Goal: Task Accomplishment & Management: Use online tool/utility

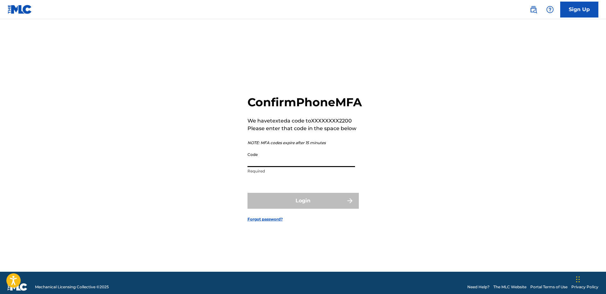
click at [285, 167] on input "Code" at bounding box center [300, 158] width 107 height 18
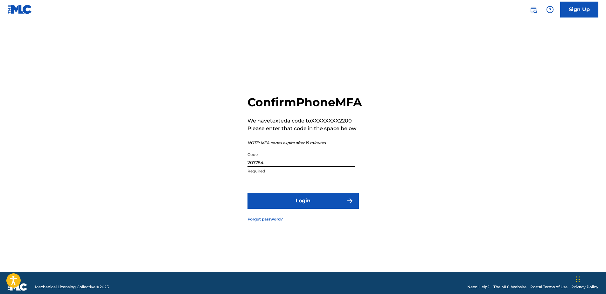
type input "207754"
click at [247, 193] on button "Login" at bounding box center [302, 201] width 111 height 16
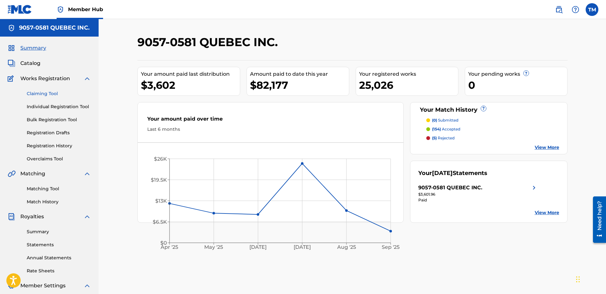
click at [44, 92] on link "Claiming Tool" at bounding box center [59, 93] width 64 height 7
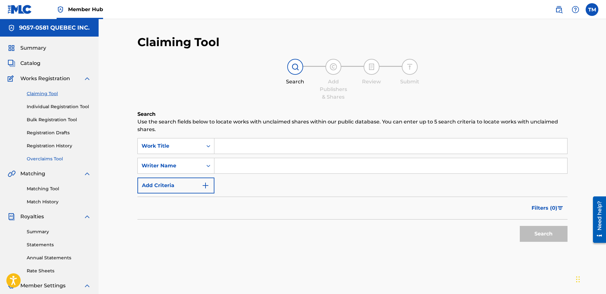
click at [49, 157] on link "Overclaims Tool" at bounding box center [59, 159] width 64 height 7
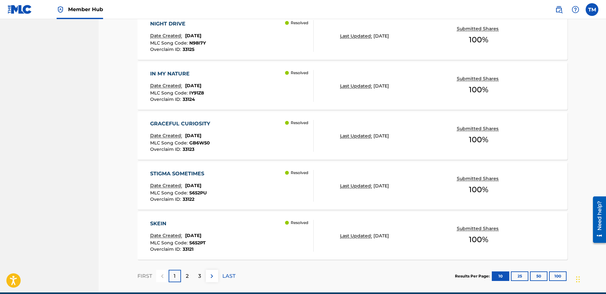
scroll to position [477, 0]
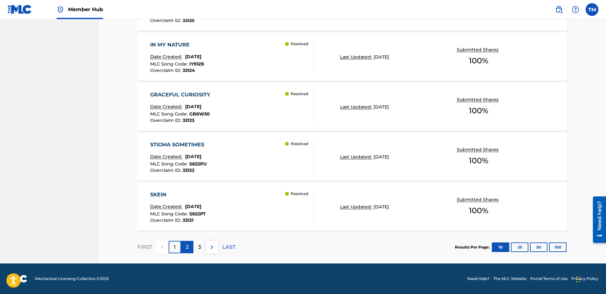
click at [189, 248] on div "2" at bounding box center [187, 247] width 12 height 12
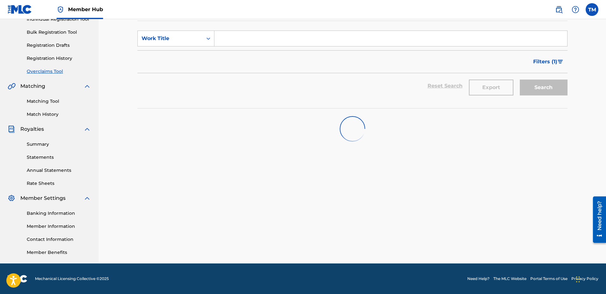
scroll to position [503, 0]
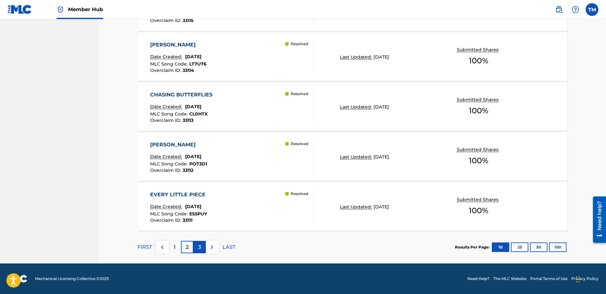
click at [198, 248] on p "3" at bounding box center [199, 247] width 3 height 8
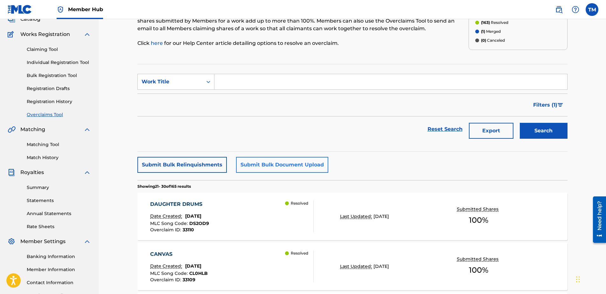
scroll to position [0, 0]
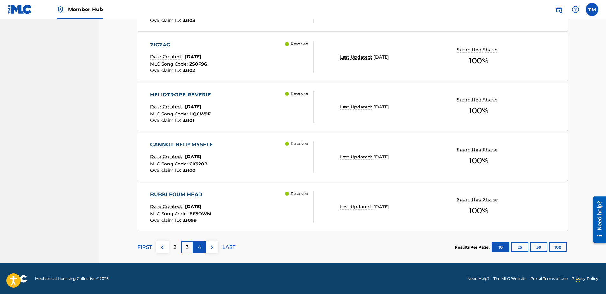
click at [198, 246] on p "4" at bounding box center [199, 247] width 3 height 8
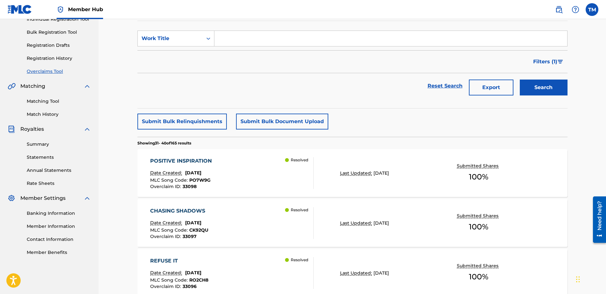
scroll to position [503, 0]
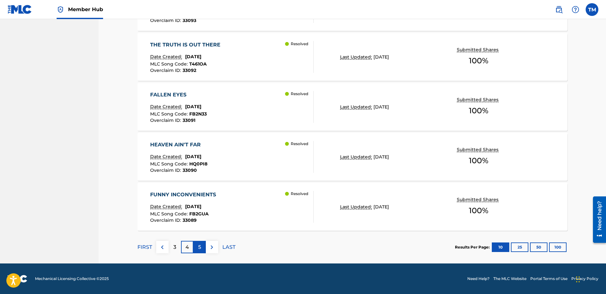
click at [198, 246] on p "5" at bounding box center [199, 247] width 3 height 8
click at [199, 247] on p "6" at bounding box center [199, 247] width 3 height 8
click at [199, 247] on p "7" at bounding box center [199, 247] width 3 height 8
click at [199, 247] on p "8" at bounding box center [199, 247] width 3 height 8
click at [199, 247] on p "9" at bounding box center [199, 247] width 3 height 8
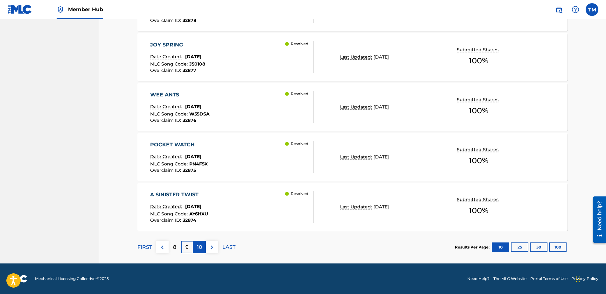
click at [199, 248] on p "10" at bounding box center [199, 247] width 5 height 8
click at [199, 248] on p "11" at bounding box center [200, 247] width 4 height 8
click at [199, 248] on p "12" at bounding box center [199, 247] width 5 height 8
click at [199, 248] on p "13" at bounding box center [199, 247] width 5 height 8
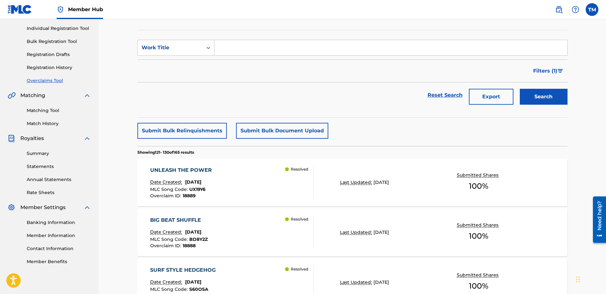
scroll to position [0, 0]
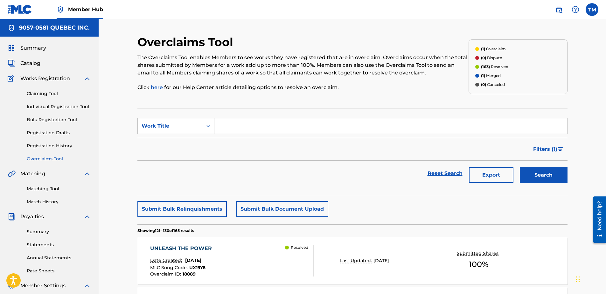
click at [487, 48] on p "(1) Overclaim" at bounding box center [493, 49] width 25 height 6
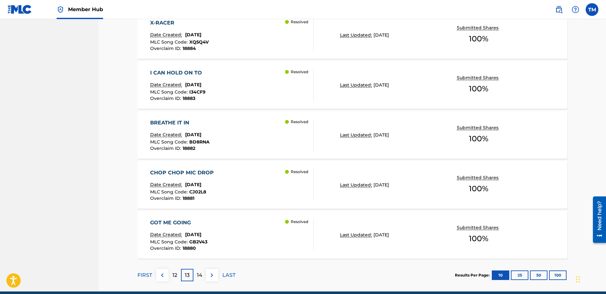
scroll to position [503, 0]
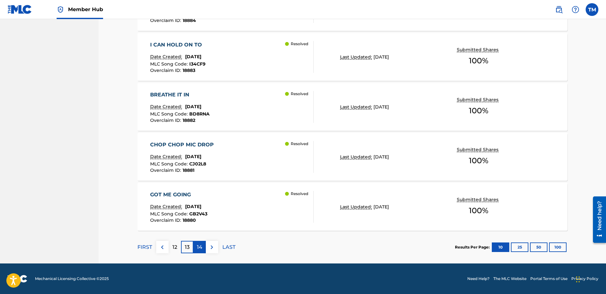
click at [199, 249] on p "14" at bounding box center [199, 247] width 5 height 8
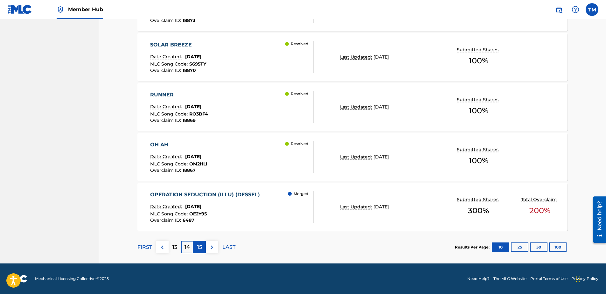
click at [200, 245] on p "15" at bounding box center [199, 247] width 5 height 8
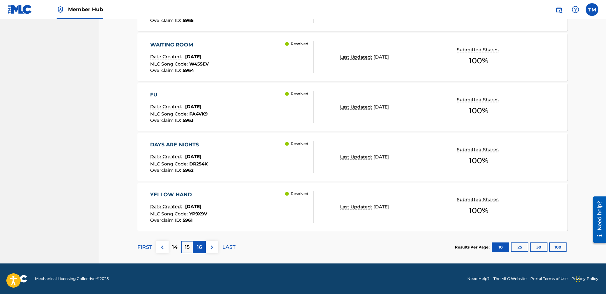
click at [196, 247] on div "16" at bounding box center [199, 247] width 12 height 12
click at [200, 245] on p "17" at bounding box center [199, 247] width 5 height 8
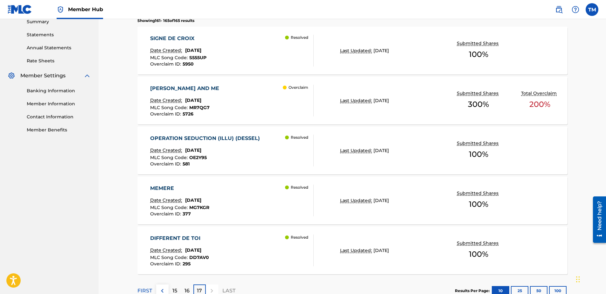
scroll to position [126, 0]
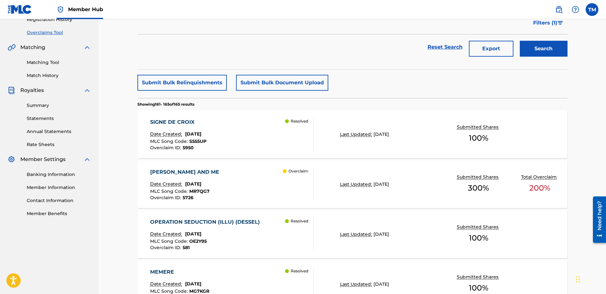
click at [192, 173] on div "MARGARET AND ME" at bounding box center [186, 172] width 72 height 8
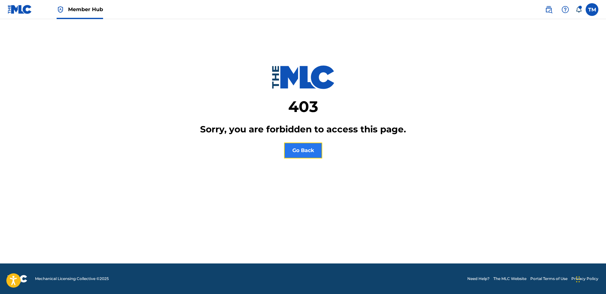
click at [311, 151] on button "Go Back" at bounding box center [303, 150] width 38 height 16
click at [308, 156] on button "Go Back" at bounding box center [303, 150] width 38 height 16
click at [579, 9] on icon at bounding box center [578, 9] width 6 height 6
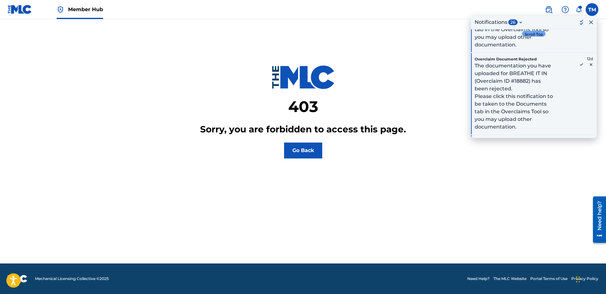
scroll to position [223, 0]
click at [590, 65] on icon "Archive Message" at bounding box center [591, 64] width 3 height 3
click at [578, 63] on icon at bounding box center [582, 64] width 8 height 8
click at [587, 63] on icon "Archive Message" at bounding box center [591, 64] width 8 height 8
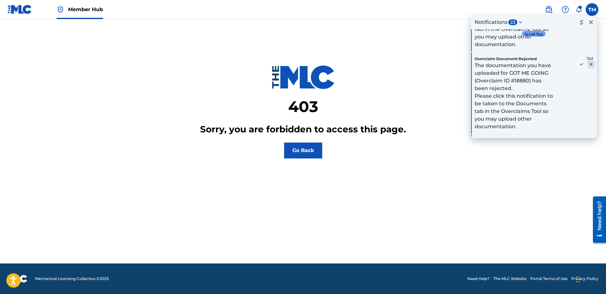
click at [587, 64] on icon "Archive Message" at bounding box center [591, 64] width 8 height 8
click at [587, 65] on icon "Archive Message" at bounding box center [591, 64] width 8 height 8
click at [587, 65] on icon "Archive Message" at bounding box center [591, 68] width 8 height 8
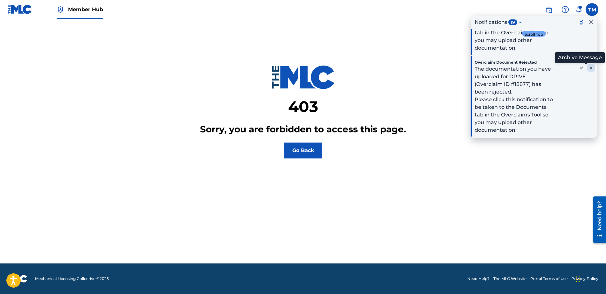
click at [587, 67] on icon "Archive Message" at bounding box center [591, 68] width 8 height 8
click at [587, 146] on icon "Archive Message" at bounding box center [591, 150] width 8 height 8
click at [587, 67] on icon "Archive Message" at bounding box center [591, 68] width 8 height 8
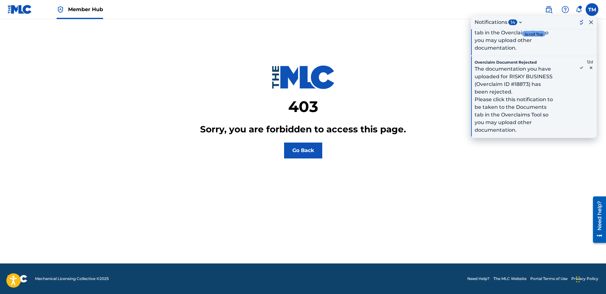
click at [587, 67] on icon "Archive Message" at bounding box center [591, 68] width 8 height 8
click at [587, 146] on icon "Archive Message" at bounding box center [591, 150] width 8 height 8
click at [587, 67] on icon "Archive Message" at bounding box center [591, 68] width 8 height 8
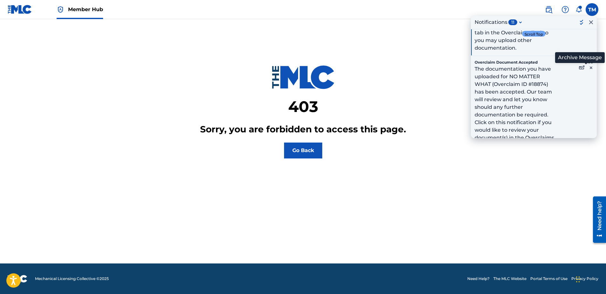
click at [587, 67] on icon "Archive Message" at bounding box center [591, 68] width 8 height 8
click at [587, 68] on icon "Archive Message" at bounding box center [591, 68] width 8 height 8
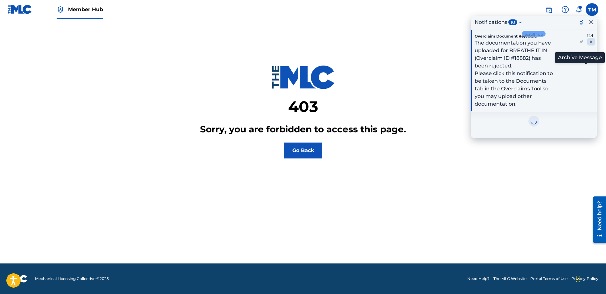
scroll to position [137, 0]
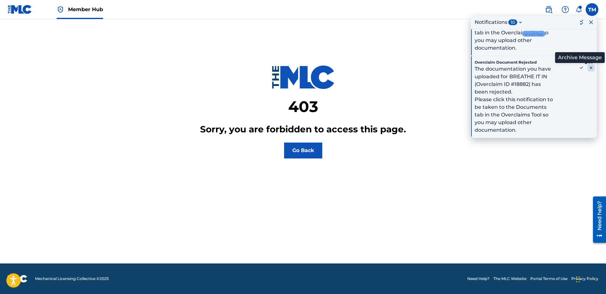
click at [590, 68] on icon "Archive Message" at bounding box center [591, 67] width 3 height 3
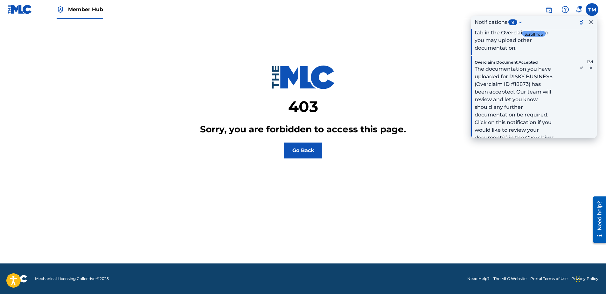
click at [590, 68] on icon "Archive Message" at bounding box center [591, 67] width 3 height 3
click at [590, 163] on icon "Archive Message" at bounding box center [591, 164] width 3 height 3
click at [590, 68] on icon "Archive Message" at bounding box center [591, 67] width 3 height 3
click at [590, 163] on icon "Archive Message" at bounding box center [591, 164] width 3 height 3
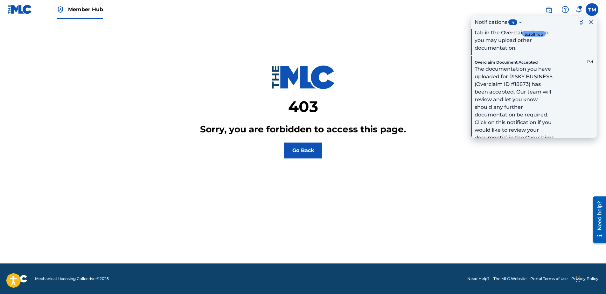
click at [590, 68] on icon "Archive Message" at bounding box center [591, 67] width 3 height 3
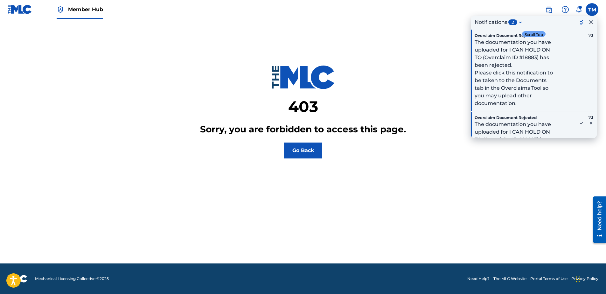
click at [586, 68] on div "Overclaim Document Rejected The documentation you have uploaded for I CAN HOLD …" at bounding box center [534, 70] width 126 height 82
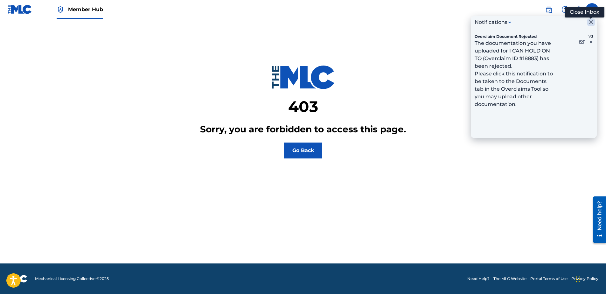
click at [590, 21] on icon "Close Inbox" at bounding box center [591, 22] width 8 height 8
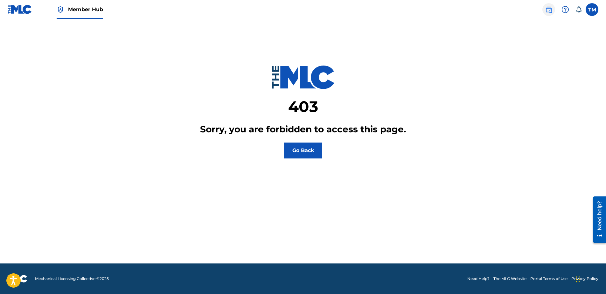
click at [552, 8] on img at bounding box center [549, 10] width 8 height 8
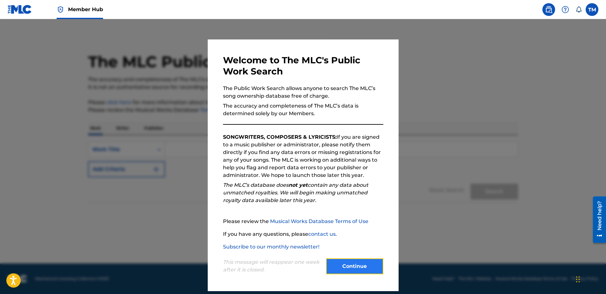
click at [343, 265] on button "Continue" at bounding box center [354, 266] width 57 height 16
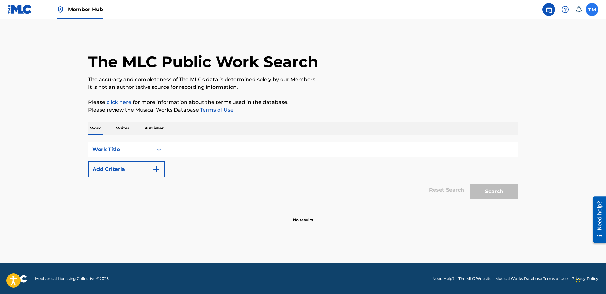
click at [593, 11] on label at bounding box center [592, 9] width 13 height 13
click at [592, 10] on input "TM Tanya Molloy tanya@davidmurphy.ca Notification Preferences Profile Log out" at bounding box center [592, 10] width 0 height 0
click at [550, 10] on img at bounding box center [549, 10] width 8 height 8
click at [81, 15] on link "Member Hub" at bounding box center [80, 9] width 46 height 19
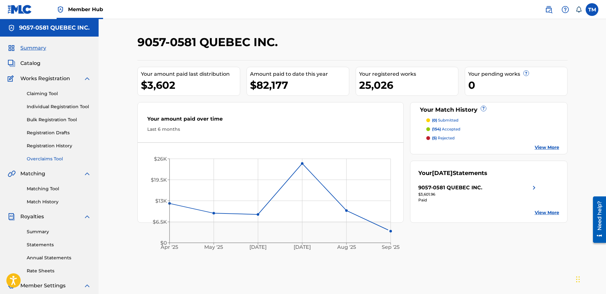
click at [52, 158] on link "Overclaims Tool" at bounding box center [59, 159] width 64 height 7
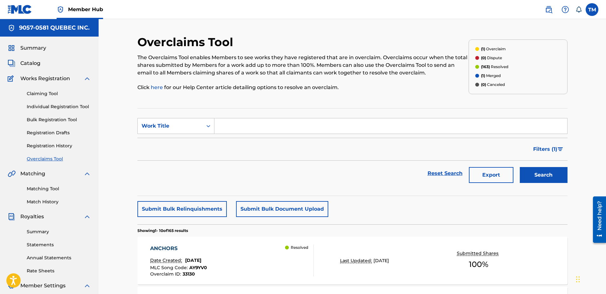
click at [496, 49] on p "(1) Overclaim" at bounding box center [493, 49] width 25 height 6
click at [559, 152] on button "Filters ( 1 )" at bounding box center [548, 149] width 38 height 16
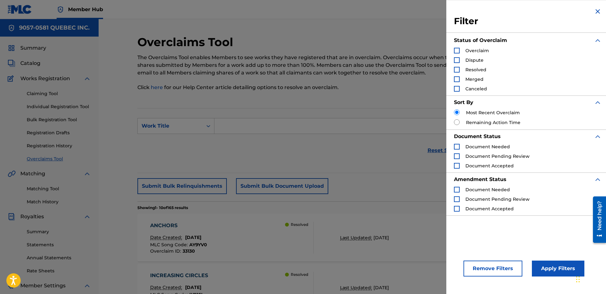
click at [457, 51] on div "Search Form" at bounding box center [457, 51] width 6 height 6
click at [550, 271] on button "Apply Filters" at bounding box center [558, 268] width 52 height 16
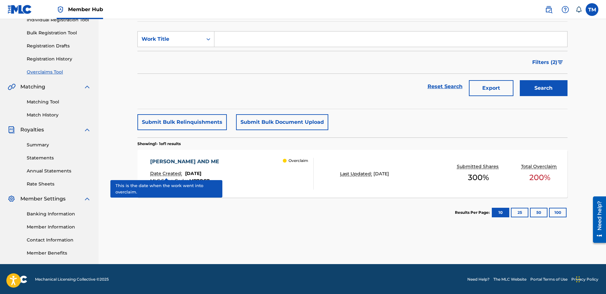
scroll to position [87, 0]
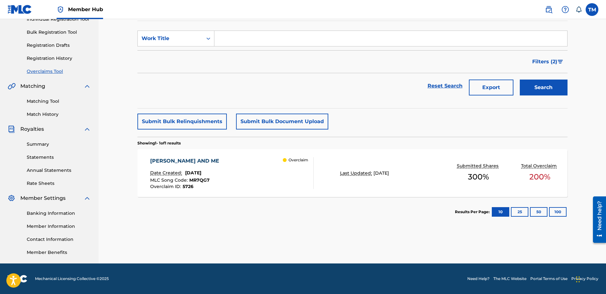
click at [181, 161] on div "MARGARET AND ME" at bounding box center [186, 161] width 72 height 8
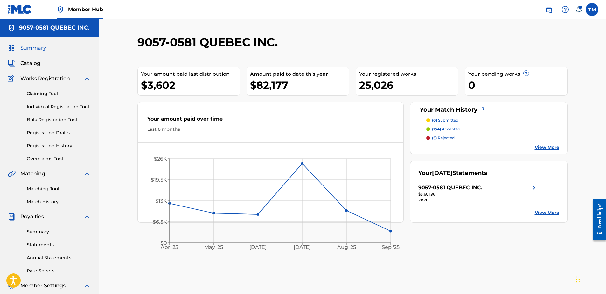
click at [578, 10] on icon at bounding box center [578, 9] width 6 height 6
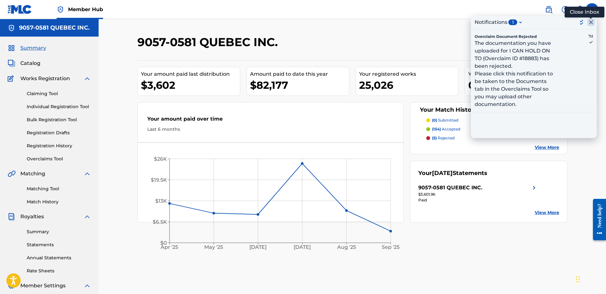
click at [592, 22] on icon "Close Inbox" at bounding box center [591, 22] width 8 height 8
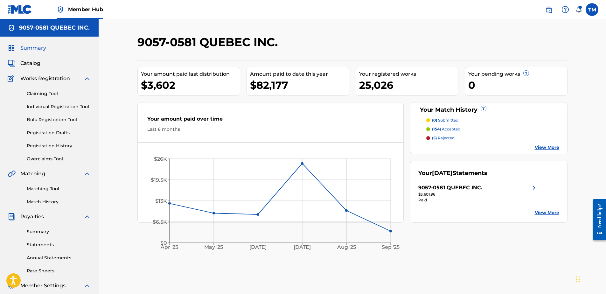
click at [577, 7] on icon at bounding box center [578, 9] width 6 height 6
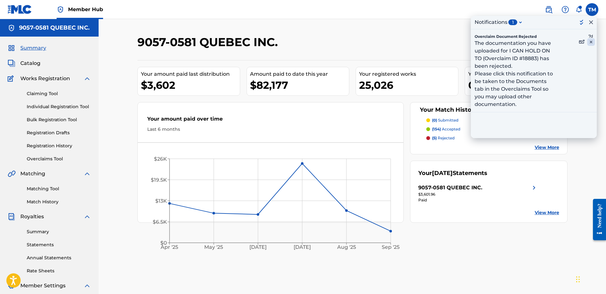
click at [593, 40] on icon "Archive Message" at bounding box center [591, 42] width 8 height 8
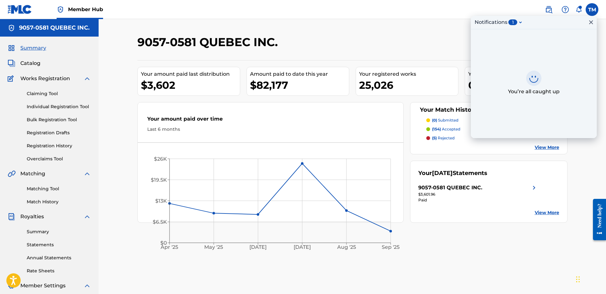
click at [513, 23] on span "1" at bounding box center [512, 22] width 9 height 6
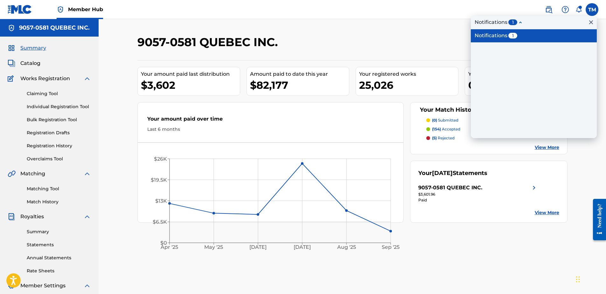
click at [501, 36] on div "Notifications" at bounding box center [491, 36] width 33 height 8
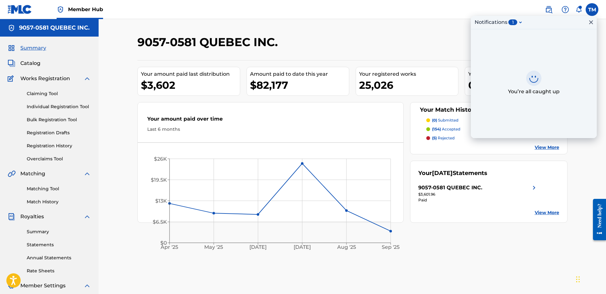
click at [423, 24] on div "9057-0581 QUEBEC INC. Your amount paid last distribution $3,602 Amount paid to …" at bounding box center [352, 185] width 507 height 332
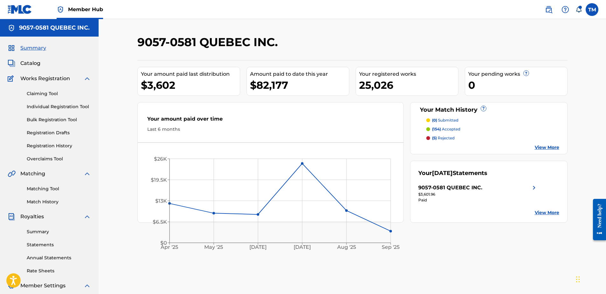
click at [580, 10] on icon at bounding box center [578, 9] width 6 height 6
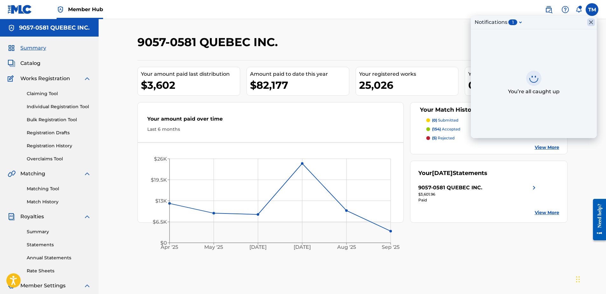
click at [592, 21] on icon "Close Inbox" at bounding box center [591, 22] width 8 height 8
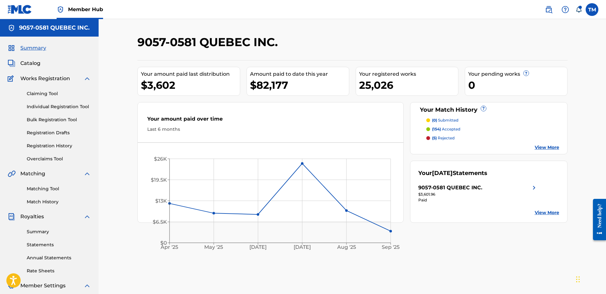
drag, startPoint x: 437, startPoint y: 37, endPoint x: 394, endPoint y: 34, distance: 43.4
click at [430, 37] on div "9057-0581 QUEBEC INC." at bounding box center [302, 44] width 331 height 19
click at [39, 92] on link "Claiming Tool" at bounding box center [59, 93] width 64 height 7
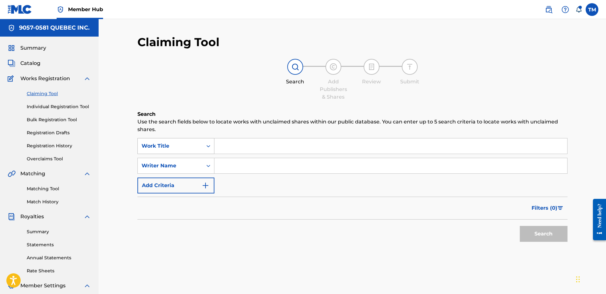
click at [204, 145] on div "Search Form" at bounding box center [208, 145] width 11 height 11
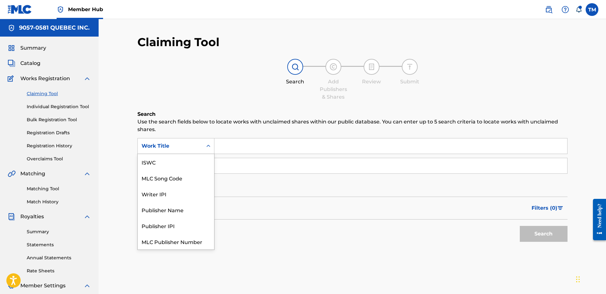
scroll to position [16, 0]
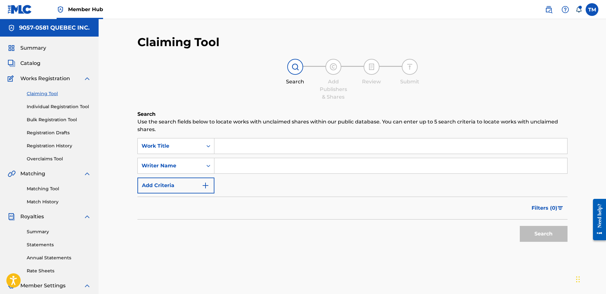
click at [204, 147] on div "Search Form" at bounding box center [208, 145] width 11 height 11
click at [185, 164] on div "Writer Name" at bounding box center [170, 166] width 57 height 8
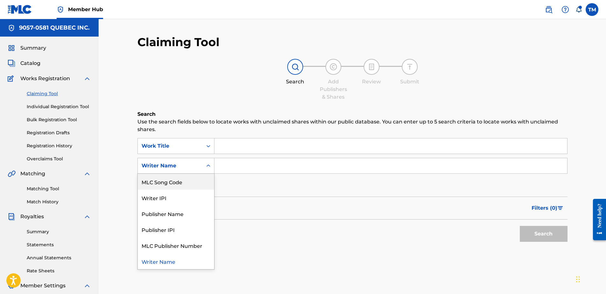
click at [175, 183] on div "MLC Song Code" at bounding box center [176, 182] width 76 height 16
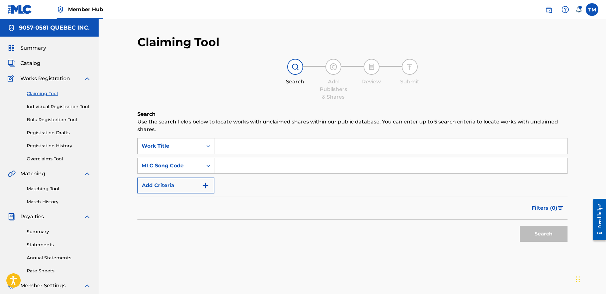
click at [186, 143] on div "Work Title" at bounding box center [170, 146] width 57 height 8
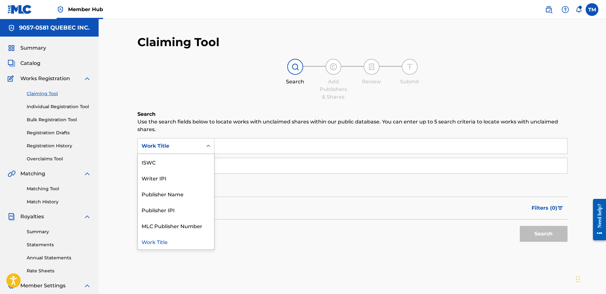
scroll to position [0, 0]
click at [164, 164] on div "Writer Name" at bounding box center [176, 162] width 76 height 16
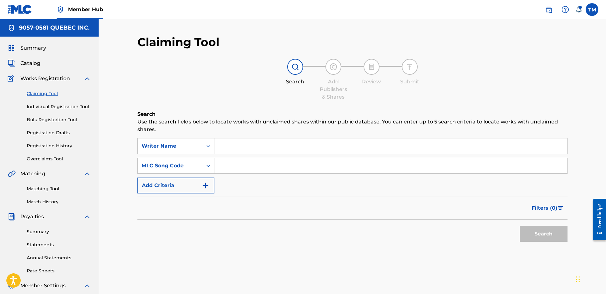
click at [251, 151] on input "Search Form" at bounding box center [390, 145] width 353 height 15
type input "paul-etienne cote"
click at [520, 226] on button "Search" at bounding box center [544, 234] width 48 height 16
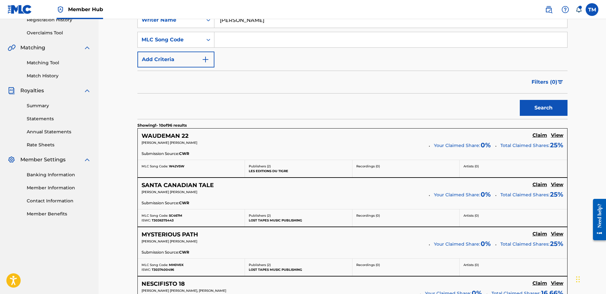
scroll to position [127, 0]
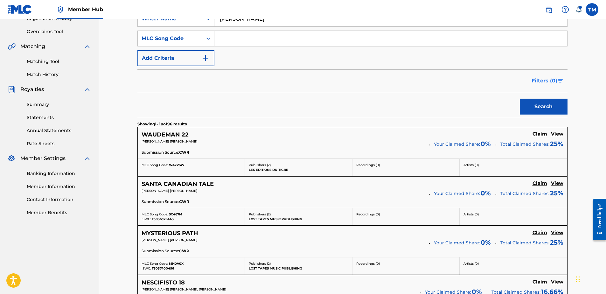
click at [548, 81] on span "Filters ( 0 )" at bounding box center [544, 81] width 26 height 8
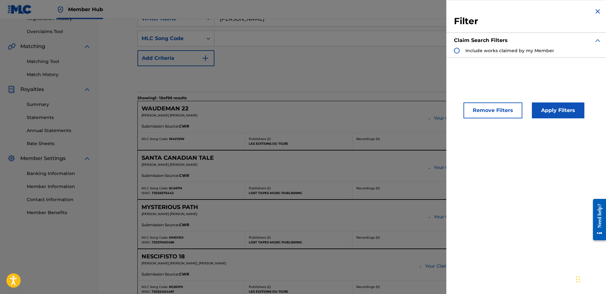
click at [596, 9] on img "Search Form" at bounding box center [598, 12] width 8 height 8
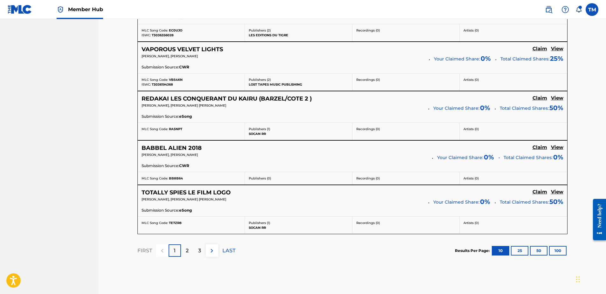
scroll to position [509, 0]
click at [189, 252] on div "2" at bounding box center [187, 250] width 12 height 12
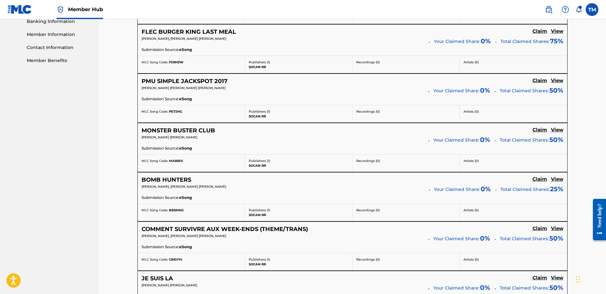
scroll to position [286, 0]
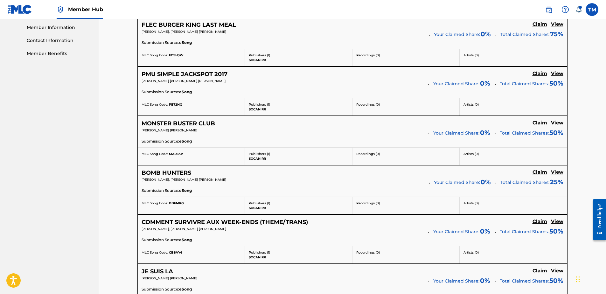
drag, startPoint x: 192, startPoint y: 72, endPoint x: 64, endPoint y: 78, distance: 128.0
click at [62, 78] on nav "9057-0581 QUEBEC INC. Summary Catalog Works Registration Claiming Tool Individu…" at bounding box center [49, 129] width 99 height 793
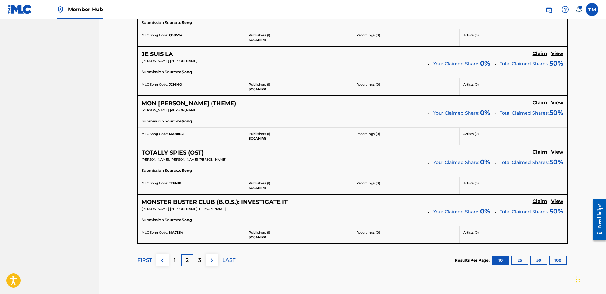
scroll to position [509, 0]
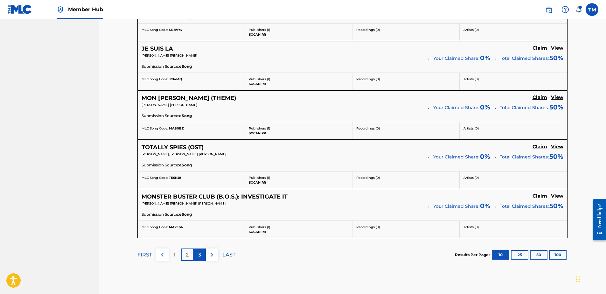
click at [198, 258] on p "3" at bounding box center [199, 255] width 3 height 8
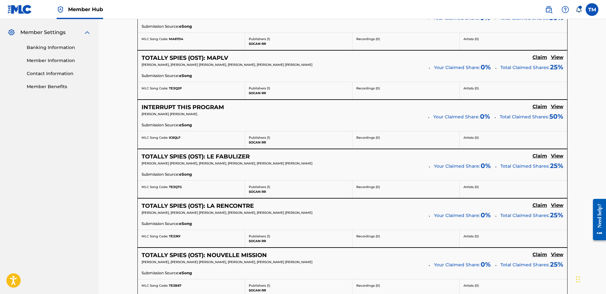
scroll to position [254, 0]
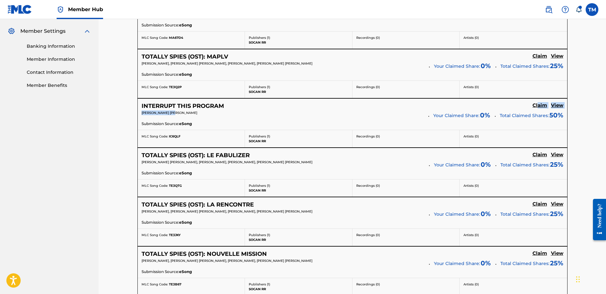
drag, startPoint x: 538, startPoint y: 105, endPoint x: 392, endPoint y: 116, distance: 146.4
click at [390, 116] on div "INTERRUPT THIS PROGRAM Claim View PAUL ETIENNE COTE Your Claimed Share: 0 % Tot…" at bounding box center [352, 114] width 429 height 31
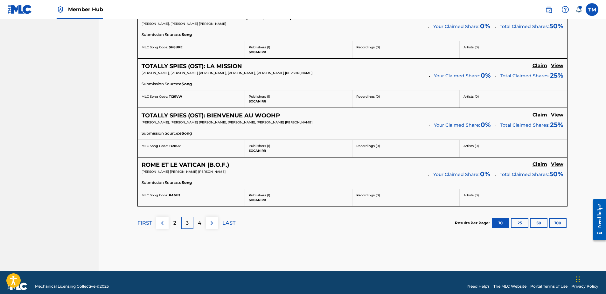
scroll to position [548, 0]
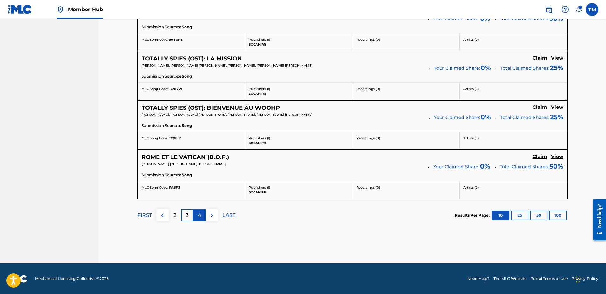
click at [199, 214] on p "4" at bounding box center [199, 215] width 3 height 8
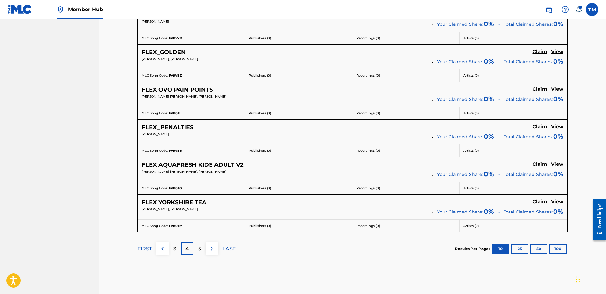
scroll to position [466, 0]
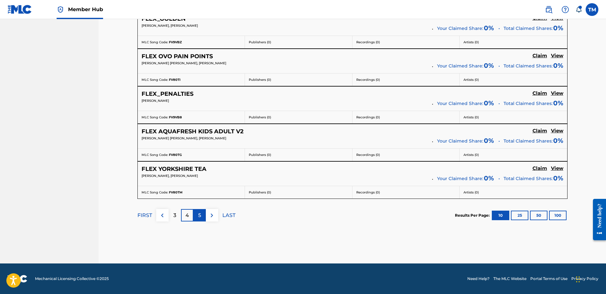
click at [199, 214] on p "5" at bounding box center [199, 215] width 3 height 8
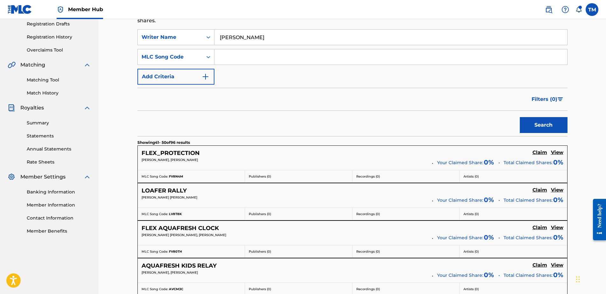
scroll to position [95, 0]
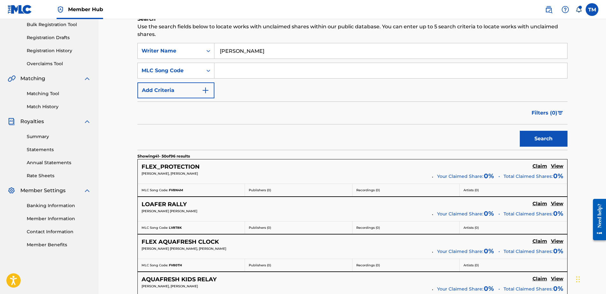
drag, startPoint x: 251, startPoint y: 129, endPoint x: 200, endPoint y: 133, distance: 50.7
click at [200, 133] on div "Search" at bounding box center [352, 136] width 430 height 25
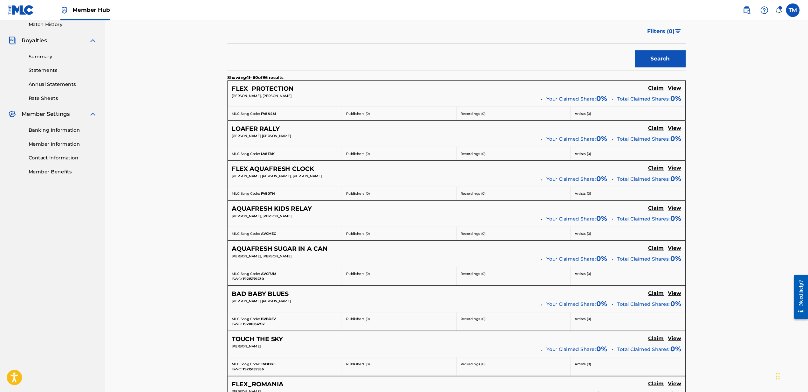
scroll to position [178, 0]
drag, startPoint x: 683, startPoint y: 169, endPoint x: 689, endPoint y: 177, distance: 10.5
click at [606, 207] on div "Claiming Tool Search Add Publishers & Shares Review Submit Search Use the searc…" at bounding box center [428, 185] width 659 height 689
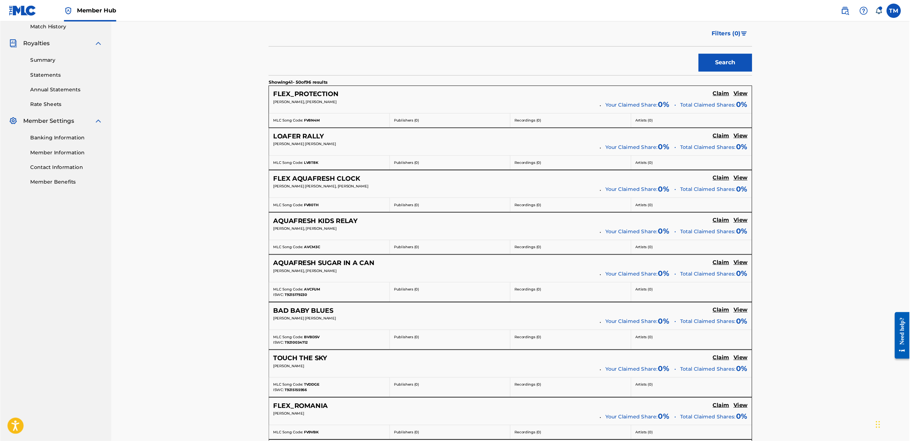
scroll to position [178, 0]
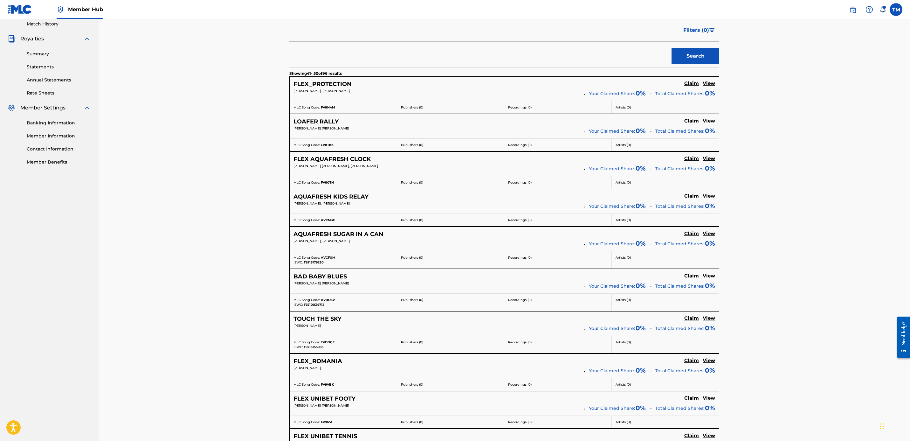
drag, startPoint x: 691, startPoint y: 0, endPoint x: 782, endPoint y: 355, distance: 366.0
click at [606, 294] on div "Claiming Tool Search Add Publishers & Shares Review Submit Search Use the searc…" at bounding box center [505, 185] width 812 height 689
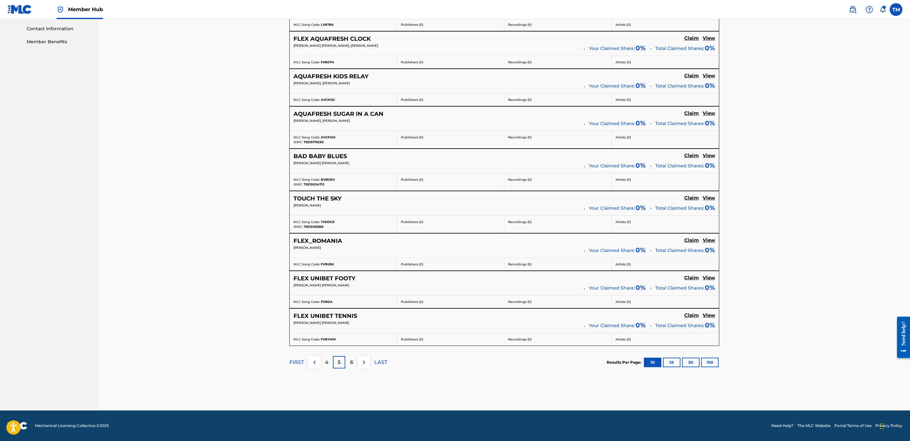
scroll to position [303, 0]
click at [351, 294] on p "6" at bounding box center [351, 362] width 3 height 8
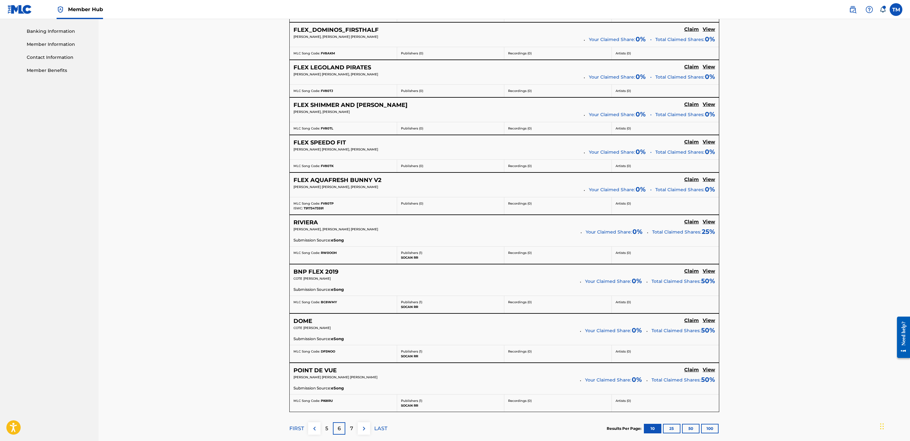
scroll to position [286, 0]
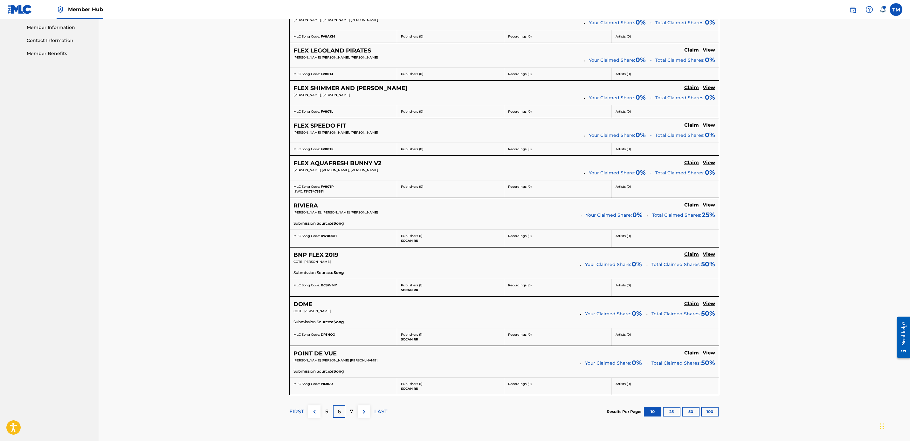
drag, startPoint x: 909, startPoint y: 247, endPoint x: 914, endPoint y: 234, distance: 14.6
click at [606, 259] on div "Claiming Tool Search Add Publishers & Shares Review Submit Search Use the searc…" at bounding box center [505, 96] width 812 height 727
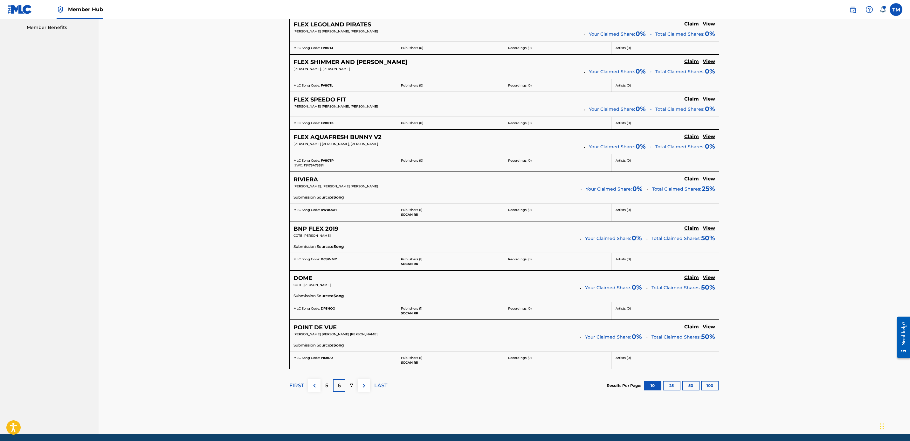
scroll to position [341, 0]
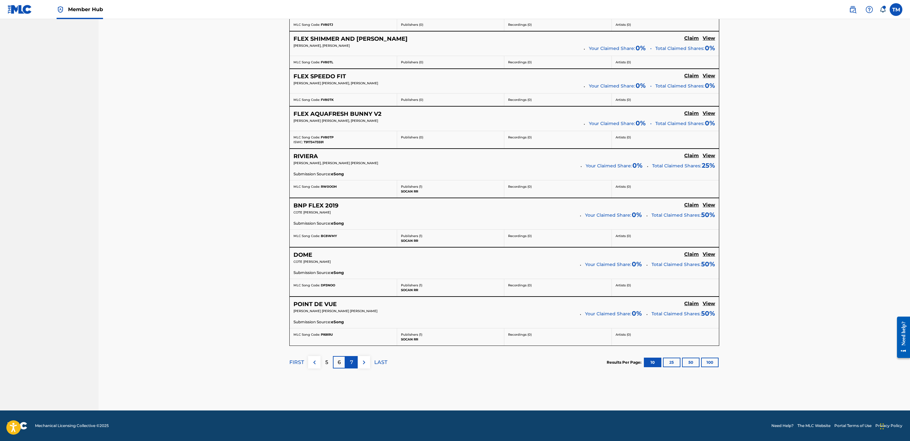
click at [352, 294] on p "7" at bounding box center [351, 362] width 3 height 8
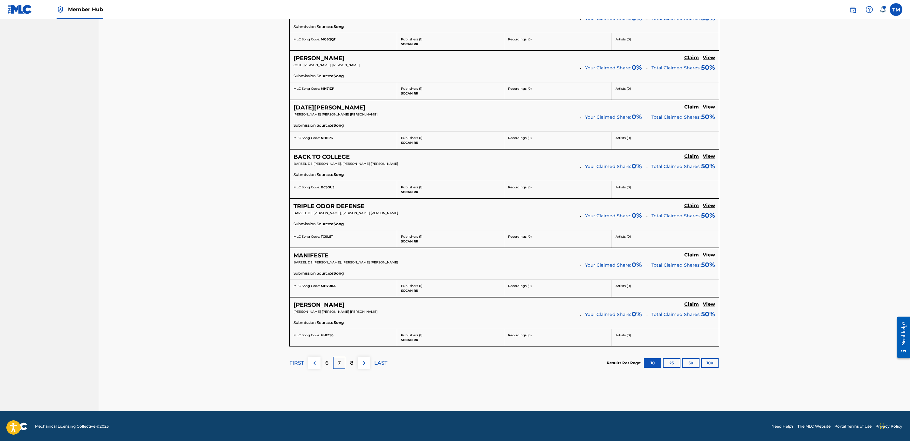
scroll to position [406, 0]
click at [352, 294] on p "8" at bounding box center [351, 362] width 3 height 8
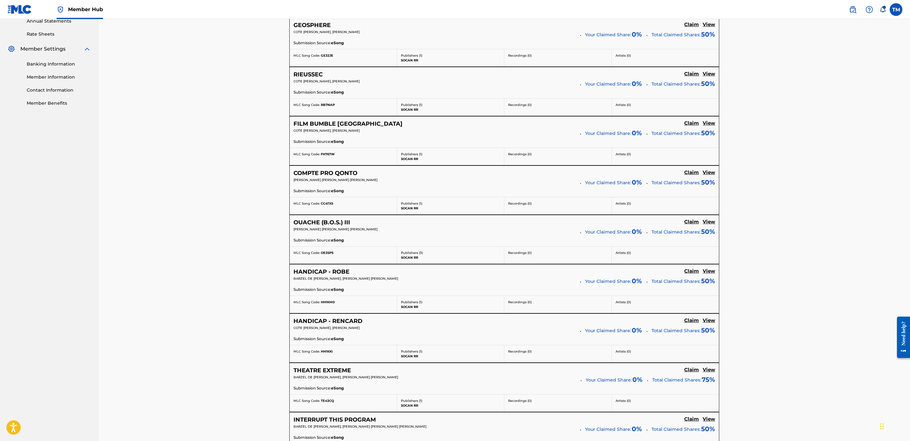
scroll to position [382, 0]
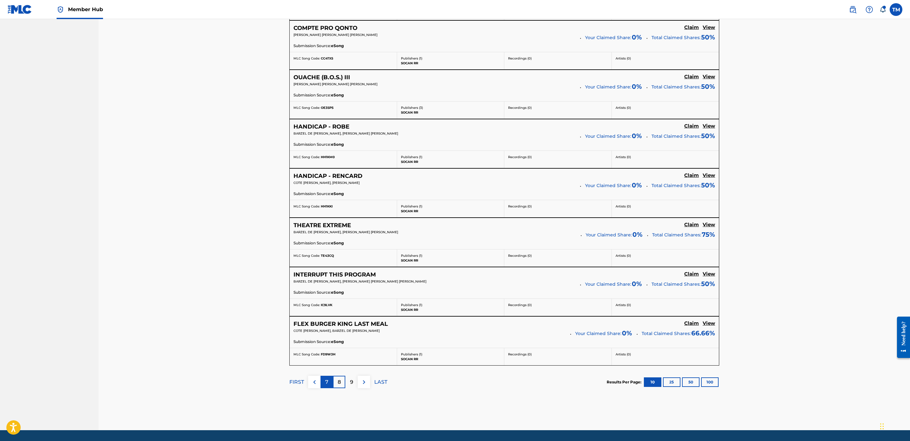
click at [327, 294] on p "7" at bounding box center [326, 382] width 3 height 8
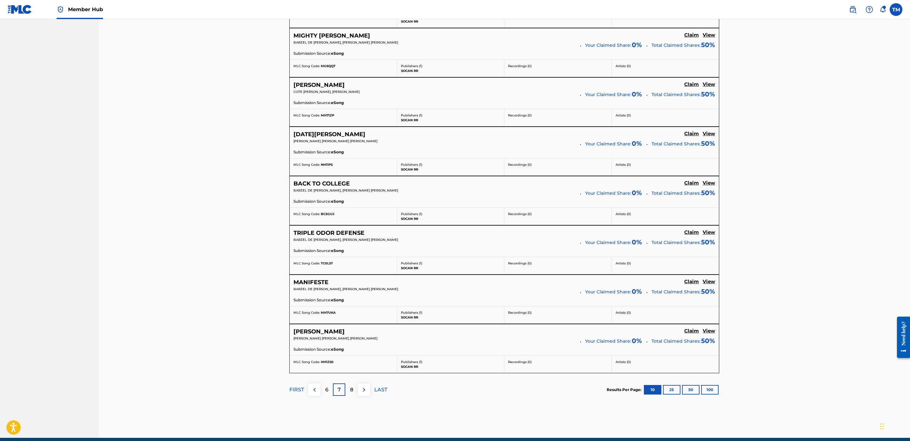
scroll to position [406, 0]
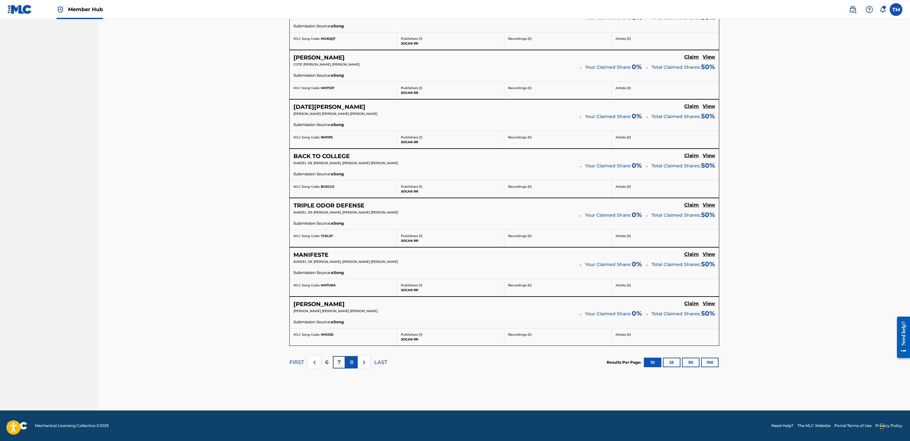
click at [351, 294] on p "8" at bounding box center [351, 362] width 3 height 8
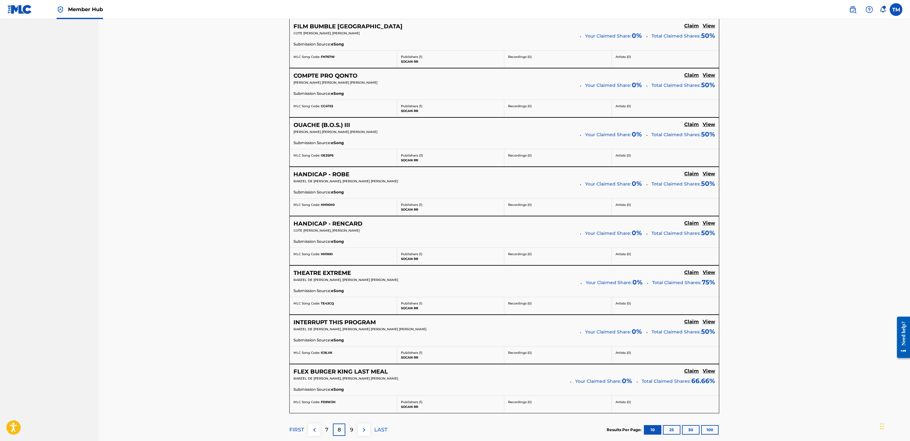
scroll to position [382, 0]
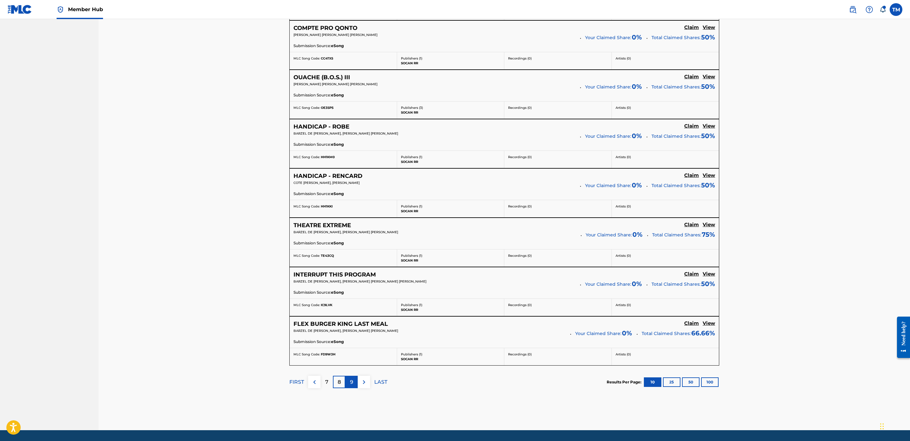
click at [347, 294] on div "9" at bounding box center [351, 382] width 12 height 12
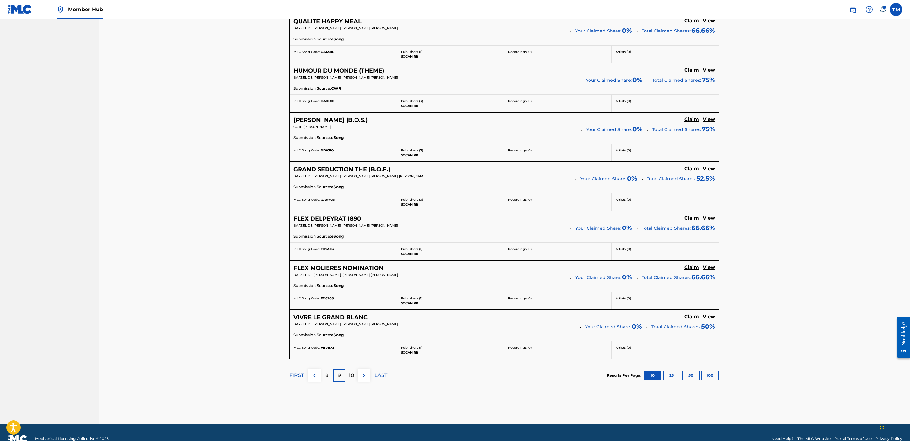
scroll to position [406, 0]
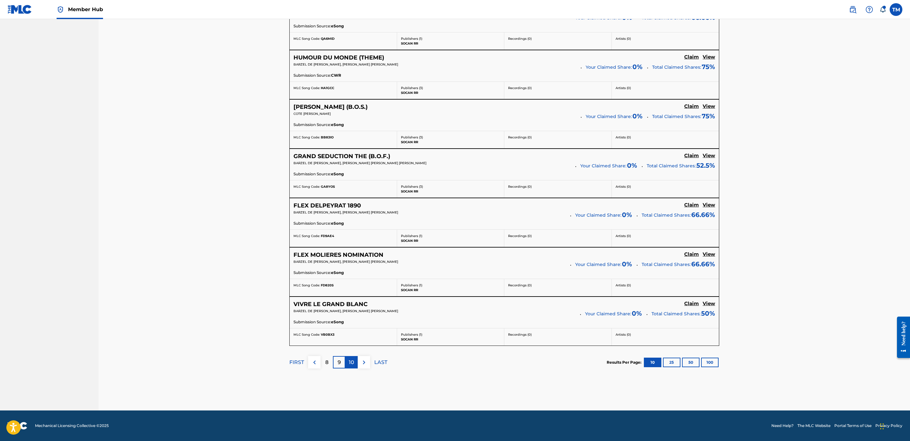
click at [350, 294] on p "10" at bounding box center [351, 362] width 5 height 8
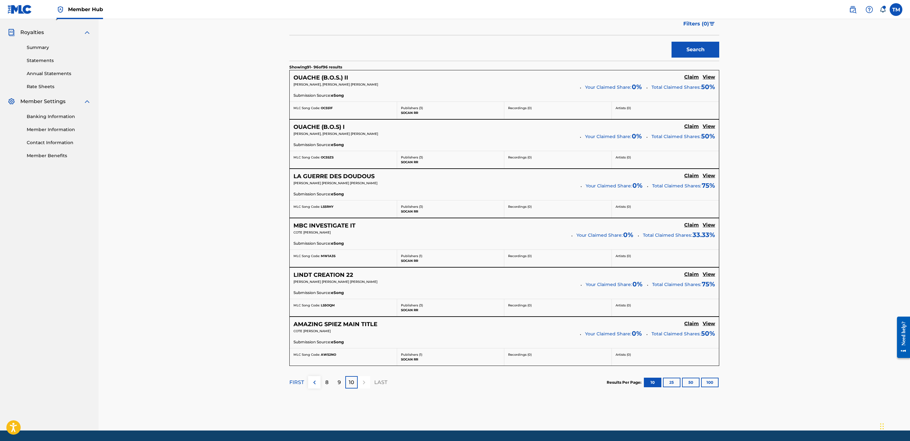
scroll to position [191, 0]
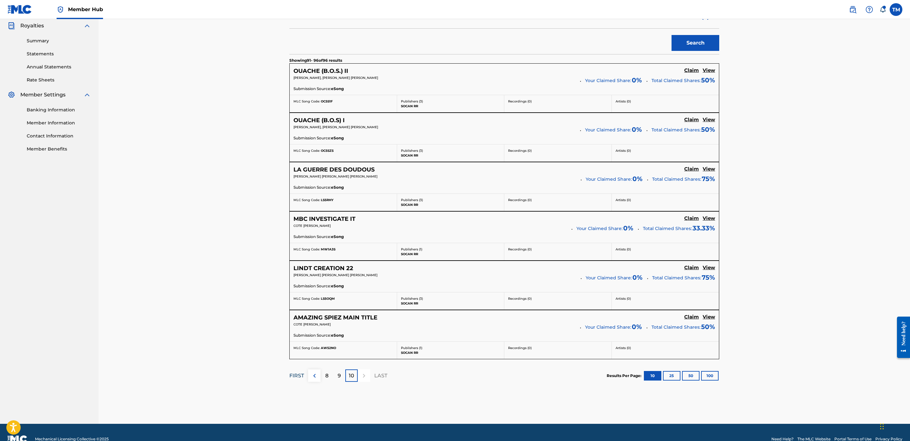
click at [297, 294] on p "FIRST" at bounding box center [296, 376] width 15 height 8
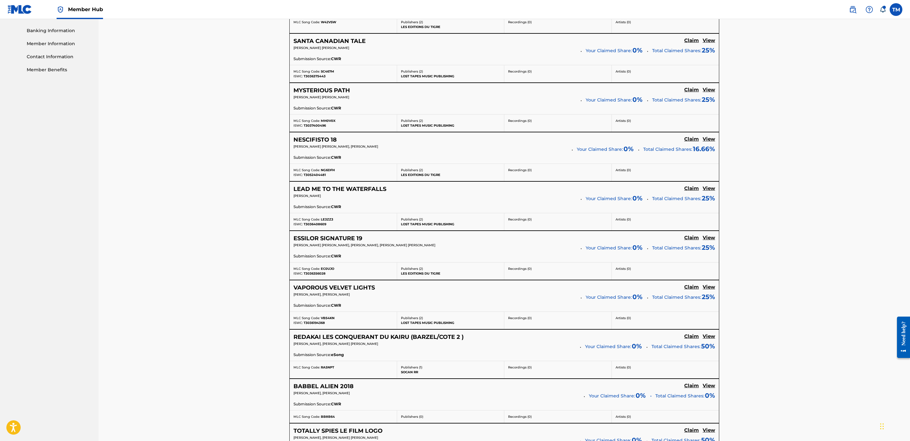
scroll to position [286, 0]
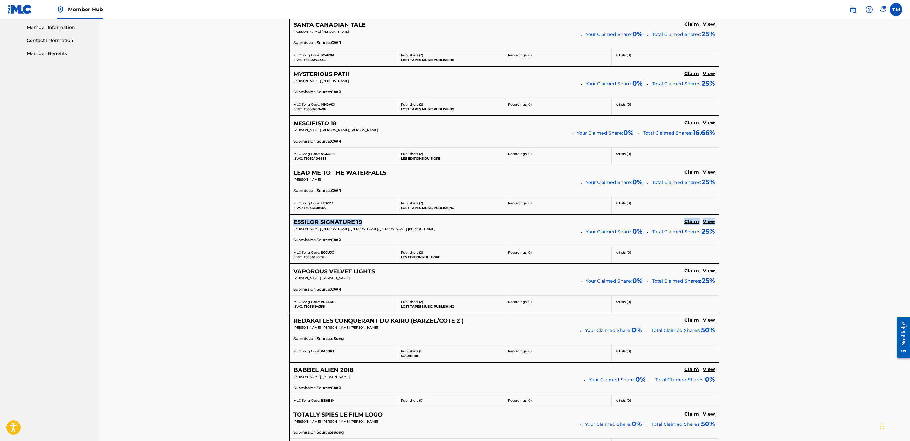
drag, startPoint x: 909, startPoint y: 211, endPoint x: 911, endPoint y: 221, distance: 10.6
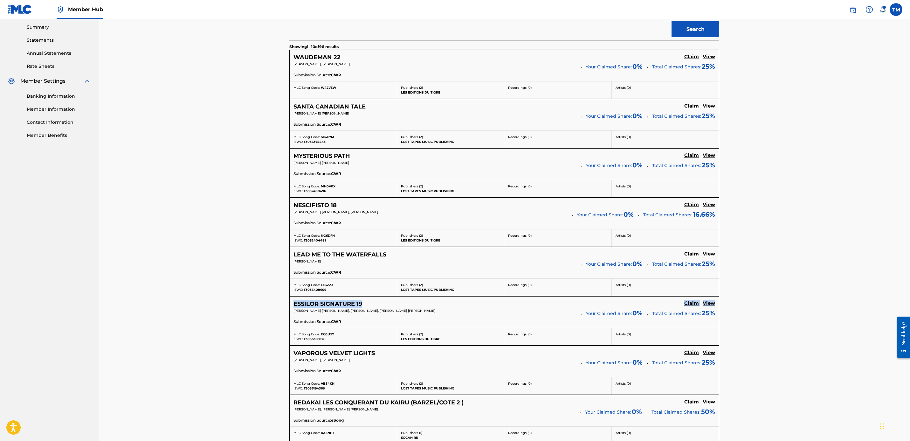
scroll to position [170, 0]
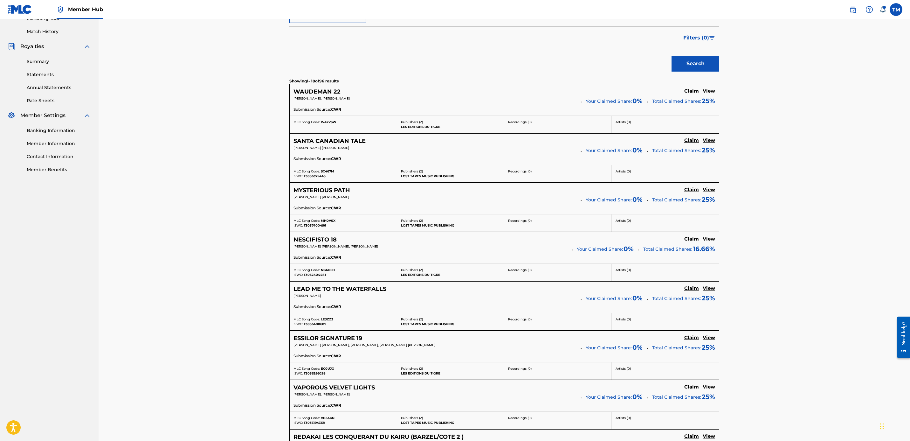
click at [606, 162] on div "Claiming Tool Search Add Publishers & Shares Review Submit Search Use the searc…" at bounding box center [505, 243] width 812 height 788
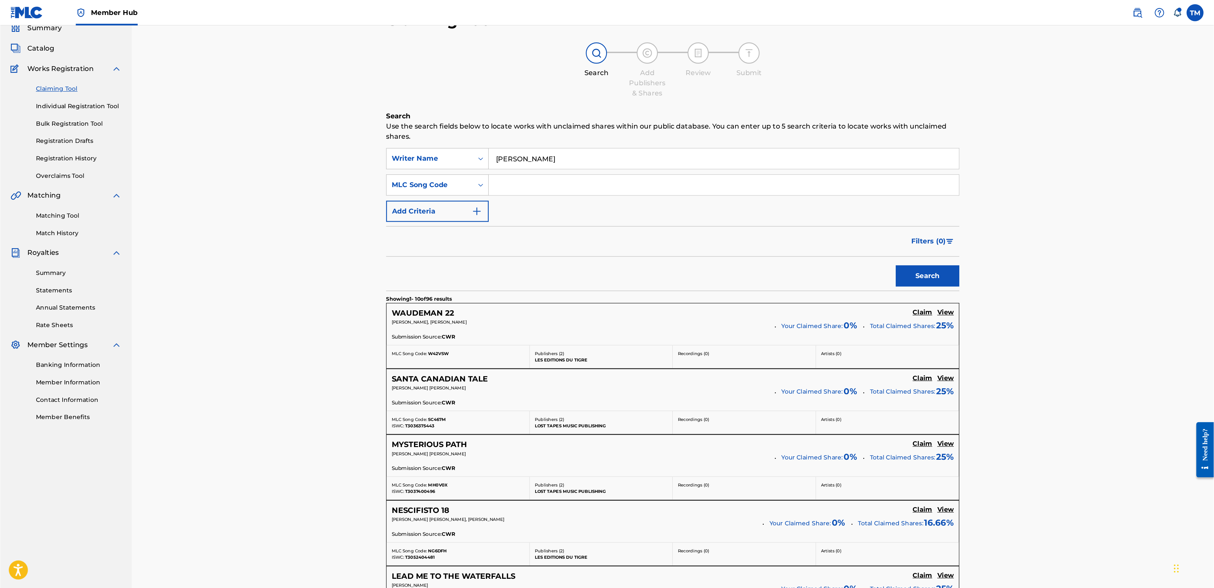
scroll to position [27, 0]
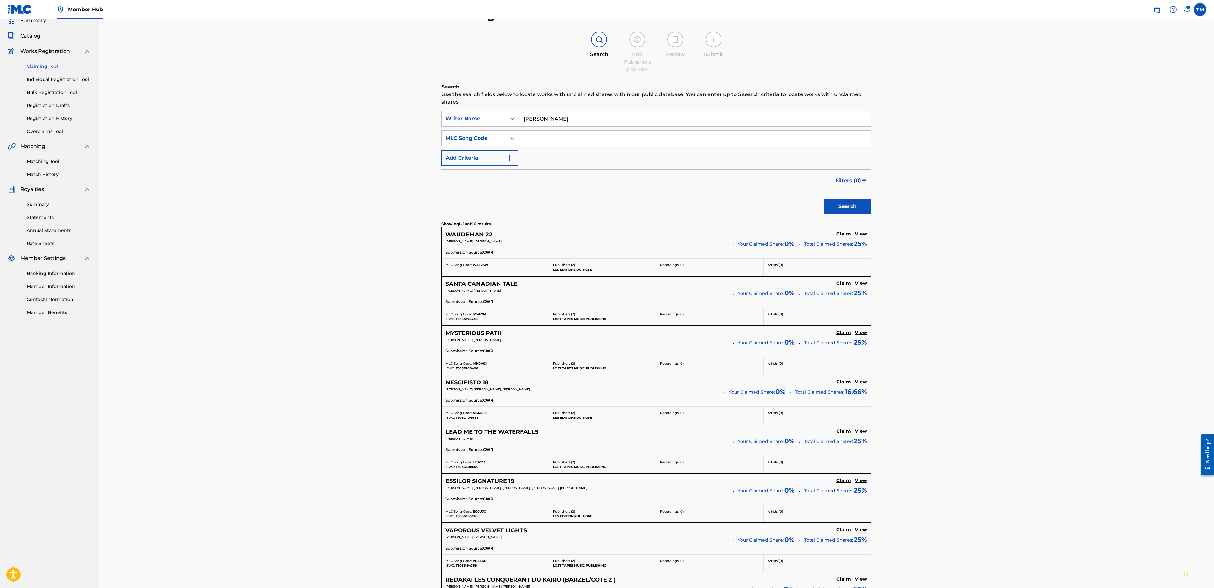
drag, startPoint x: 728, startPoint y: 1, endPoint x: 294, endPoint y: 226, distance: 488.9
click at [293, 226] on div "Claiming Tool Search Add Publishers & Shares Review Submit Search Use the searc…" at bounding box center [657, 386] width 1116 height 788
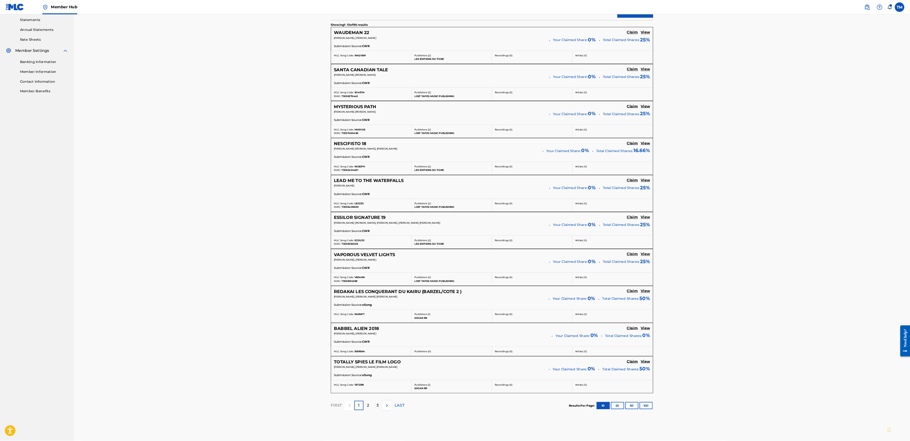
scroll to position [218, 0]
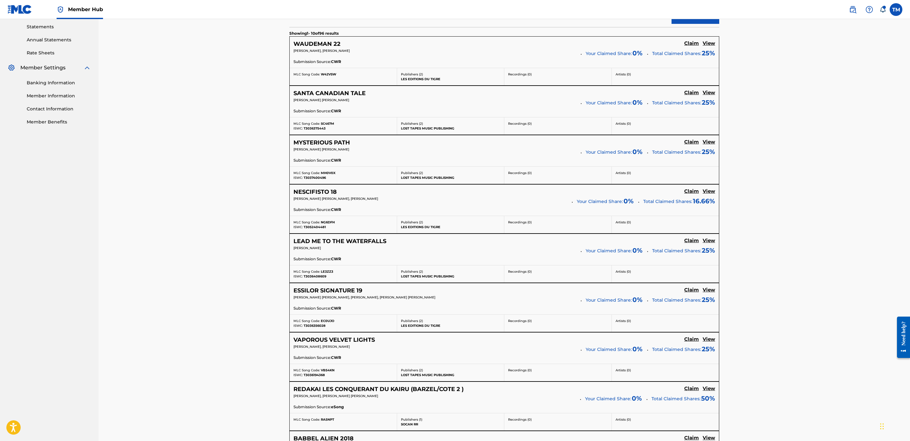
drag, startPoint x: 944, startPoint y: 11, endPoint x: 806, endPoint y: 336, distance: 353.3
click at [606, 294] on div "Claiming Tool Search Add Publishers & Shares Review Submit Search Use the searc…" at bounding box center [505, 195] width 812 height 788
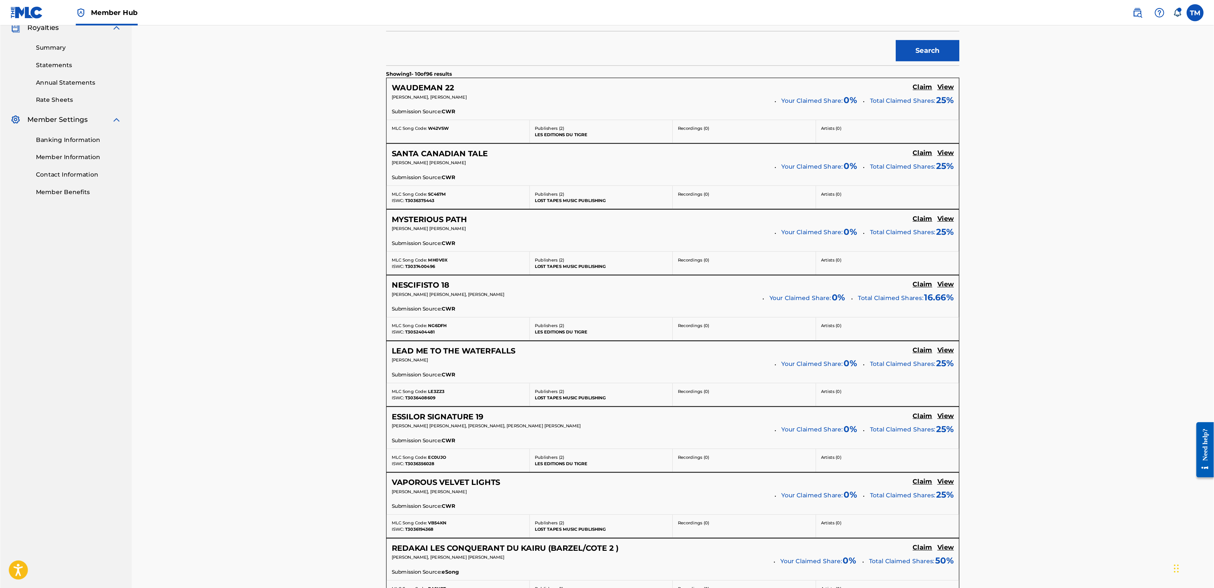
scroll to position [195, 0]
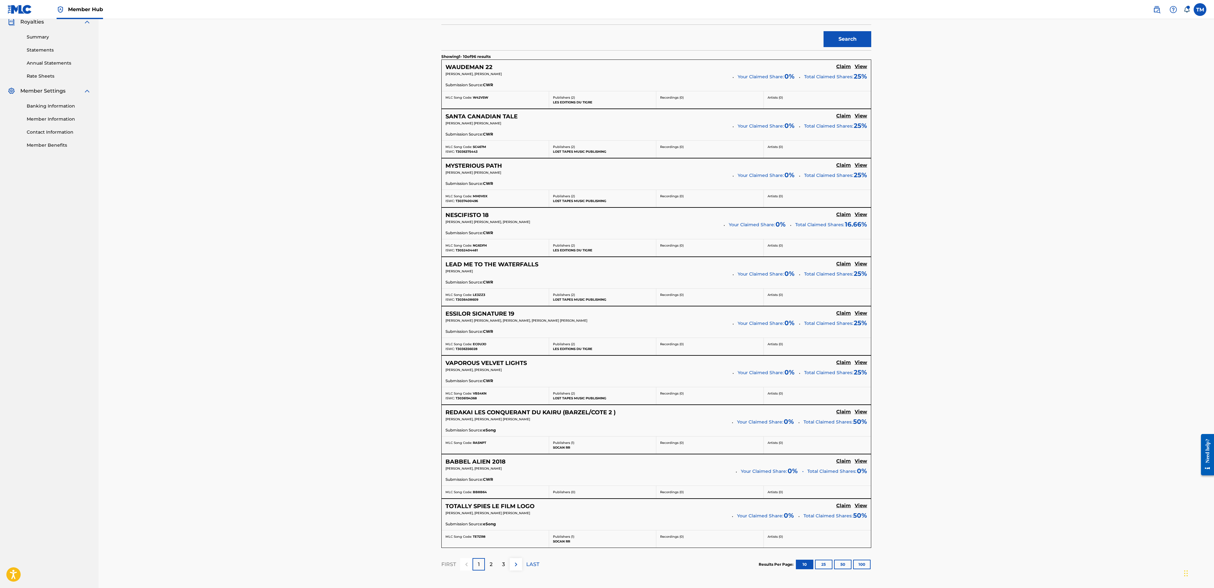
drag, startPoint x: 859, startPoint y: 0, endPoint x: 281, endPoint y: 183, distance: 606.3
click at [221, 183] on div "Claiming Tool Search Add Publishers & Shares Review Submit Search Use the searc…" at bounding box center [657, 218] width 1116 height 788
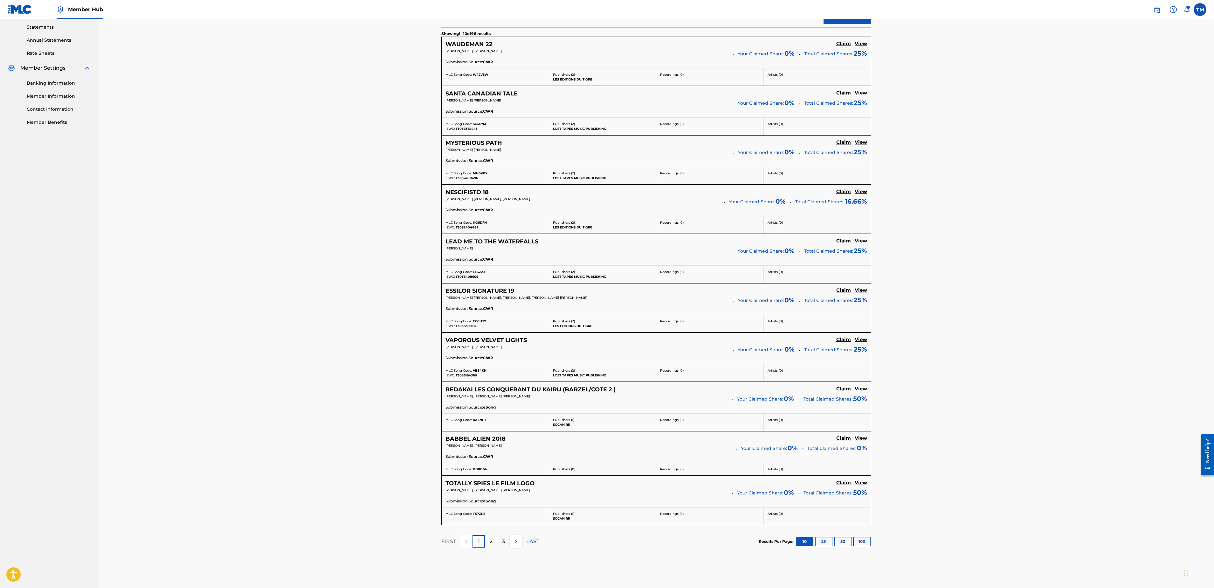
scroll to position [219, 0]
click at [491, 294] on p "2" at bounding box center [491, 540] width 3 height 8
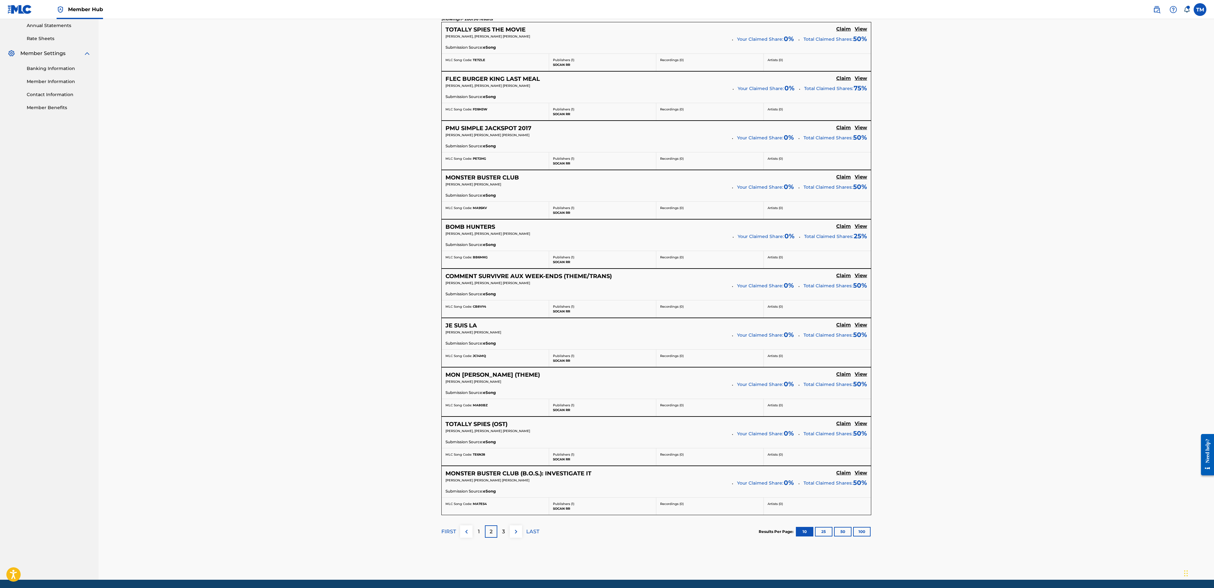
scroll to position [254, 0]
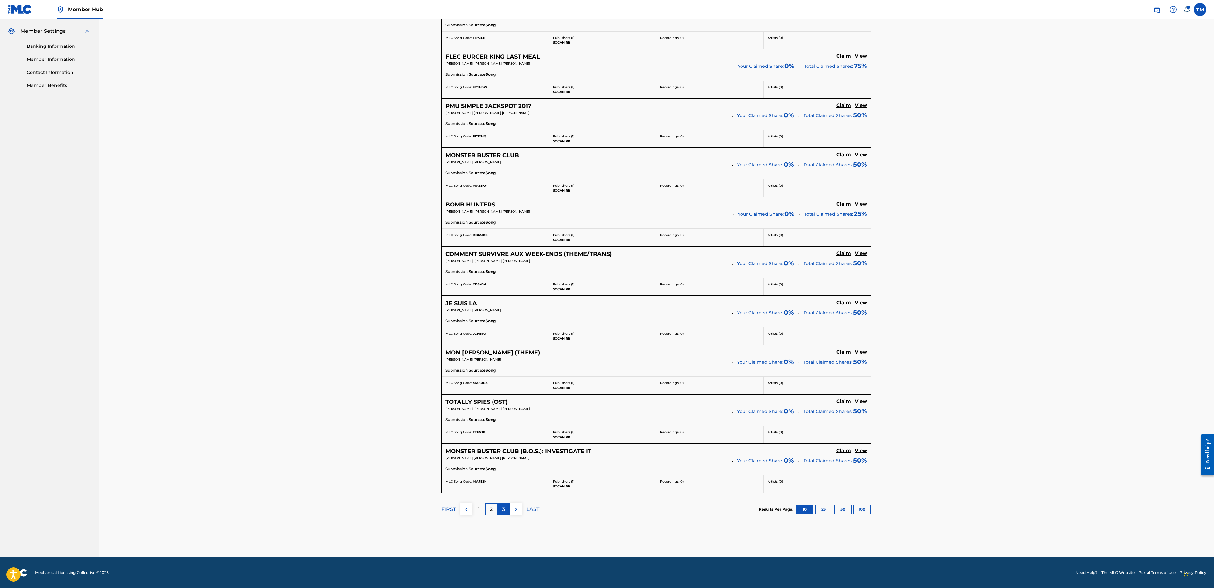
click at [503, 294] on div "3" at bounding box center [503, 509] width 12 height 12
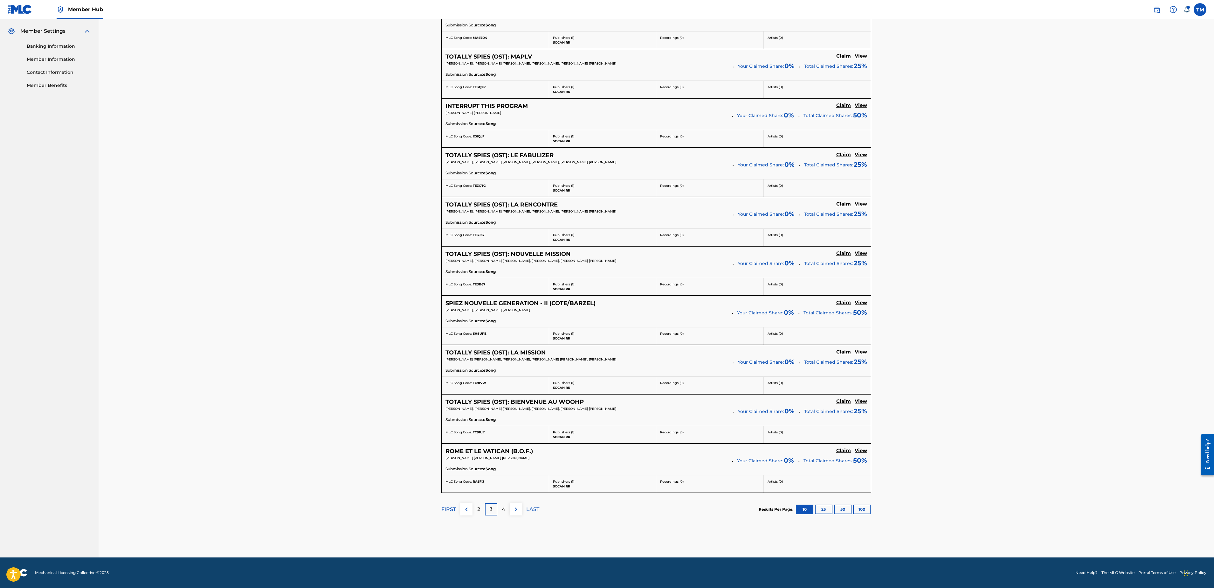
scroll to position [265, 0]
click at [501, 294] on div "4" at bounding box center [503, 509] width 12 height 12
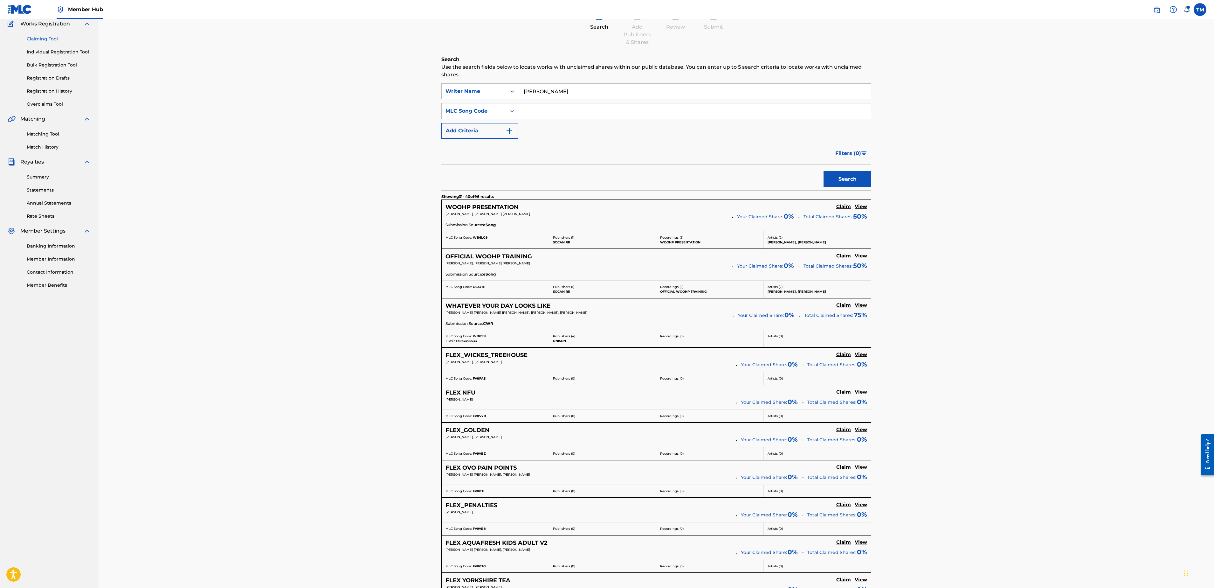
scroll to position [183, 0]
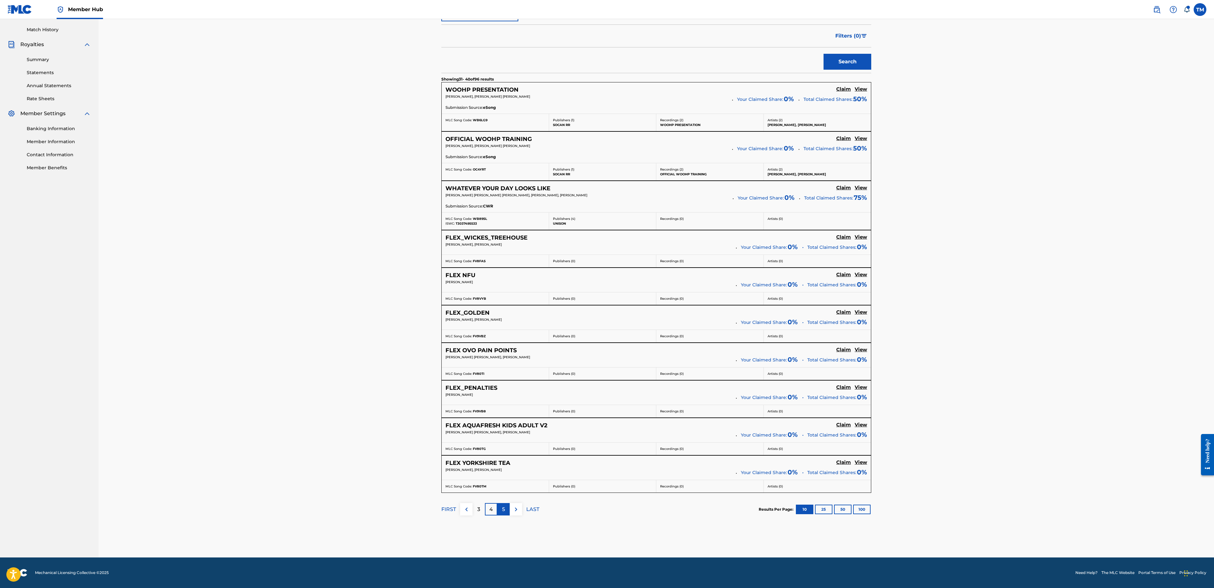
click at [506, 294] on div "5" at bounding box center [503, 509] width 12 height 12
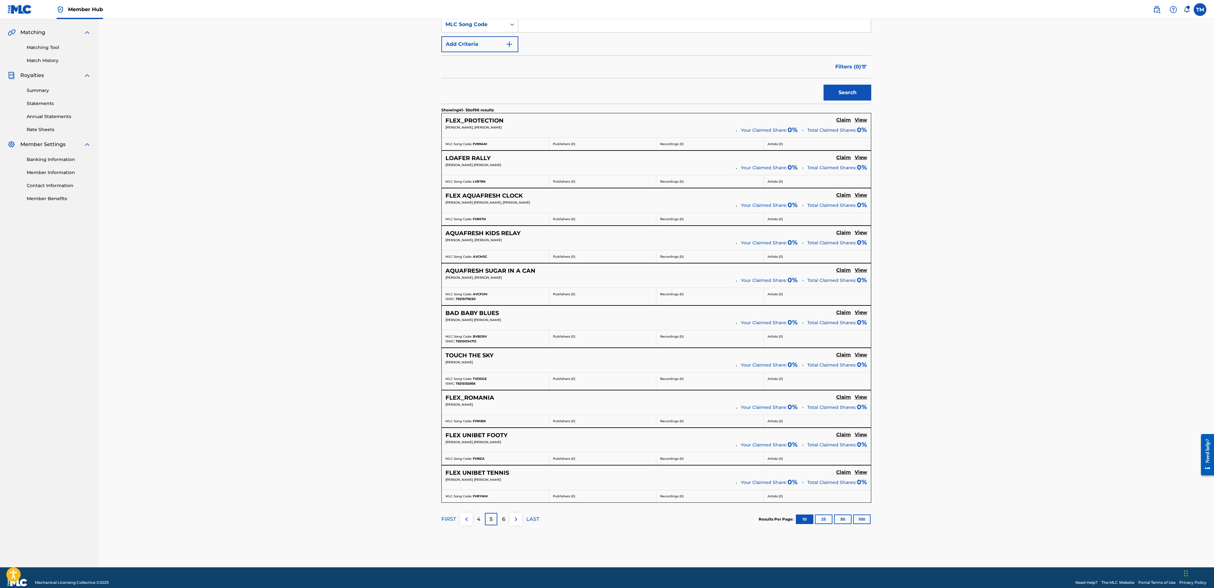
scroll to position [162, 0]
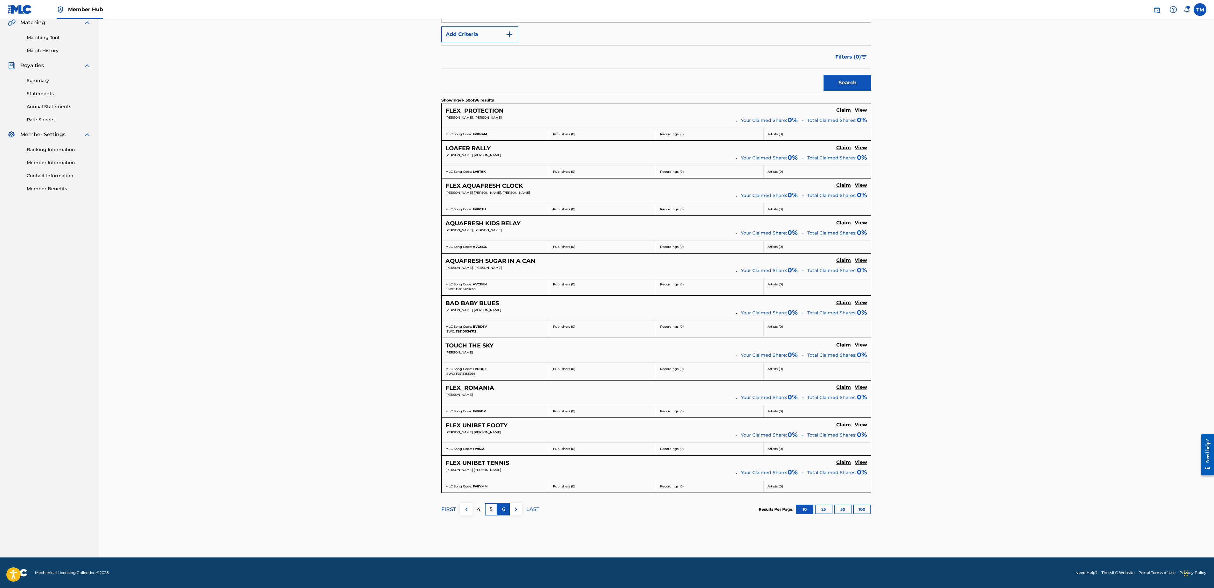
click at [507, 294] on div "6" at bounding box center [503, 509] width 12 height 12
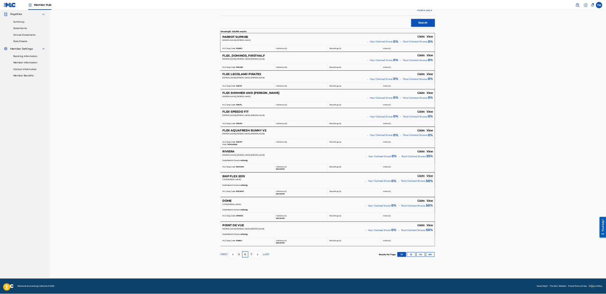
scroll to position [0, 0]
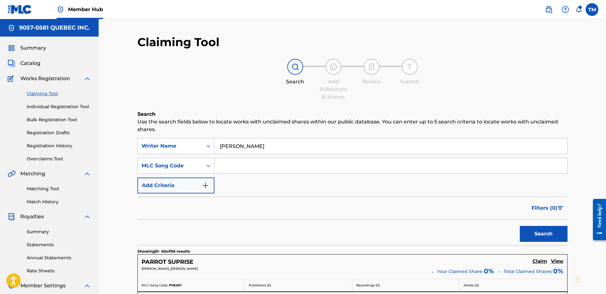
drag, startPoint x: 1163, startPoint y: 3, endPoint x: 211, endPoint y: 77, distance: 955.1
click at [211, 77] on div "Search Add Publishers & Shares Review Submit" at bounding box center [352, 80] width 430 height 42
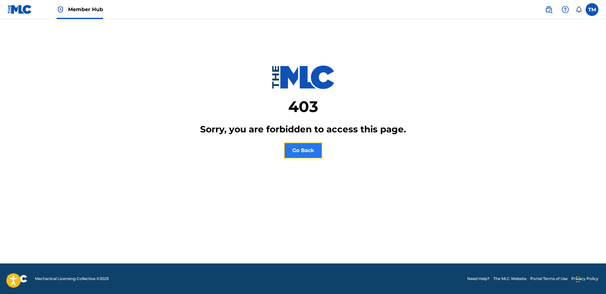
click at [308, 152] on button "Go Back" at bounding box center [303, 150] width 38 height 16
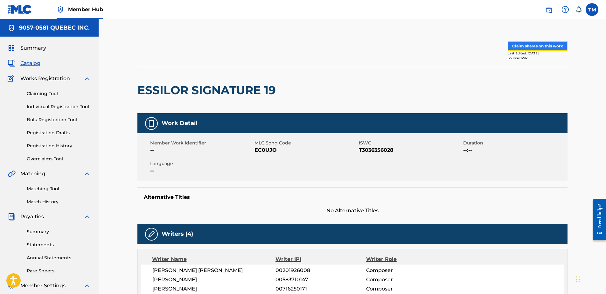
click at [534, 46] on button "Claim shares on this work" at bounding box center [538, 46] width 60 height 10
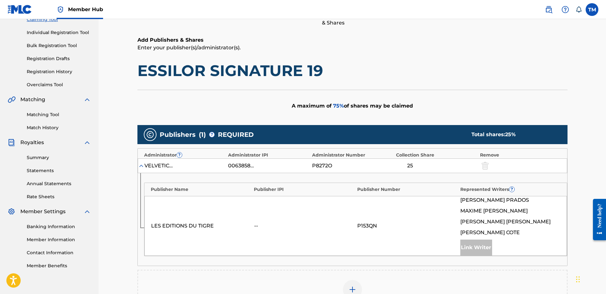
scroll to position [127, 0]
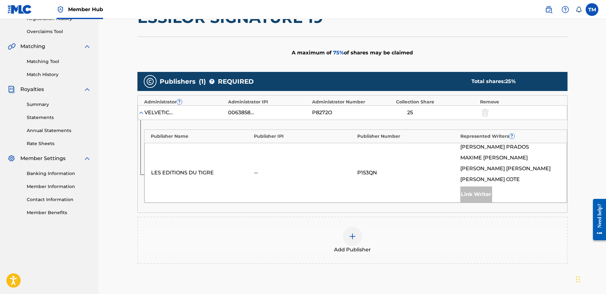
click at [351, 234] on img at bounding box center [353, 236] width 8 height 8
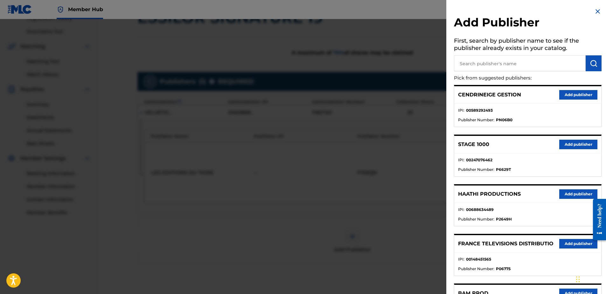
click at [476, 59] on input "text" at bounding box center [520, 63] width 132 height 16
type input "circonflex"
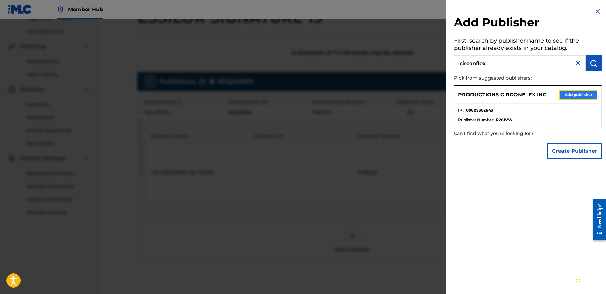
click at [567, 97] on button "Add publisher" at bounding box center [578, 95] width 38 height 10
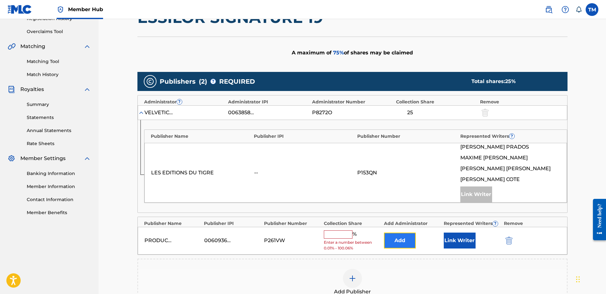
click at [406, 240] on button "Add" at bounding box center [400, 240] width 32 height 16
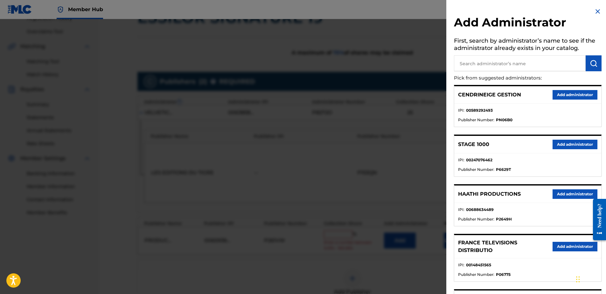
click at [496, 61] on input "text" at bounding box center [520, 63] width 132 height 16
type input "9057"
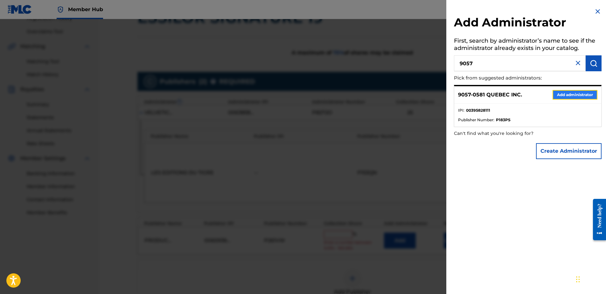
click at [566, 91] on button "Add administrator" at bounding box center [574, 95] width 45 height 10
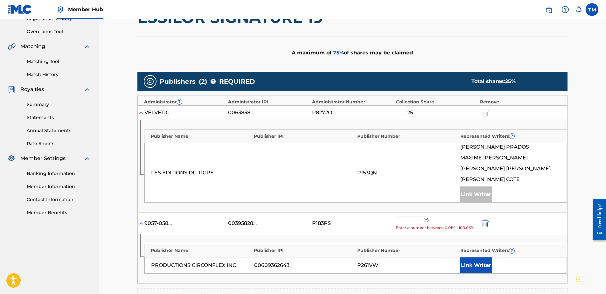
click at [405, 220] on input "text" at bounding box center [410, 220] width 29 height 8
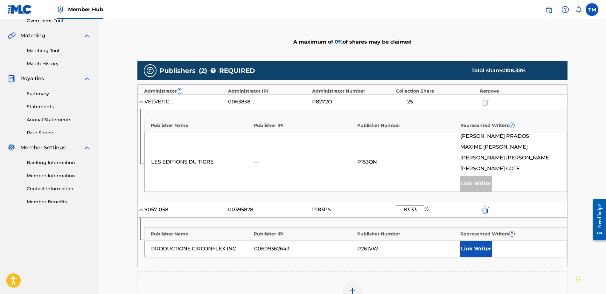
scroll to position [126, 0]
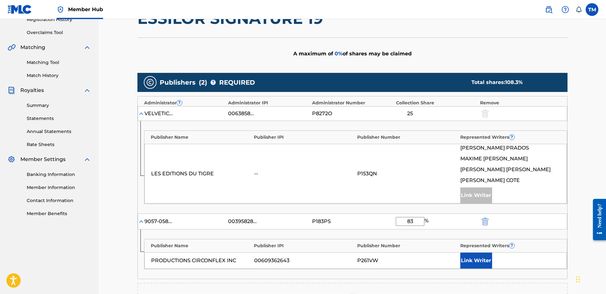
type input "8"
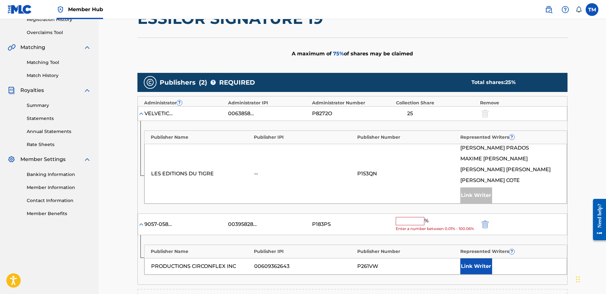
type input "8"
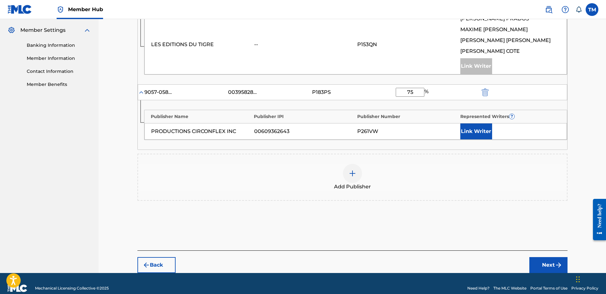
scroll to position [265, 0]
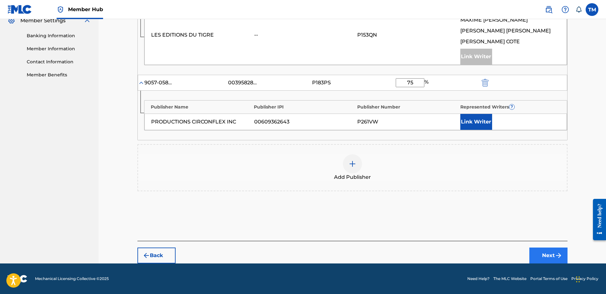
type input "75"
click at [544, 255] on button "Next" at bounding box center [548, 255] width 38 height 16
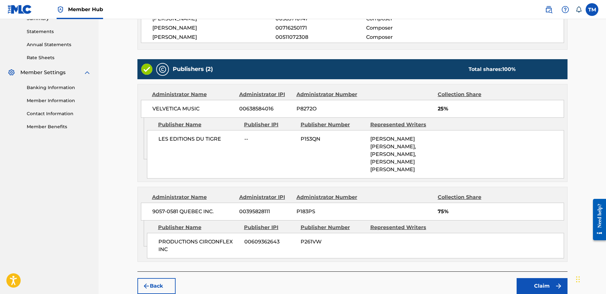
scroll to position [244, 0]
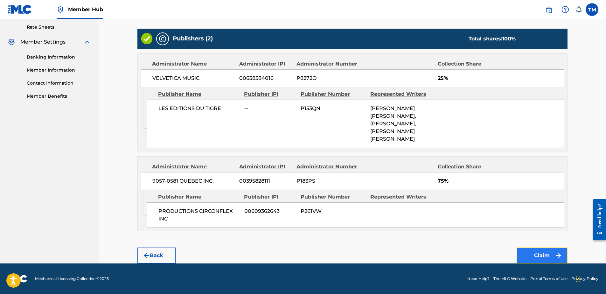
click at [538, 253] on button "Claim" at bounding box center [541, 255] width 51 height 16
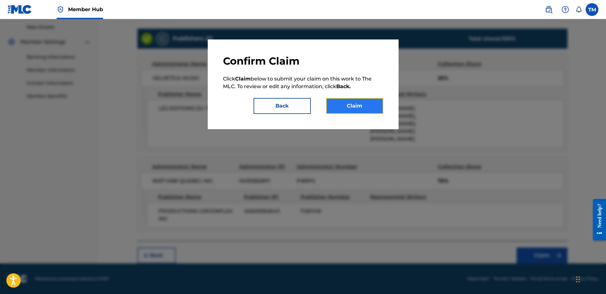
click at [370, 110] on button "Claim" at bounding box center [354, 106] width 57 height 16
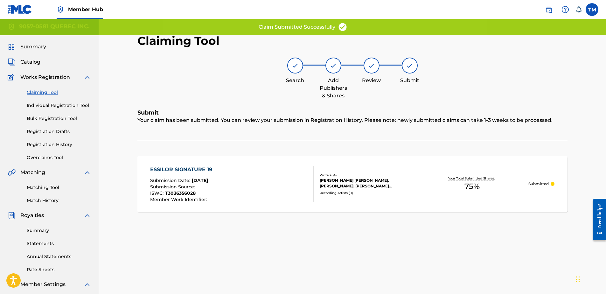
scroll to position [0, 0]
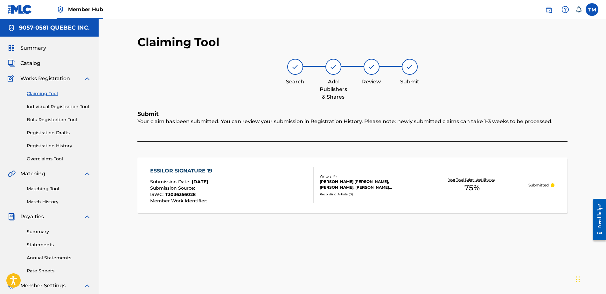
click at [236, 188] on div "ESSILOR SIGNATURE 19 Submission Date : Sep 24, 2025 Submission Source : ISWC : …" at bounding box center [231, 185] width 163 height 36
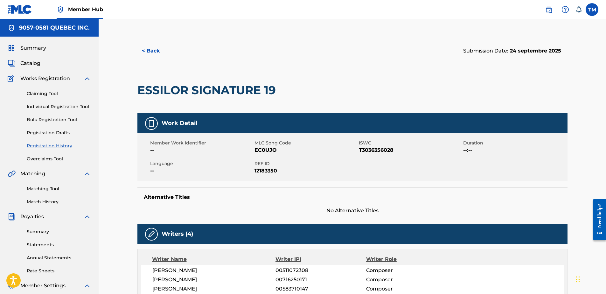
click at [267, 150] on span "EC0UJO" at bounding box center [305, 150] width 103 height 8
copy span "EC0UJO"
drag, startPoint x: 276, startPoint y: 89, endPoint x: 139, endPoint y: 97, distance: 137.6
click at [139, 97] on h2 "ESSILOR SIGNATURE 19" at bounding box center [208, 90] width 142 height 14
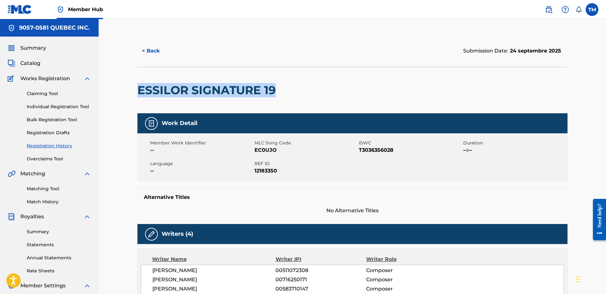
copy h2 "ESSILOR SIGNATURE 19"
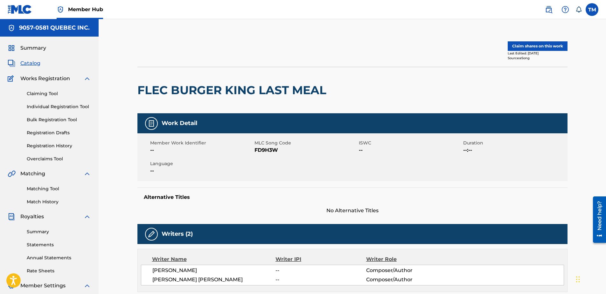
click at [264, 148] on span "FD9H3W" at bounding box center [305, 150] width 103 height 8
copy span "FD9H3W"
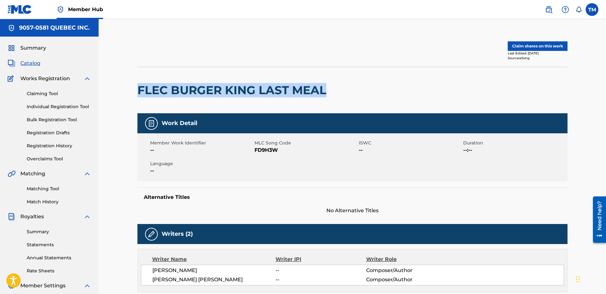
drag, startPoint x: 322, startPoint y: 91, endPoint x: 141, endPoint y: 95, distance: 181.6
click at [141, 95] on h2 "FLEC BURGER KING LAST MEAL" at bounding box center [233, 90] width 192 height 14
copy h2 "FLEC BURGER KING LAST MEAL"
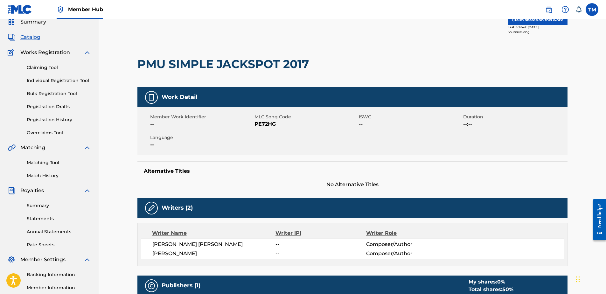
scroll to position [20, 0]
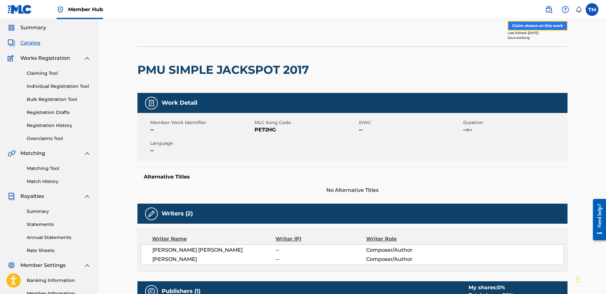
click at [537, 24] on button "Claim shares on this work" at bounding box center [538, 26] width 60 height 10
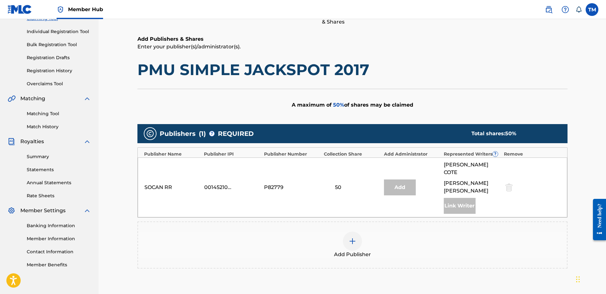
scroll to position [127, 0]
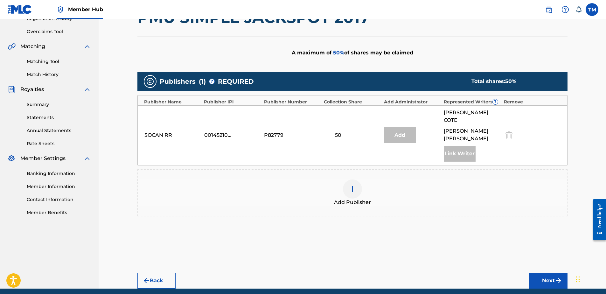
click at [352, 185] on img at bounding box center [353, 189] width 8 height 8
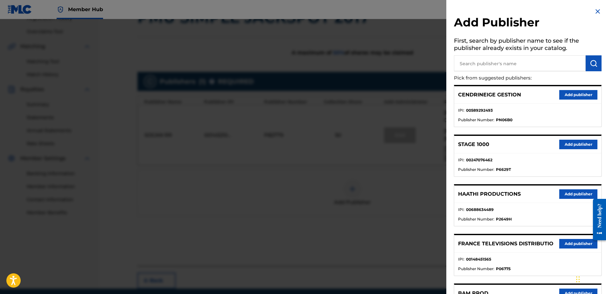
click at [475, 60] on input "text" at bounding box center [520, 63] width 132 height 16
type input "Circonflex"
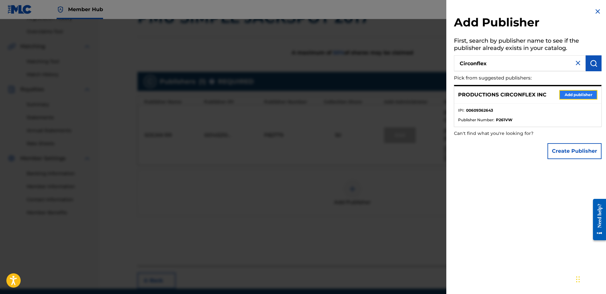
click at [586, 95] on button "Add publisher" at bounding box center [578, 95] width 38 height 10
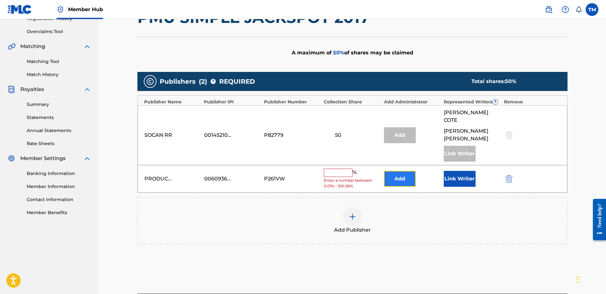
click at [399, 174] on button "Add" at bounding box center [400, 179] width 32 height 16
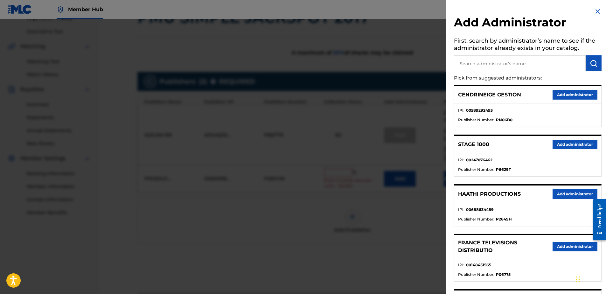
click at [468, 67] on input "text" at bounding box center [520, 63] width 132 height 16
type input "9057"
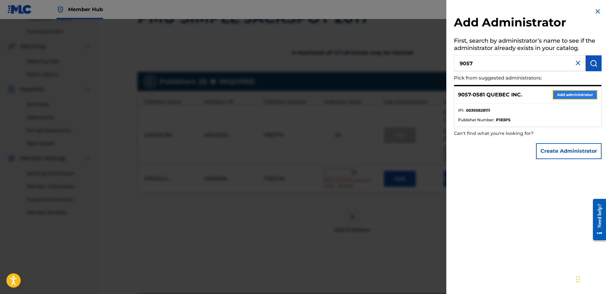
click at [561, 91] on button "Add administrator" at bounding box center [574, 95] width 45 height 10
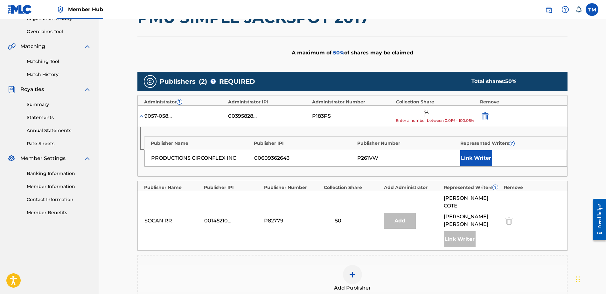
click at [405, 112] on input "text" at bounding box center [410, 113] width 29 height 8
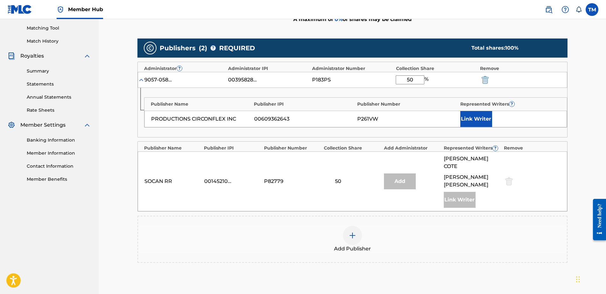
scroll to position [225, 0]
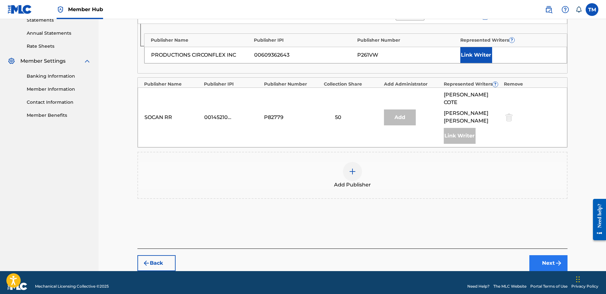
type input "50"
click at [545, 258] on button "Next" at bounding box center [548, 263] width 38 height 16
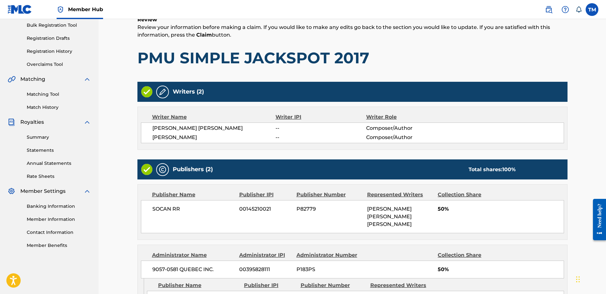
scroll to position [175, 0]
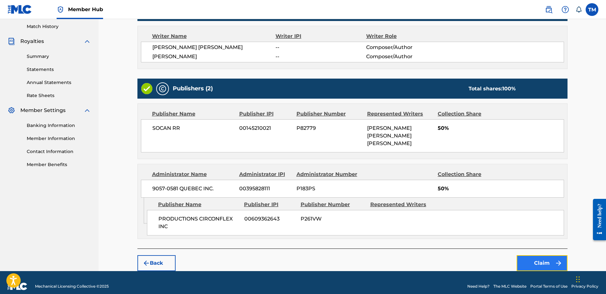
click at [535, 255] on button "Claim" at bounding box center [541, 263] width 51 height 16
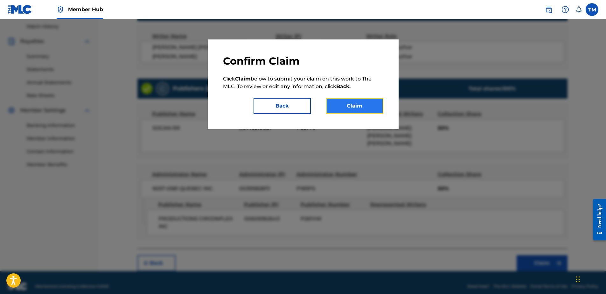
click at [354, 103] on button "Claim" at bounding box center [354, 106] width 57 height 16
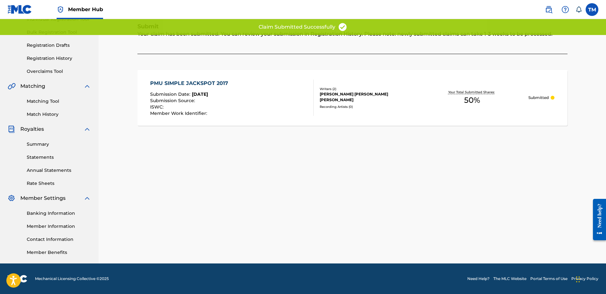
scroll to position [87, 0]
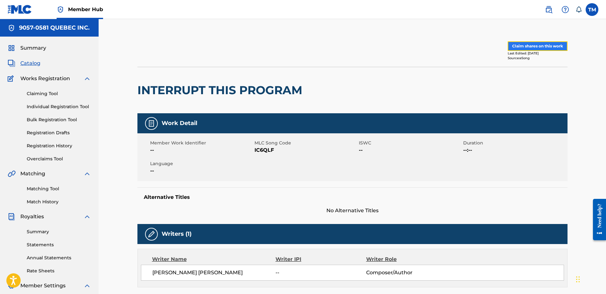
click at [526, 44] on button "Claim shares on this work" at bounding box center [538, 46] width 60 height 10
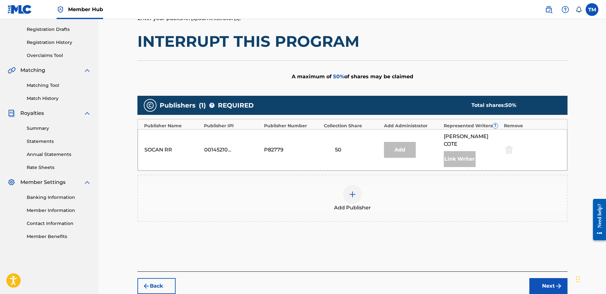
scroll to position [126, 0]
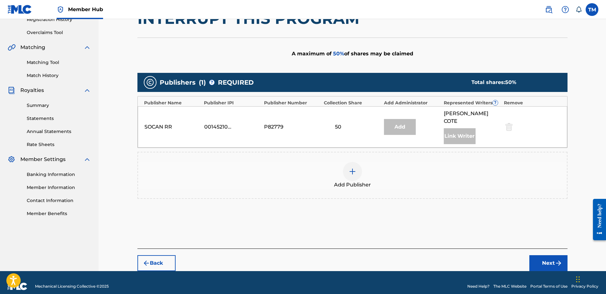
click at [355, 168] on img at bounding box center [353, 172] width 8 height 8
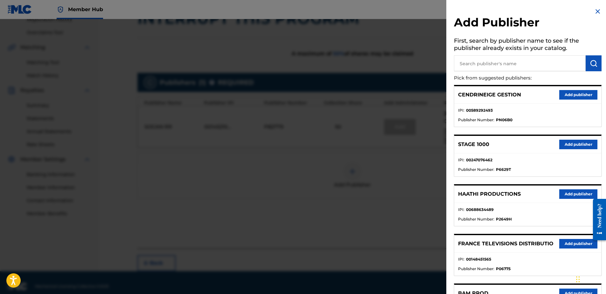
click at [482, 62] on input "text" at bounding box center [520, 63] width 132 height 16
type input "Circonflex"
click at [591, 63] on img "submit" at bounding box center [594, 63] width 8 height 8
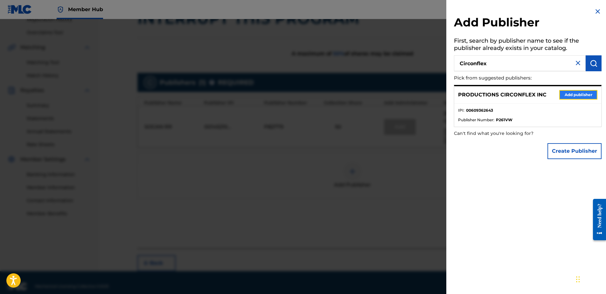
click at [576, 94] on button "Add publisher" at bounding box center [578, 95] width 38 height 10
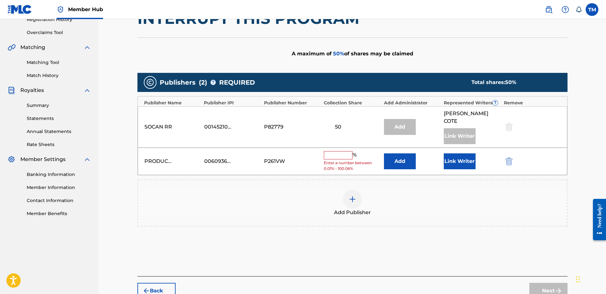
click at [337, 151] on input "text" at bounding box center [338, 155] width 29 height 8
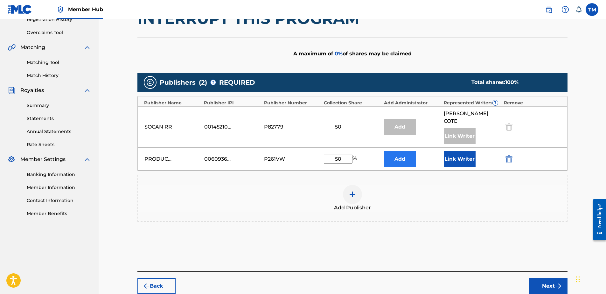
type input "50"
click at [397, 151] on button "Add" at bounding box center [400, 159] width 32 height 16
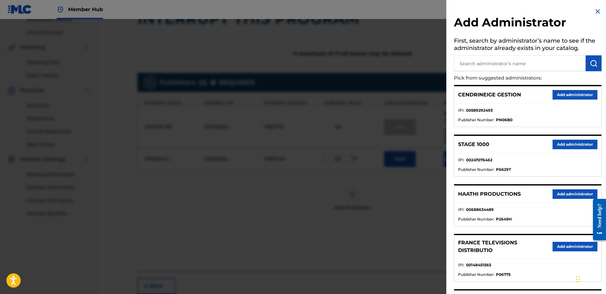
click at [597, 10] on img at bounding box center [598, 12] width 8 height 8
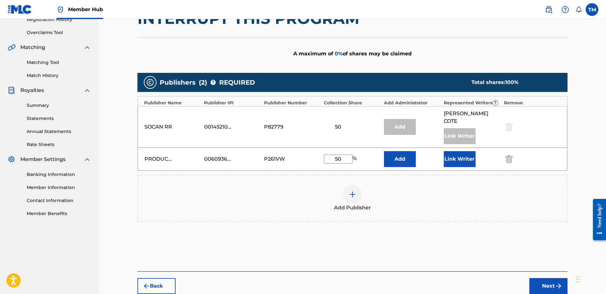
drag, startPoint x: 345, startPoint y: 151, endPoint x: 298, endPoint y: 155, distance: 47.5
click at [298, 155] on div "PRODUCTIONS CIRCONFLEX INC 00609362643 P261VW 50 % Add Link Writer" at bounding box center [352, 159] width 429 height 23
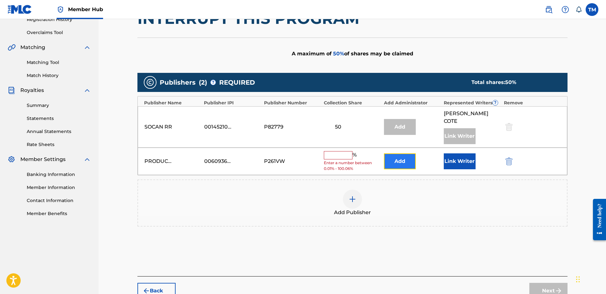
click at [395, 153] on button "Add" at bounding box center [400, 161] width 32 height 16
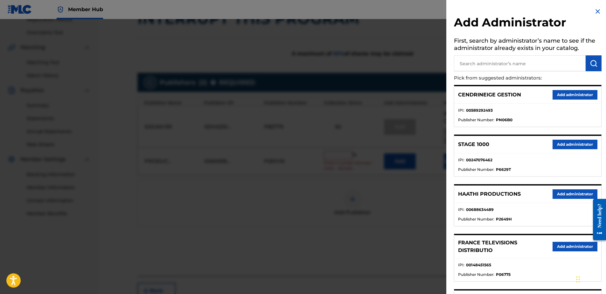
click at [478, 60] on input "text" at bounding box center [520, 63] width 132 height 16
type input "9057"
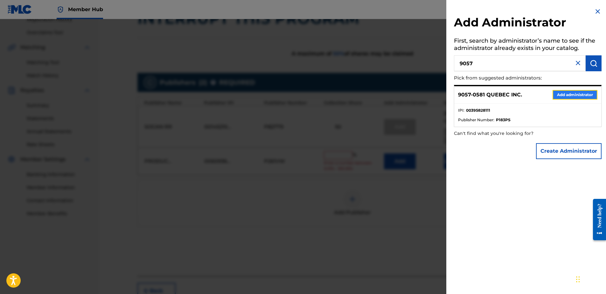
click at [563, 95] on button "Add administrator" at bounding box center [574, 95] width 45 height 10
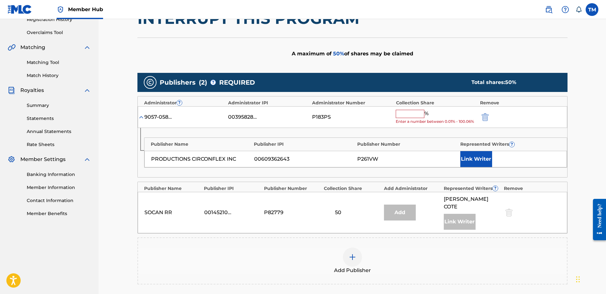
click at [411, 113] on input "text" at bounding box center [410, 114] width 29 height 8
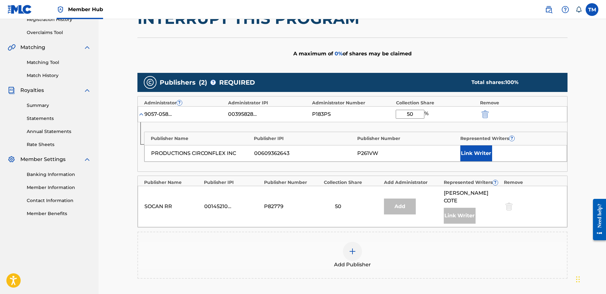
type input "50"
click at [415, 281] on div "Publishers ( 2 ) ? REQUIRED Total shares: 100 % Administrator ? Administrator I…" at bounding box center [352, 185] width 430 height 231
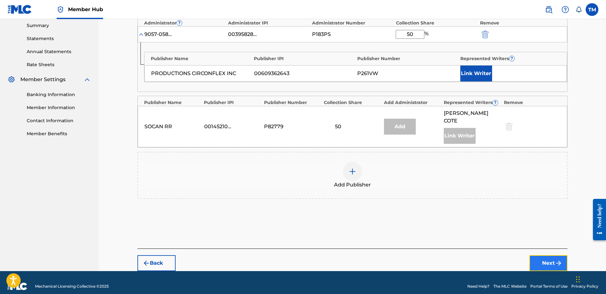
click at [551, 256] on button "Next" at bounding box center [548, 263] width 38 height 16
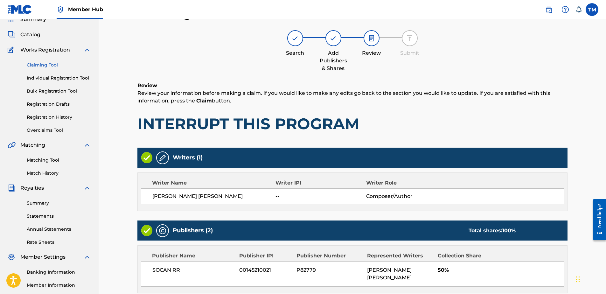
scroll to position [163, 0]
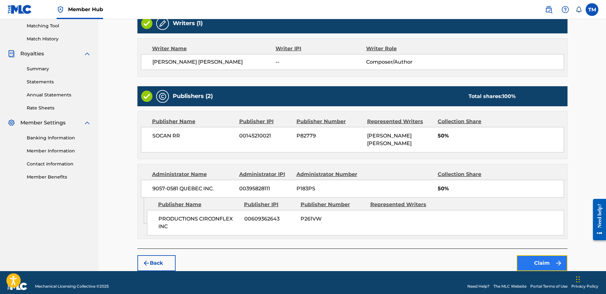
click at [551, 255] on button "Claim" at bounding box center [541, 263] width 51 height 16
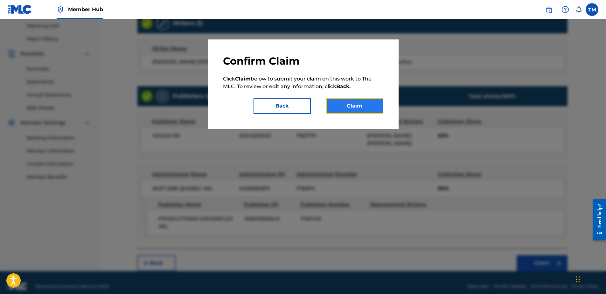
click at [353, 109] on button "Claim" at bounding box center [354, 106] width 57 height 16
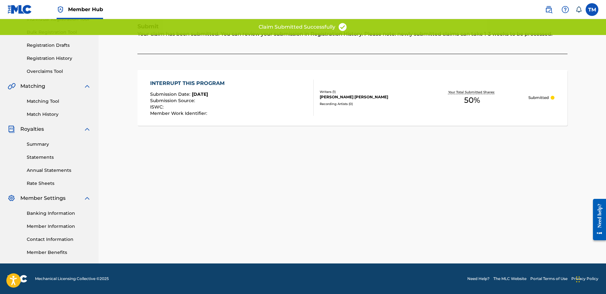
scroll to position [87, 0]
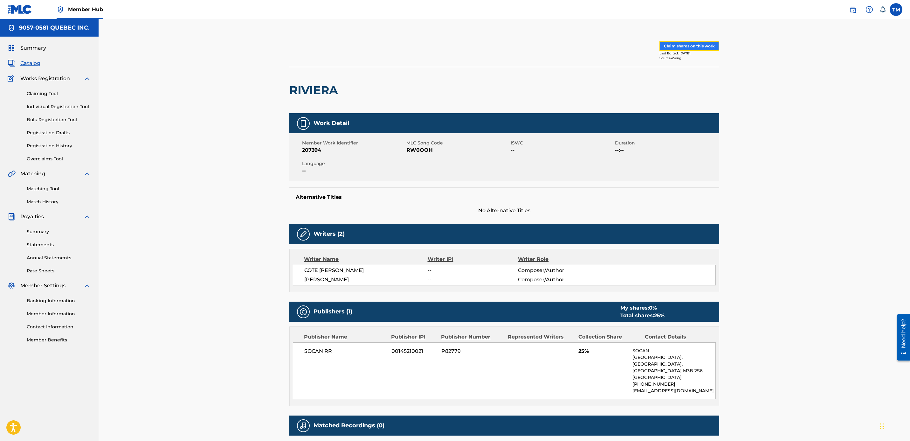
click at [681, 46] on button "Claim shares on this work" at bounding box center [690, 46] width 60 height 10
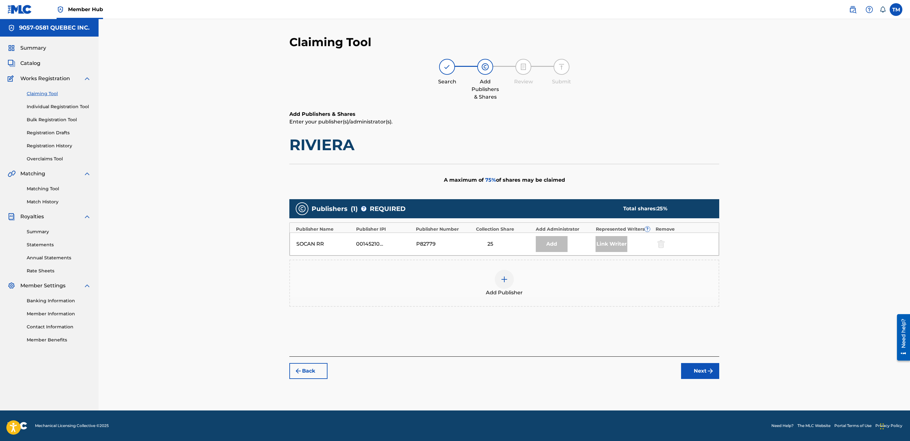
click at [502, 281] on img at bounding box center [505, 279] width 8 height 8
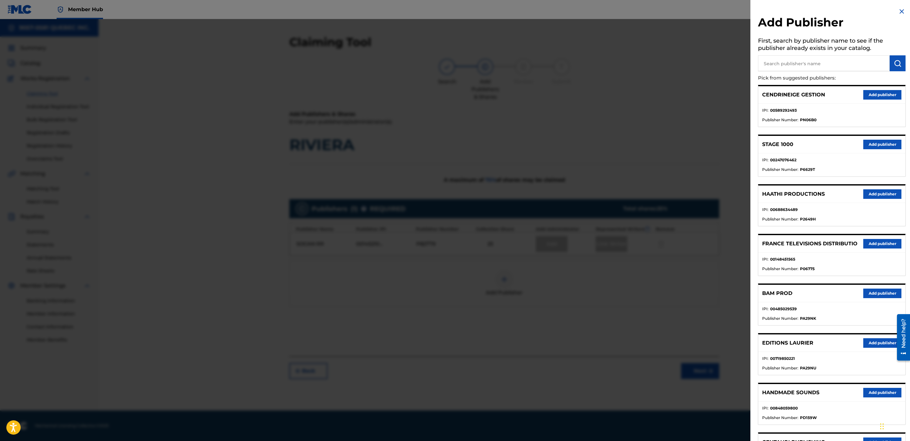
click at [787, 63] on input "text" at bounding box center [824, 63] width 132 height 16
type input "circonflex"
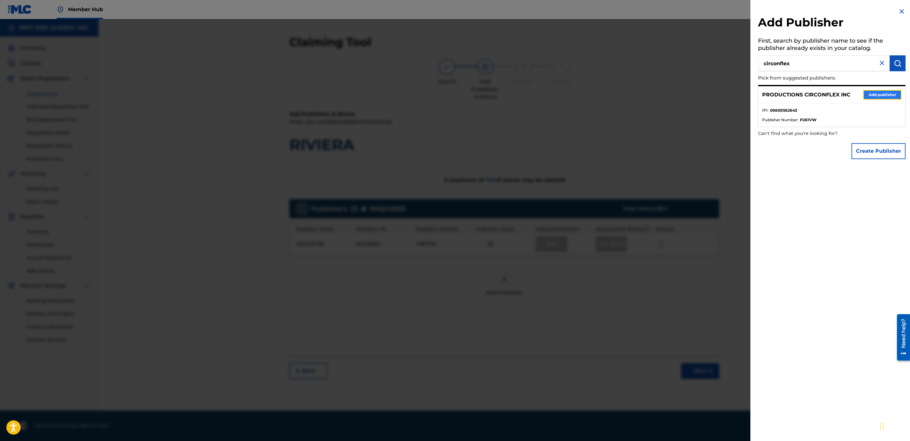
click at [879, 95] on button "Add publisher" at bounding box center [882, 95] width 38 height 10
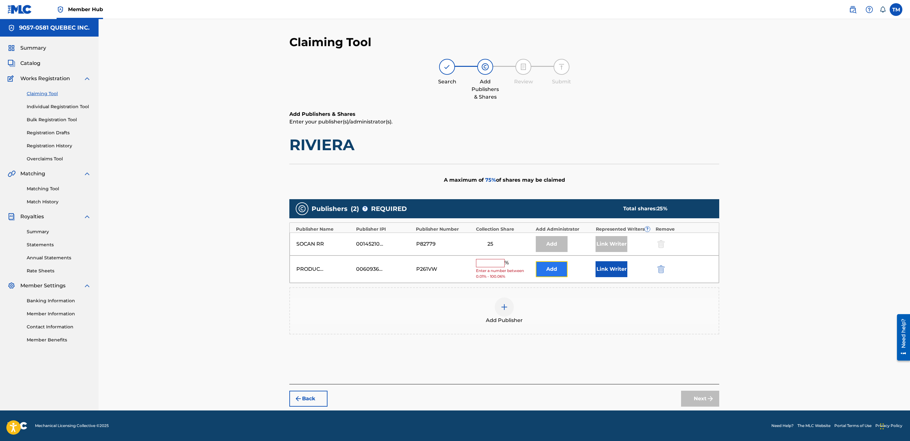
click at [551, 267] on button "Add" at bounding box center [552, 269] width 32 height 16
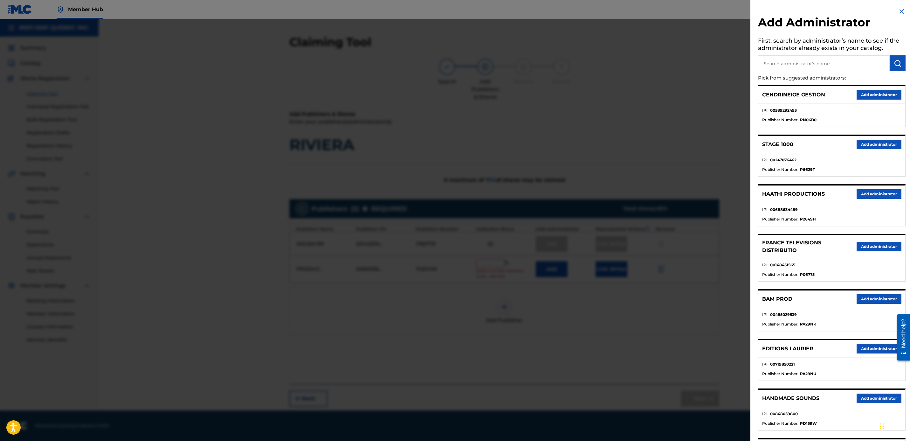
click at [780, 69] on input "text" at bounding box center [824, 63] width 132 height 16
type input "9057"
click at [898, 62] on img "submit" at bounding box center [898, 63] width 8 height 8
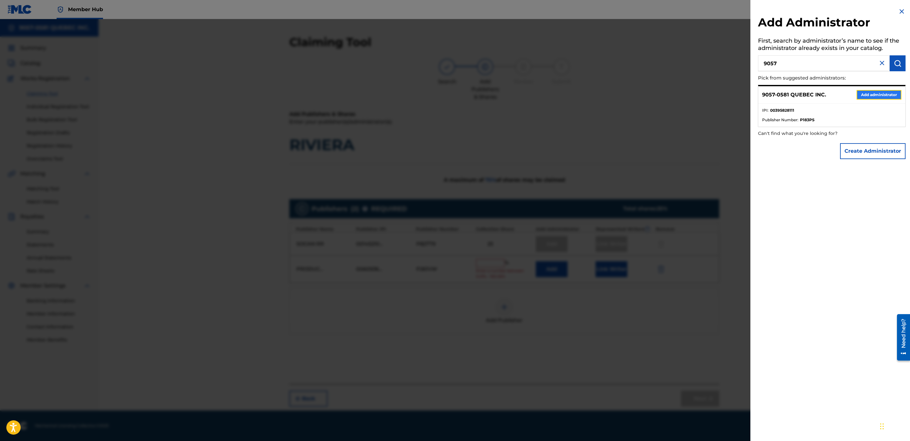
click at [873, 92] on button "Add administrator" at bounding box center [879, 95] width 45 height 10
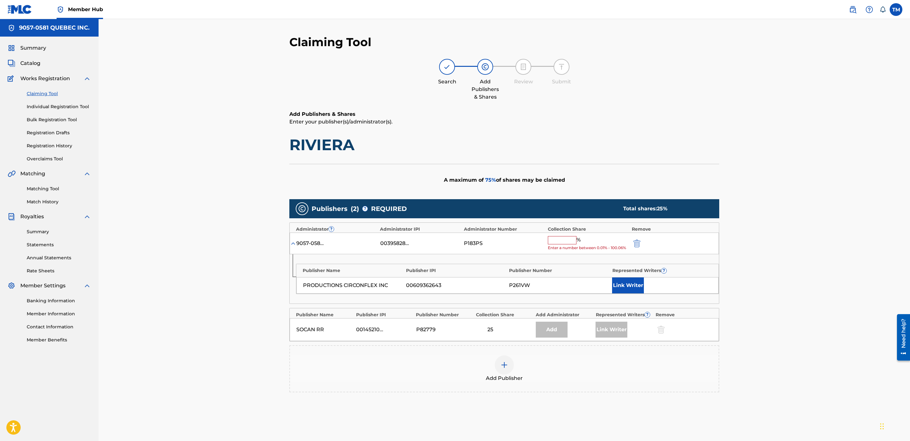
click at [556, 239] on input "text" at bounding box center [562, 240] width 29 height 8
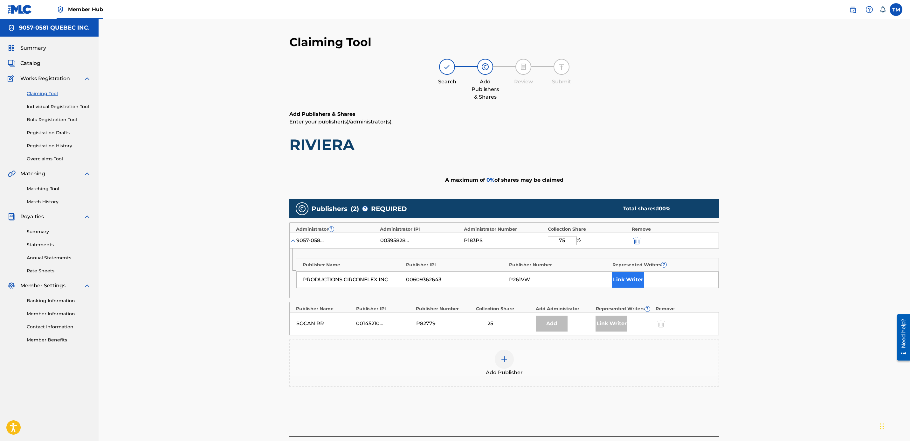
type input "75"
click at [621, 278] on button "Link Writer" at bounding box center [628, 280] width 32 height 16
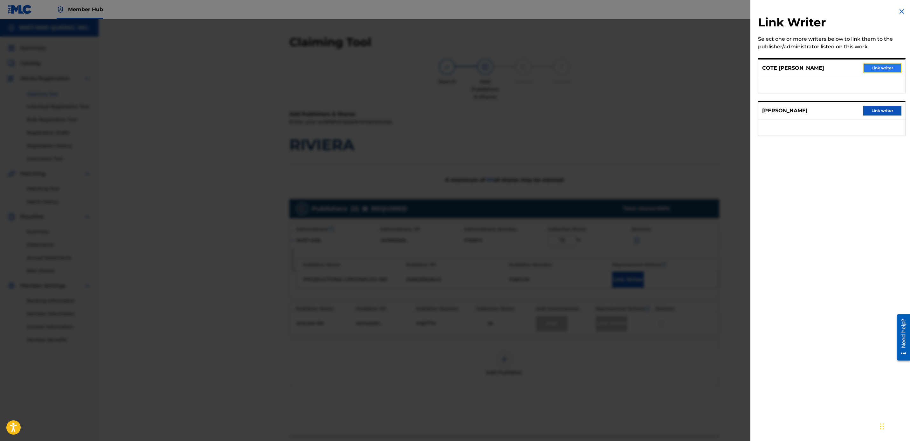
click at [880, 66] on button "Link writer" at bounding box center [882, 68] width 38 height 10
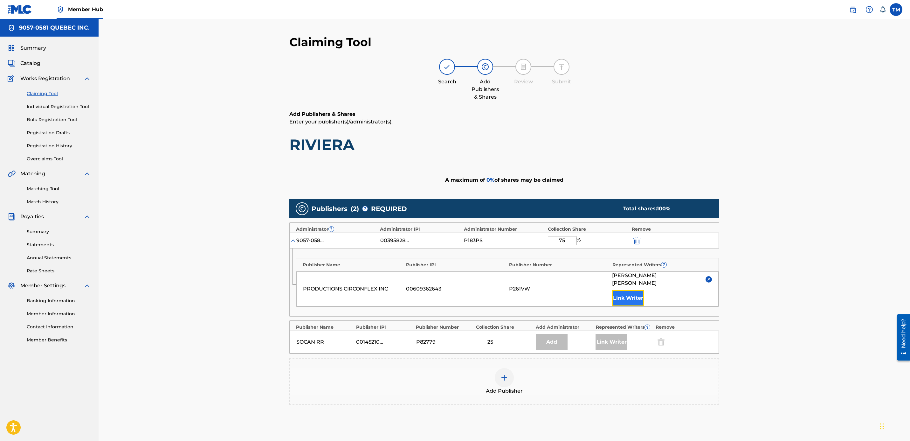
click at [625, 292] on button "Link Writer" at bounding box center [628, 298] width 32 height 16
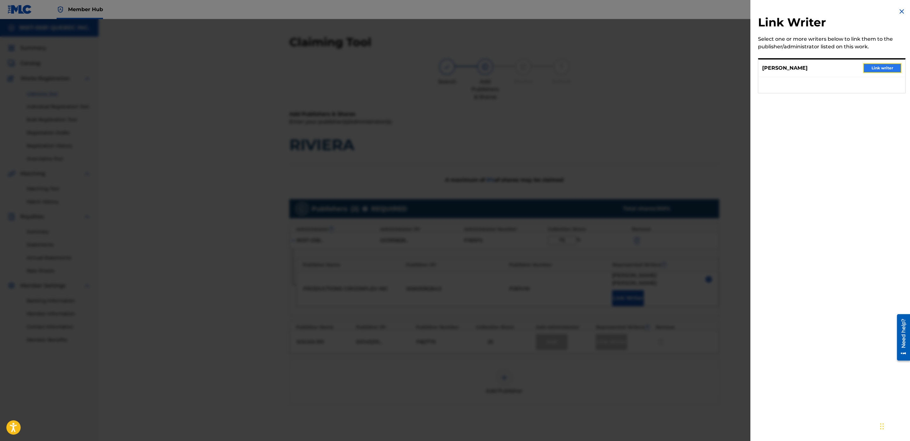
click at [881, 66] on button "Link writer" at bounding box center [882, 68] width 38 height 10
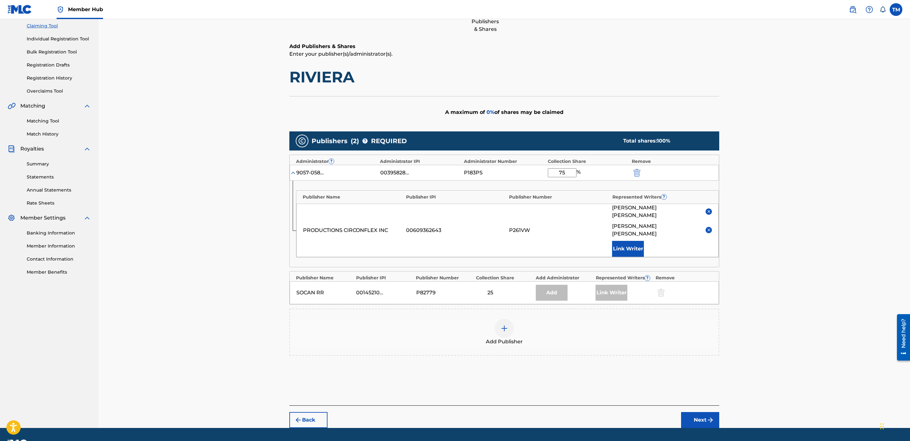
scroll to position [71, 0]
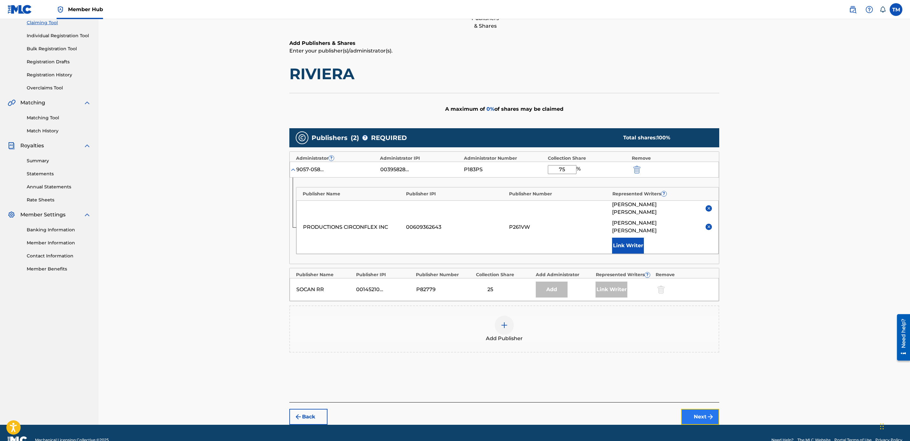
click at [695, 409] on button "Next" at bounding box center [700, 417] width 38 height 16
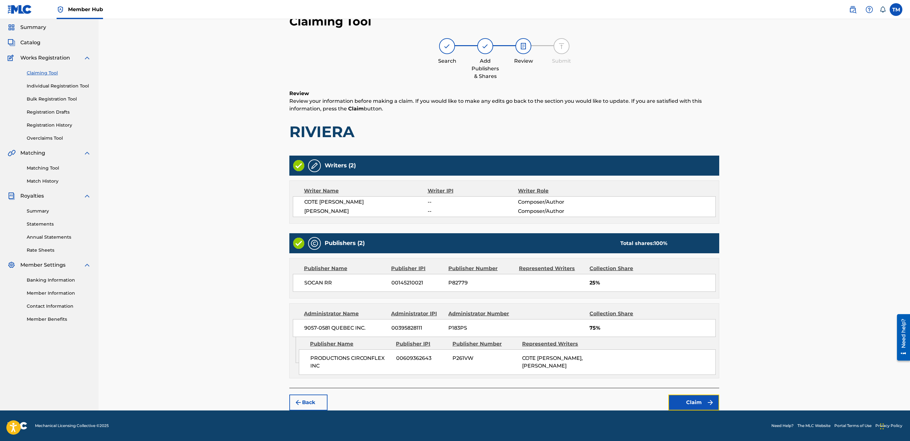
click at [695, 402] on button "Claim" at bounding box center [694, 402] width 51 height 16
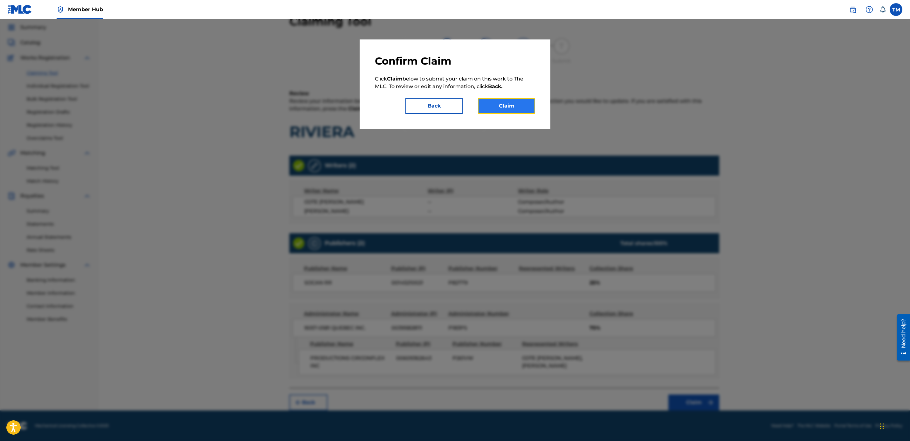
click at [499, 108] on button "Claim" at bounding box center [506, 106] width 57 height 16
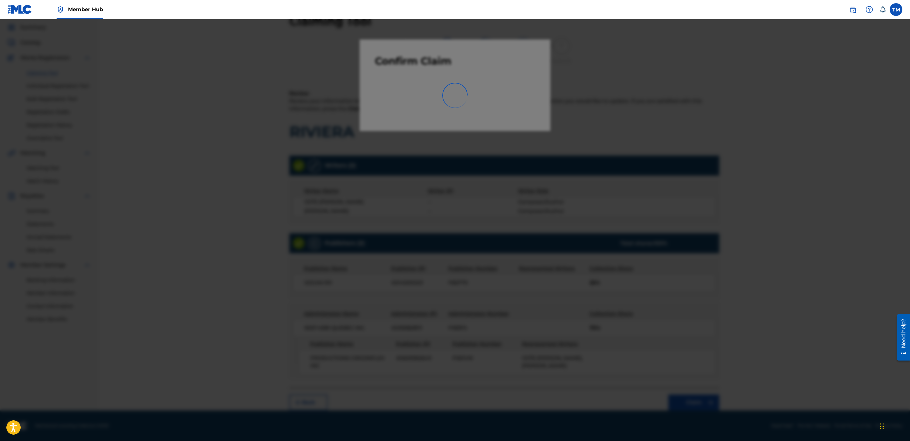
scroll to position [0, 0]
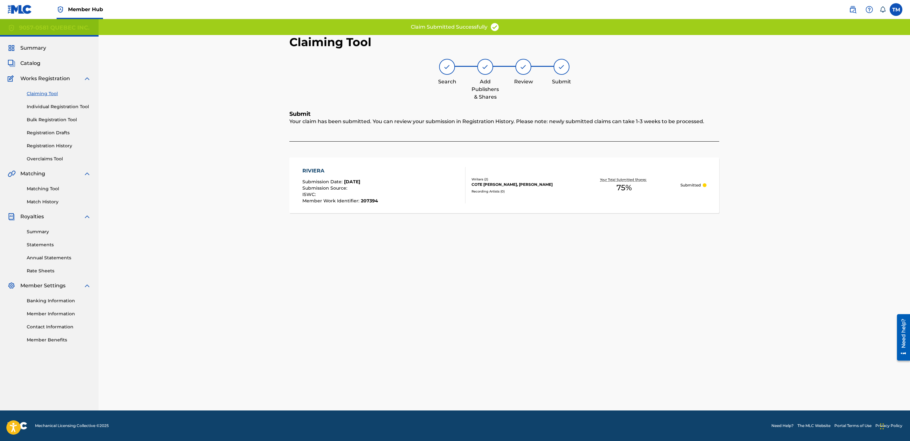
drag, startPoint x: 408, startPoint y: 184, endPoint x: 414, endPoint y: 185, distance: 6.7
click at [408, 184] on div "RIVIERA Submission Date : [DATE] Submission Source : ISWC : Member Work Identif…" at bounding box center [383, 185] width 163 height 36
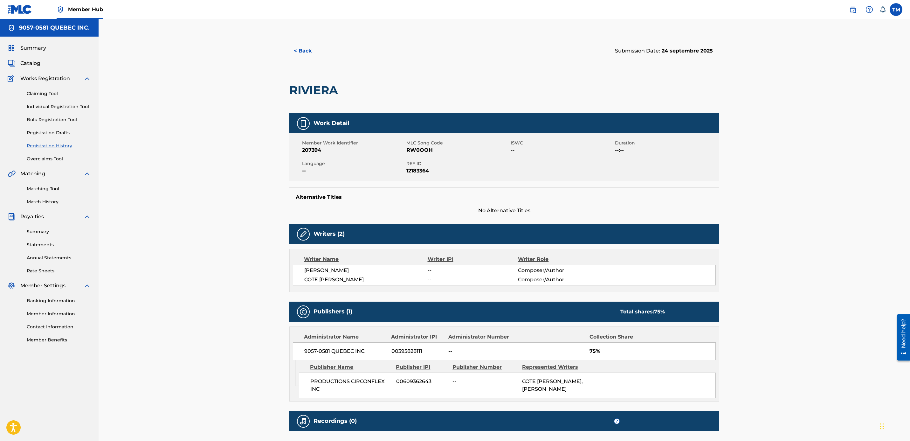
click at [425, 150] on span "RW0OOH" at bounding box center [457, 150] width 103 height 8
copy span "RW0OOH"
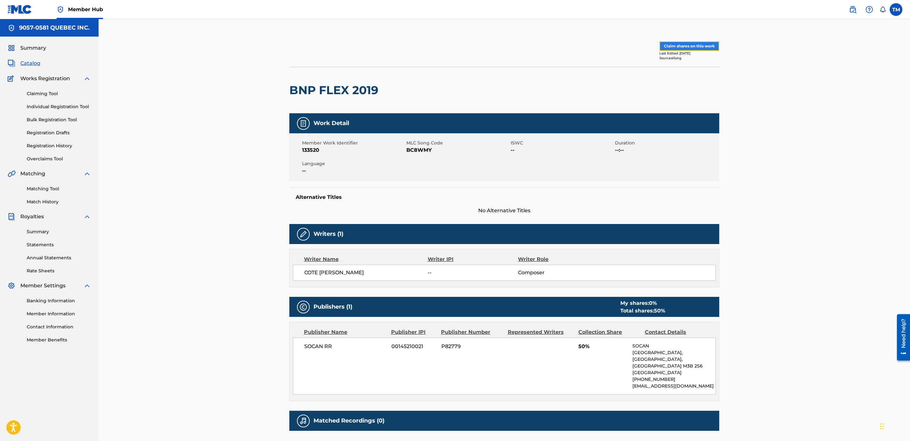
click at [685, 46] on button "Claim shares on this work" at bounding box center [690, 46] width 60 height 10
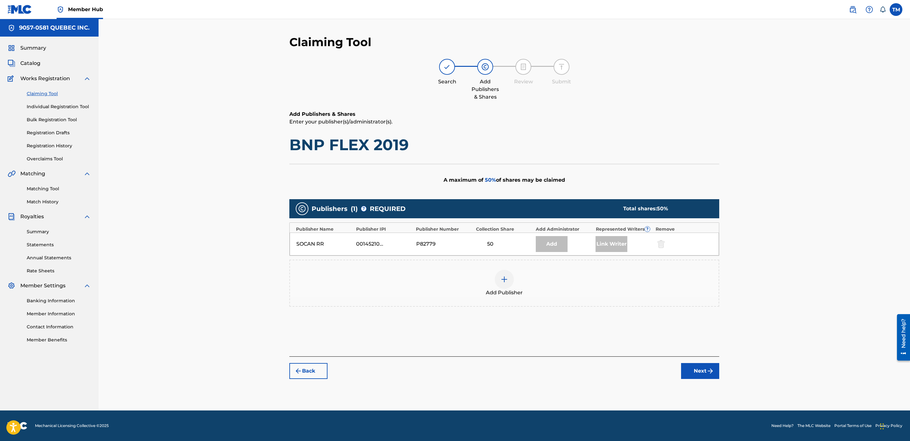
click at [502, 279] on img at bounding box center [505, 279] width 8 height 8
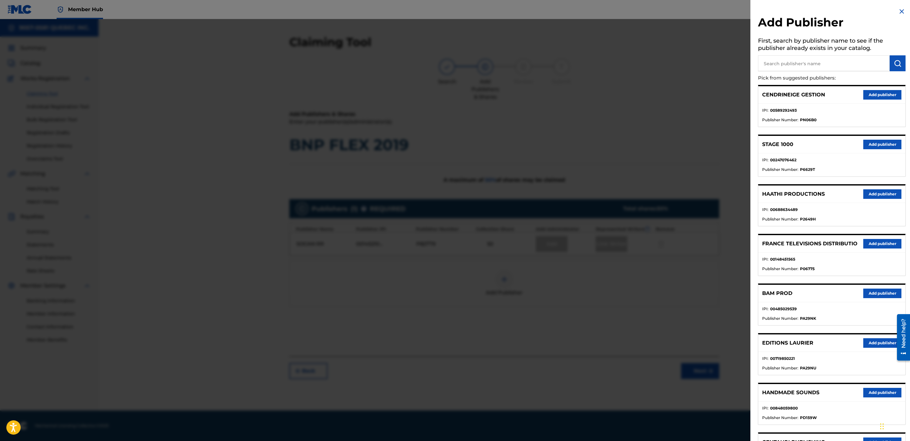
click at [785, 70] on input "text" at bounding box center [824, 63] width 132 height 16
type input "circonfle"
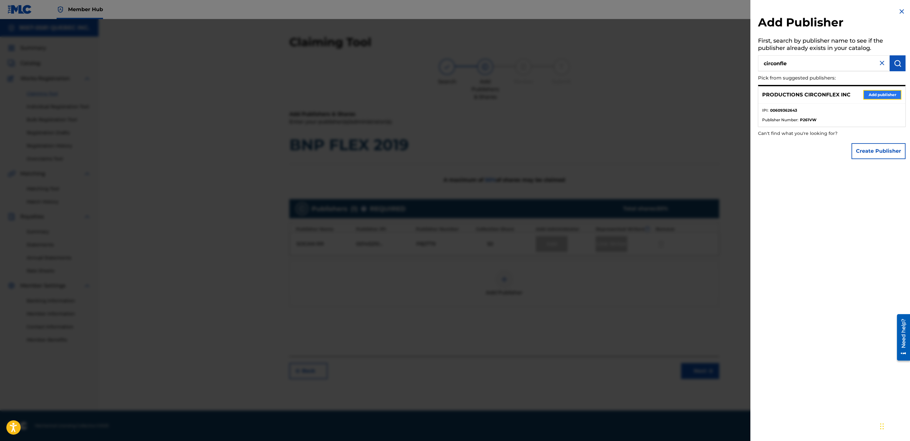
click at [875, 96] on button "Add publisher" at bounding box center [882, 95] width 38 height 10
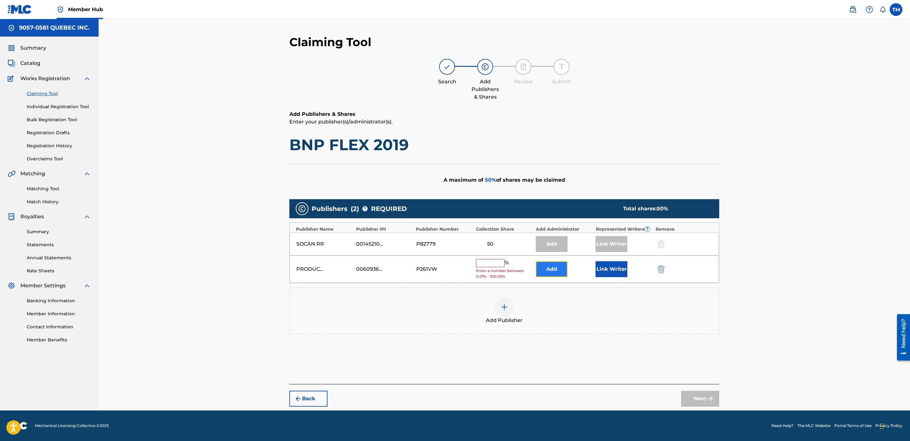
click at [550, 266] on button "Add" at bounding box center [552, 269] width 32 height 16
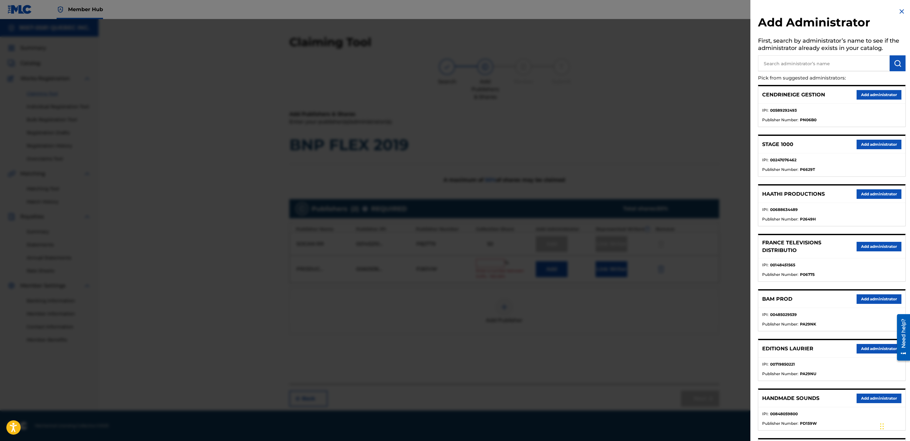
click at [790, 68] on input "text" at bounding box center [824, 63] width 132 height 16
type input "9057"
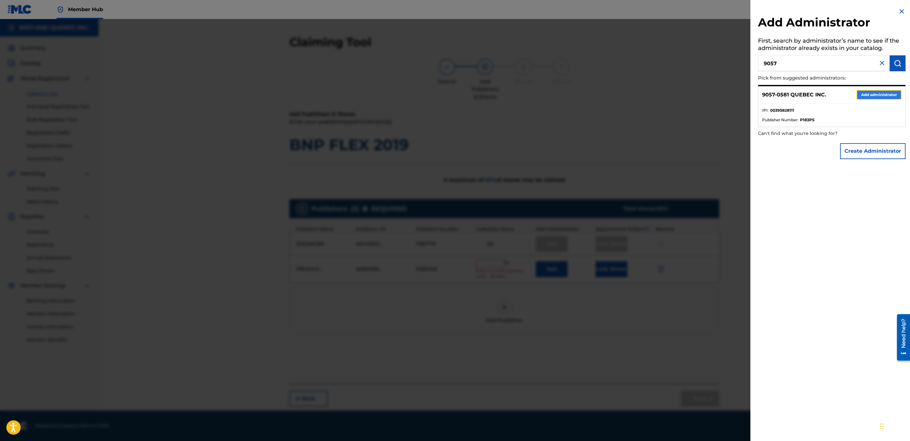
click at [866, 95] on button "Add administrator" at bounding box center [879, 95] width 45 height 10
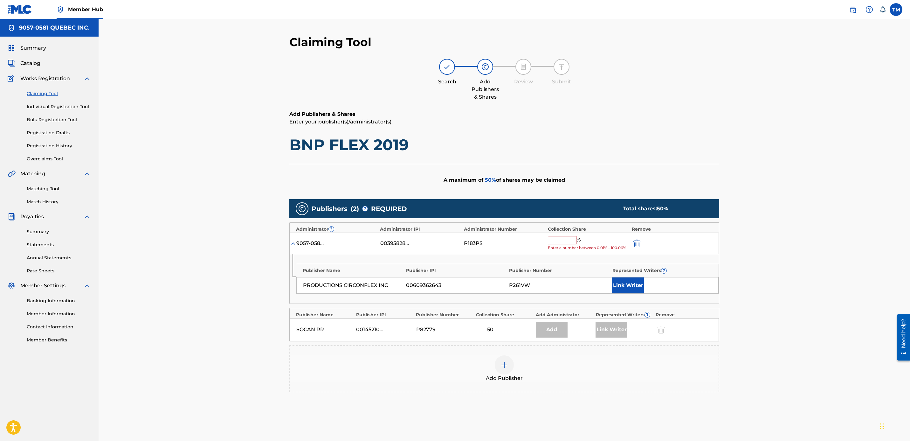
click at [559, 240] on input "text" at bounding box center [562, 240] width 29 height 8
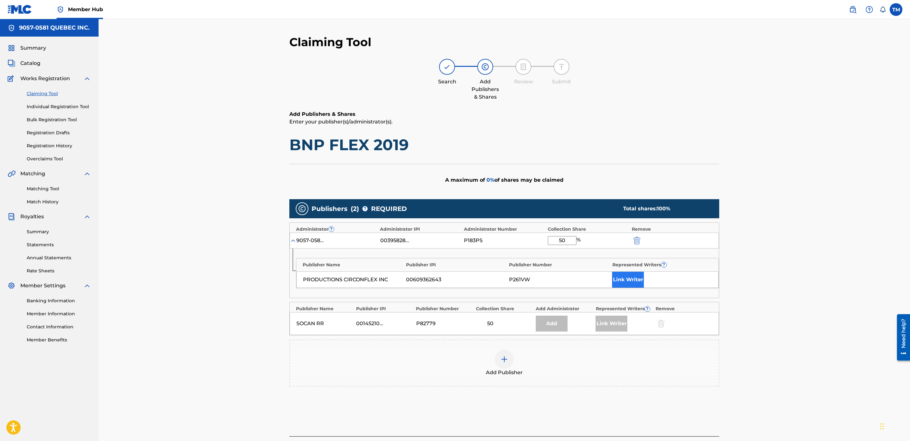
type input "50"
click at [627, 281] on button "Link Writer" at bounding box center [628, 280] width 32 height 16
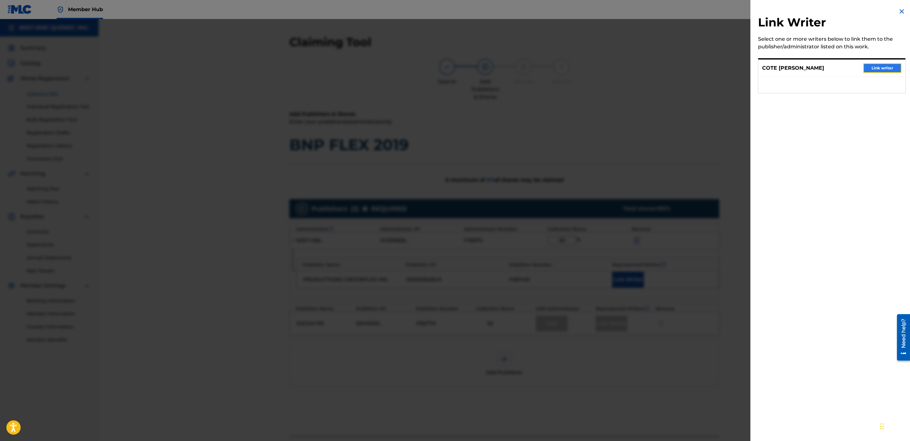
click at [879, 67] on button "Link writer" at bounding box center [882, 68] width 38 height 10
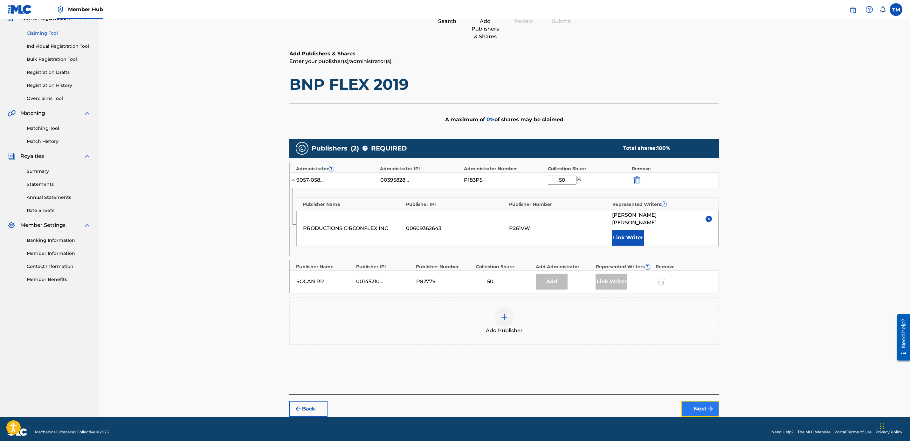
click at [697, 406] on button "Next" at bounding box center [700, 409] width 38 height 16
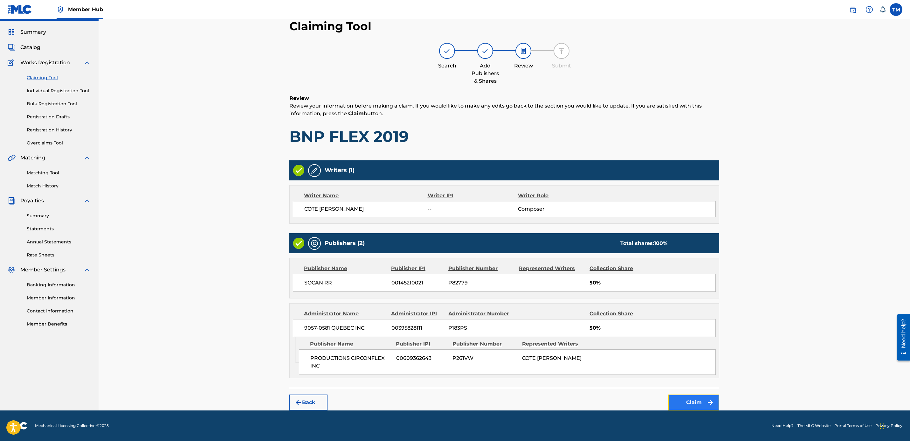
click at [698, 401] on button "Claim" at bounding box center [694, 402] width 51 height 16
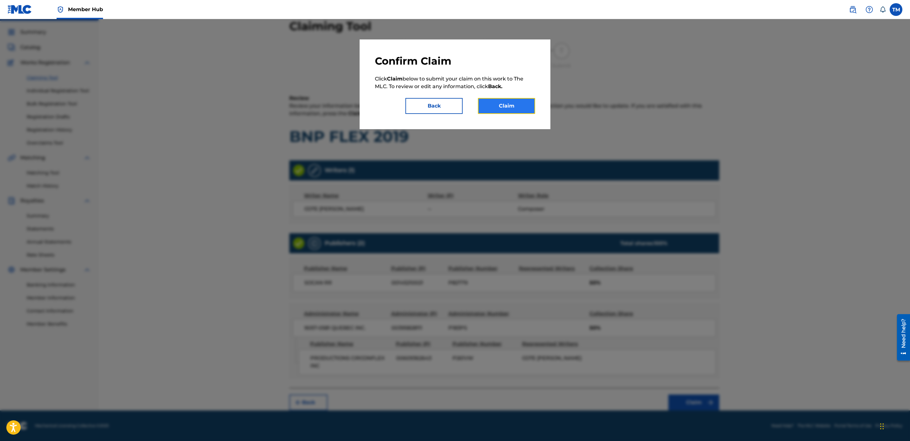
click at [497, 105] on button "Claim" at bounding box center [506, 106] width 57 height 16
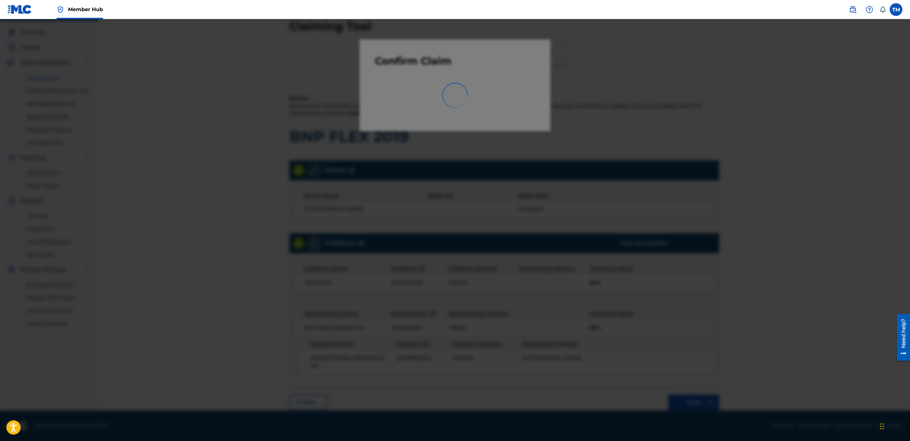
scroll to position [0, 0]
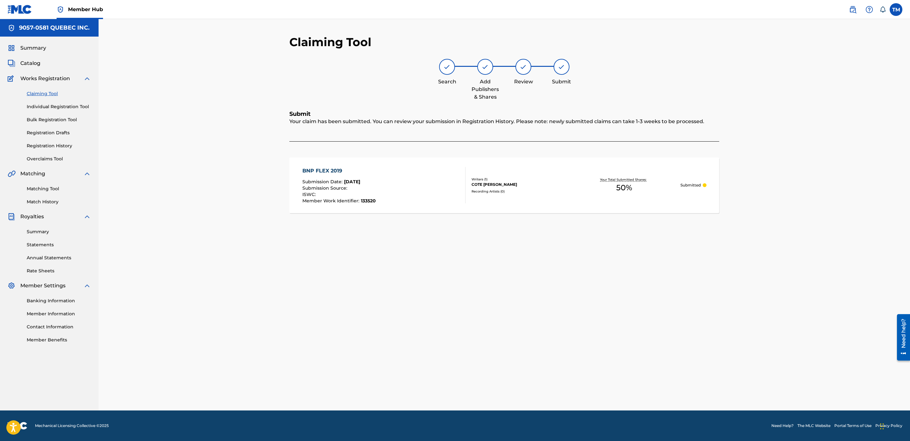
click at [322, 170] on div "BNP FLEX 2019" at bounding box center [338, 171] width 73 height 8
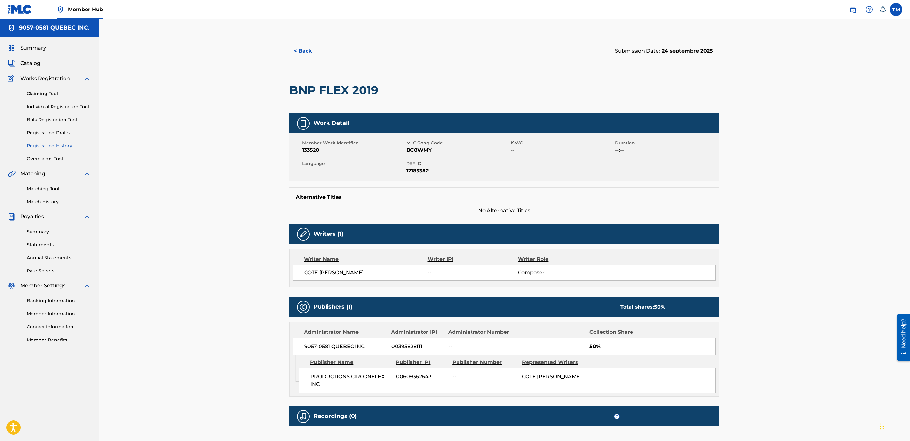
click at [416, 150] on span "BC8WMY" at bounding box center [457, 150] width 103 height 8
copy span "BC8WMY"
click at [307, 49] on button "< Back" at bounding box center [308, 51] width 38 height 16
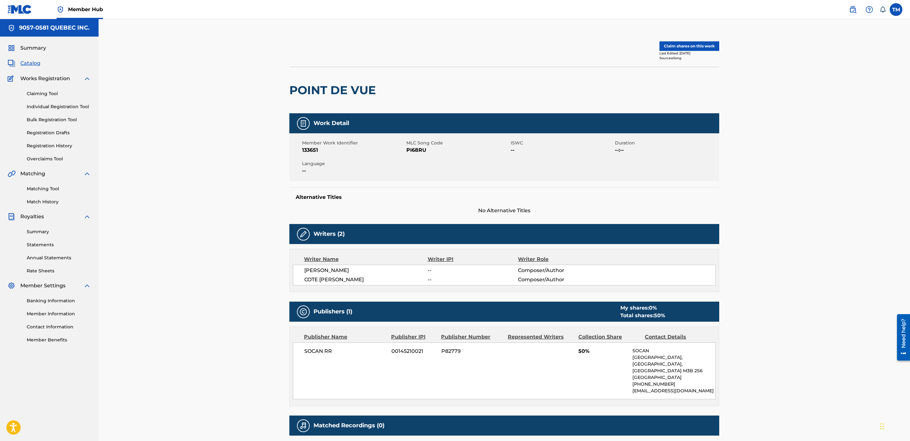
click at [415, 149] on span "PI68RU" at bounding box center [457, 150] width 103 height 8
copy span "PI68RU"
click at [681, 41] on button "Claim shares on this work" at bounding box center [690, 46] width 60 height 10
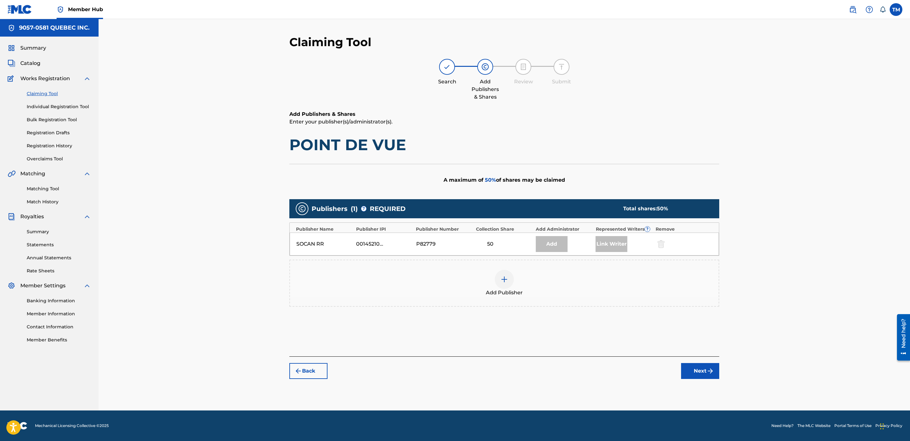
click at [504, 280] on img at bounding box center [505, 279] width 8 height 8
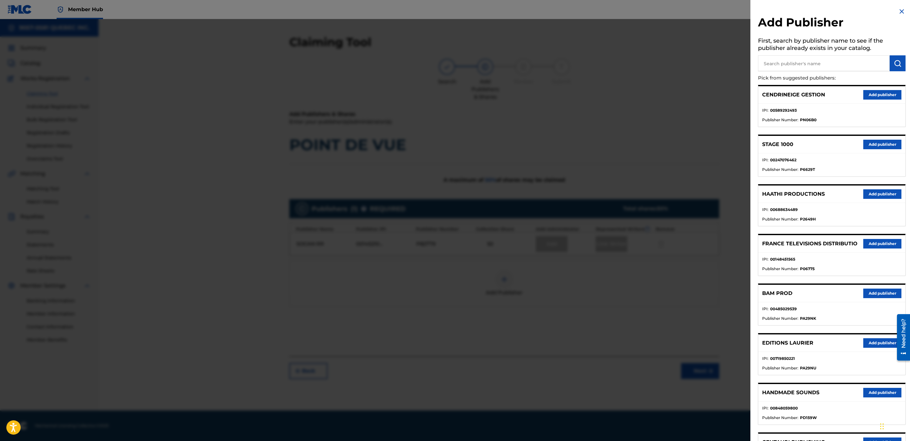
click at [807, 60] on input "text" at bounding box center [824, 63] width 132 height 16
type input "circonflex"
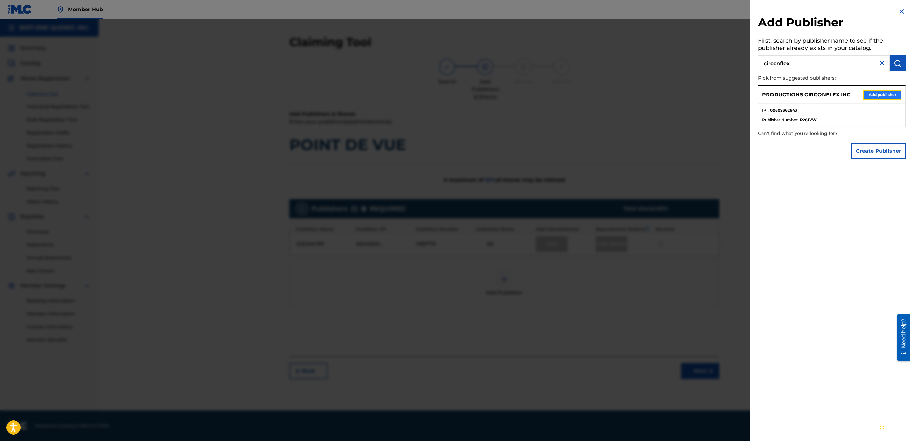
click at [880, 94] on button "Add publisher" at bounding box center [882, 95] width 38 height 10
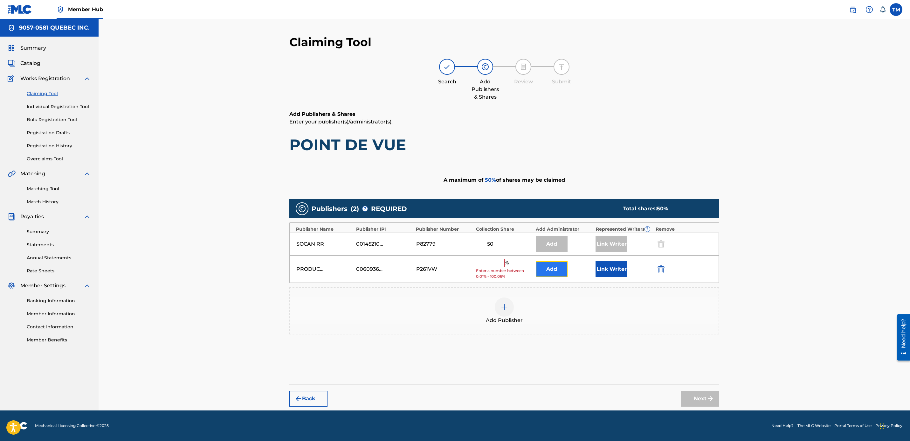
click at [548, 267] on button "Add" at bounding box center [552, 269] width 32 height 16
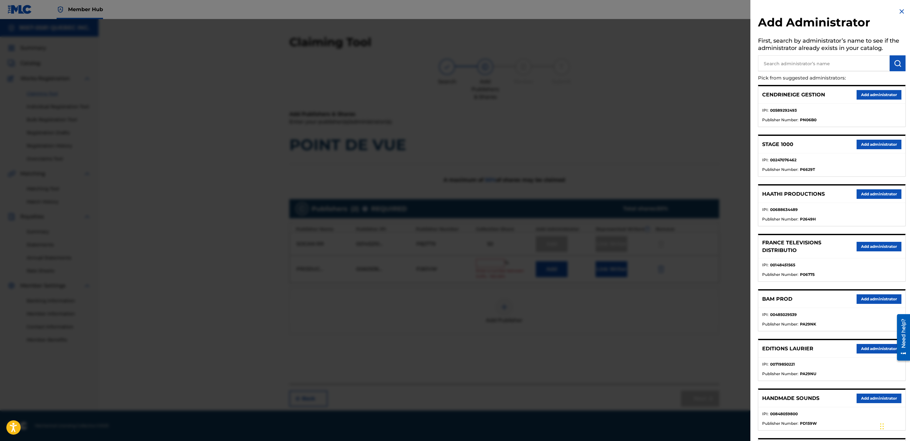
click at [799, 59] on input "text" at bounding box center [824, 63] width 132 height 16
type input "9057"
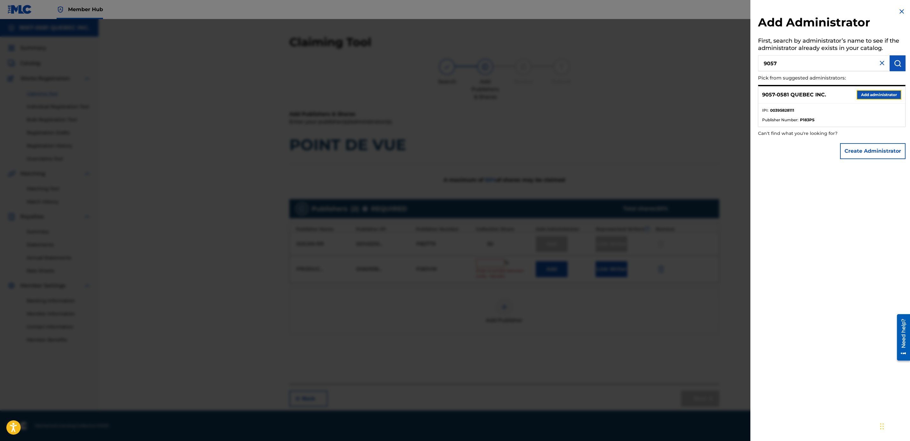
click at [861, 94] on button "Add administrator" at bounding box center [879, 95] width 45 height 10
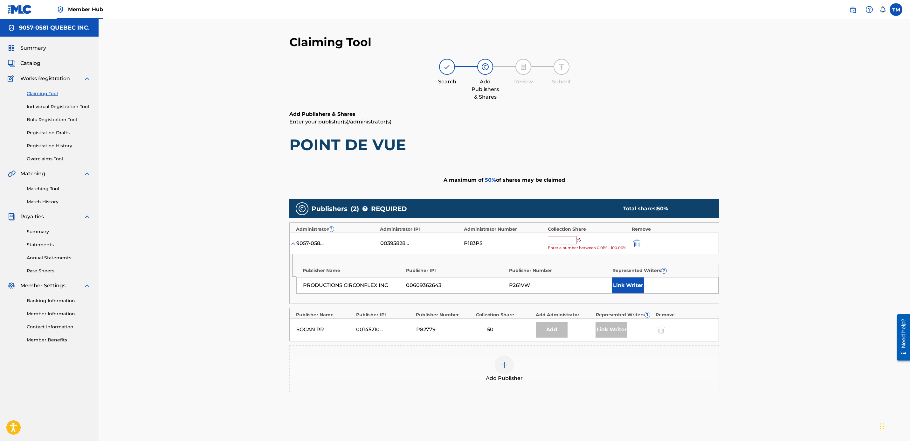
click at [555, 241] on input "text" at bounding box center [562, 240] width 29 height 8
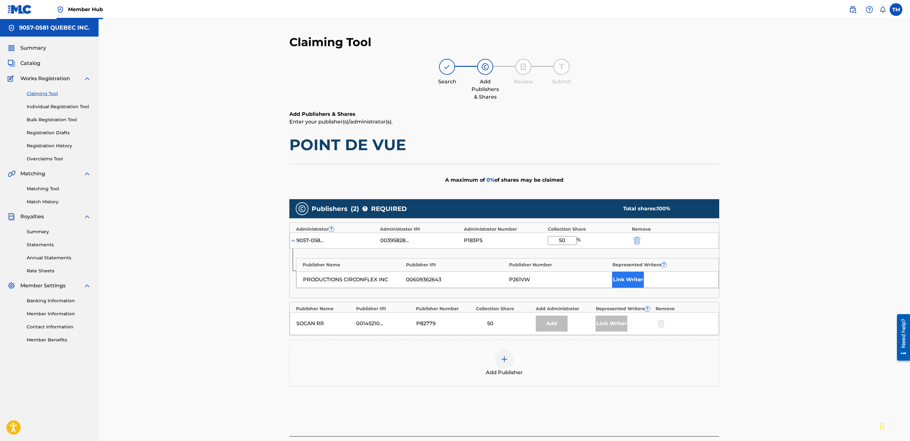
type input "50"
click at [625, 277] on button "Link Writer" at bounding box center [628, 280] width 32 height 16
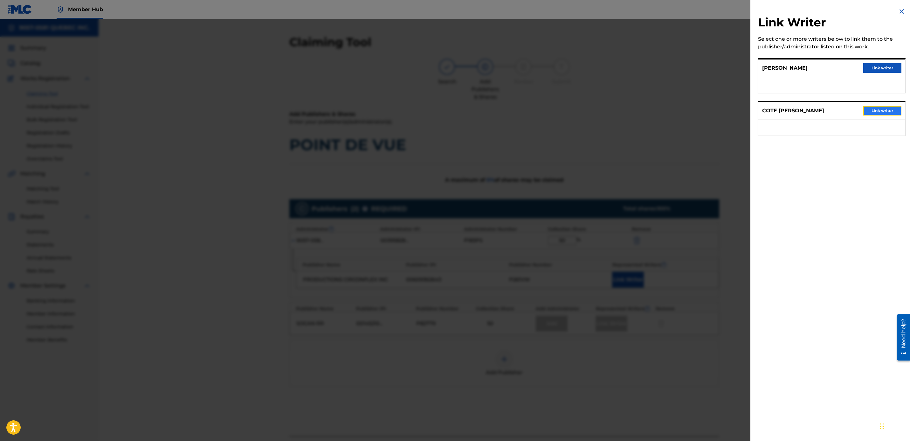
click at [886, 109] on button "Link writer" at bounding box center [882, 111] width 38 height 10
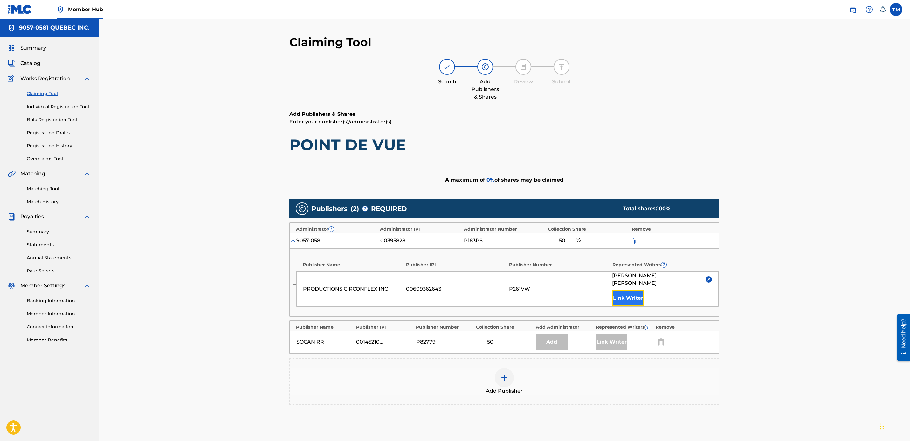
click at [632, 295] on button "Link Writer" at bounding box center [628, 298] width 32 height 16
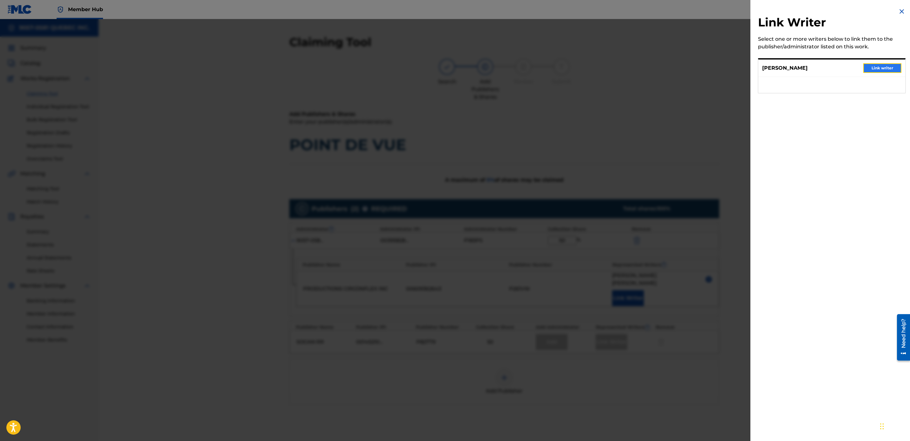
click at [873, 64] on button "Link writer" at bounding box center [882, 68] width 38 height 10
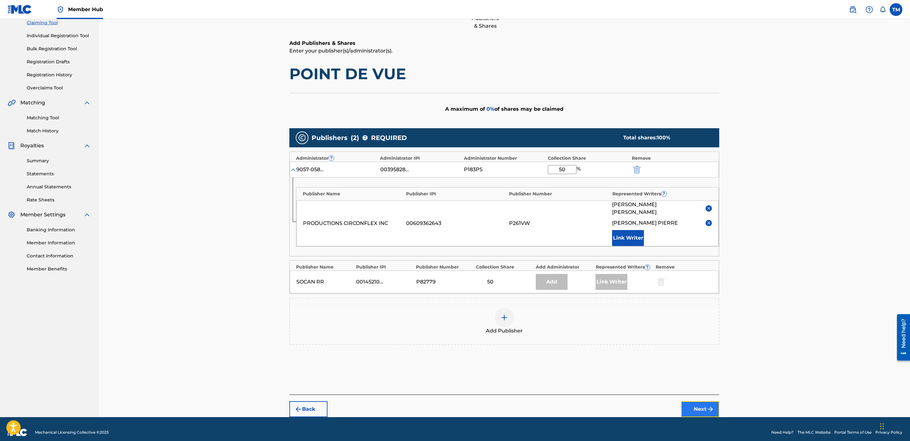
click at [693, 401] on button "Next" at bounding box center [700, 409] width 38 height 16
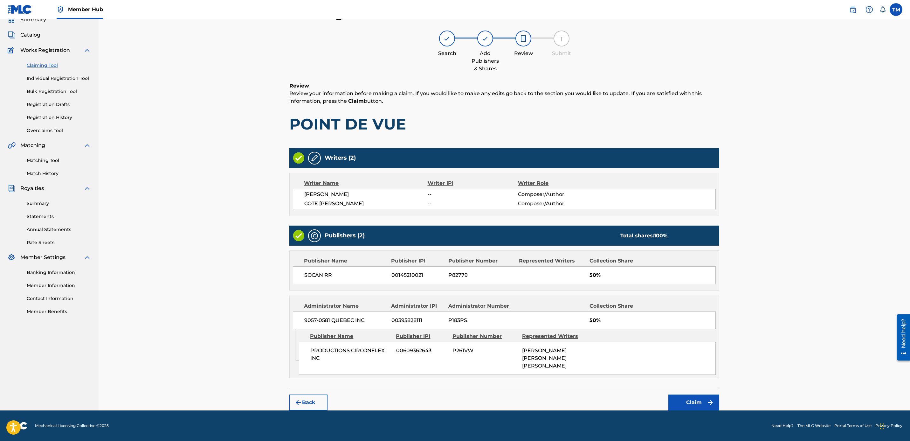
scroll to position [23, 0]
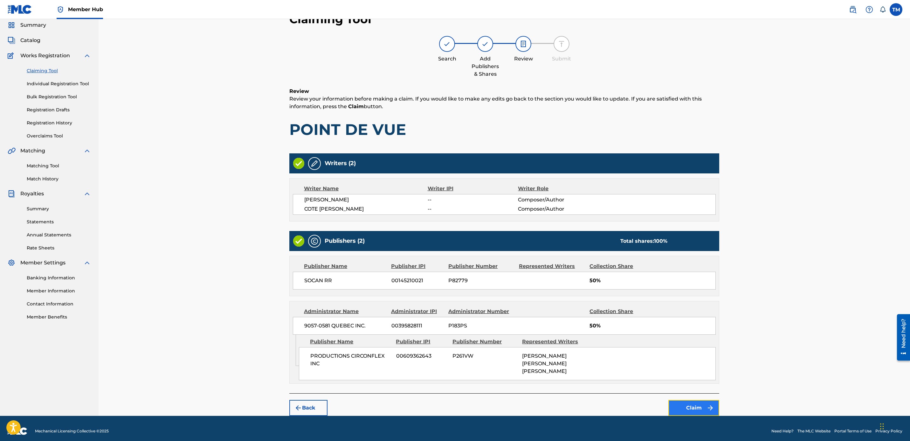
click at [701, 405] on button "Claim" at bounding box center [694, 408] width 51 height 16
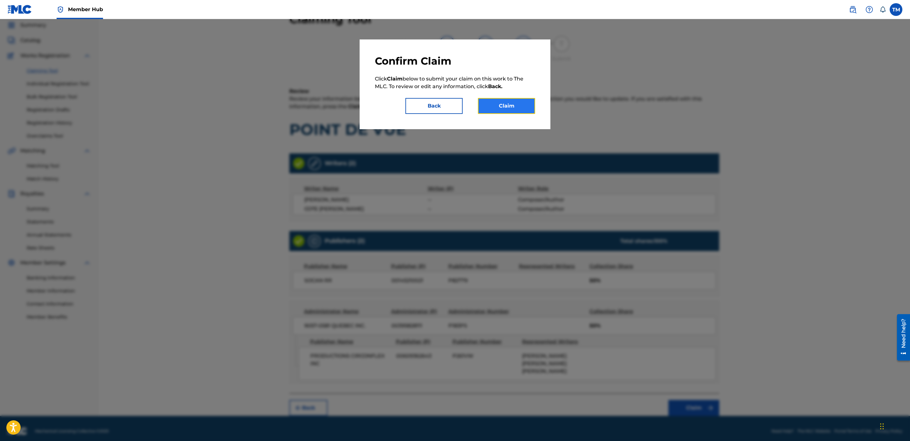
click at [515, 106] on button "Claim" at bounding box center [506, 106] width 57 height 16
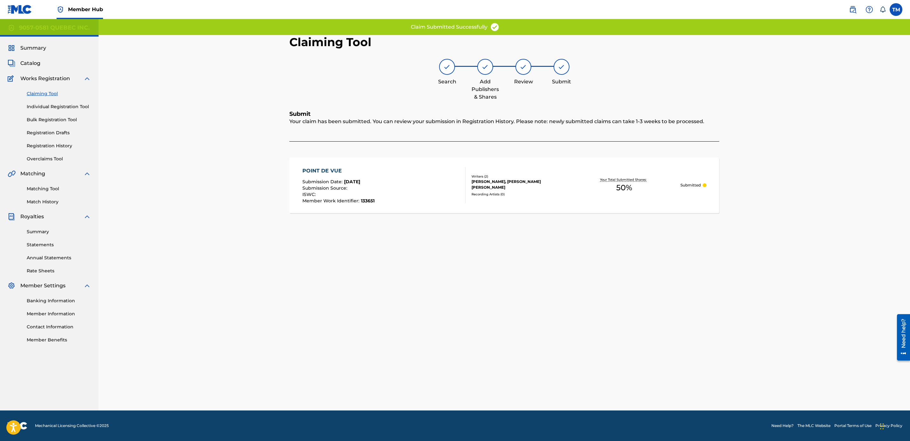
scroll to position [0, 0]
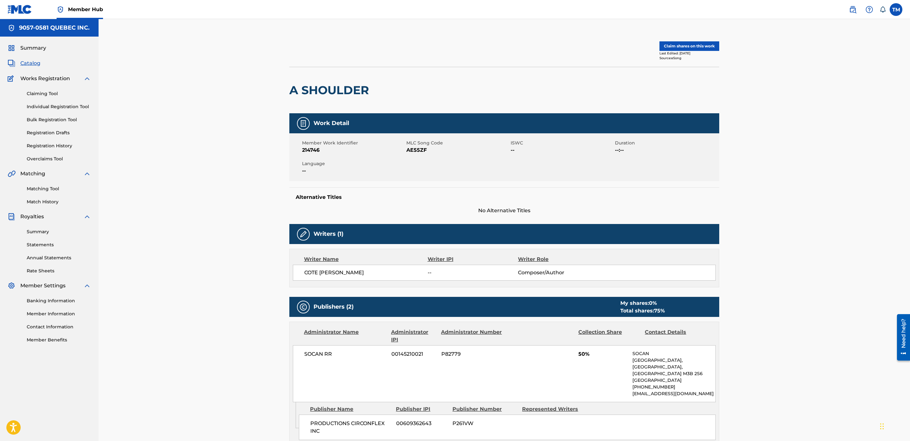
click at [416, 150] on span "AE55ZF" at bounding box center [457, 150] width 103 height 8
copy span "AE55ZF"
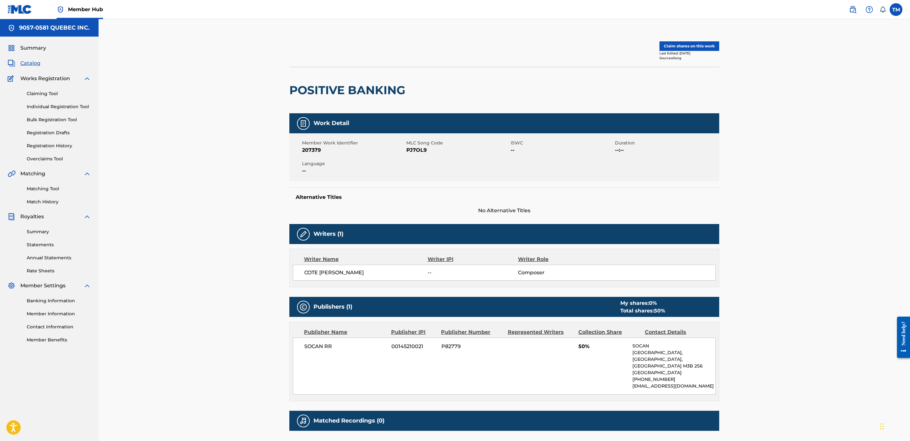
click at [415, 149] on span "PJ7OL9" at bounding box center [457, 150] width 103 height 8
copy span "PJ7OL9"
click at [695, 43] on button "Claim shares on this work" at bounding box center [690, 46] width 60 height 10
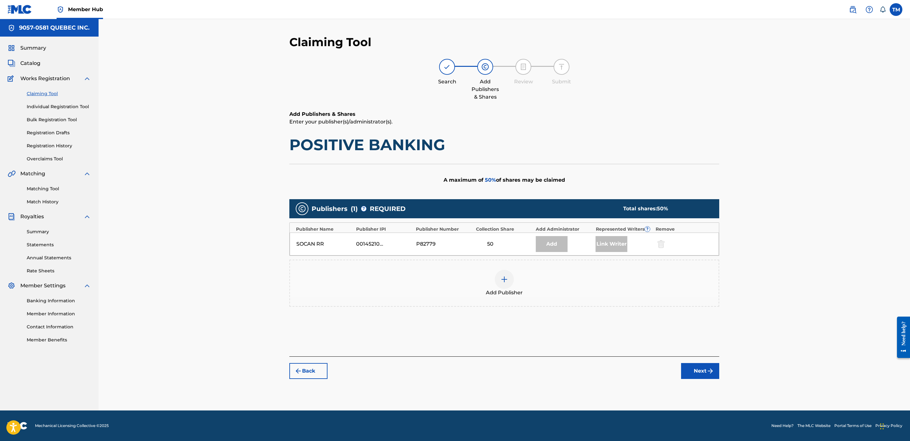
click at [501, 280] on img at bounding box center [505, 279] width 8 height 8
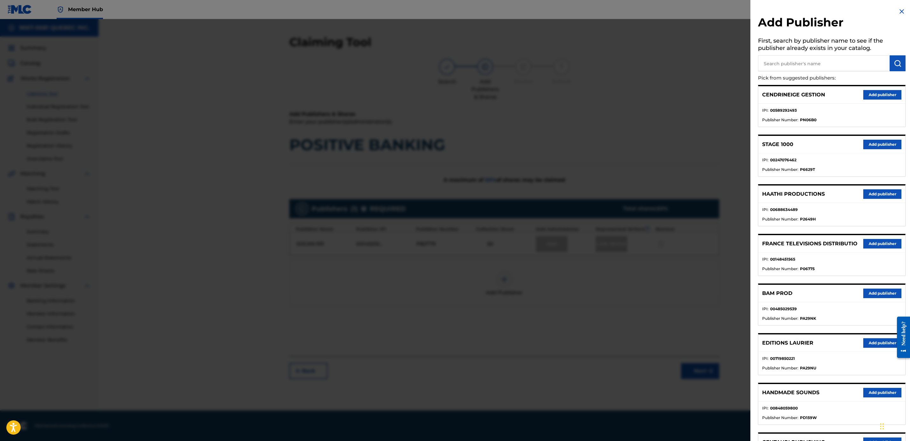
click at [795, 54] on h5 "First, search by publisher name to see if the publisher already exists in your …" at bounding box center [832, 45] width 148 height 20
click at [789, 62] on input "text" at bounding box center [824, 63] width 132 height 16
type input "circonflex"
click at [898, 68] on button "submit" at bounding box center [898, 63] width 16 height 16
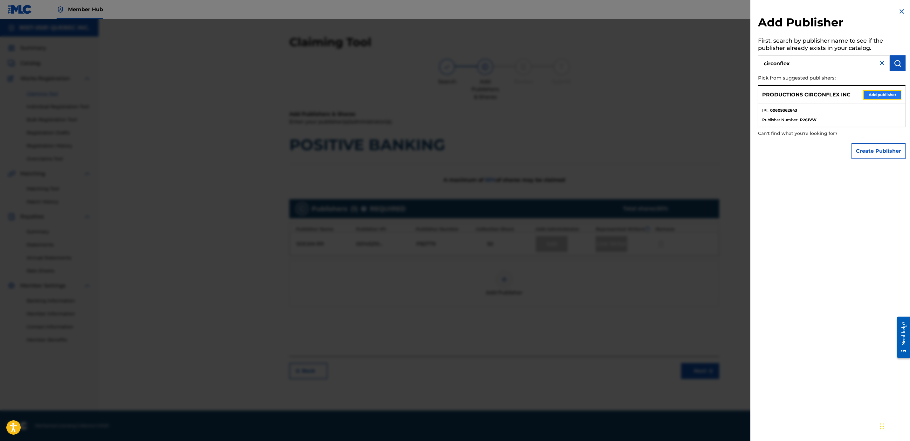
click at [881, 94] on button "Add publisher" at bounding box center [882, 95] width 38 height 10
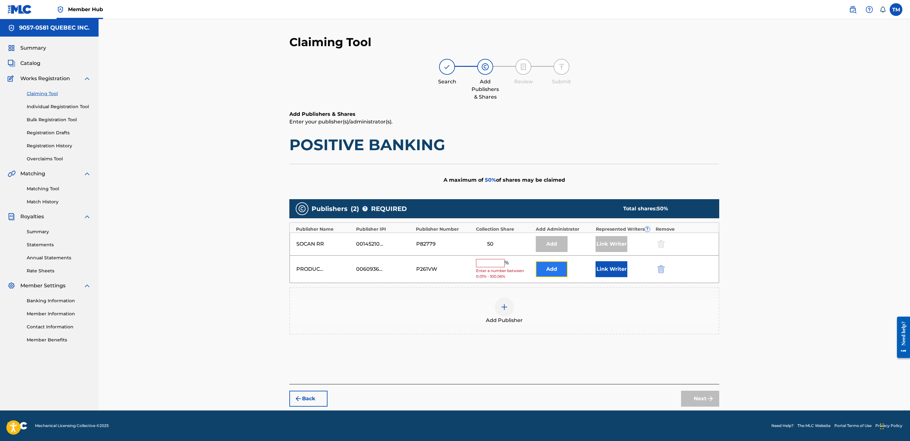
click at [555, 272] on button "Add" at bounding box center [552, 269] width 32 height 16
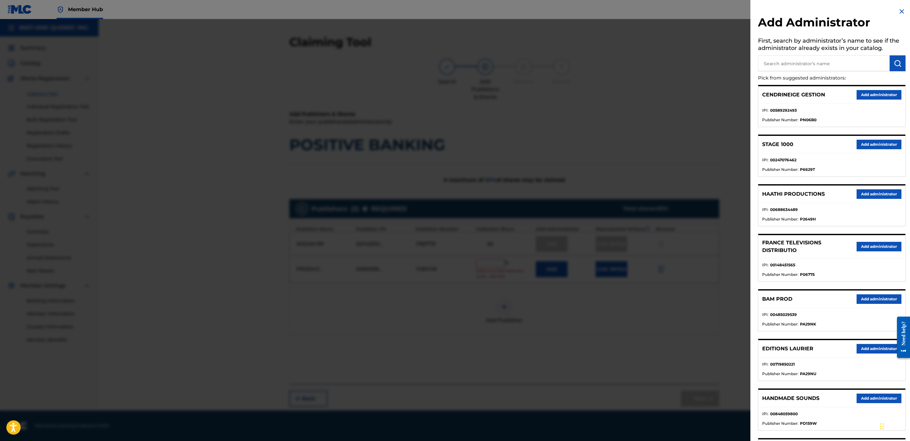
click at [790, 60] on input "text" at bounding box center [824, 63] width 132 height 16
type input "9057"
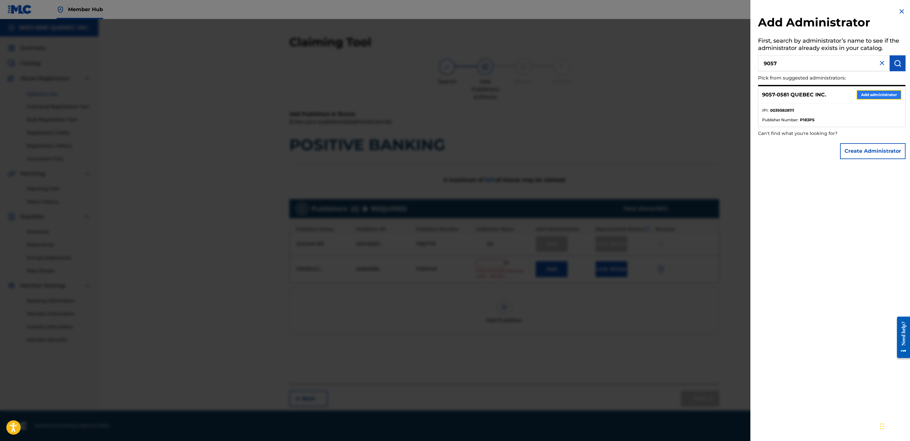
click at [879, 94] on button "Add administrator" at bounding box center [879, 95] width 45 height 10
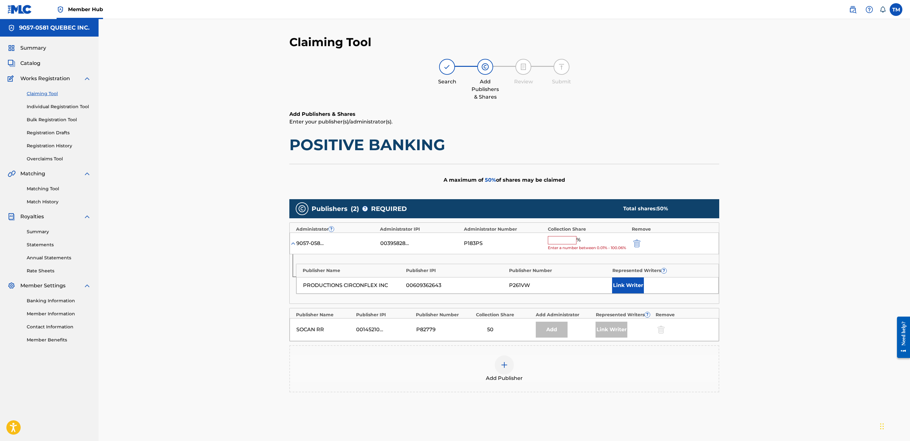
click at [559, 240] on input "text" at bounding box center [562, 240] width 29 height 8
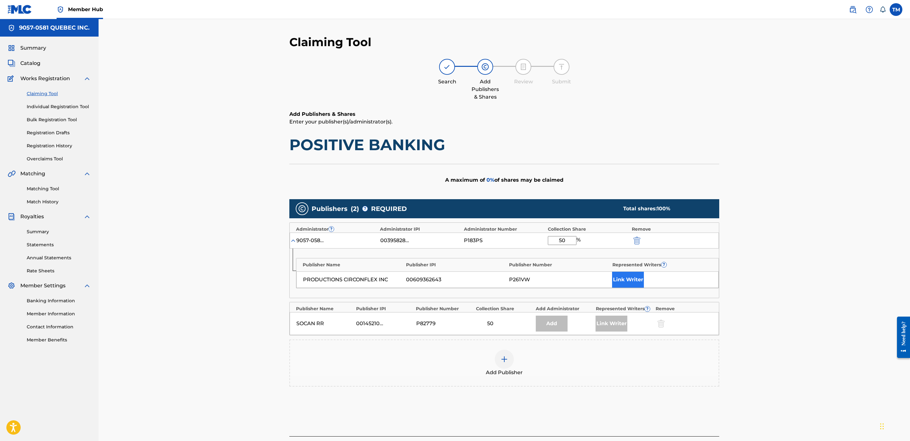
type input "50"
click at [628, 280] on button "Link Writer" at bounding box center [628, 280] width 32 height 16
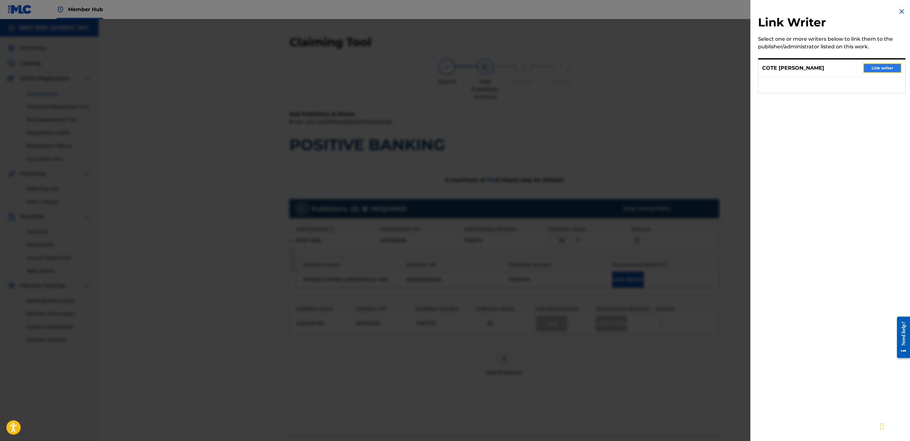
click at [890, 67] on button "Link writer" at bounding box center [882, 68] width 38 height 10
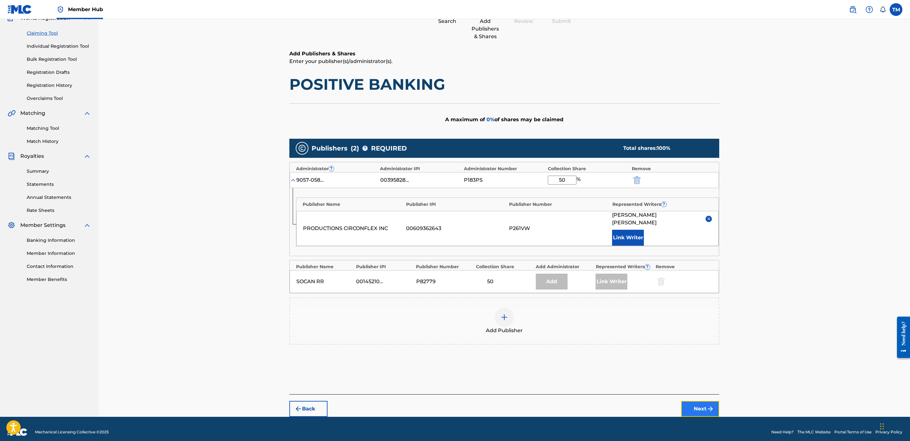
click at [697, 401] on button "Next" at bounding box center [700, 409] width 38 height 16
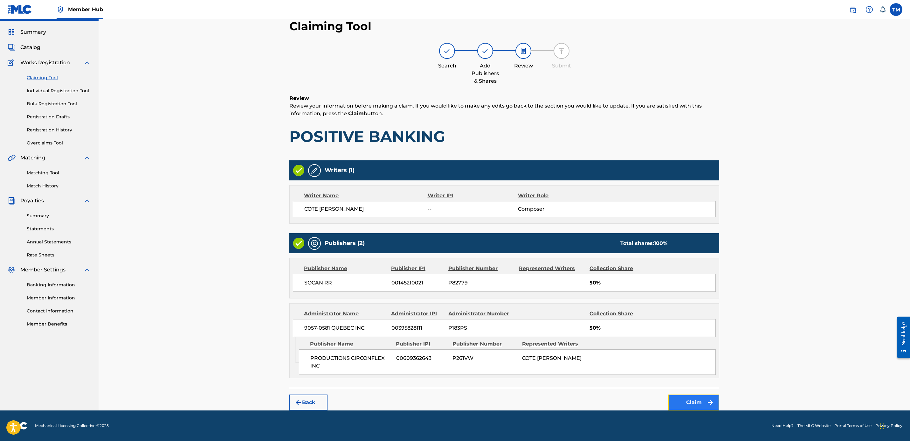
click at [694, 403] on button "Claim" at bounding box center [694, 402] width 51 height 16
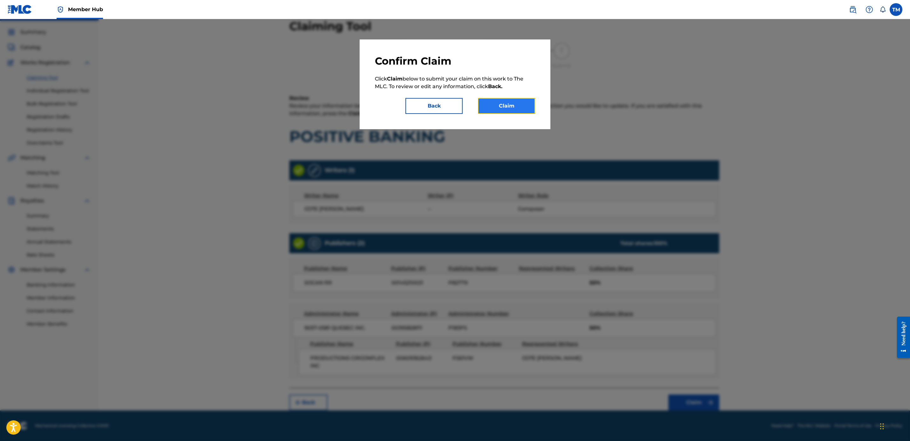
click at [492, 102] on button "Claim" at bounding box center [506, 106] width 57 height 16
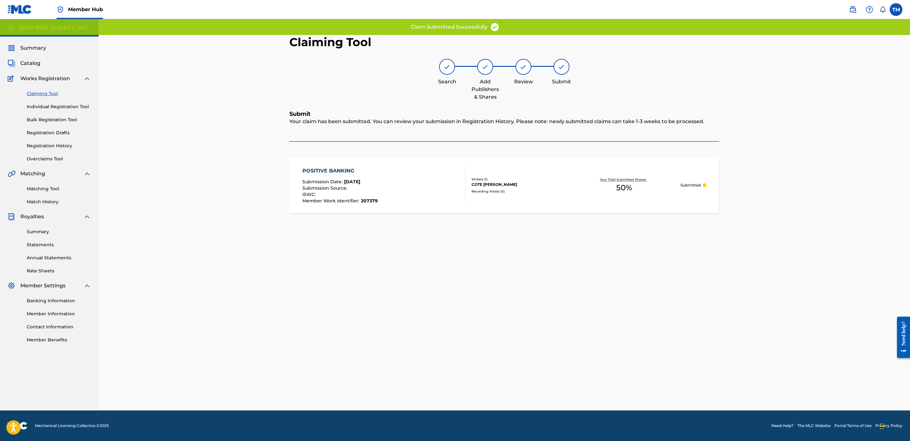
scroll to position [0, 0]
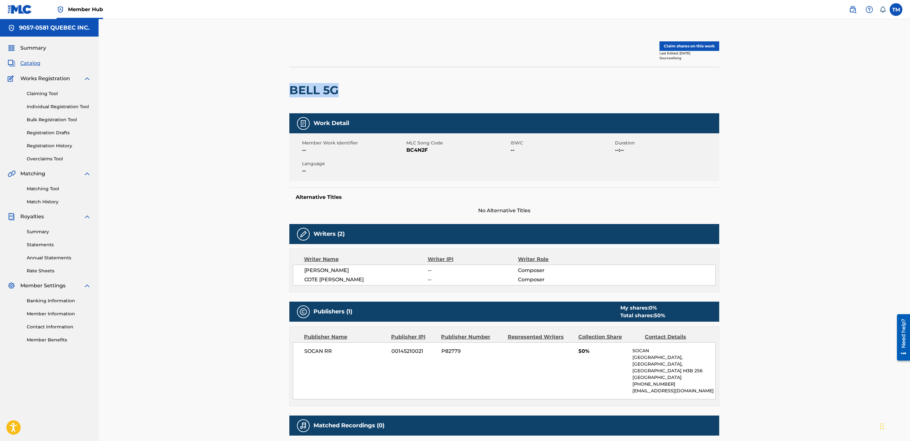
drag, startPoint x: 341, startPoint y: 88, endPoint x: 289, endPoint y: 92, distance: 51.3
click at [289, 92] on h2 "BELL 5G" at bounding box center [315, 90] width 52 height 14
copy h2 "BELL 5G"
click at [421, 150] on span "BC4N2F" at bounding box center [457, 150] width 103 height 8
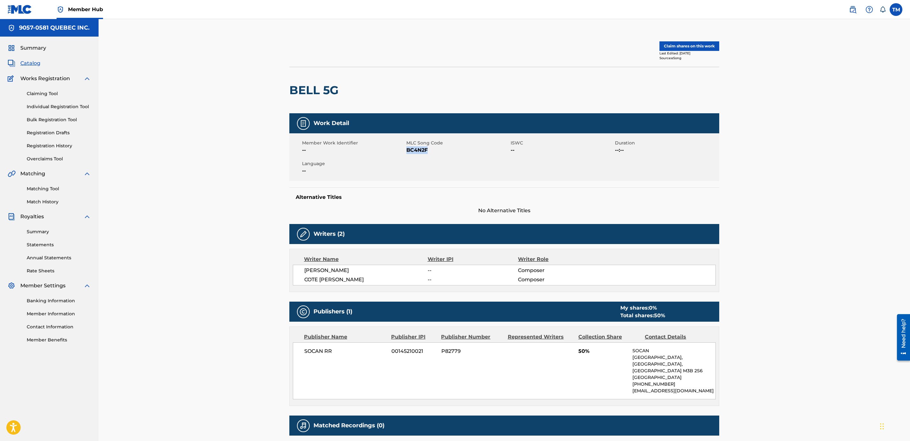
copy span "BC4N2F"
click at [682, 43] on button "Claim shares on this work" at bounding box center [690, 46] width 60 height 10
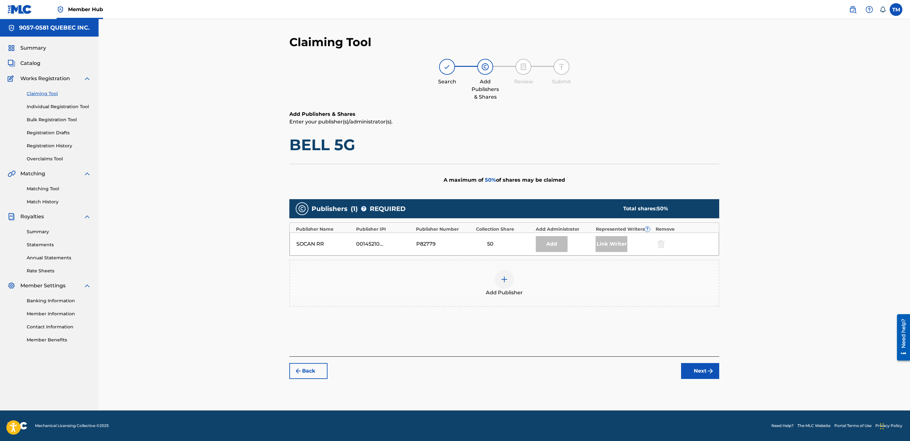
click at [505, 285] on div at bounding box center [504, 279] width 19 height 19
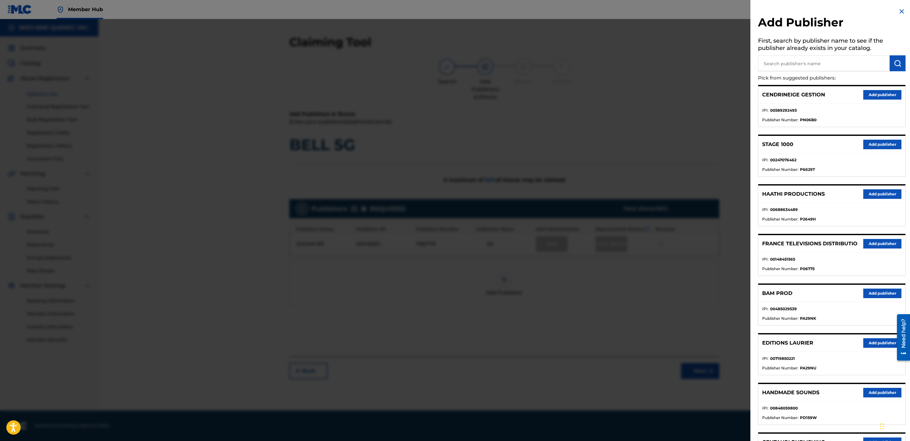
click at [775, 63] on input "text" at bounding box center [824, 63] width 132 height 16
type input "circonflex"
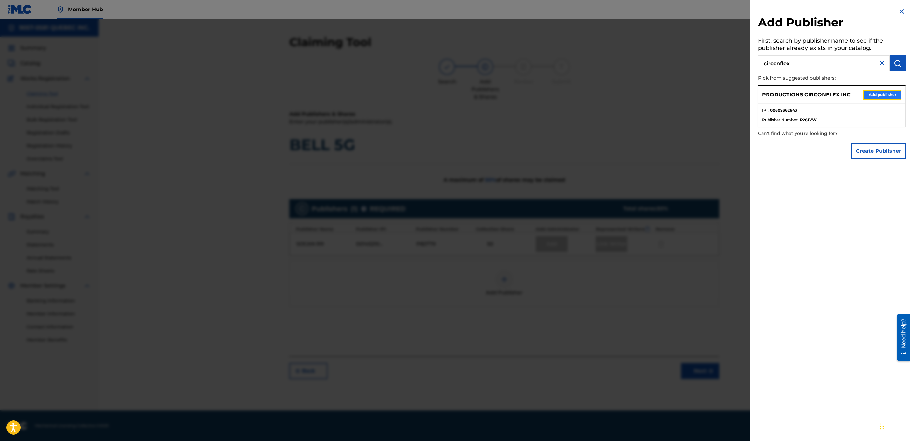
click at [886, 95] on button "Add publisher" at bounding box center [882, 95] width 38 height 10
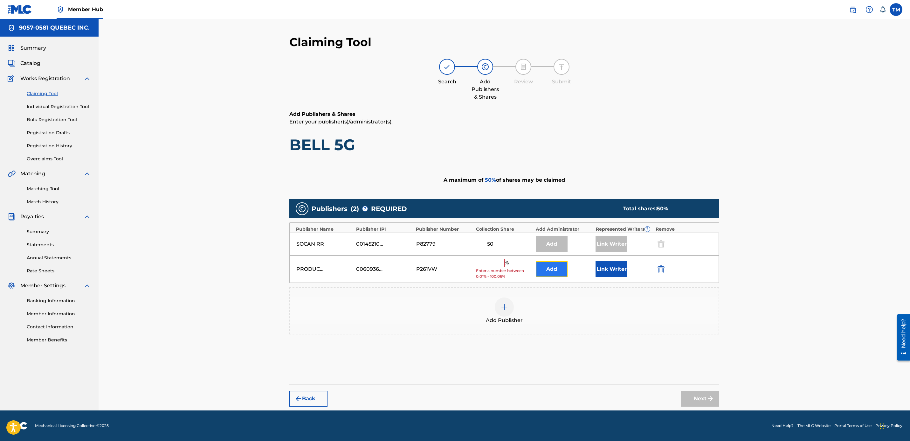
click at [554, 268] on button "Add" at bounding box center [552, 269] width 32 height 16
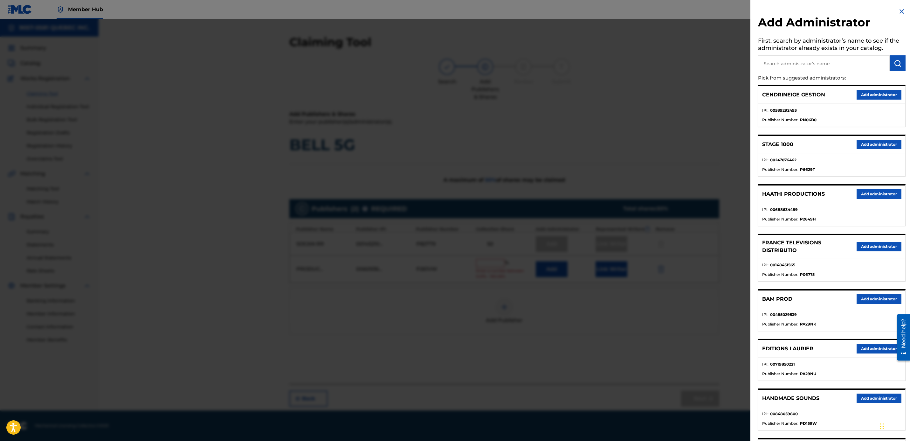
click at [817, 58] on input "text" at bounding box center [824, 63] width 132 height 16
type input "9057"
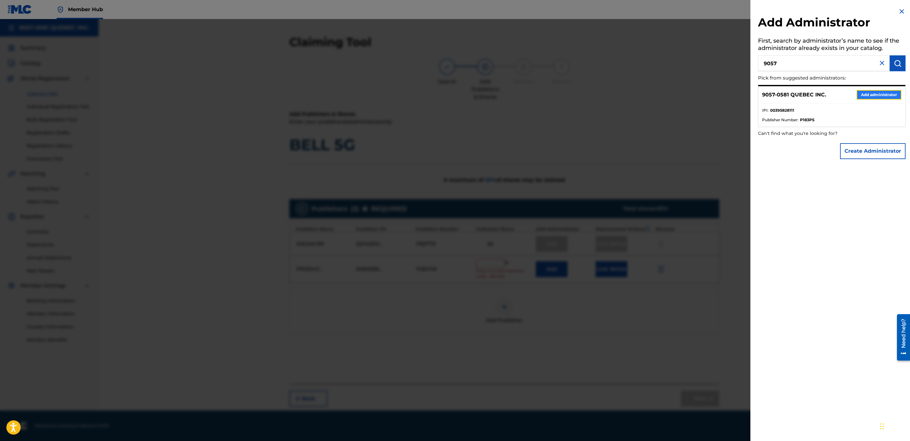
click at [892, 94] on button "Add administrator" at bounding box center [879, 95] width 45 height 10
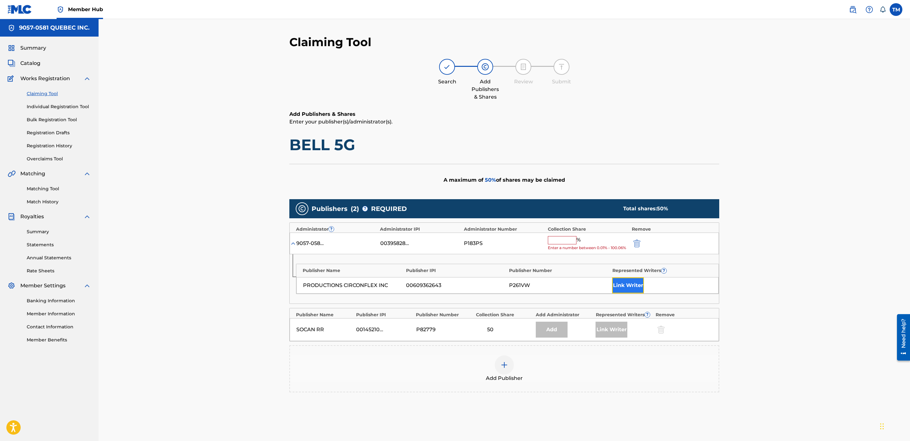
click at [626, 285] on button "Link Writer" at bounding box center [628, 285] width 32 height 16
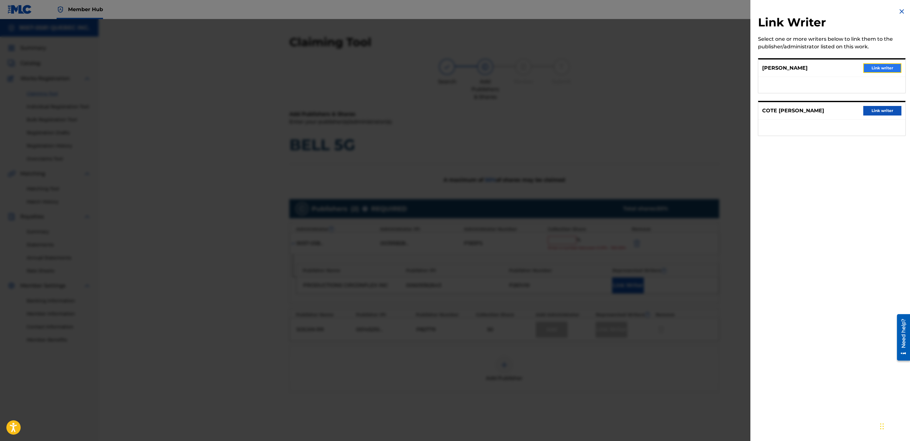
click at [885, 67] on button "Link writer" at bounding box center [882, 68] width 38 height 10
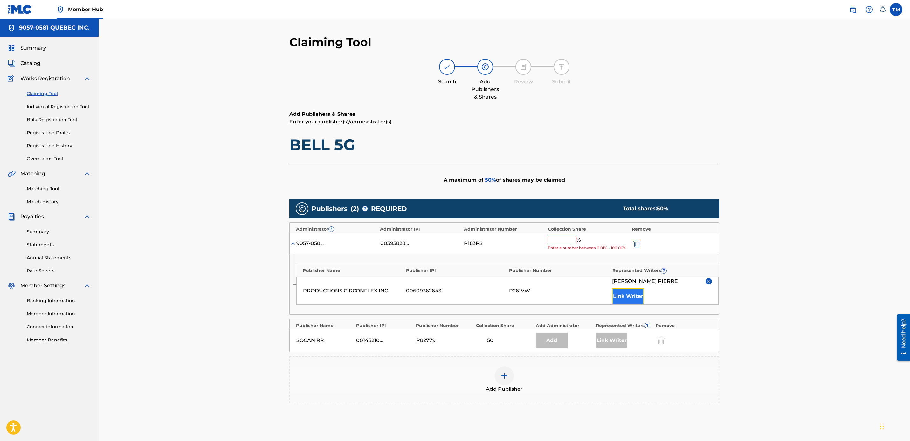
click at [630, 301] on button "Link Writer" at bounding box center [628, 296] width 32 height 16
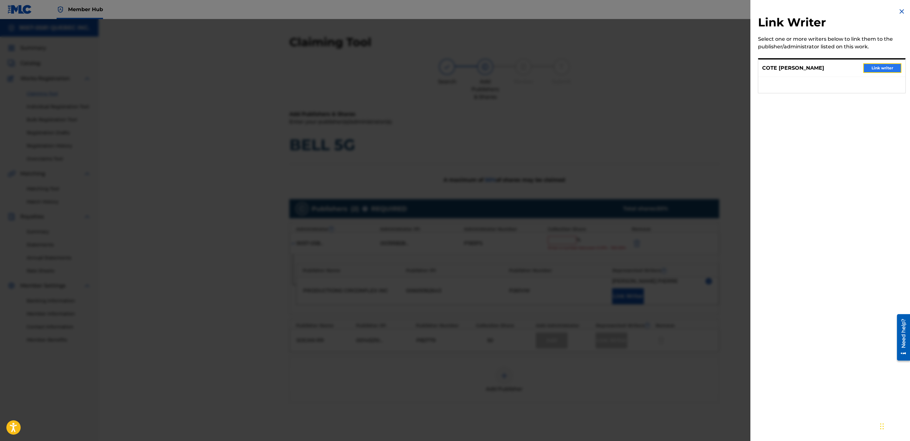
click at [880, 70] on button "Link writer" at bounding box center [882, 68] width 38 height 10
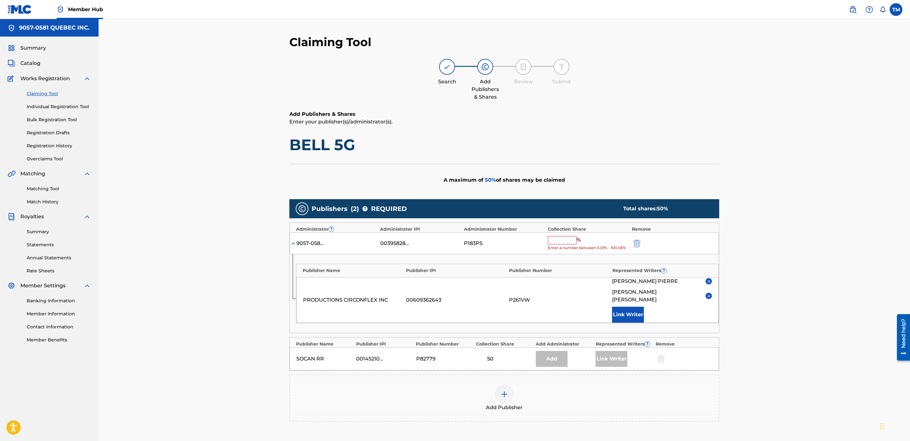
click at [559, 240] on input "text" at bounding box center [562, 240] width 29 height 8
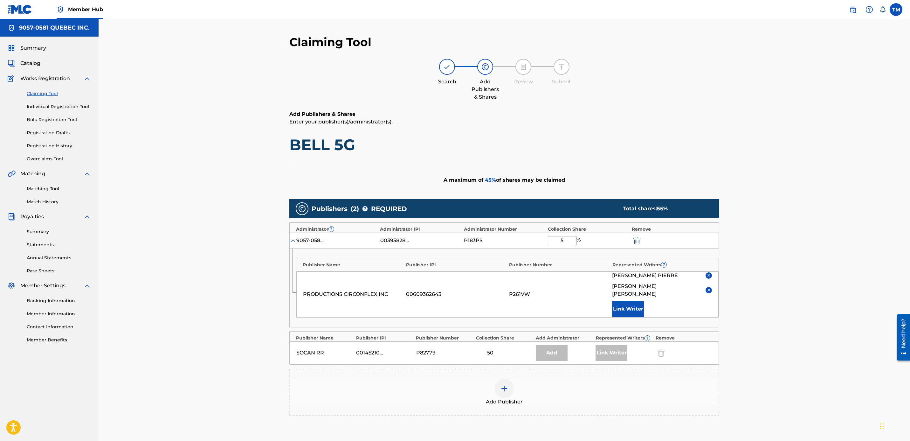
type input "50"
click button "submit" at bounding box center [637, 240] width 10 height 7
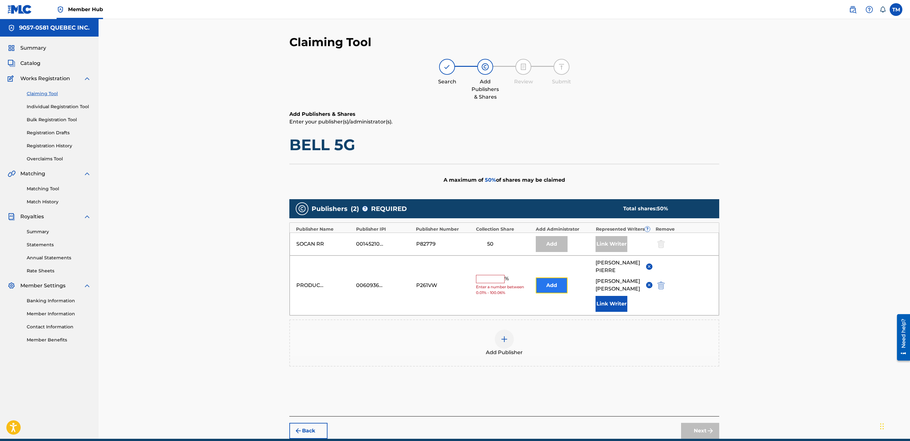
click at [555, 284] on button "Add" at bounding box center [552, 285] width 32 height 16
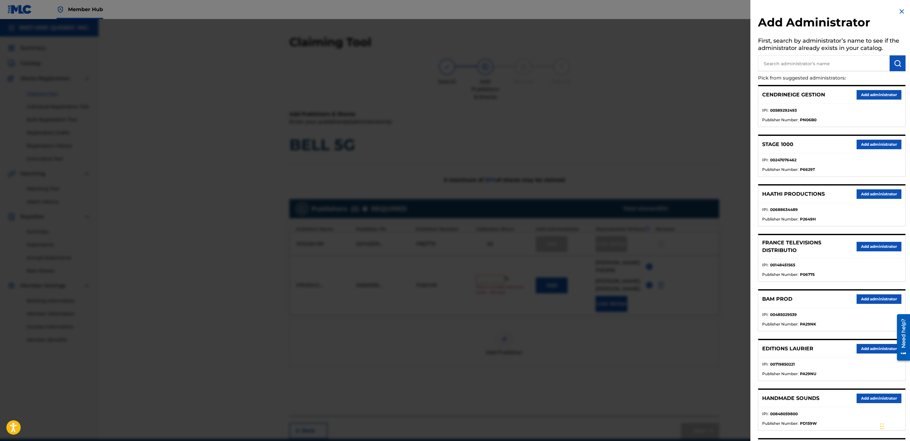
click at [800, 61] on input "text" at bounding box center [824, 63] width 132 height 16
type input "9057"
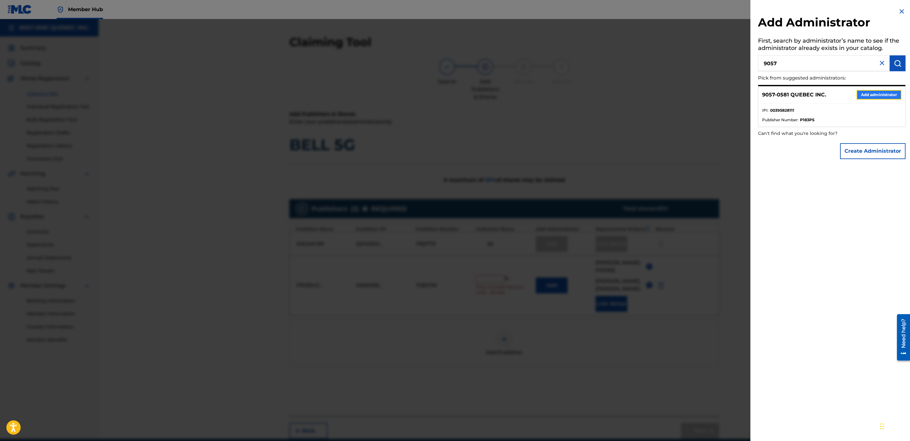
click at [871, 94] on button "Add administrator" at bounding box center [879, 95] width 45 height 10
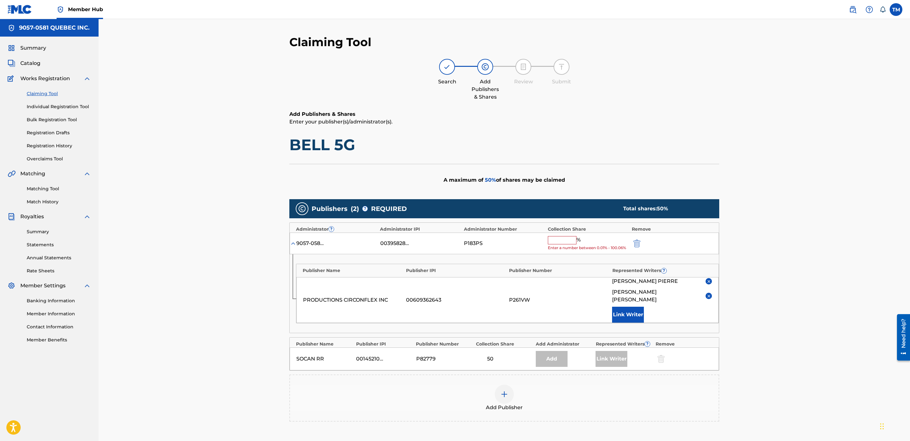
click at [561, 242] on input "text" at bounding box center [562, 240] width 29 height 8
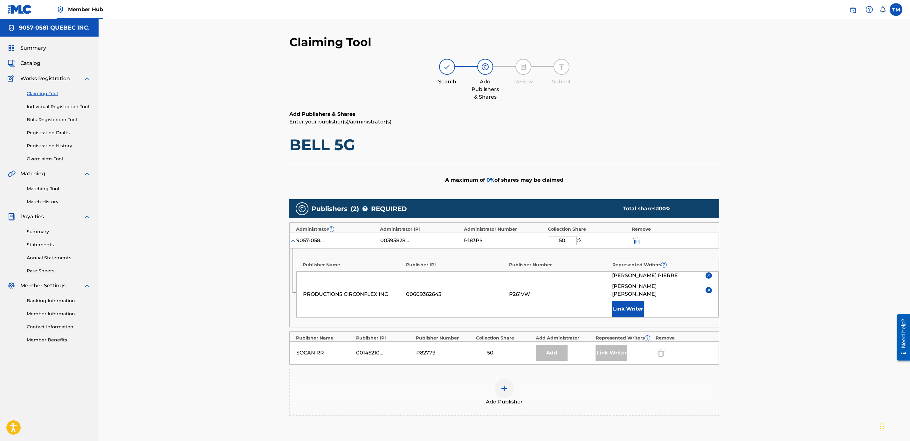
scroll to position [71, 0]
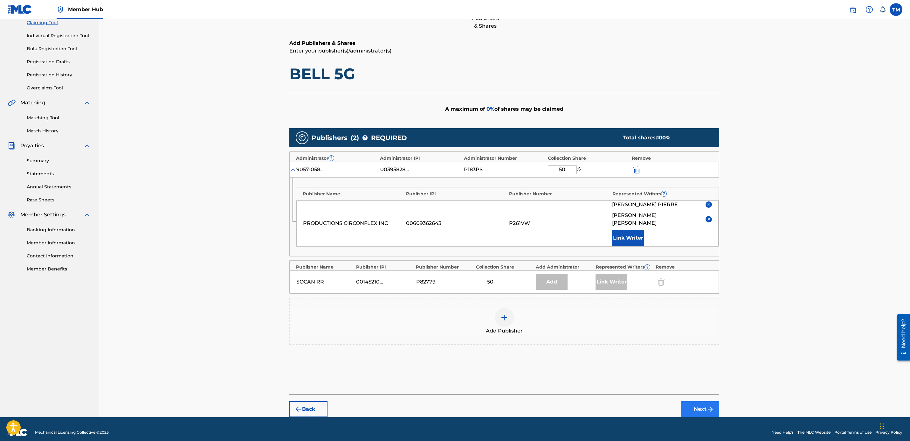
type input "50"
click at [705, 402] on button "Next" at bounding box center [700, 409] width 38 height 16
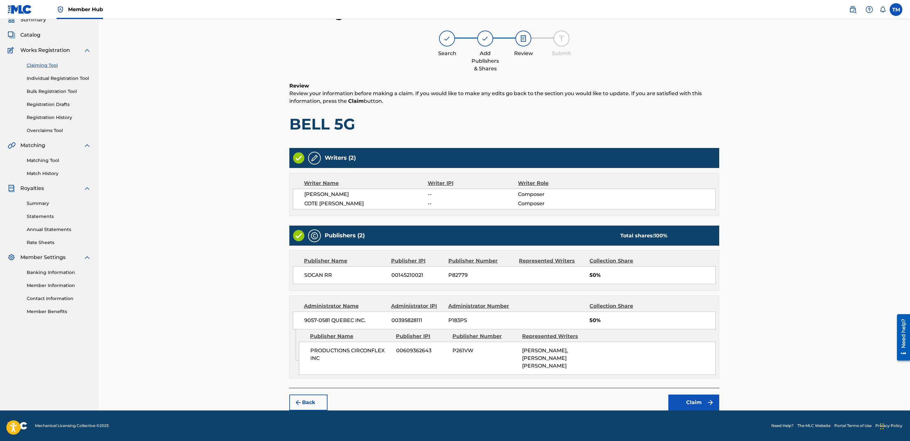
scroll to position [23, 0]
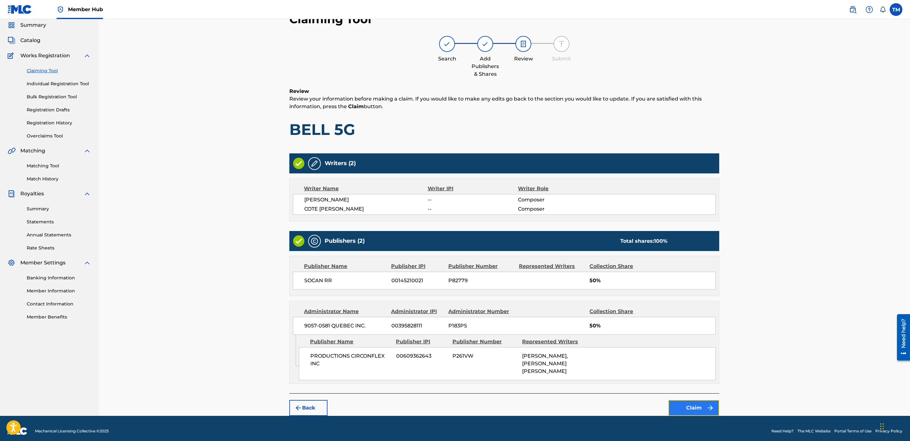
click at [692, 404] on button "Claim" at bounding box center [694, 408] width 51 height 16
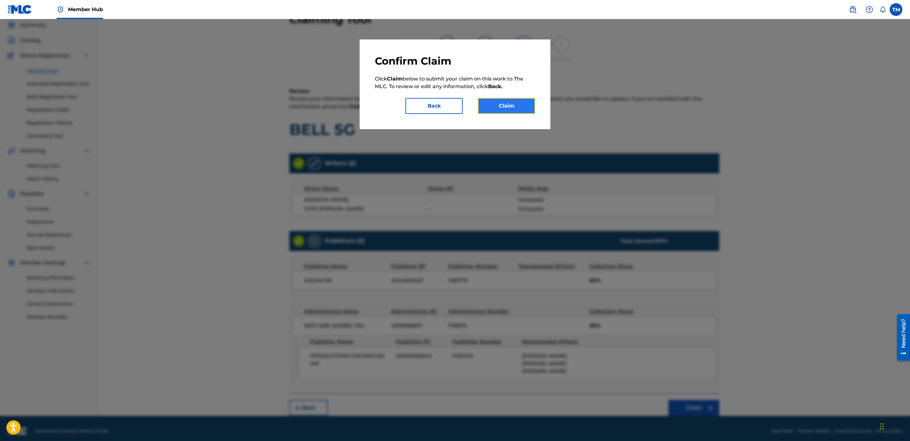
click at [505, 108] on button "Claim" at bounding box center [506, 106] width 57 height 16
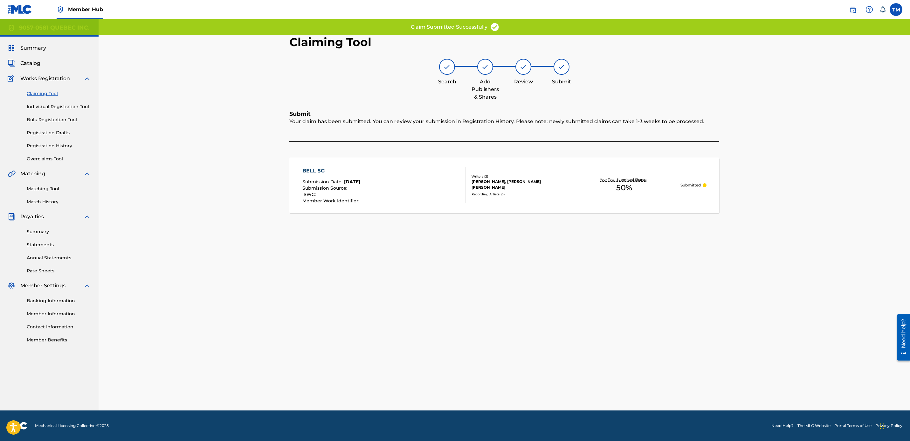
scroll to position [0, 0]
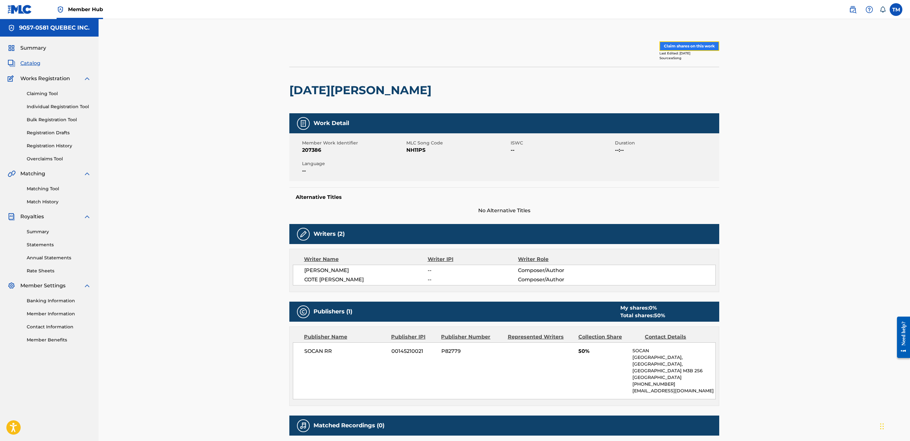
click at [686, 44] on button "Claim shares on this work" at bounding box center [690, 46] width 60 height 10
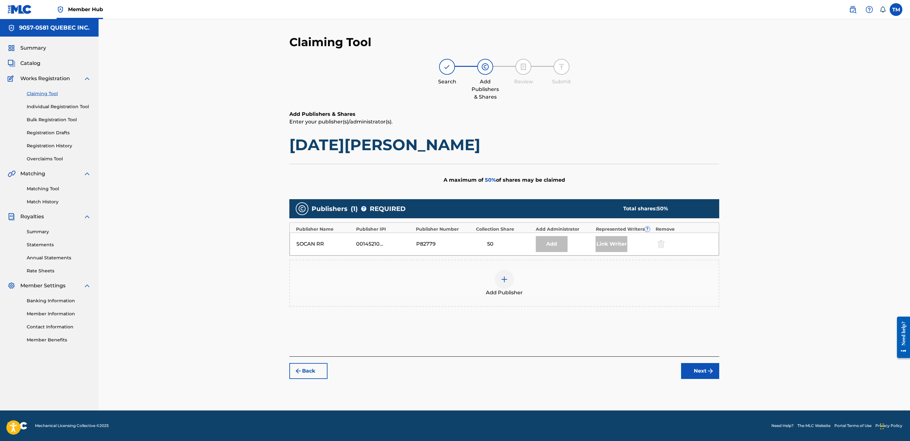
click at [502, 280] on img at bounding box center [505, 279] width 8 height 8
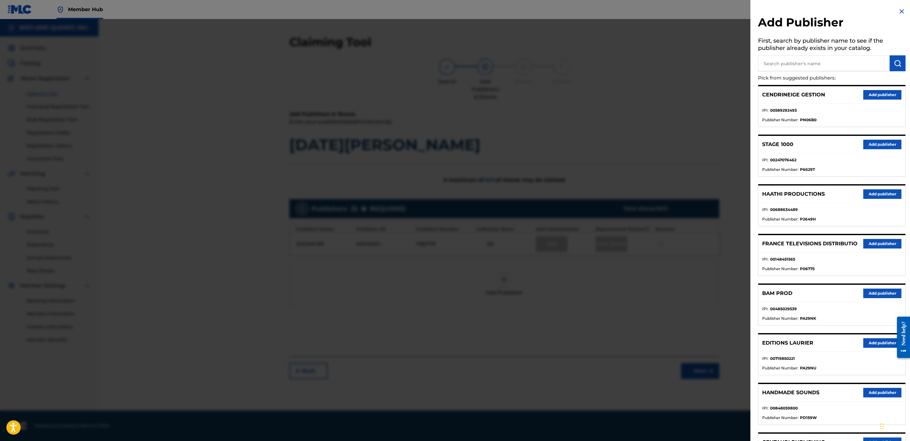
click at [794, 60] on input "text" at bounding box center [824, 63] width 132 height 16
type input "circonfle"
click at [897, 64] on img "submit" at bounding box center [898, 63] width 8 height 8
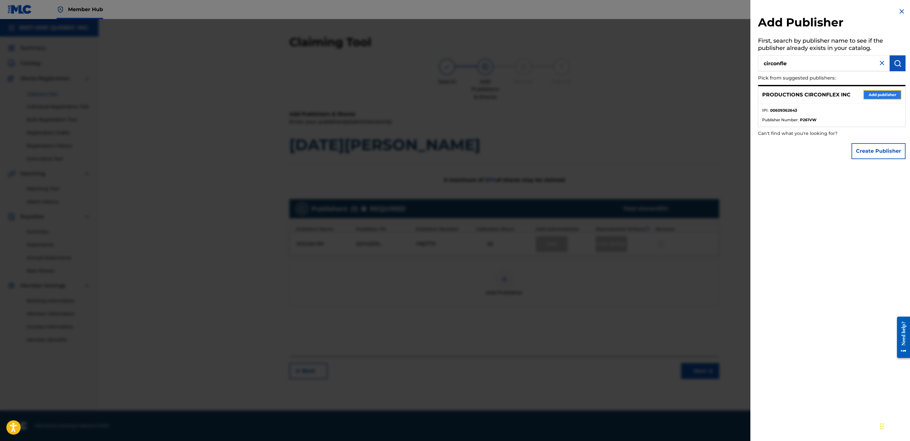
click at [880, 94] on button "Add publisher" at bounding box center [882, 95] width 38 height 10
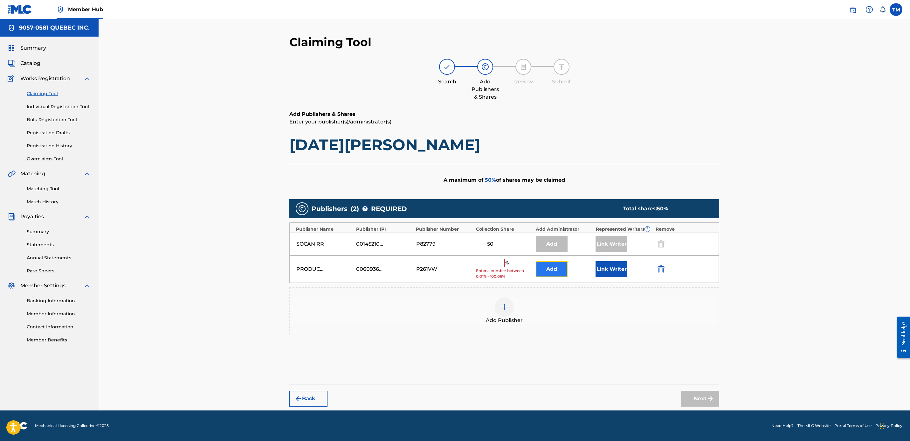
click at [551, 268] on button "Add" at bounding box center [552, 269] width 32 height 16
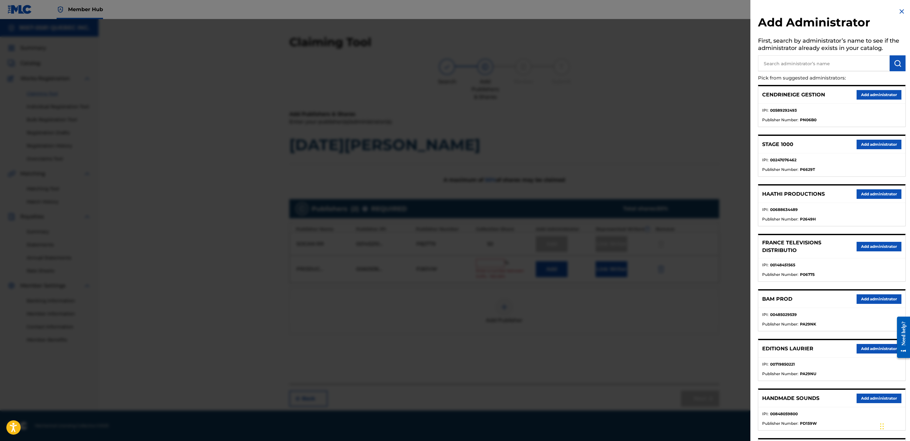
click at [805, 66] on input "text" at bounding box center [824, 63] width 132 height 16
type input "9057"
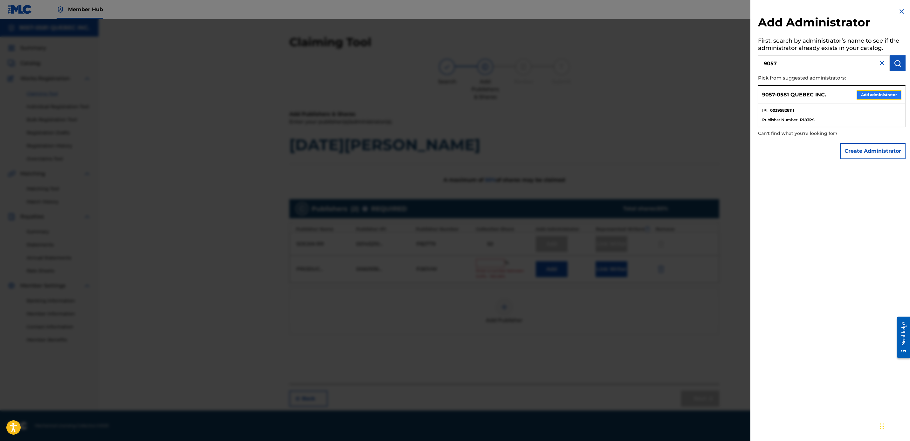
click at [874, 98] on button "Add administrator" at bounding box center [879, 95] width 45 height 10
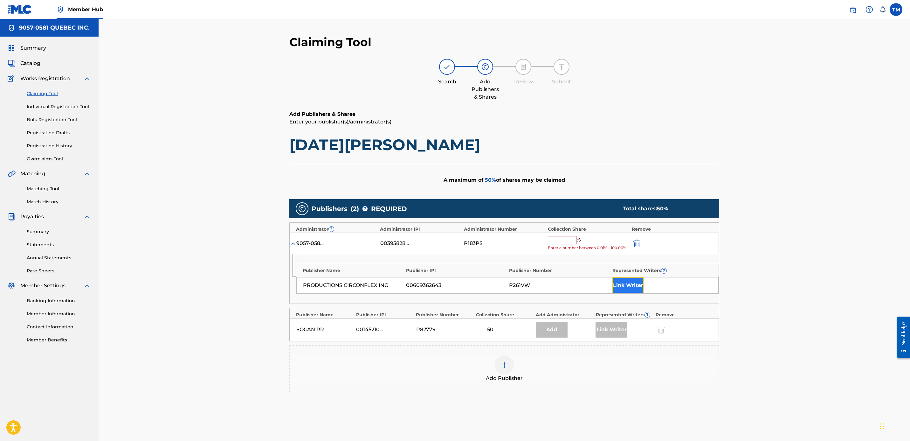
click at [622, 288] on button "Link Writer" at bounding box center [628, 285] width 32 height 16
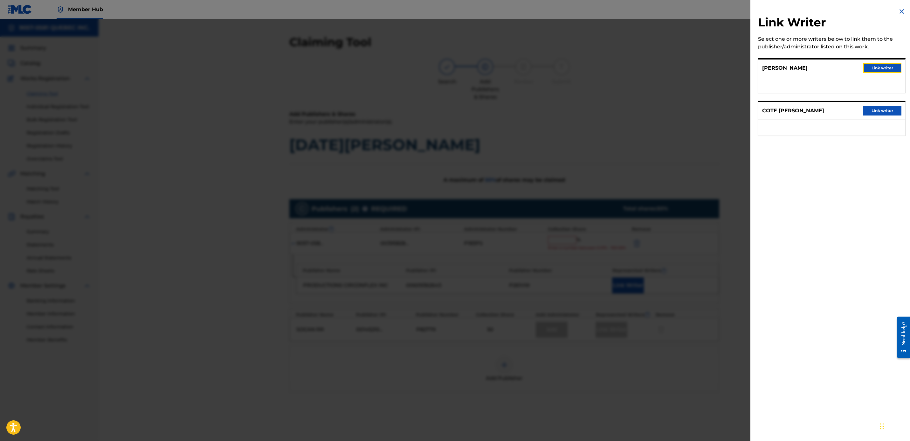
click at [870, 68] on button "Link writer" at bounding box center [882, 68] width 38 height 10
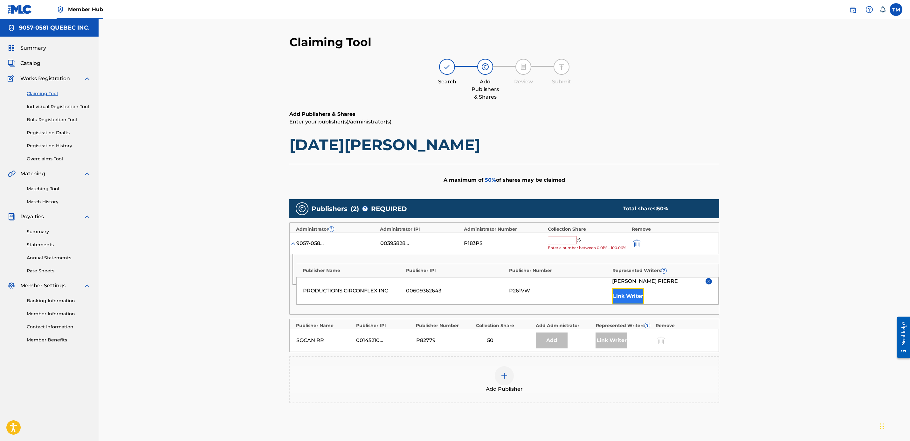
click at [625, 298] on button "Link Writer" at bounding box center [628, 296] width 32 height 16
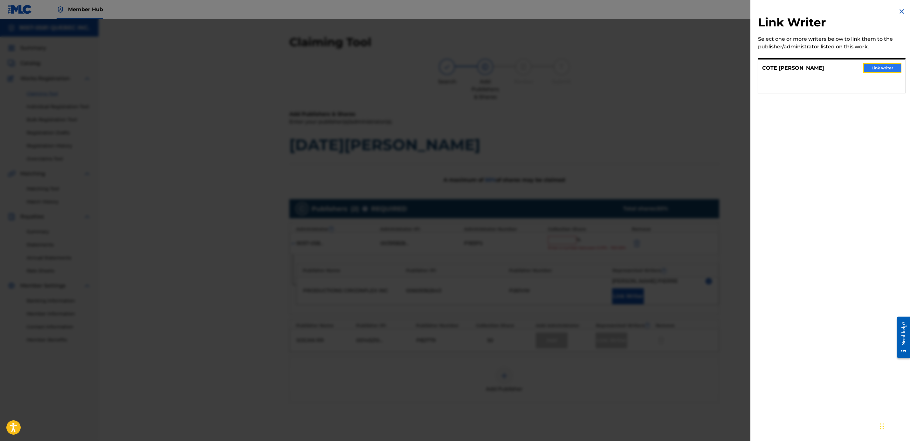
click at [874, 69] on button "Link writer" at bounding box center [882, 68] width 38 height 10
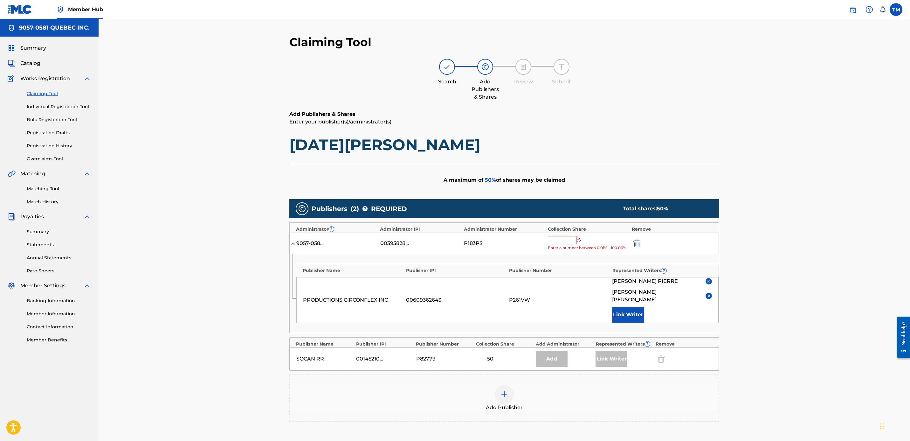
drag, startPoint x: 556, startPoint y: 236, endPoint x: 556, endPoint y: 239, distance: 3.6
click at [556, 238] on input "text" at bounding box center [562, 240] width 29 height 8
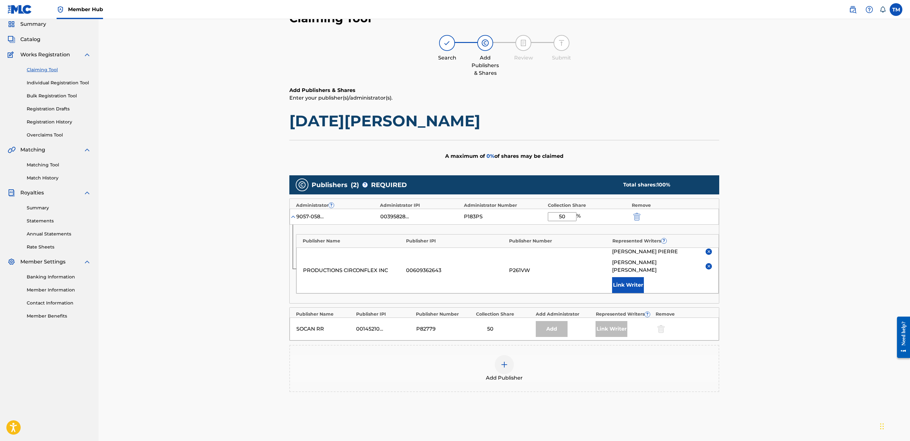
scroll to position [71, 0]
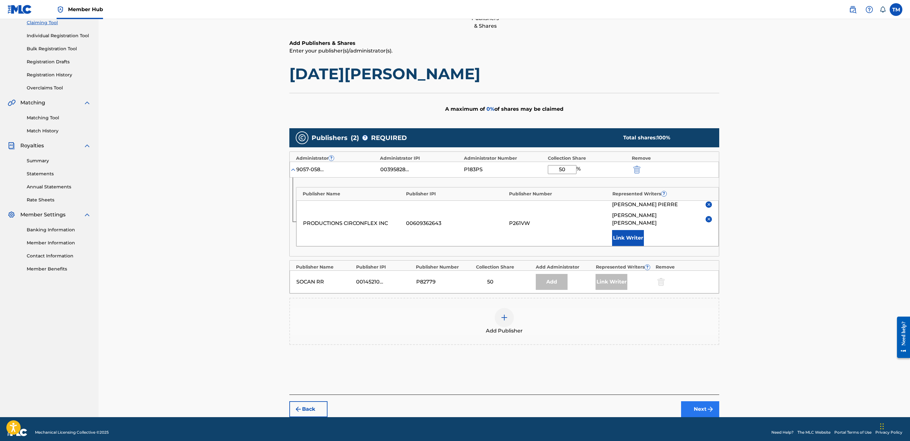
type input "50"
click at [703, 401] on button "Next" at bounding box center [700, 409] width 38 height 16
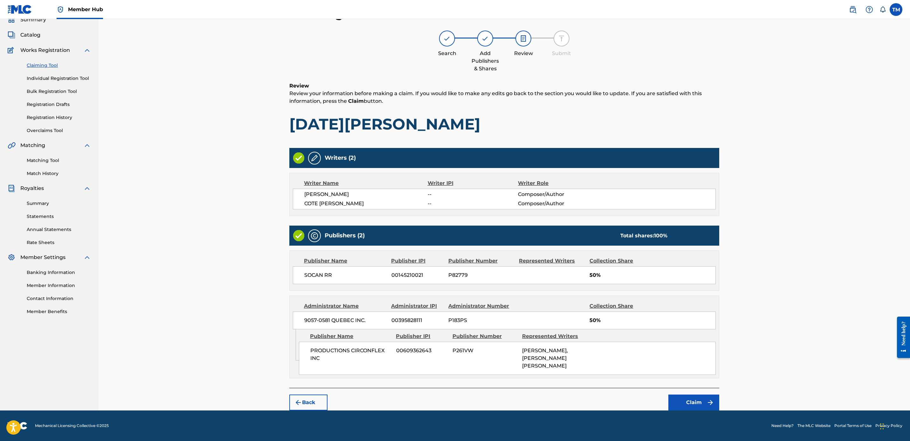
scroll to position [23, 0]
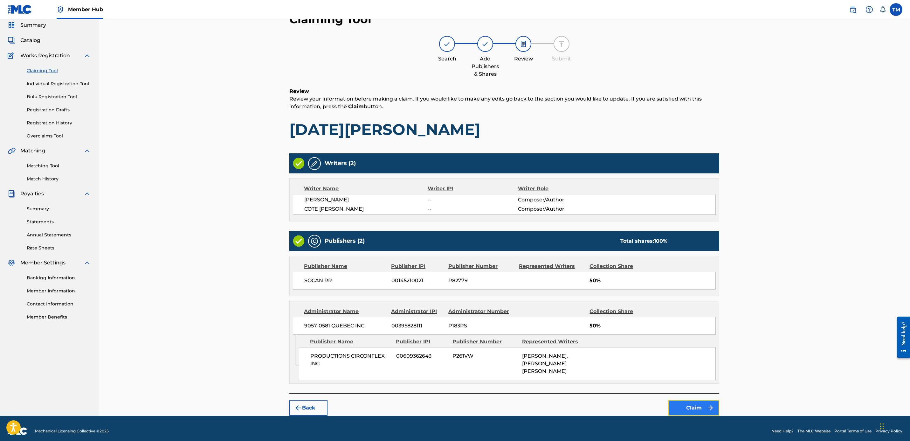
click at [701, 402] on button "Claim" at bounding box center [694, 408] width 51 height 16
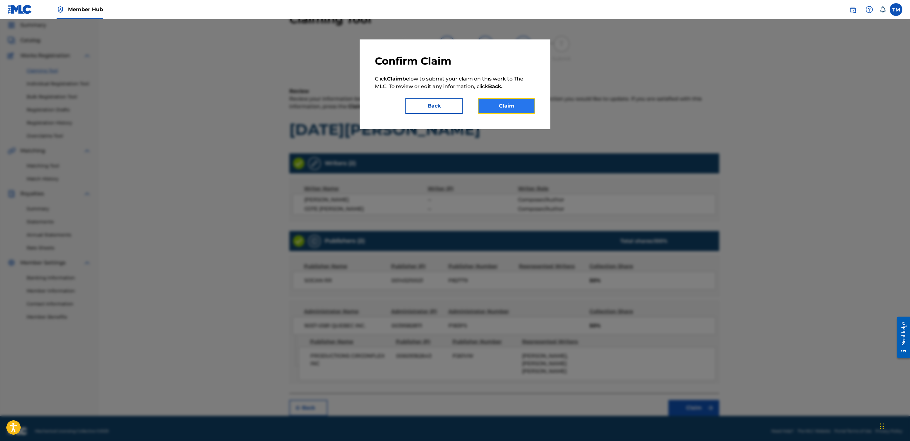
click at [517, 108] on button "Claim" at bounding box center [506, 106] width 57 height 16
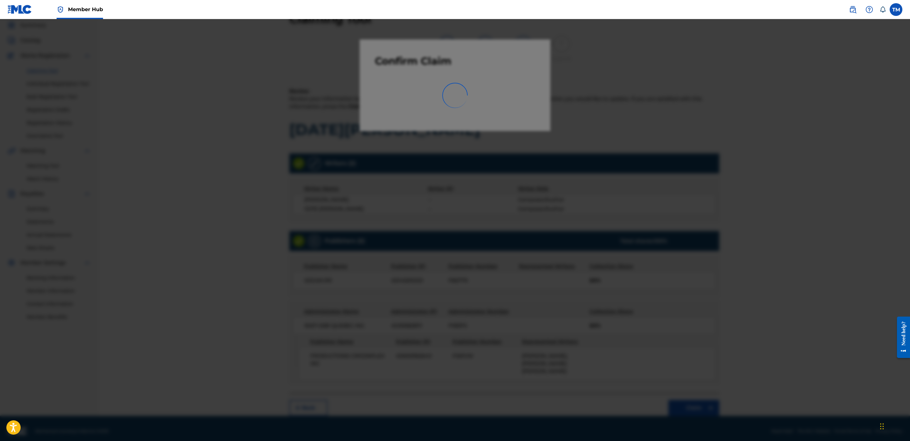
scroll to position [0, 0]
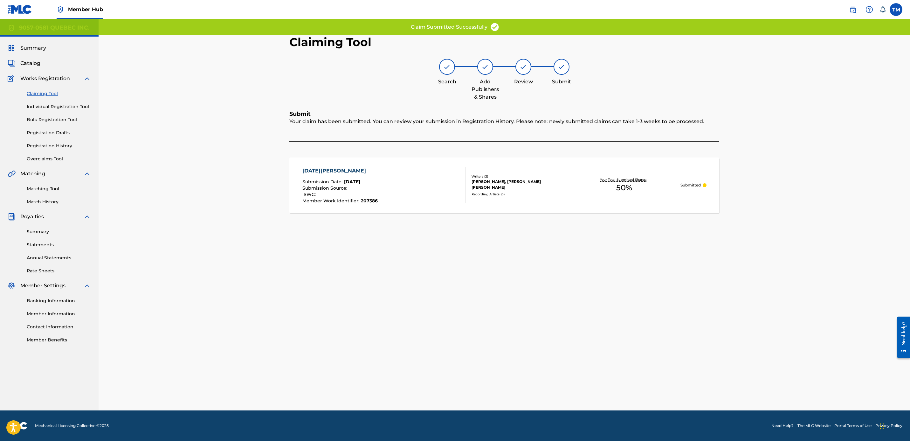
click at [352, 176] on div "NOEL COVID Submission Date : Sep 24, 2025 Submission Source : ISWC : Member Wor…" at bounding box center [339, 185] width 75 height 36
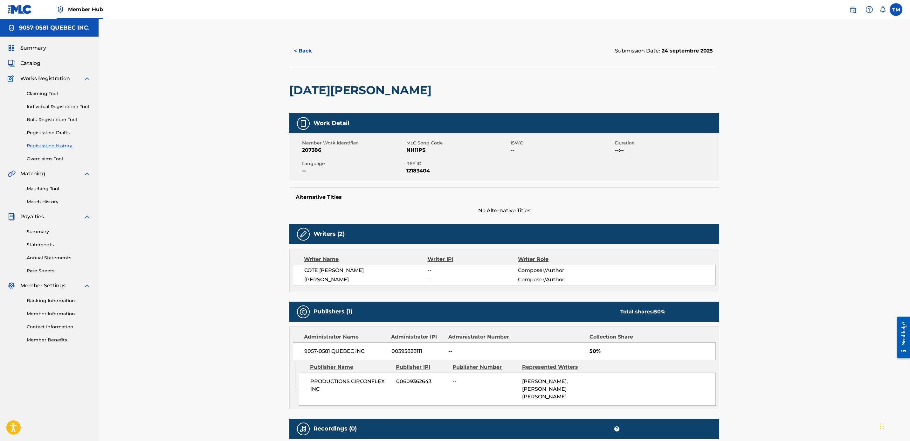
click at [414, 149] on span "NH11PS" at bounding box center [457, 150] width 103 height 8
copy span "NH11PS"
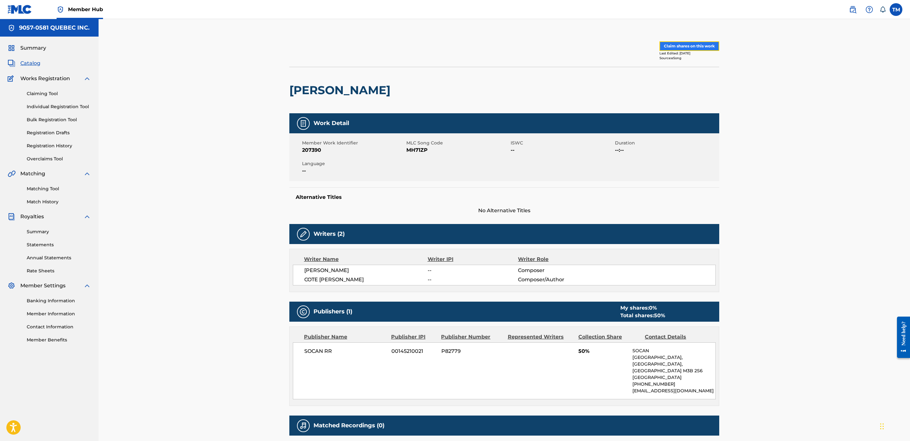
click at [681, 46] on button "Claim shares on this work" at bounding box center [690, 46] width 60 height 10
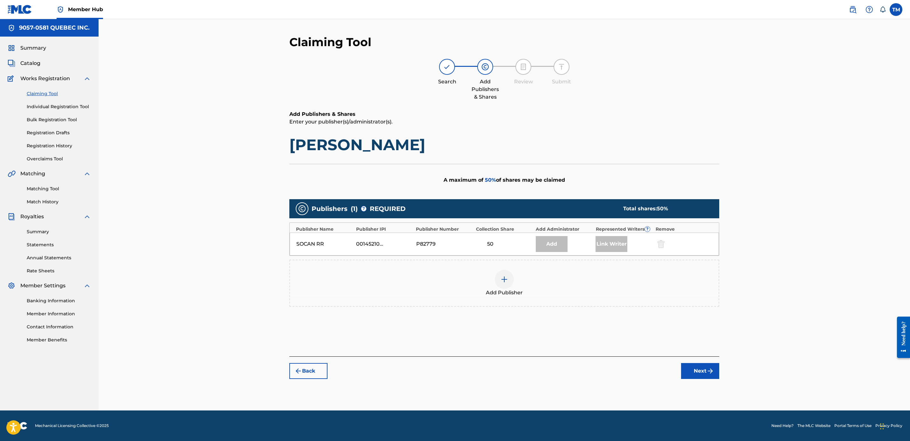
click at [503, 280] on img at bounding box center [505, 279] width 8 height 8
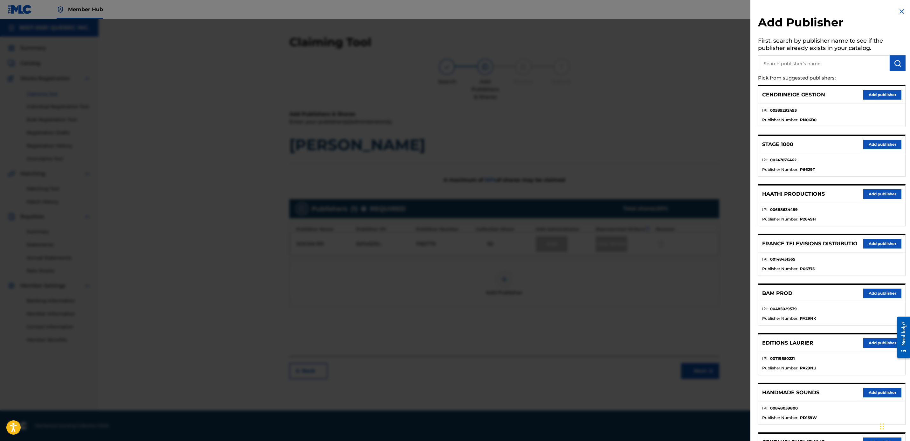
click at [781, 60] on input "text" at bounding box center [824, 63] width 132 height 16
type input "circonflex"
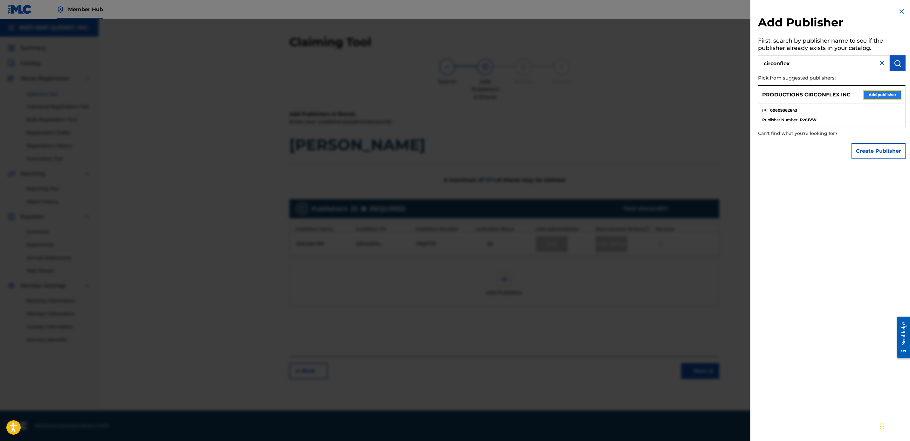
click at [870, 94] on button "Add publisher" at bounding box center [882, 95] width 38 height 10
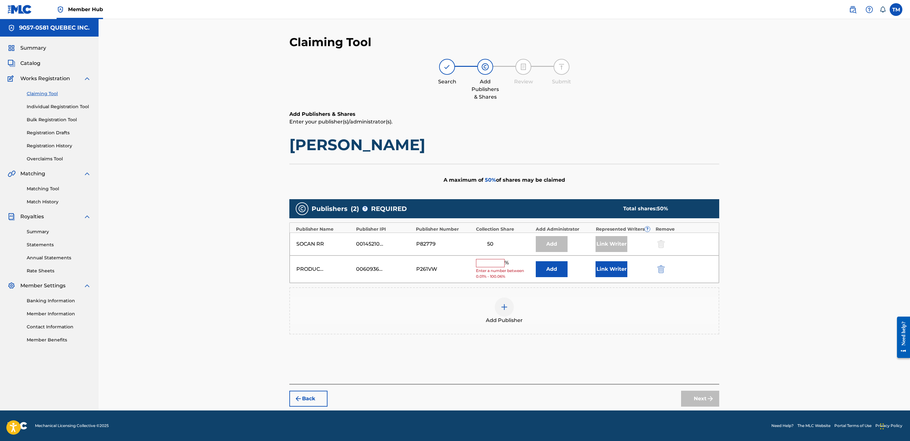
click at [490, 263] on input "text" at bounding box center [490, 263] width 29 height 8
click at [548, 269] on button "Add" at bounding box center [552, 269] width 32 height 16
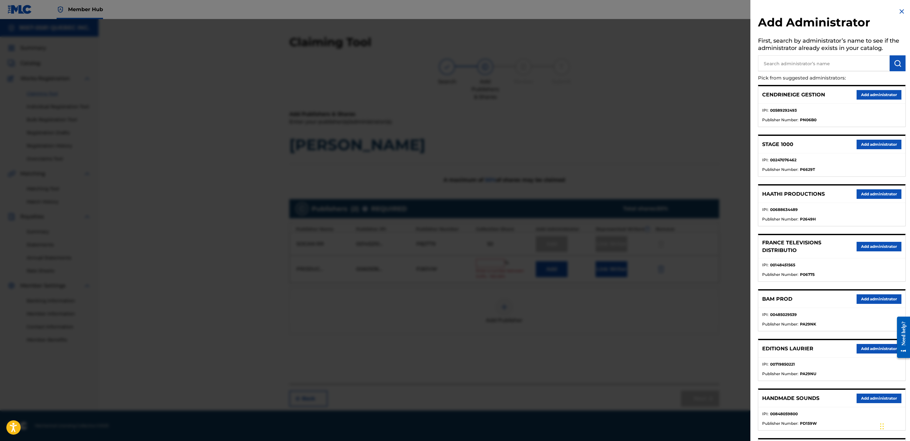
click at [825, 60] on input "text" at bounding box center [824, 63] width 132 height 16
type input "9057"
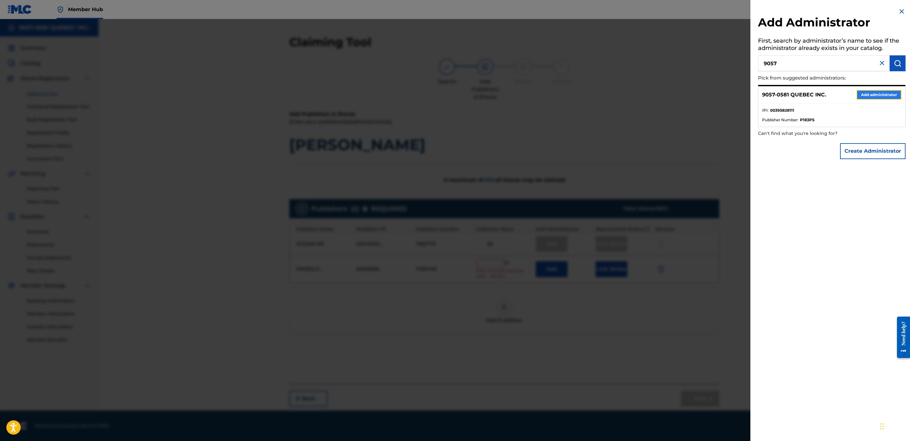
click at [886, 95] on button "Add administrator" at bounding box center [879, 95] width 45 height 10
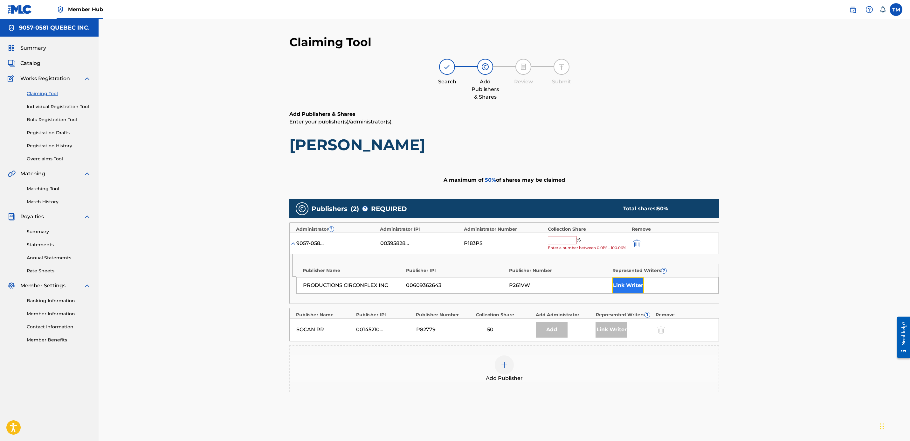
click at [621, 288] on button "Link Writer" at bounding box center [628, 285] width 32 height 16
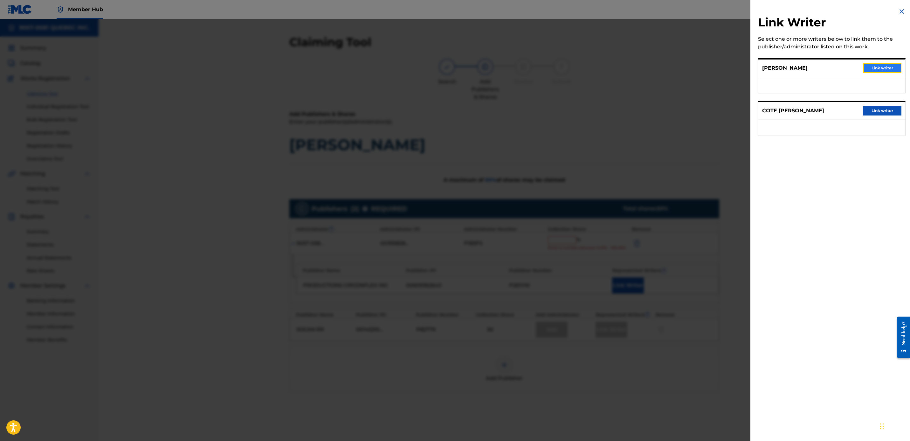
click at [879, 69] on button "Link writer" at bounding box center [882, 68] width 38 height 10
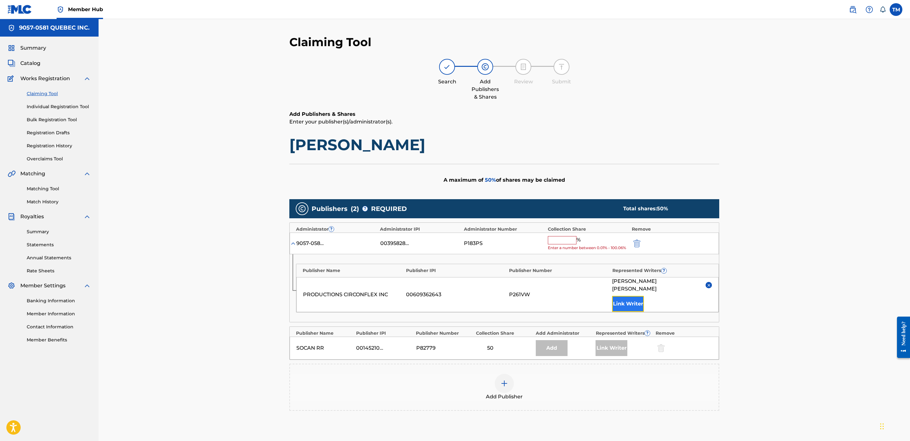
click at [622, 296] on button "Link Writer" at bounding box center [628, 304] width 32 height 16
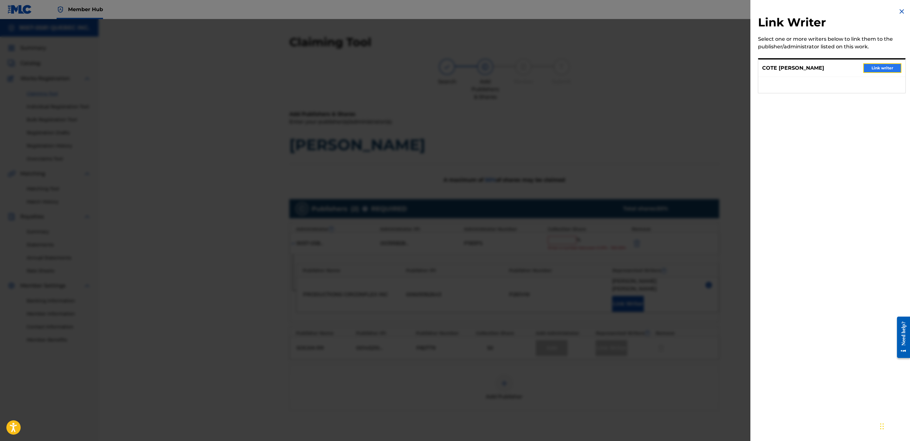
click at [876, 65] on button "Link writer" at bounding box center [882, 68] width 38 height 10
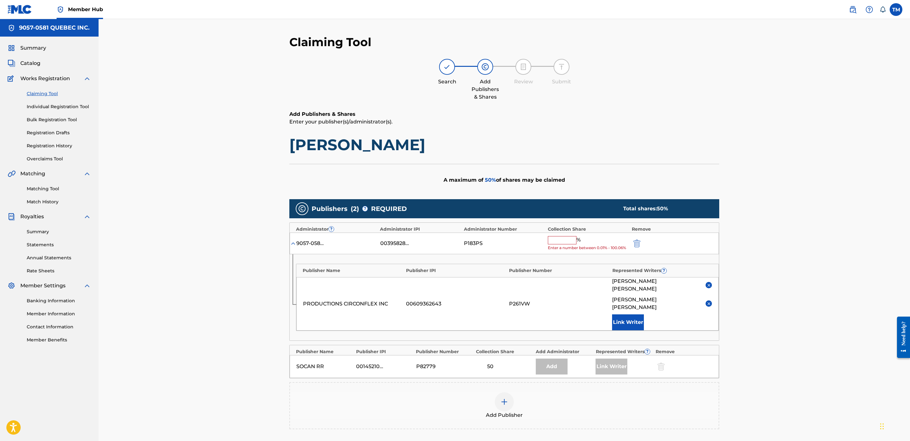
click at [563, 242] on input "text" at bounding box center [562, 240] width 29 height 8
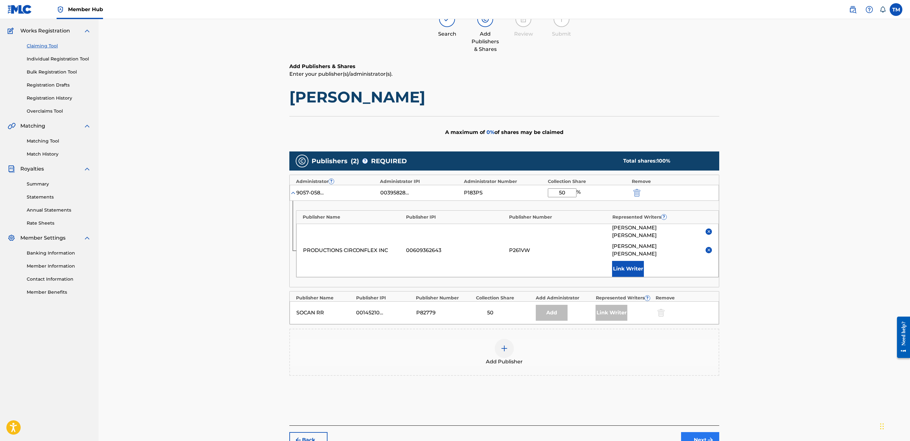
type input "50"
click at [709, 436] on img "submit" at bounding box center [711, 440] width 8 height 8
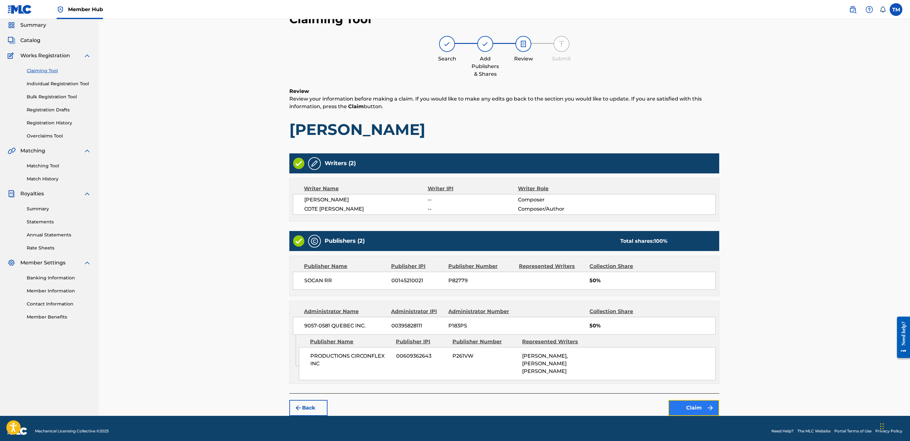
click at [697, 400] on button "Claim" at bounding box center [694, 408] width 51 height 16
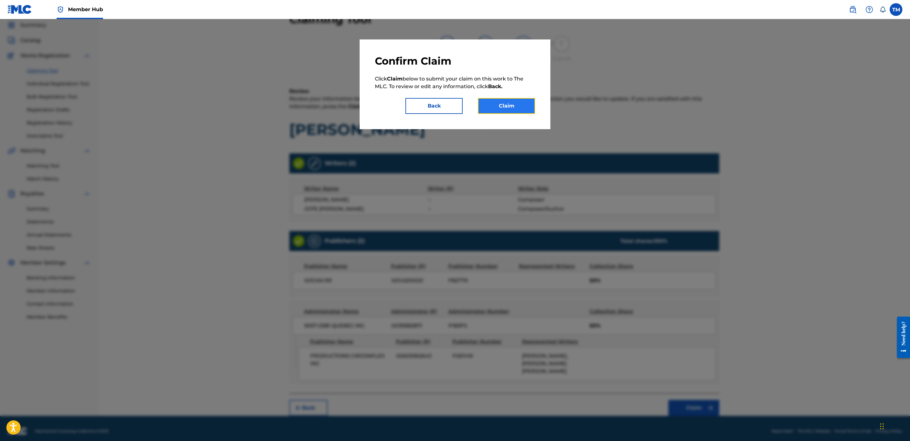
click at [503, 109] on button "Claim" at bounding box center [506, 106] width 57 height 16
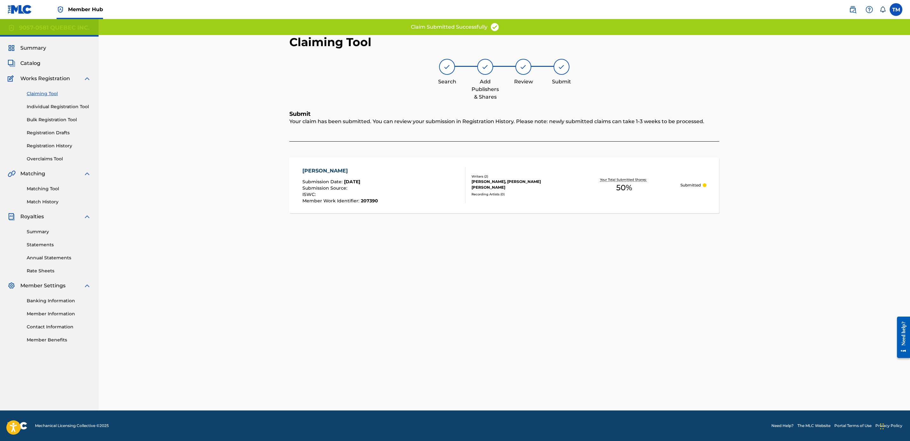
scroll to position [0, 0]
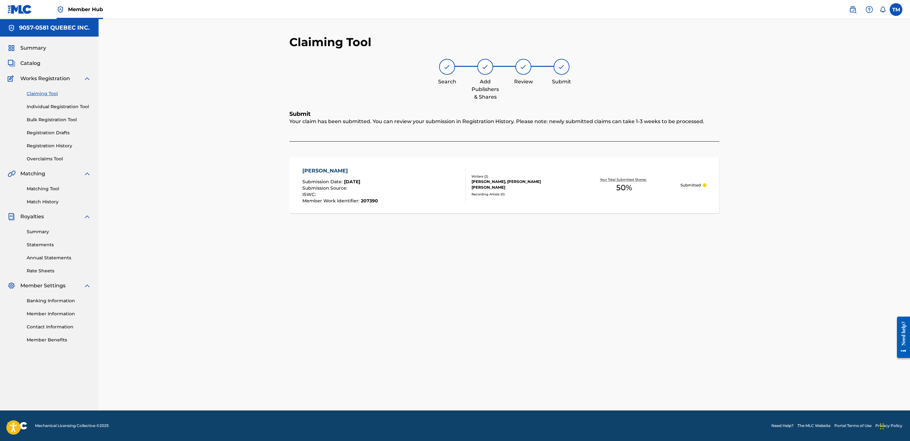
click at [344, 187] on span "Submission Source :" at bounding box center [325, 188] width 46 height 6
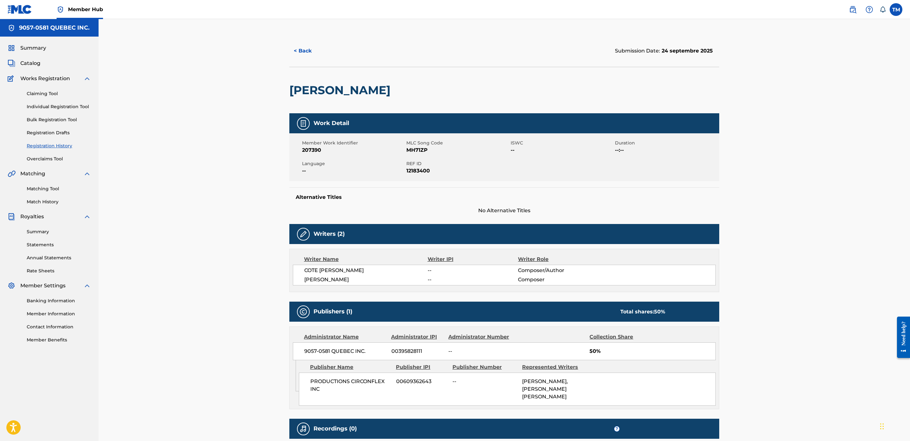
click at [420, 149] on span "MH71ZP" at bounding box center [457, 150] width 103 height 8
copy span "MH71ZP"
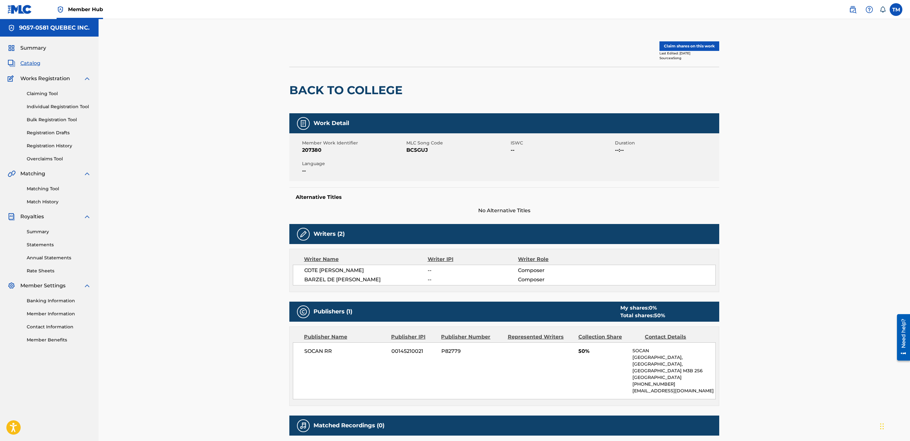
click at [419, 150] on span "BC5GUJ" at bounding box center [457, 150] width 103 height 8
copy span "BC5GUJ"
click at [359, 91] on h2 "BACK TO COLLEGE" at bounding box center [347, 90] width 116 height 14
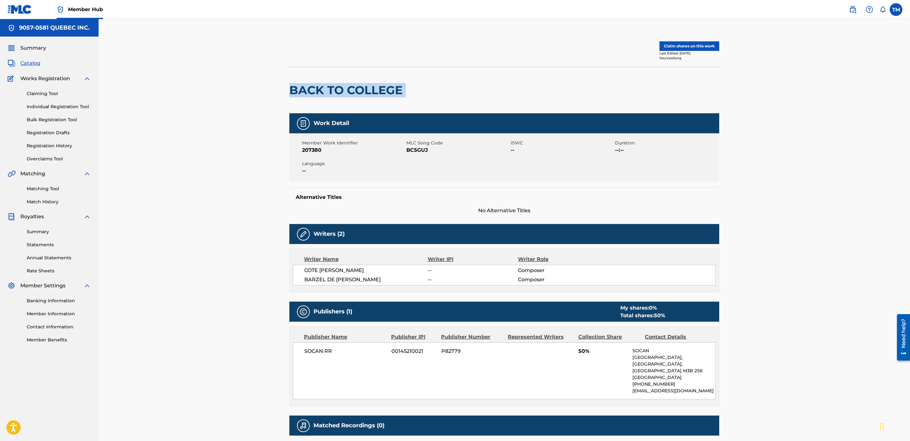
click at [359, 91] on h2 "BACK TO COLLEGE" at bounding box center [347, 90] width 116 height 14
copy div "BACK TO COLLEGE"
click at [683, 44] on button "Claim shares on this work" at bounding box center [690, 46] width 60 height 10
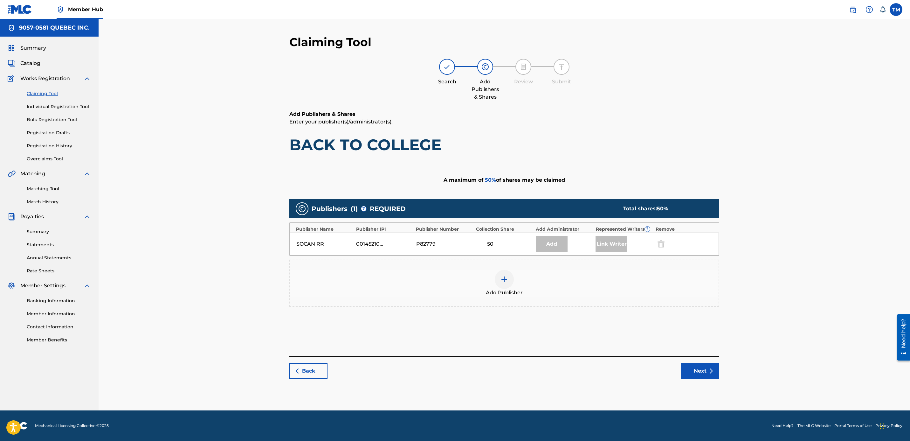
click at [501, 276] on img at bounding box center [505, 279] width 8 height 8
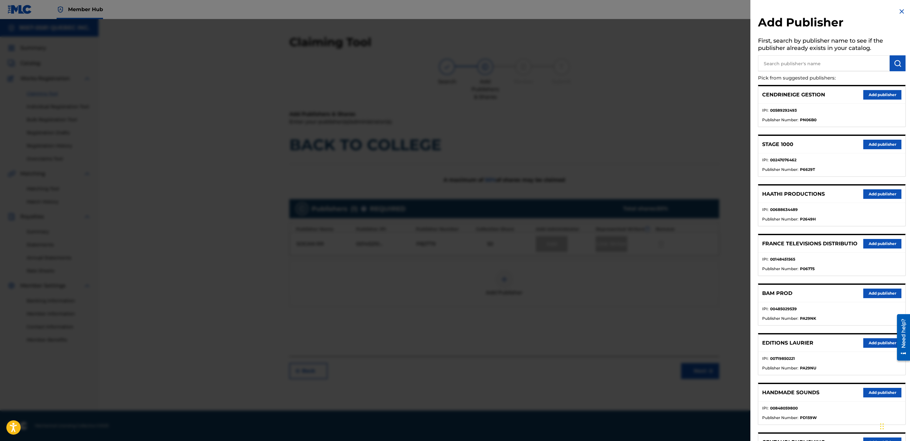
click at [821, 61] on input "text" at bounding box center [824, 63] width 132 height 16
type input "circonflex"
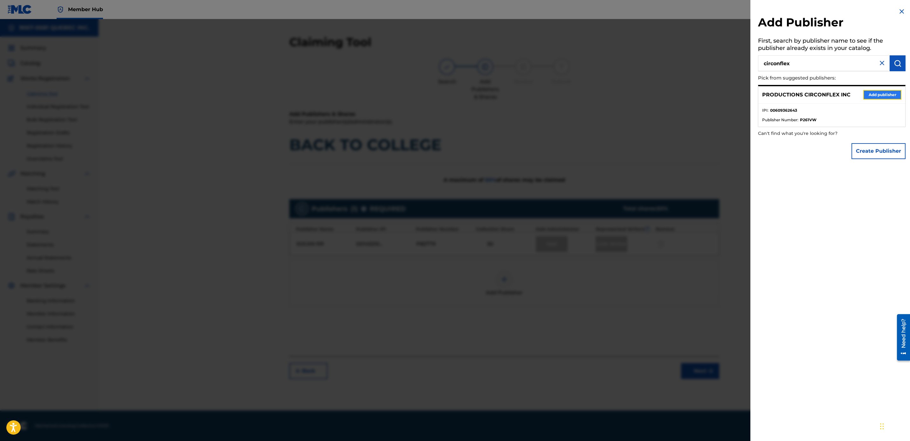
click at [888, 90] on button "Add publisher" at bounding box center [882, 95] width 38 height 10
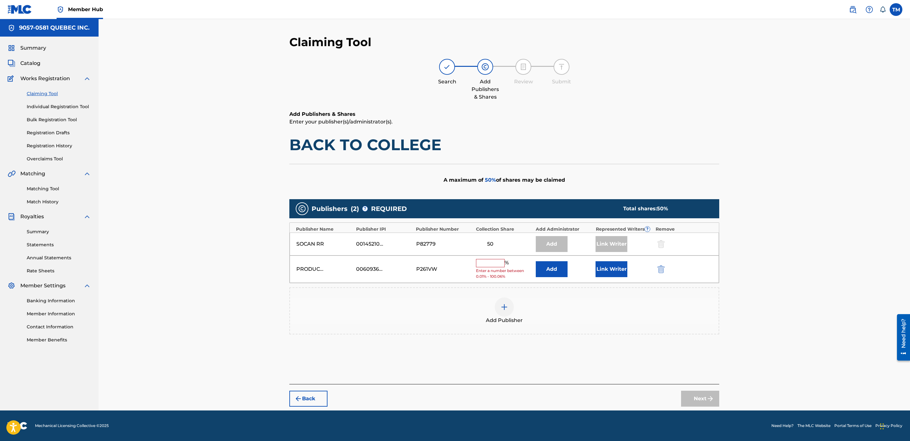
click at [487, 263] on input "text" at bounding box center [490, 263] width 29 height 8
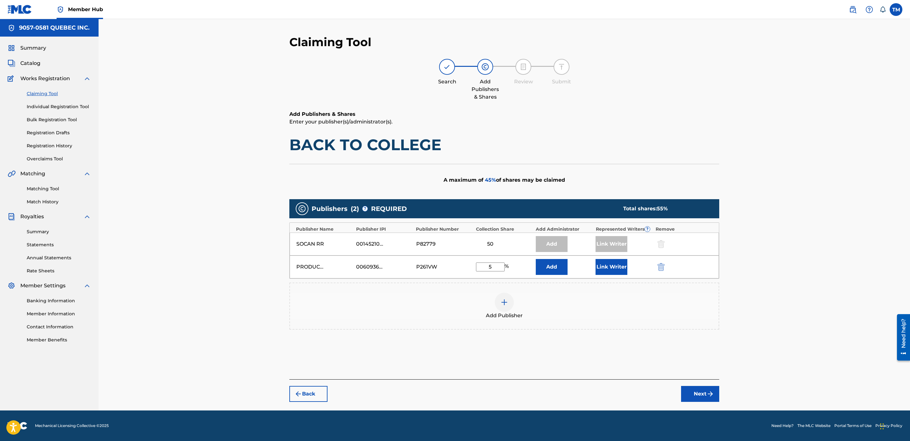
type input "50"
drag, startPoint x: 475, startPoint y: 269, endPoint x: 413, endPoint y: 270, distance: 61.4
click at [424, 269] on div "PRODUCTIONS CIRCONFLEX INC 00609362643 P261VW 50 % Add Link Writer" at bounding box center [504, 266] width 429 height 23
click at [552, 269] on button "Add" at bounding box center [552, 269] width 32 height 16
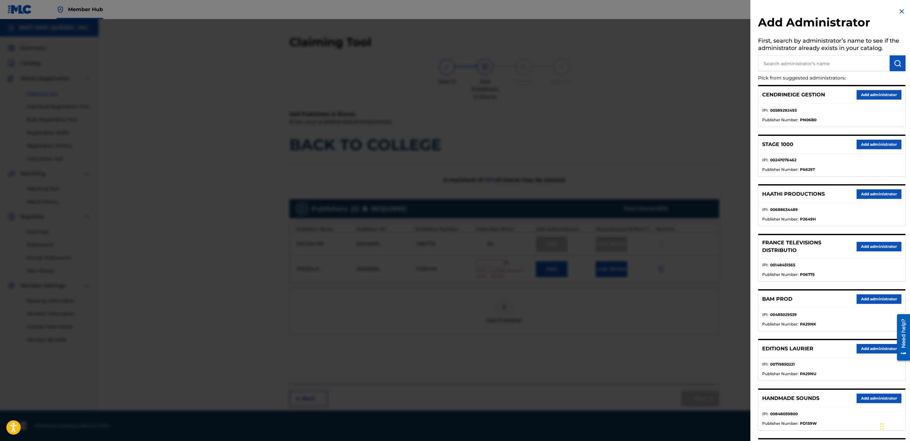
click at [821, 61] on input "text" at bounding box center [824, 63] width 132 height 16
type input "9057"
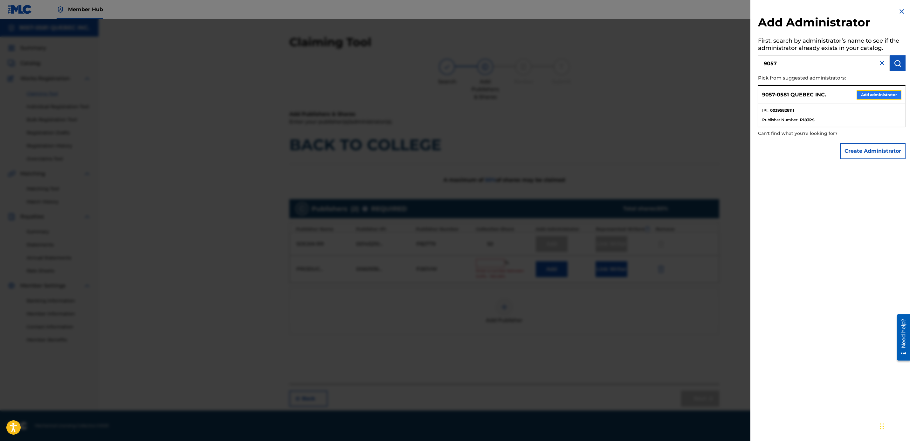
click at [875, 94] on button "Add administrator" at bounding box center [879, 95] width 45 height 10
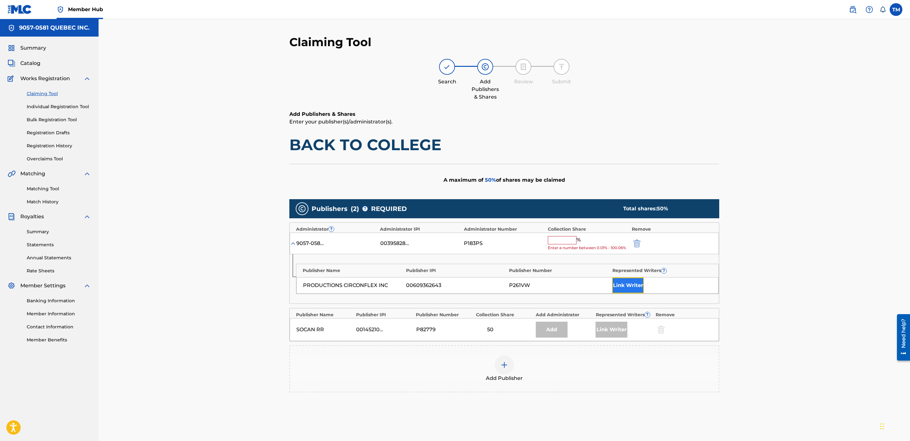
click at [630, 287] on button "Link Writer" at bounding box center [628, 285] width 32 height 16
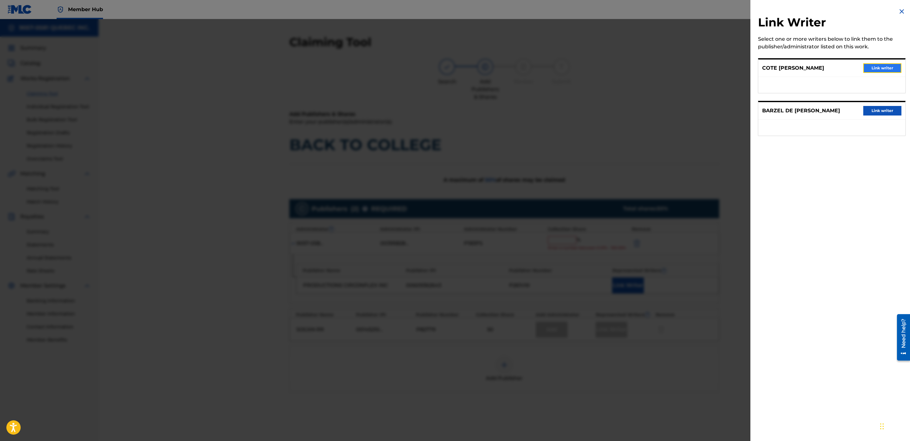
click at [876, 68] on button "Link writer" at bounding box center [882, 68] width 38 height 10
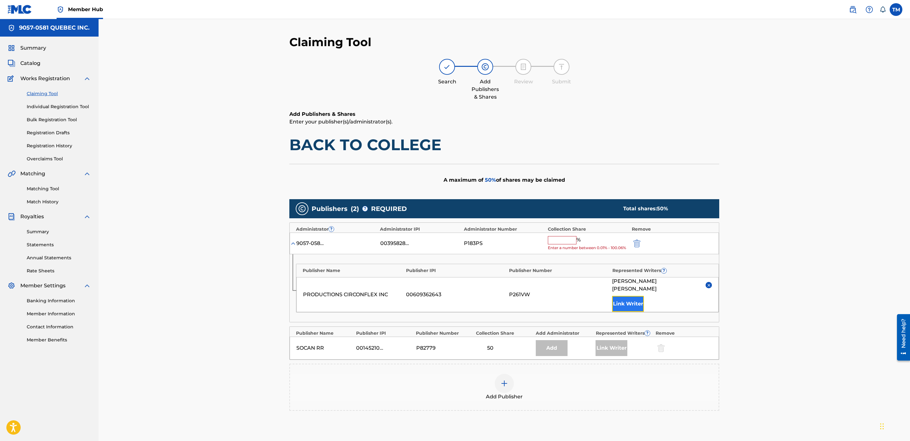
click at [624, 298] on button "Link Writer" at bounding box center [628, 304] width 32 height 16
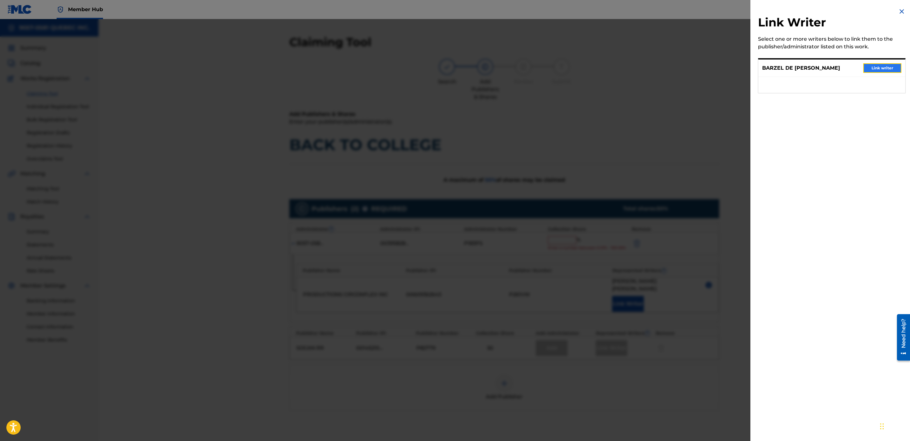
click at [876, 68] on button "Link writer" at bounding box center [882, 68] width 38 height 10
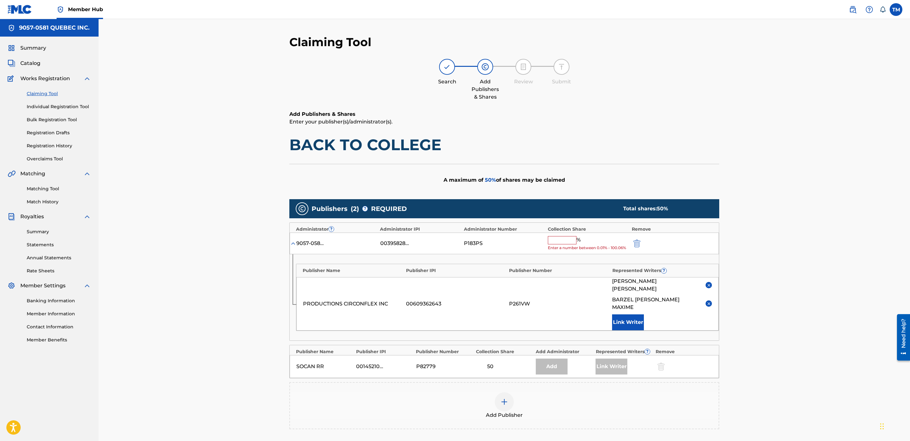
click at [558, 239] on input "text" at bounding box center [562, 240] width 29 height 8
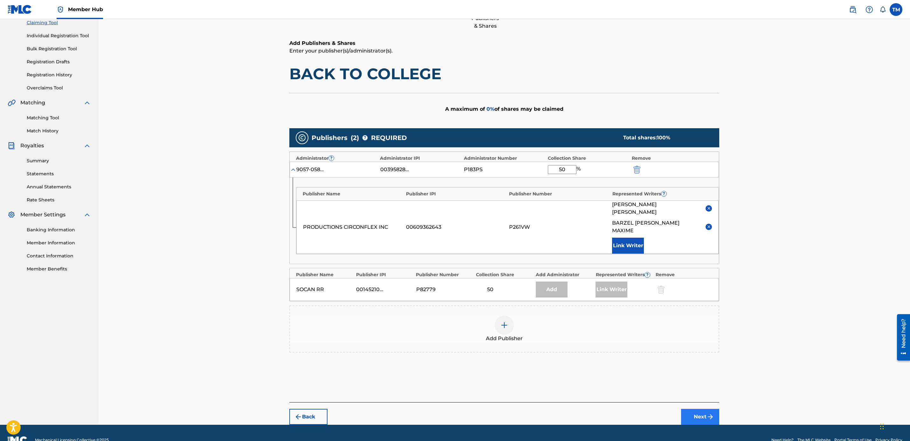
type input "50"
click at [697, 409] on button "Next" at bounding box center [700, 417] width 38 height 16
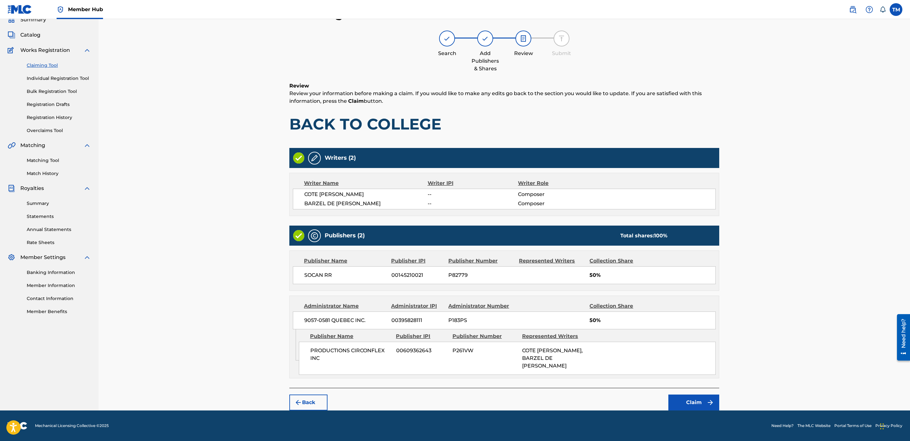
scroll to position [29, 0]
click at [690, 401] on button "Claim" at bounding box center [694, 402] width 51 height 16
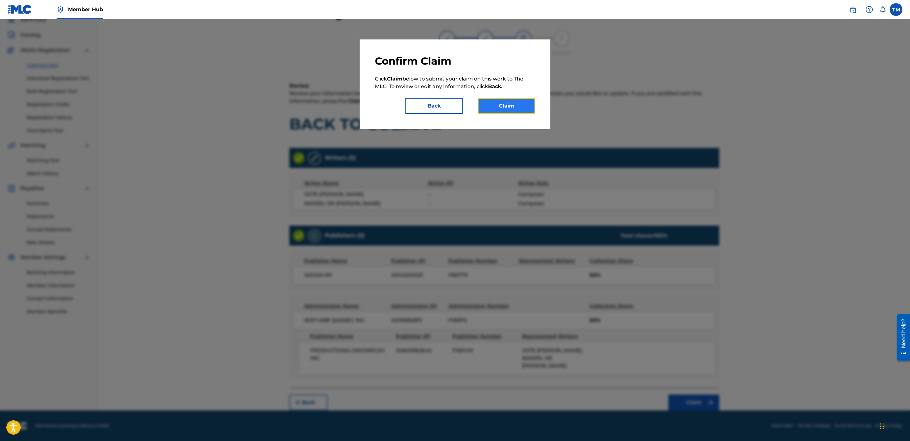
click at [515, 107] on button "Claim" at bounding box center [506, 106] width 57 height 16
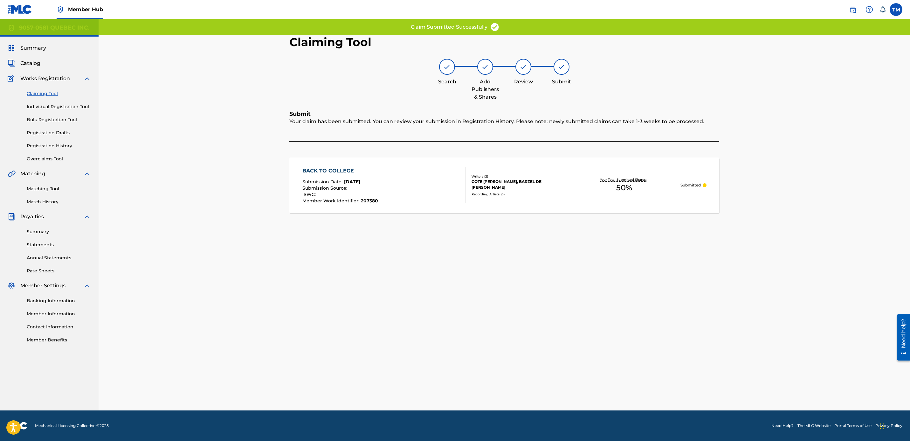
scroll to position [0, 0]
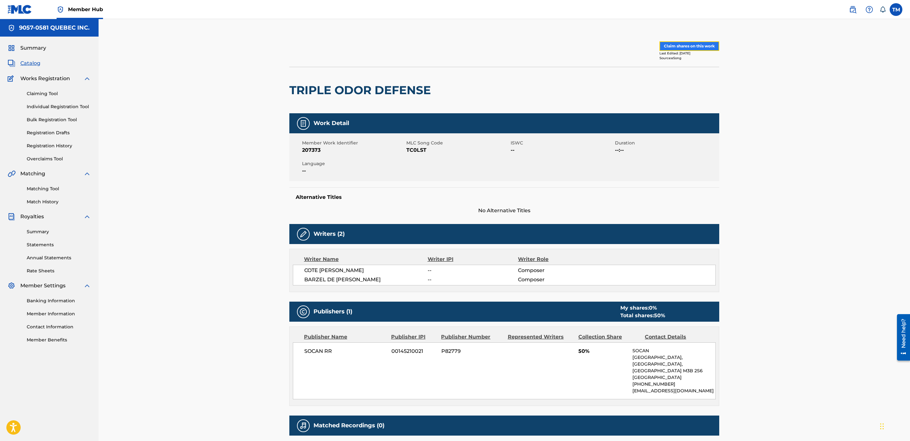
click at [674, 44] on button "Claim shares on this work" at bounding box center [690, 46] width 60 height 10
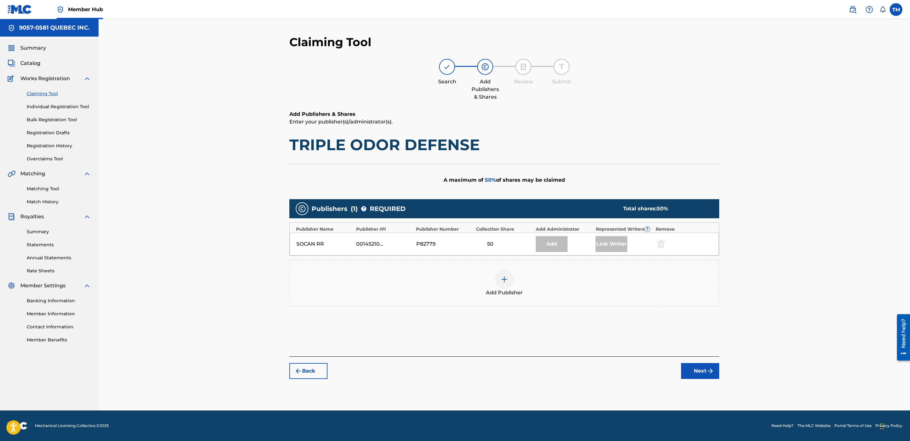
click at [501, 279] on img at bounding box center [505, 279] width 8 height 8
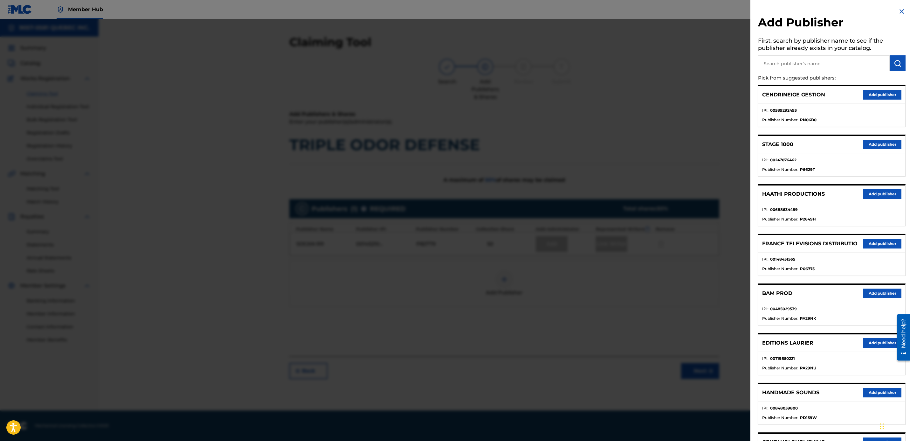
click at [793, 58] on input "text" at bounding box center [824, 63] width 132 height 16
type input "circonflex"
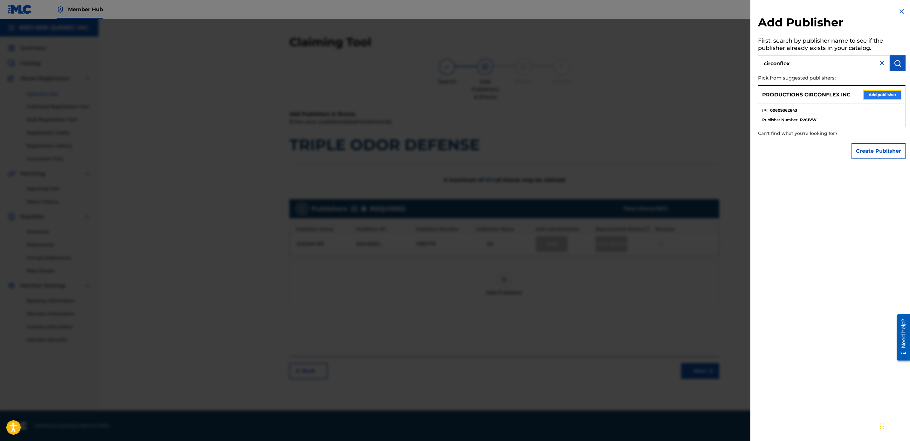
click at [883, 96] on button "Add publisher" at bounding box center [882, 95] width 38 height 10
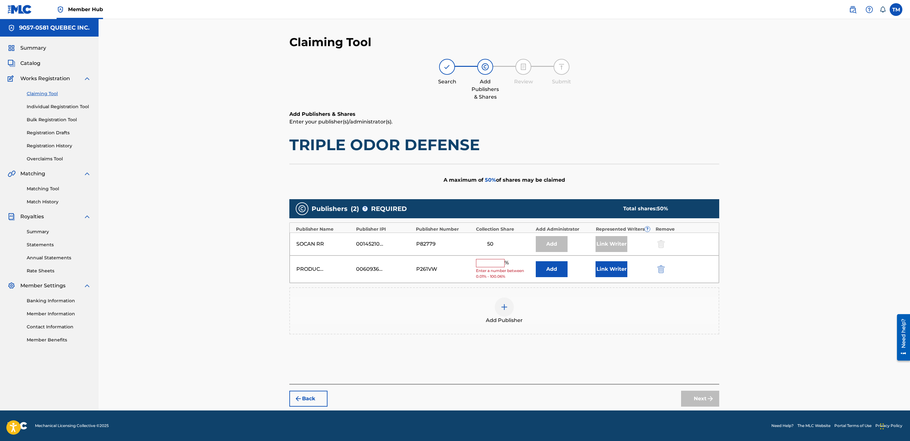
click at [490, 262] on input "text" at bounding box center [490, 263] width 29 height 8
click at [560, 271] on button "Add" at bounding box center [552, 269] width 32 height 16
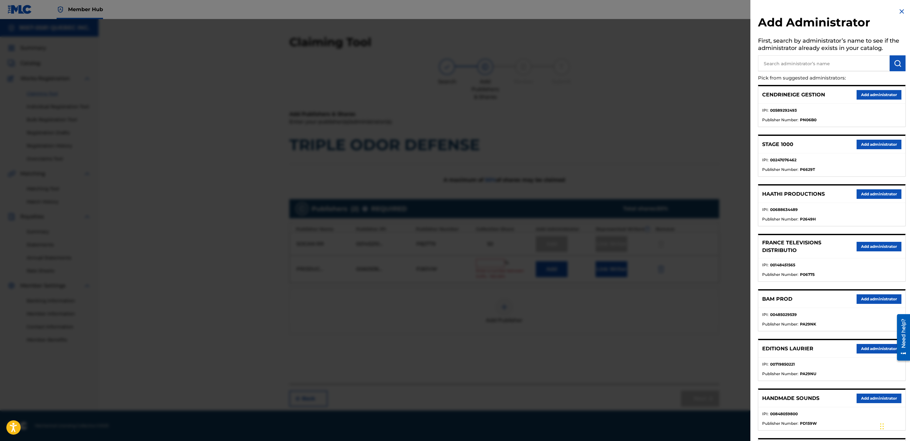
click at [799, 65] on input "text" at bounding box center [824, 63] width 132 height 16
type input "9057"
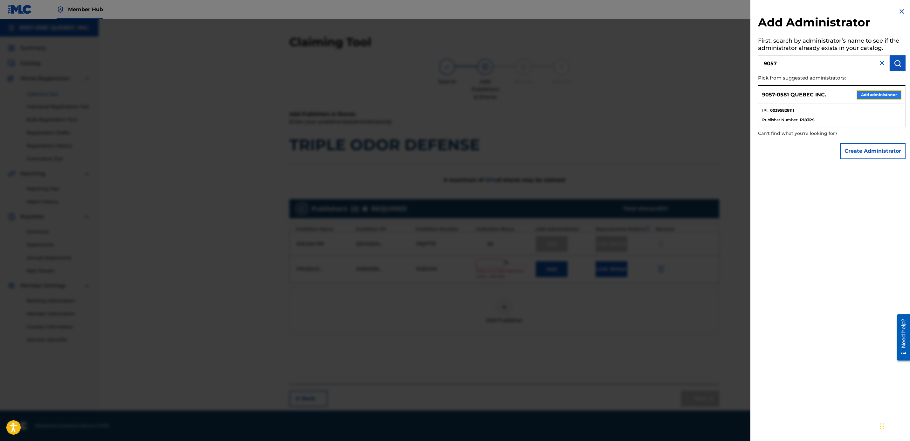
click at [870, 94] on button "Add administrator" at bounding box center [879, 95] width 45 height 10
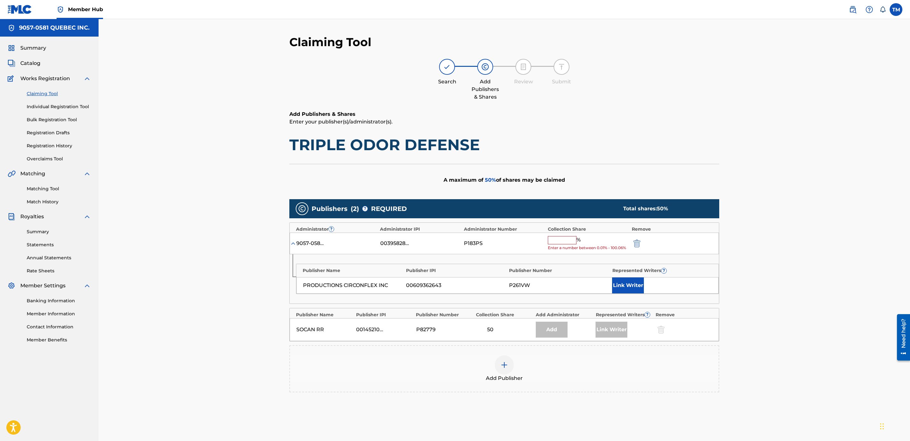
click at [559, 241] on input "text" at bounding box center [562, 240] width 29 height 8
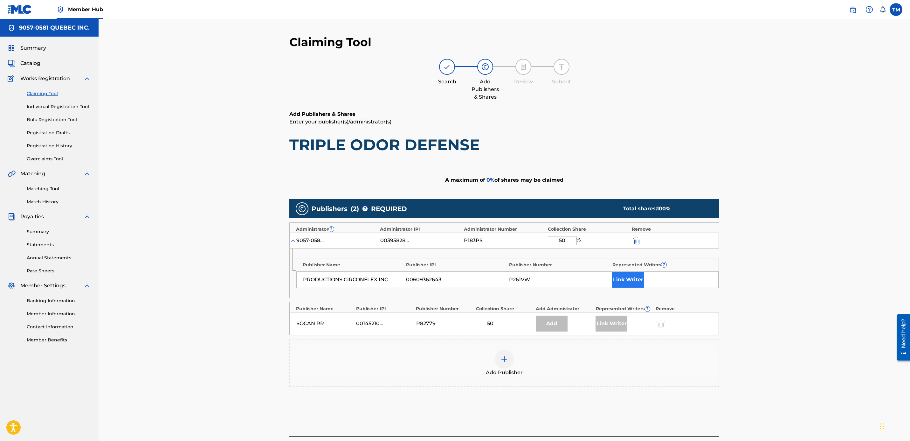
type input "50"
click at [631, 280] on button "Link Writer" at bounding box center [628, 280] width 32 height 16
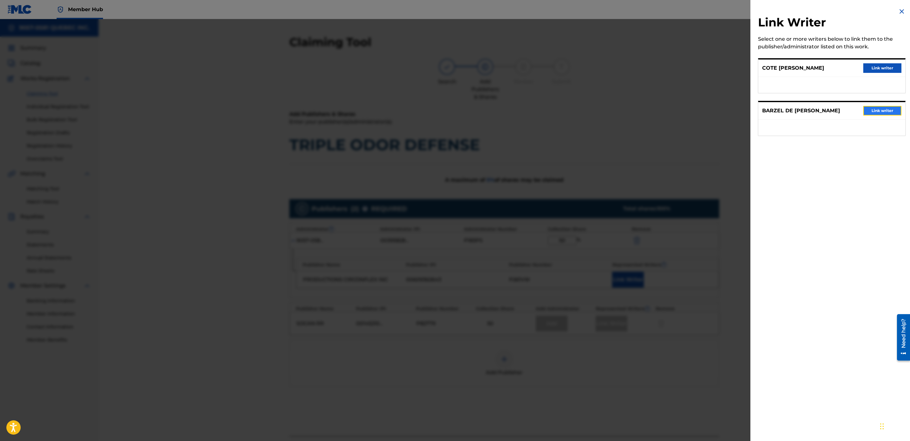
click at [882, 111] on button "Link writer" at bounding box center [882, 111] width 38 height 10
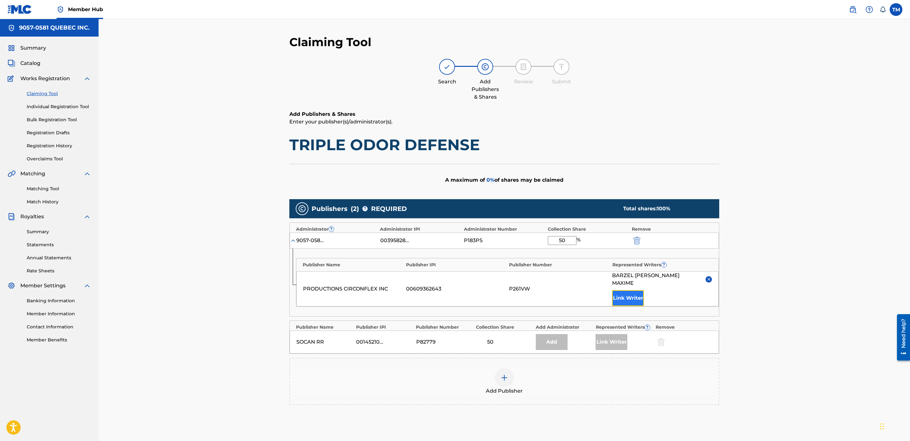
click at [624, 291] on button "Link Writer" at bounding box center [628, 298] width 32 height 16
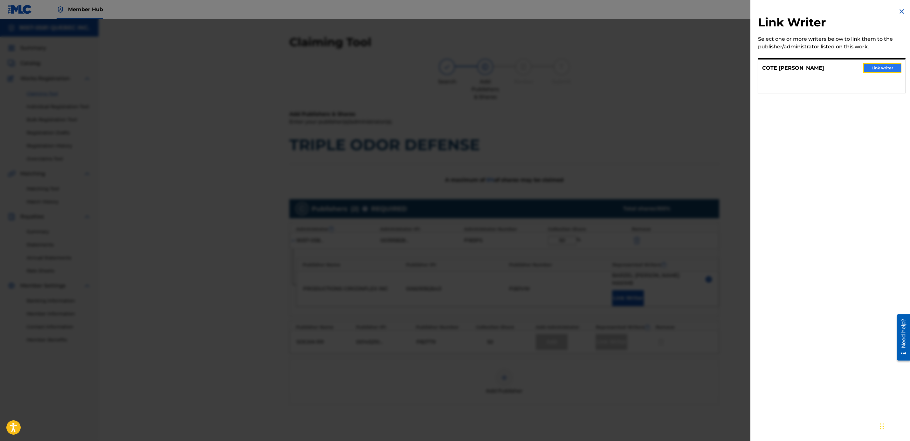
click at [886, 68] on button "Link writer" at bounding box center [882, 68] width 38 height 10
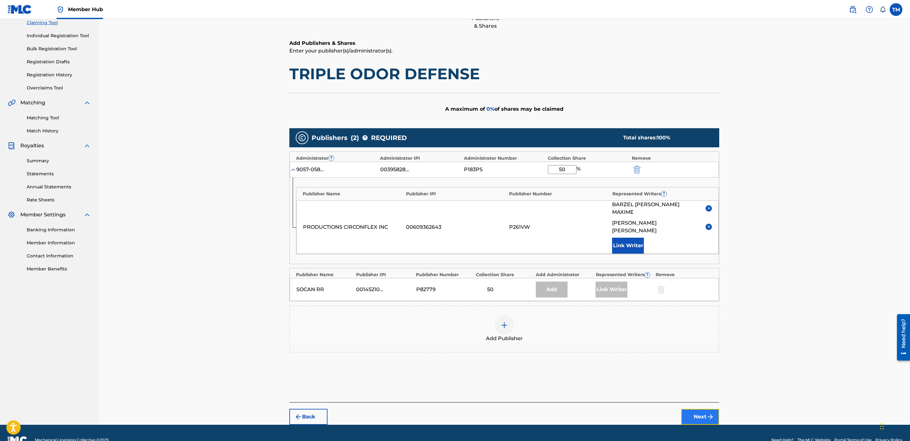
click at [703, 409] on button "Next" at bounding box center [700, 417] width 38 height 16
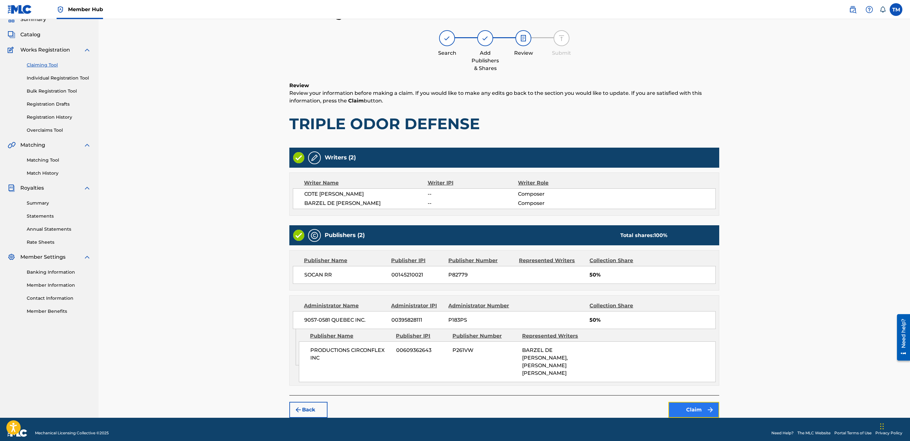
click at [695, 403] on button "Claim" at bounding box center [694, 410] width 51 height 16
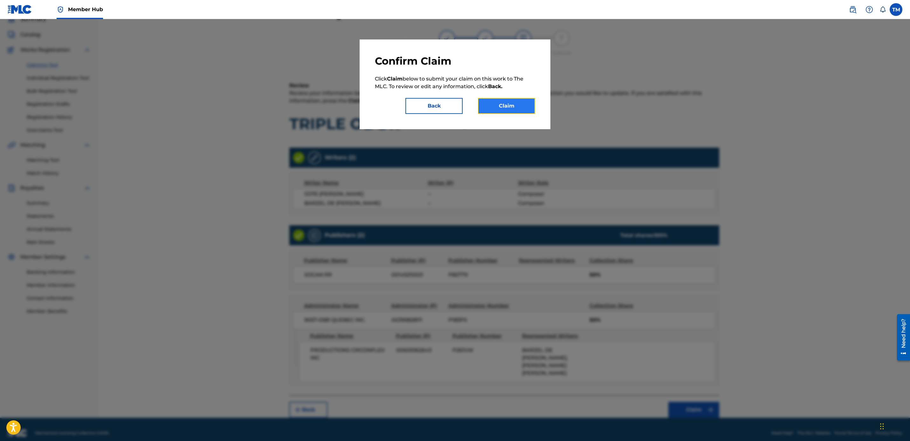
click at [507, 108] on button "Claim" at bounding box center [506, 106] width 57 height 16
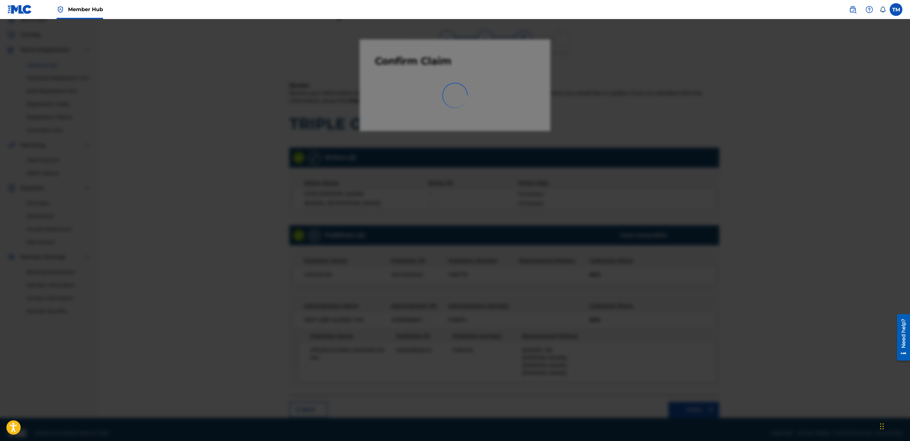
scroll to position [0, 0]
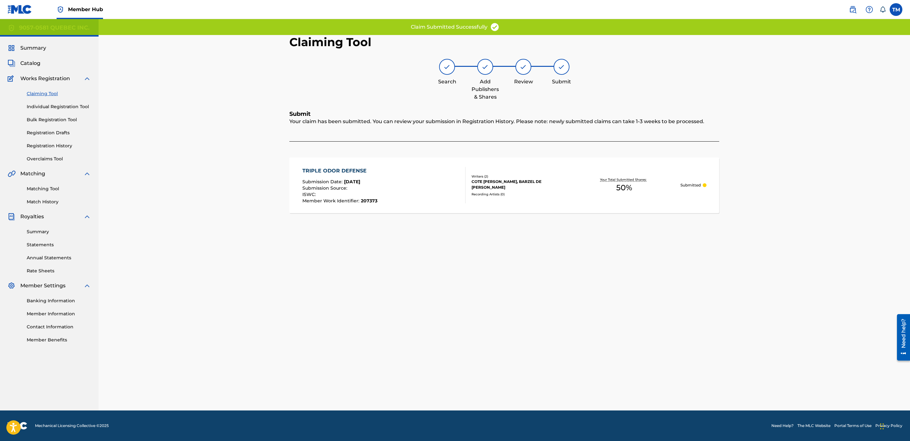
click at [352, 187] on div "Submission Source :" at bounding box center [339, 189] width 75 height 6
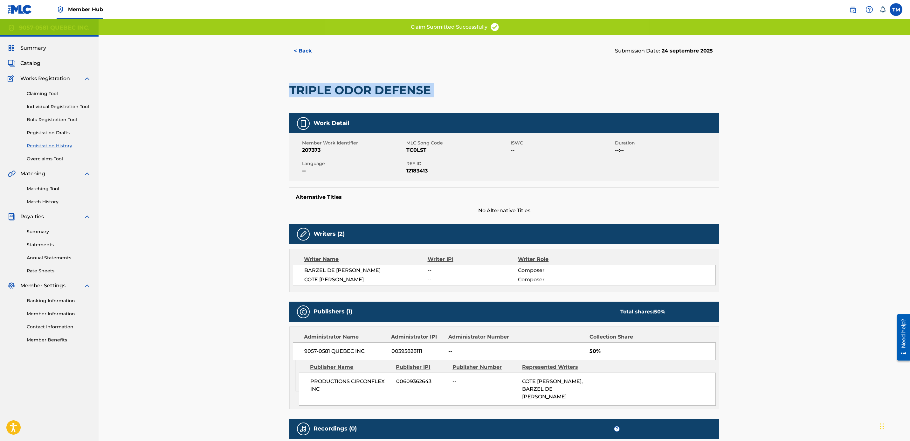
drag, startPoint x: 291, startPoint y: 89, endPoint x: 435, endPoint y: 87, distance: 144.4
click at [435, 87] on div "TRIPLE ODOR DEFENSE" at bounding box center [504, 90] width 430 height 46
copy div "TRIPLE ODOR DEFENSE"
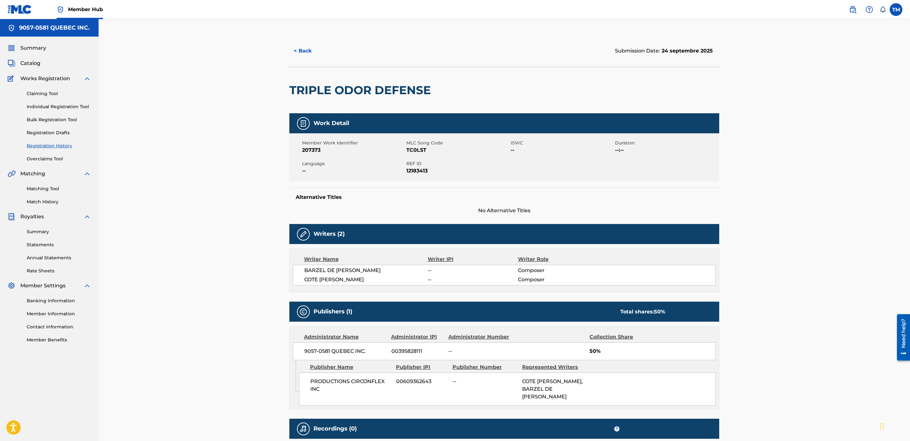
click at [416, 146] on span "TC0LST" at bounding box center [457, 150] width 103 height 8
copy span "TC0LST"
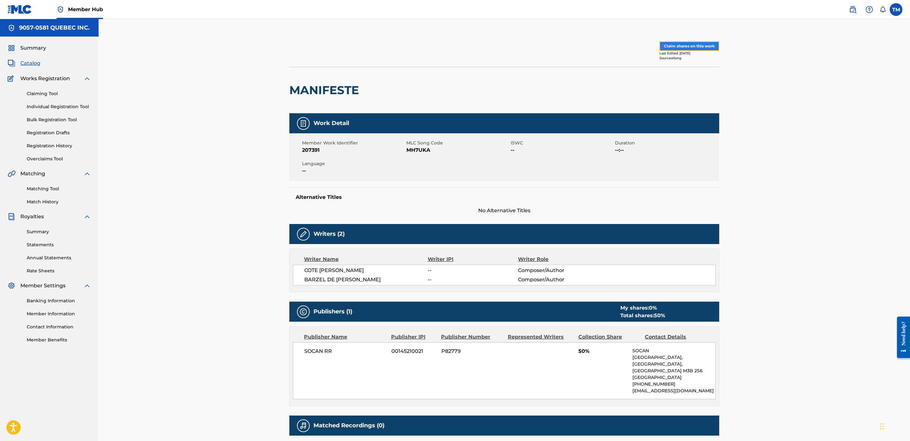
click at [679, 44] on button "Claim shares on this work" at bounding box center [690, 46] width 60 height 10
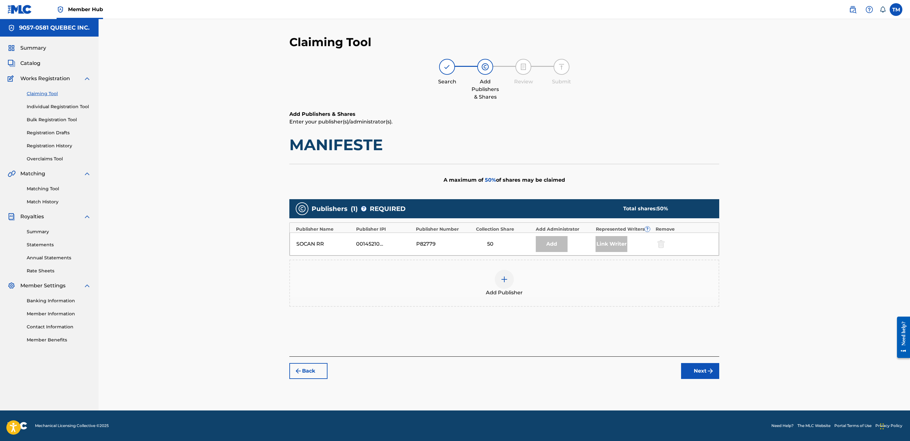
click at [503, 278] on img at bounding box center [505, 279] width 8 height 8
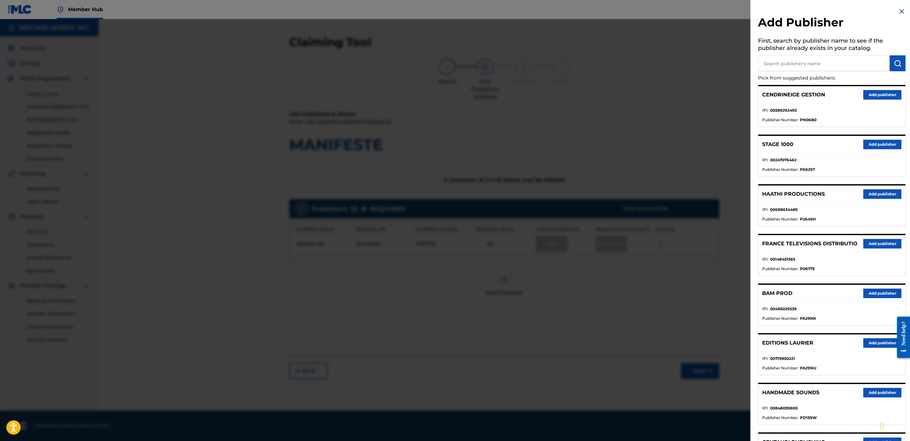
click at [791, 64] on input "text" at bounding box center [824, 63] width 132 height 16
type input "Circonflex"
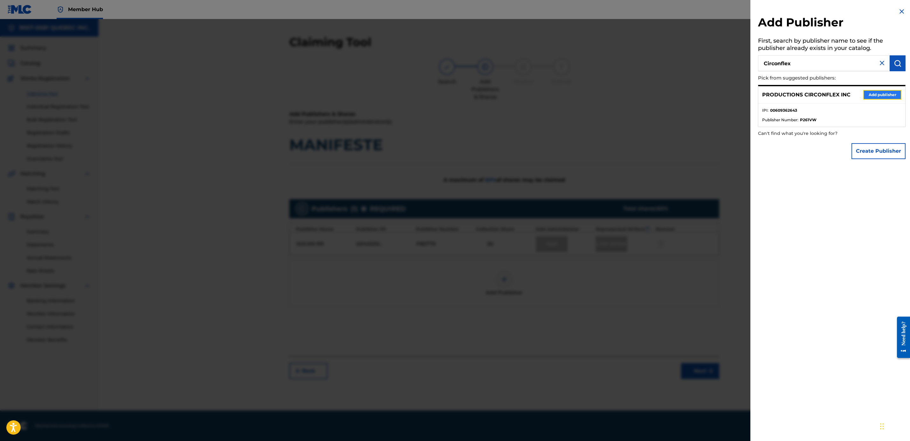
click at [881, 92] on button "Add publisher" at bounding box center [882, 95] width 38 height 10
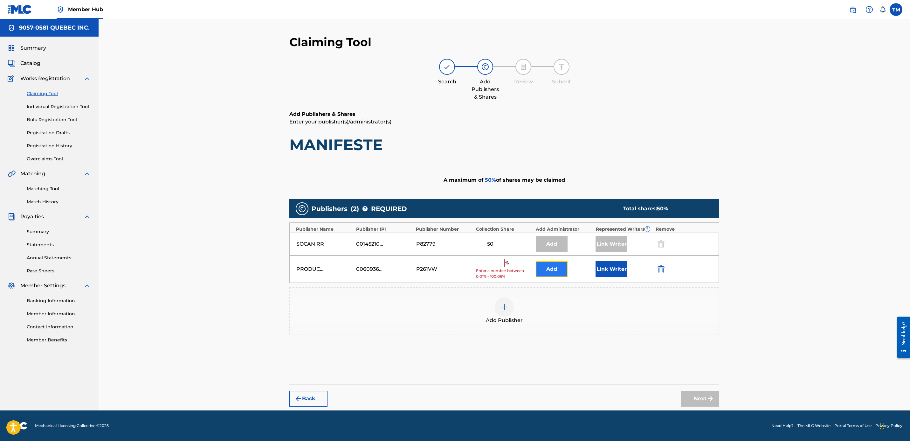
click at [553, 271] on button "Add" at bounding box center [552, 269] width 32 height 16
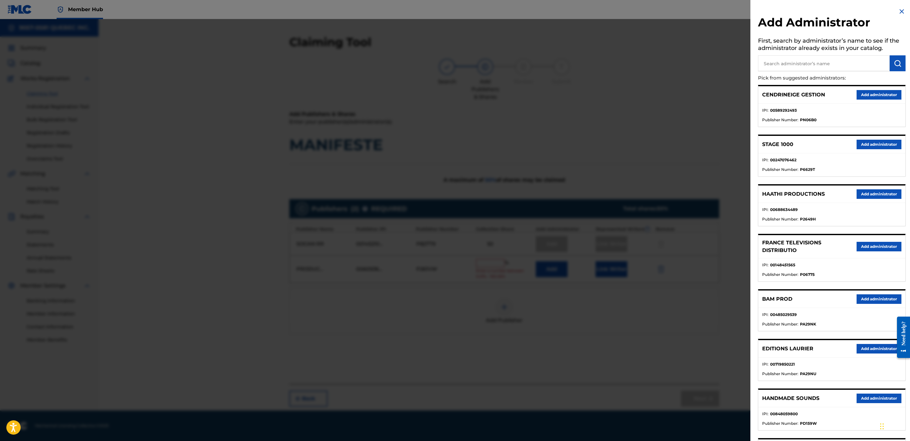
click at [769, 67] on input "text" at bounding box center [824, 63] width 132 height 16
type input "9057"
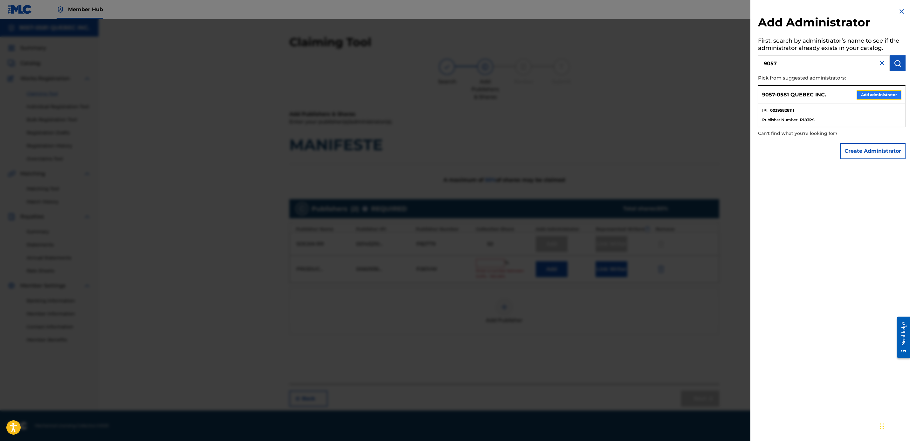
click at [866, 90] on button "Add administrator" at bounding box center [879, 95] width 45 height 10
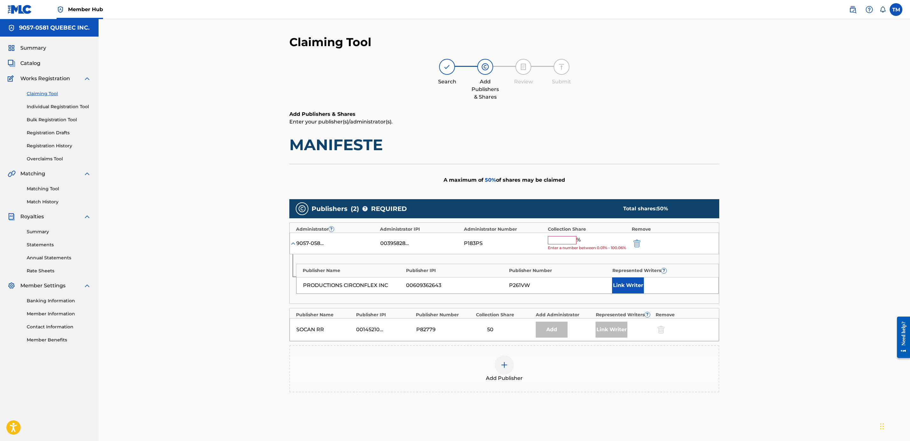
click at [565, 240] on input "text" at bounding box center [562, 240] width 29 height 8
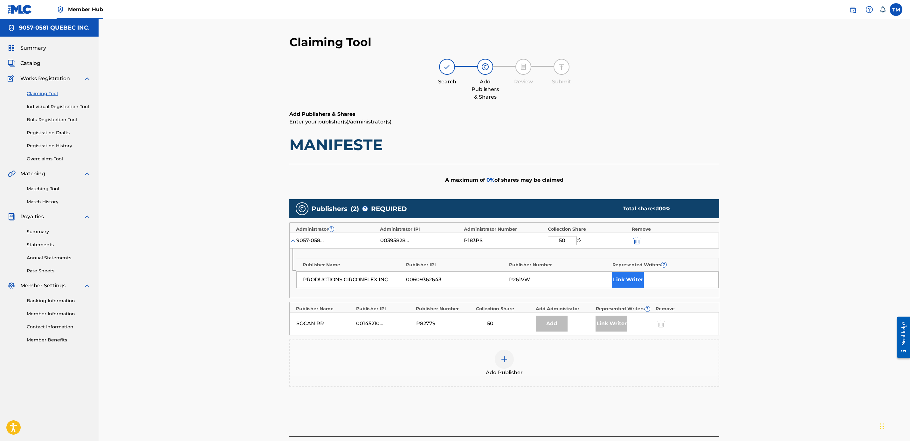
type input "50"
click at [635, 281] on button "Link Writer" at bounding box center [628, 280] width 32 height 16
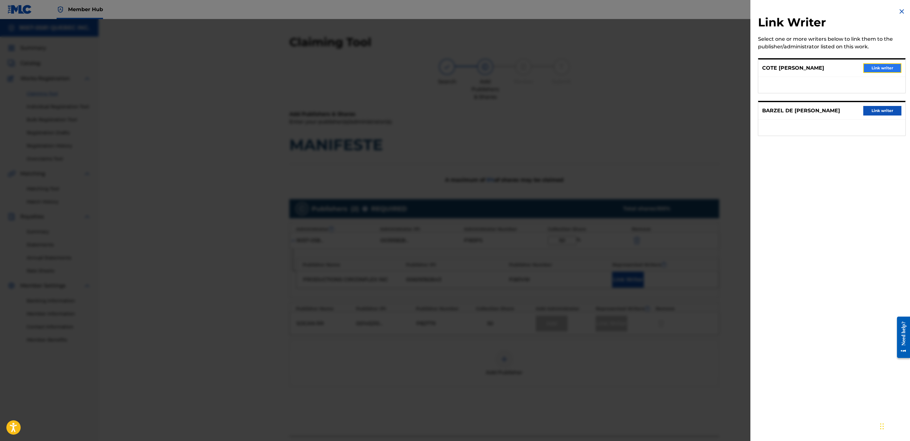
click at [880, 69] on button "Link writer" at bounding box center [882, 68] width 38 height 10
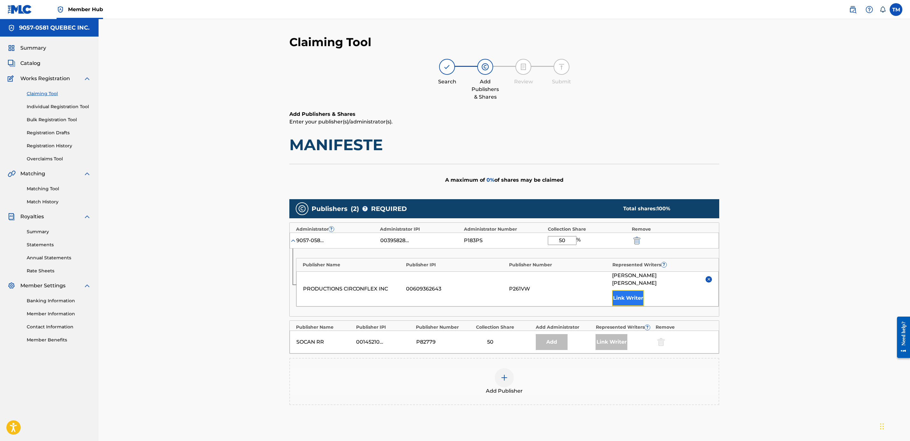
click at [637, 291] on button "Link Writer" at bounding box center [628, 298] width 32 height 16
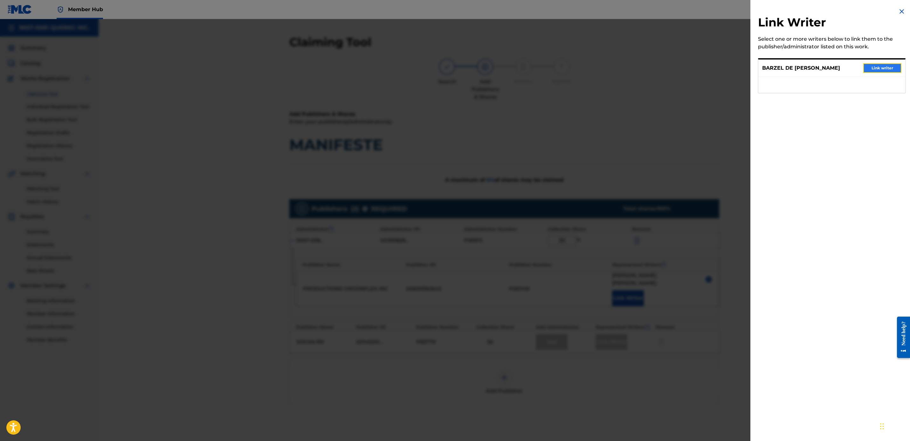
click at [872, 66] on button "Link writer" at bounding box center [882, 68] width 38 height 10
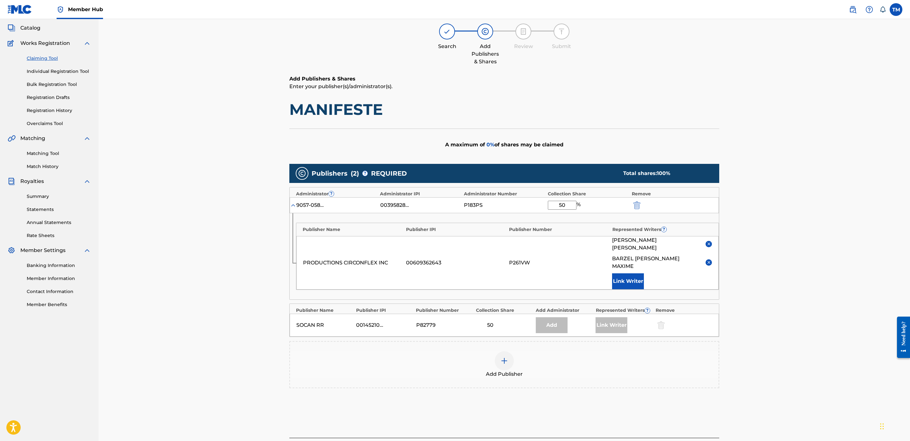
scroll to position [71, 0]
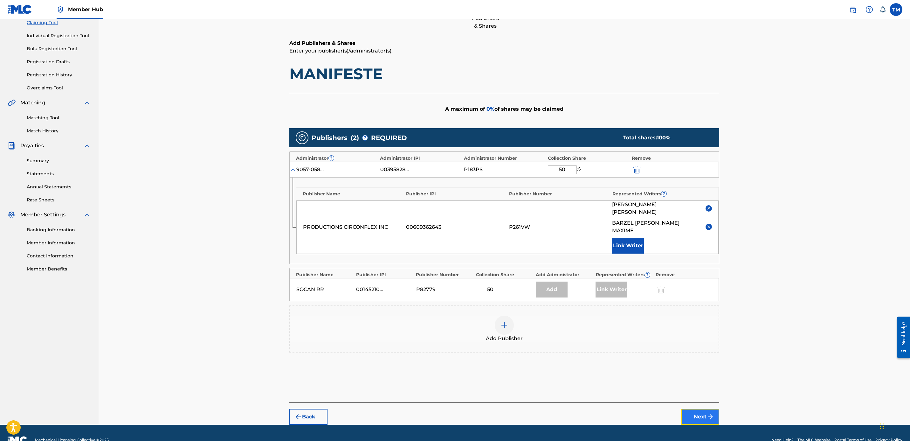
click at [697, 409] on button "Next" at bounding box center [700, 417] width 38 height 16
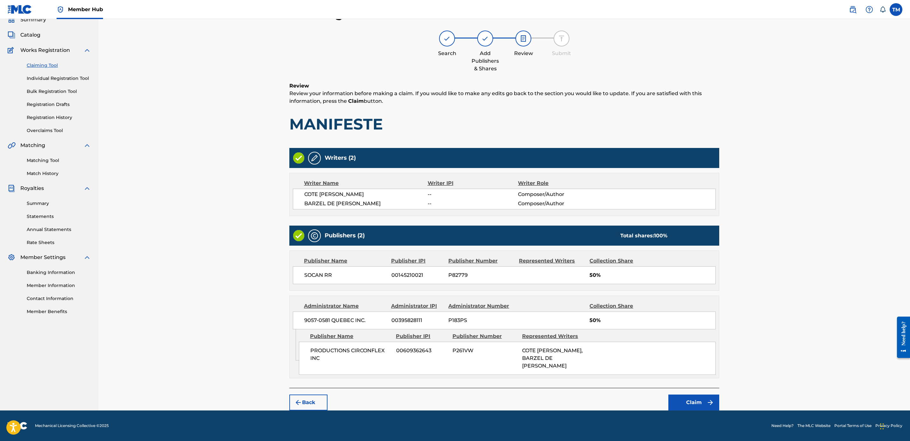
scroll to position [29, 0]
click at [684, 405] on button "Claim" at bounding box center [694, 402] width 51 height 16
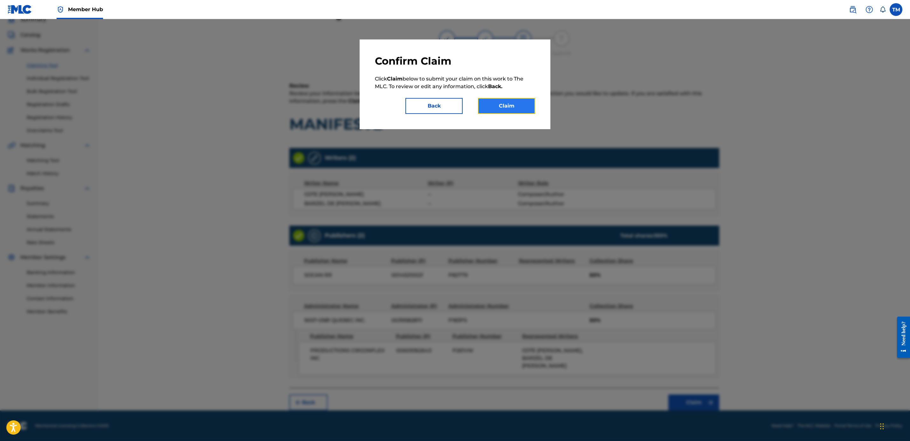
click at [524, 105] on button "Claim" at bounding box center [506, 106] width 57 height 16
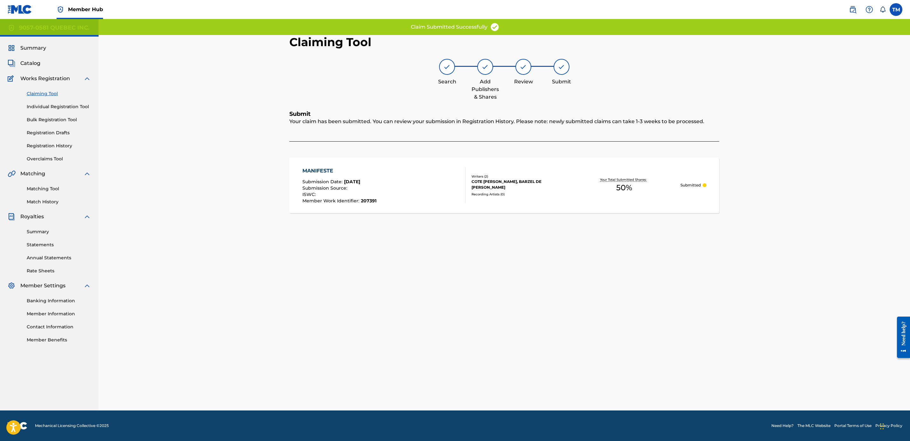
scroll to position [0, 0]
drag, startPoint x: 380, startPoint y: 193, endPoint x: 407, endPoint y: 195, distance: 27.4
click at [380, 193] on div "MANIFESTE Submission Date : Sep 24, 2025 Submission Source : ISWC : Member Work…" at bounding box center [383, 185] width 163 height 36
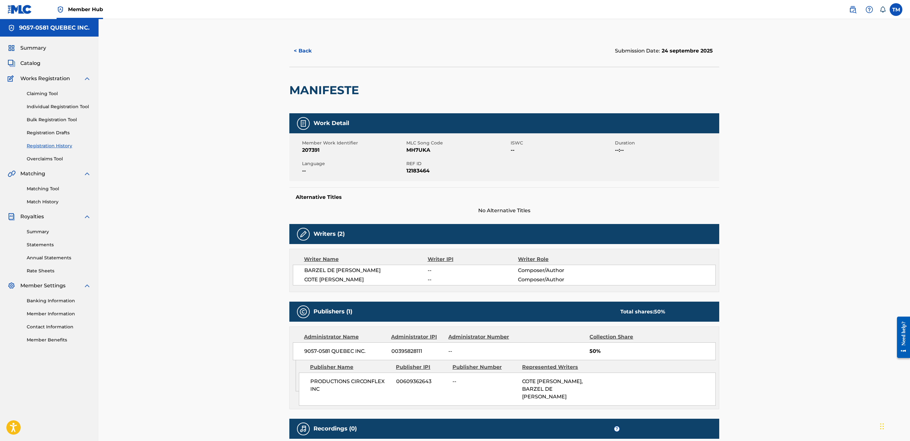
click at [417, 149] on span "MH7UKA" at bounding box center [457, 150] width 103 height 8
copy span "MH7UKA"
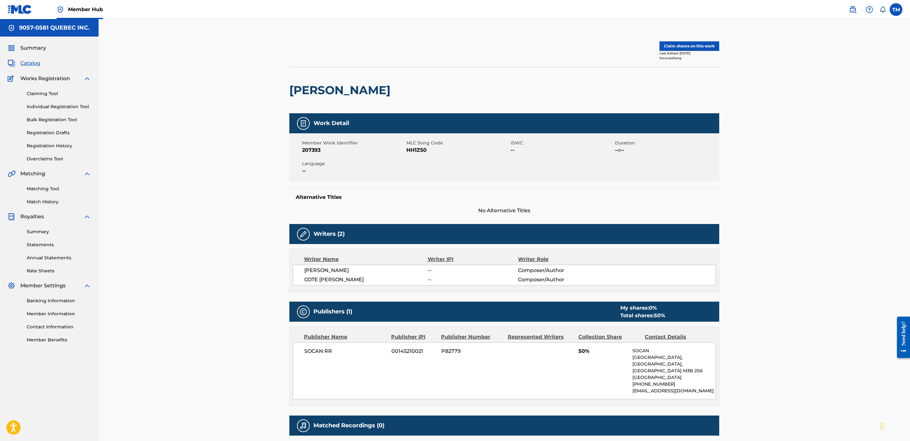
click at [417, 148] on span "HH1ZS0" at bounding box center [457, 150] width 103 height 8
copy span "HH1ZS0"
drag, startPoint x: 356, startPoint y: 87, endPoint x: 289, endPoint y: 86, distance: 66.5
click at [289, 86] on h2 "[PERSON_NAME]" at bounding box center [341, 90] width 104 height 14
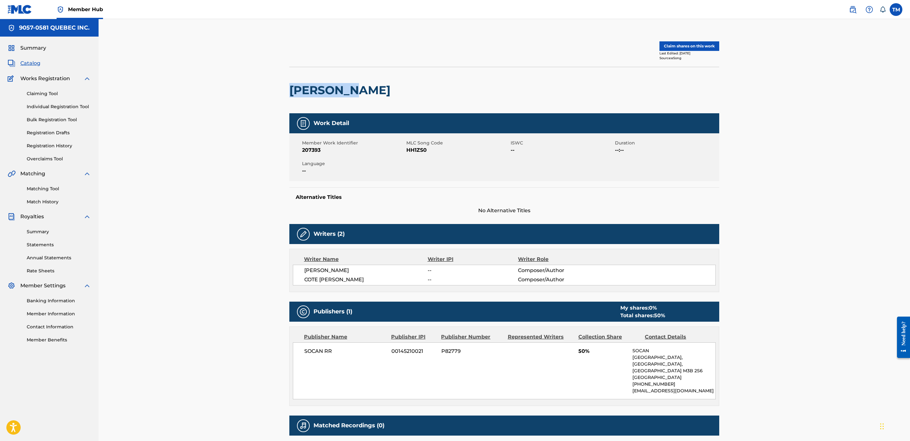
copy h2 "[PERSON_NAME]"
click at [687, 46] on button "Claim shares on this work" at bounding box center [690, 46] width 60 height 10
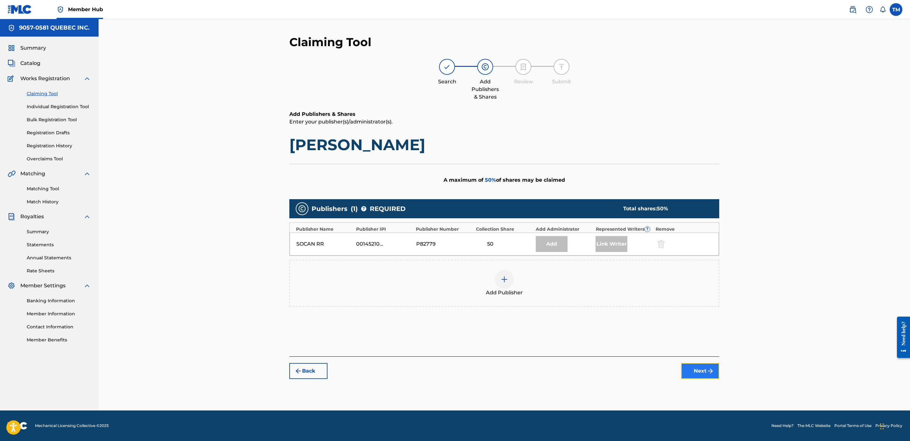
click at [704, 370] on button "Next" at bounding box center [700, 371] width 38 height 16
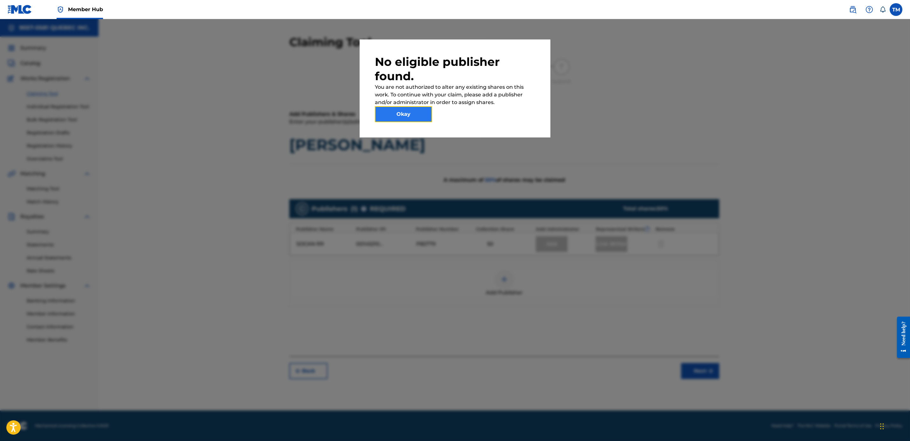
click at [414, 114] on button "Okay" at bounding box center [403, 114] width 57 height 16
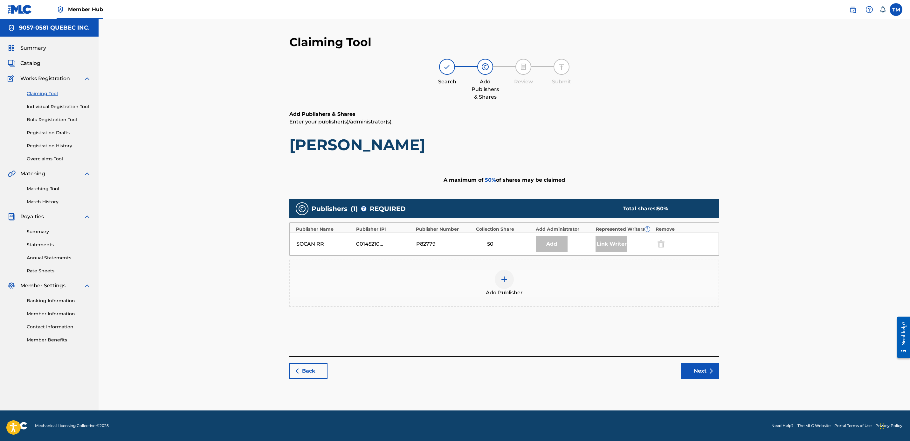
click at [502, 279] on img at bounding box center [505, 279] width 8 height 8
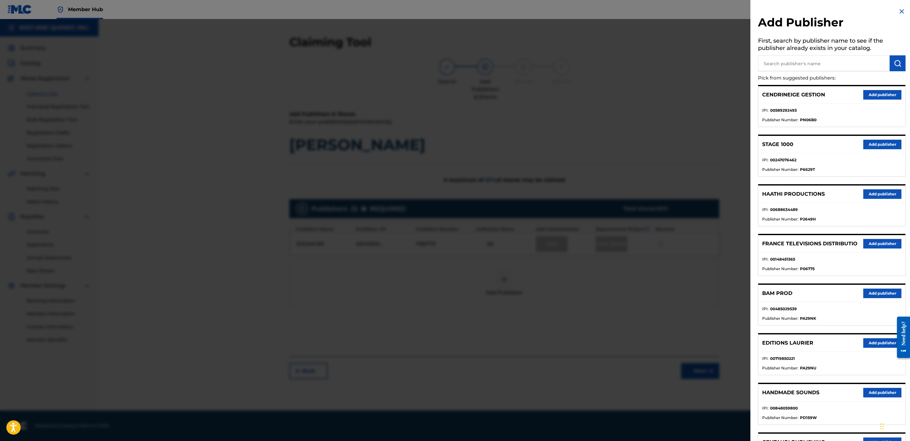
click at [785, 60] on input "text" at bounding box center [824, 63] width 132 height 16
type input "circonflex"
click at [897, 63] on img "submit" at bounding box center [898, 63] width 8 height 8
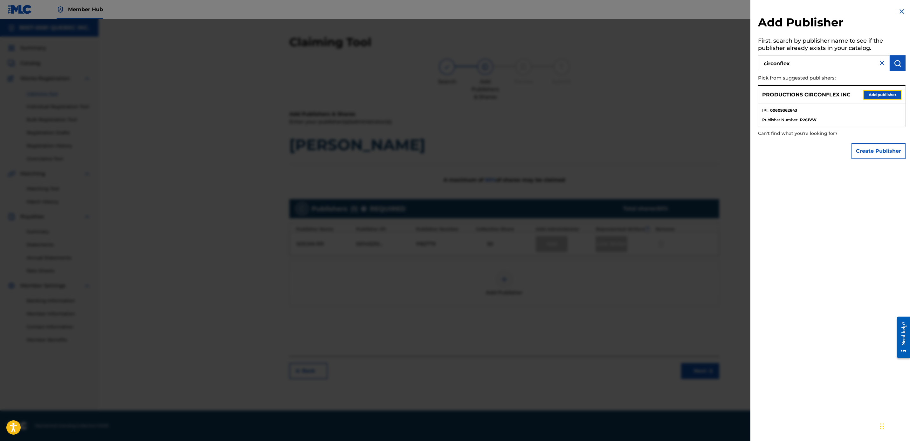
click at [880, 95] on button "Add publisher" at bounding box center [882, 95] width 38 height 10
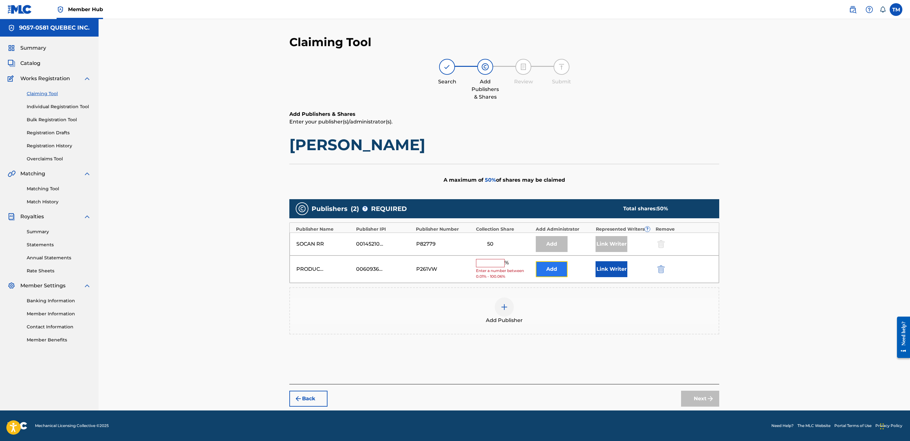
click at [548, 267] on button "Add" at bounding box center [552, 269] width 32 height 16
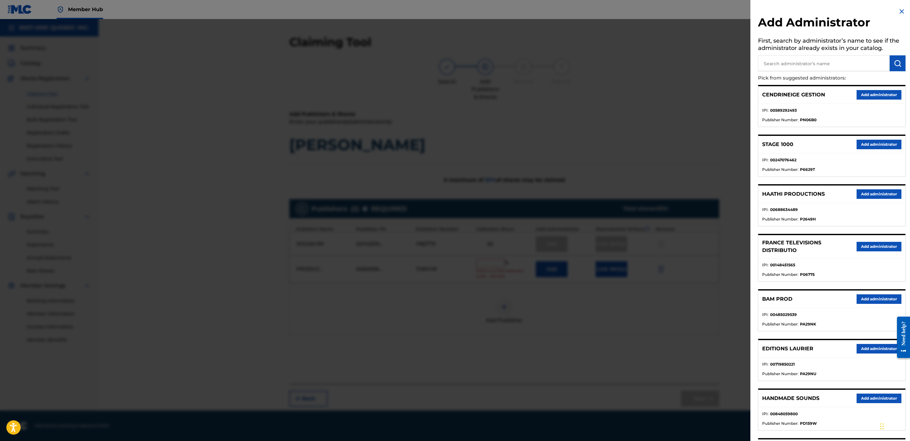
click at [814, 62] on input "text" at bounding box center [824, 63] width 132 height 16
type input "9057"
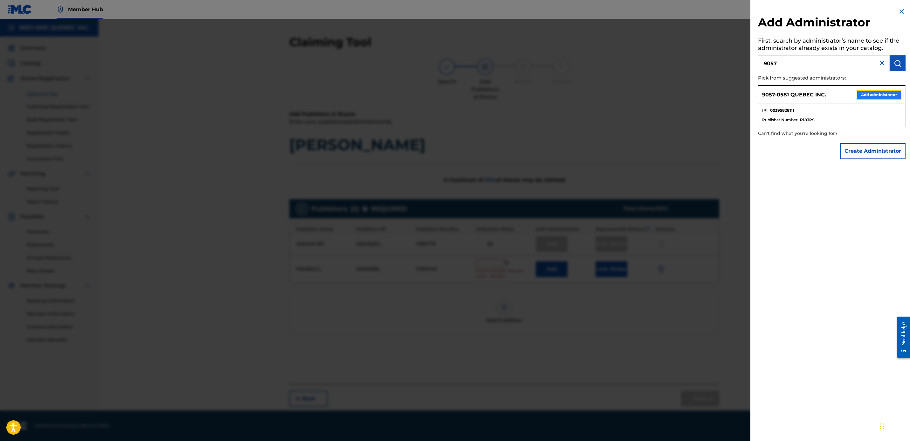
click at [870, 94] on button "Add administrator" at bounding box center [879, 95] width 45 height 10
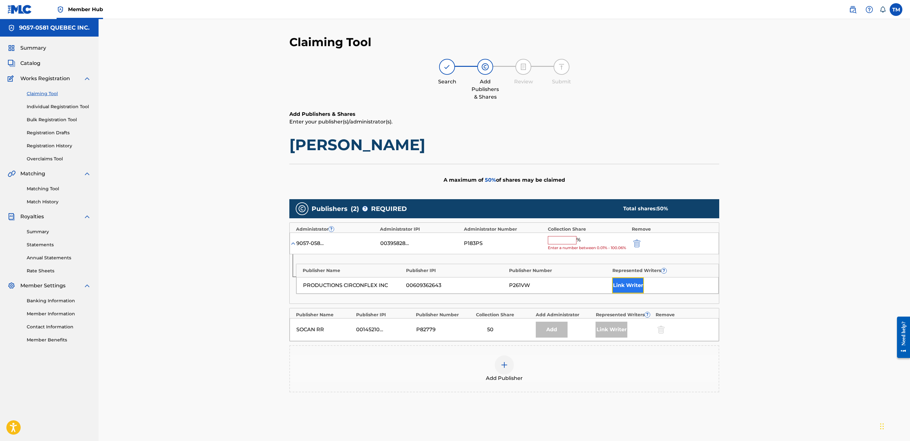
click at [633, 288] on button "Link Writer" at bounding box center [628, 285] width 32 height 16
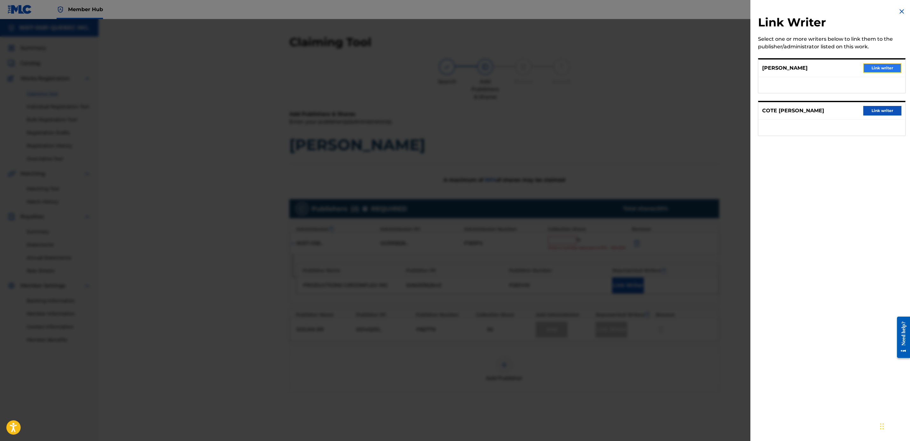
click at [878, 69] on button "Link writer" at bounding box center [882, 68] width 38 height 10
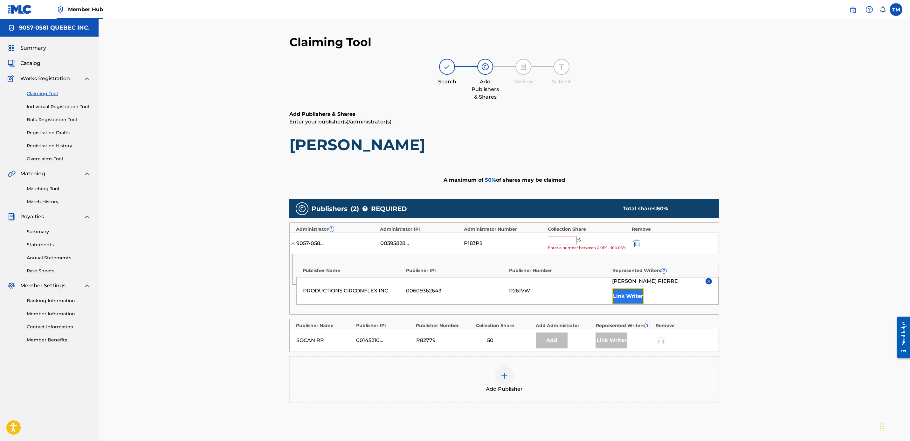
click at [633, 298] on button "Link Writer" at bounding box center [628, 296] width 32 height 16
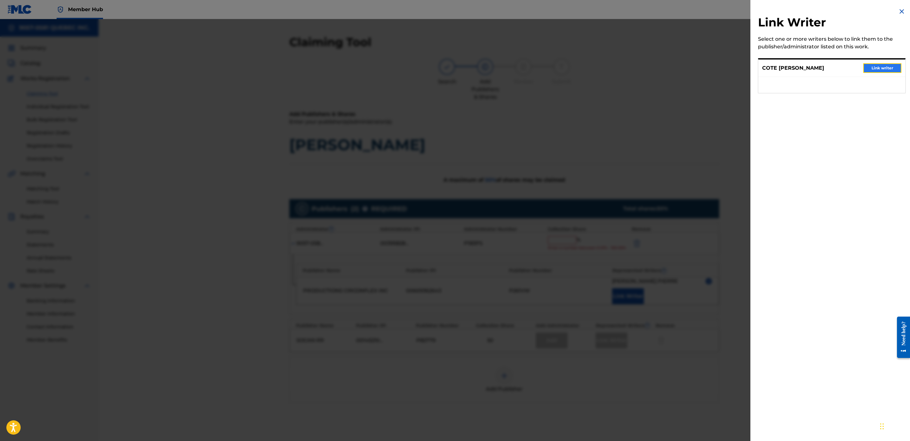
click at [883, 68] on button "Link writer" at bounding box center [882, 68] width 38 height 10
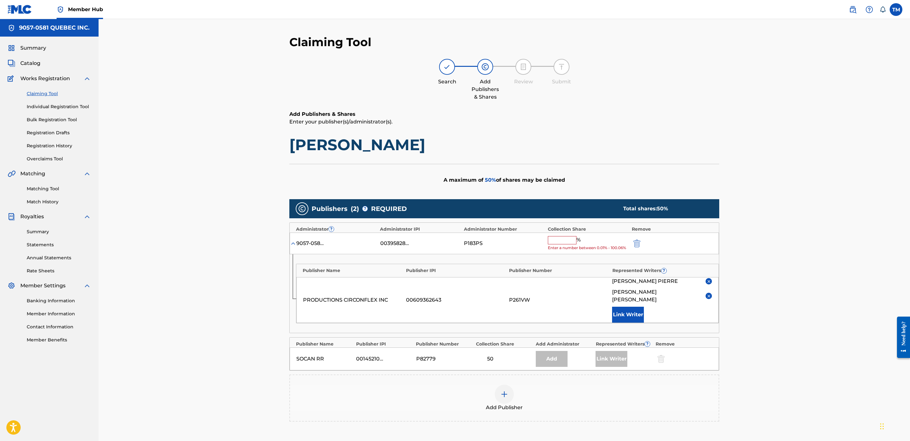
click at [558, 240] on input "text" at bounding box center [562, 240] width 29 height 8
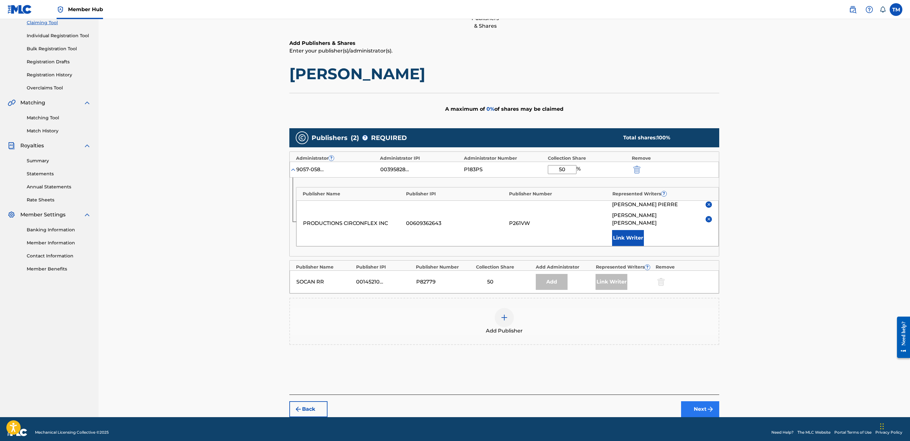
type input "50"
click at [716, 403] on button "Next" at bounding box center [700, 409] width 38 height 16
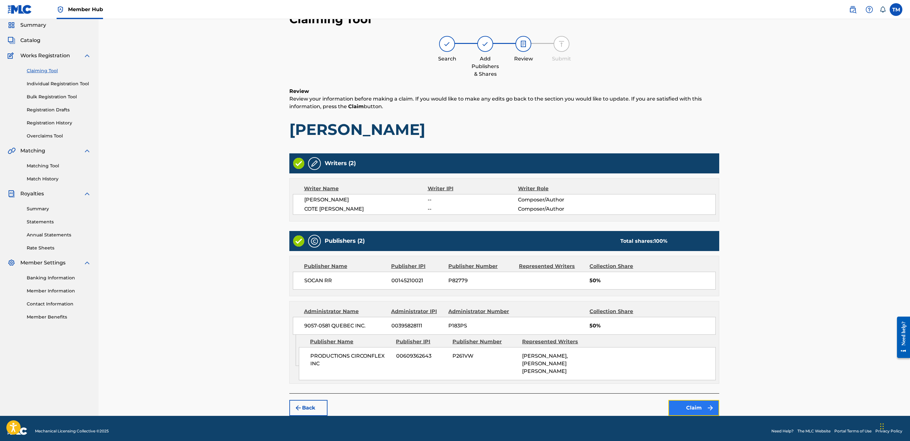
click at [687, 402] on button "Claim" at bounding box center [694, 408] width 51 height 16
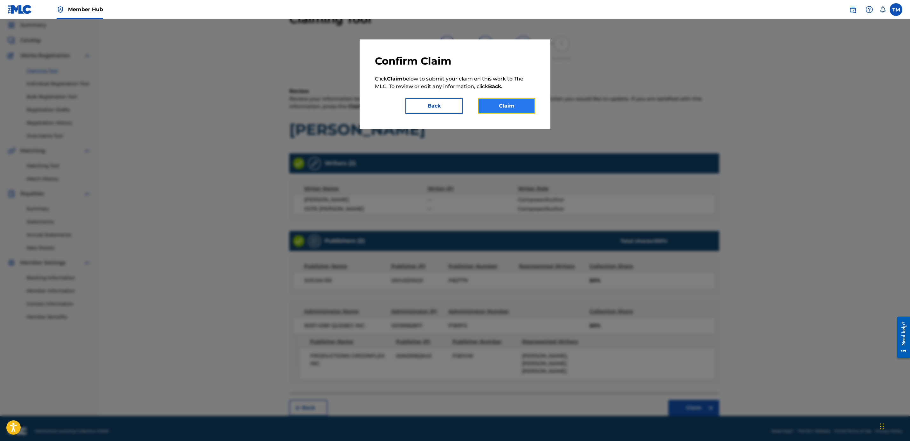
click at [510, 100] on button "Claim" at bounding box center [506, 106] width 57 height 16
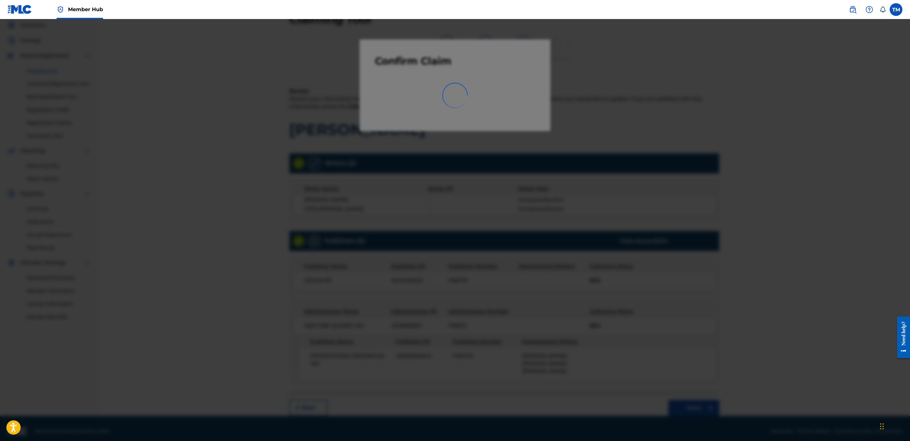
scroll to position [0, 0]
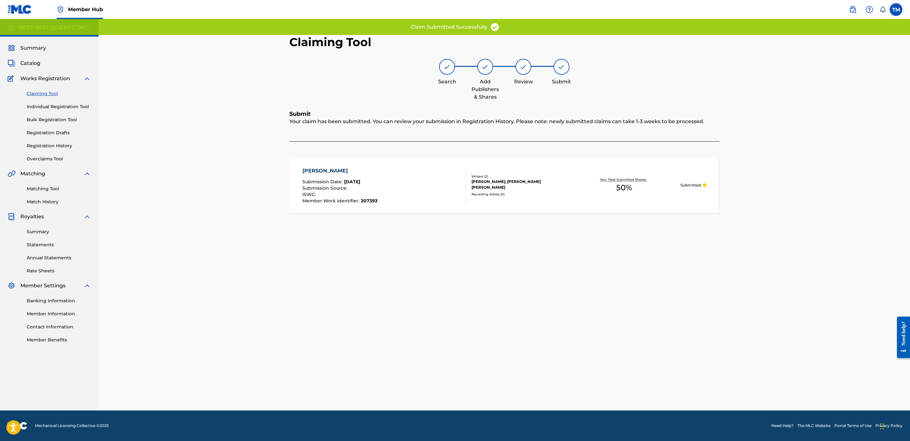
drag, startPoint x: 320, startPoint y: 167, endPoint x: 320, endPoint y: 174, distance: 6.7
click at [320, 167] on div "HYPPOLITE" at bounding box center [339, 171] width 75 height 8
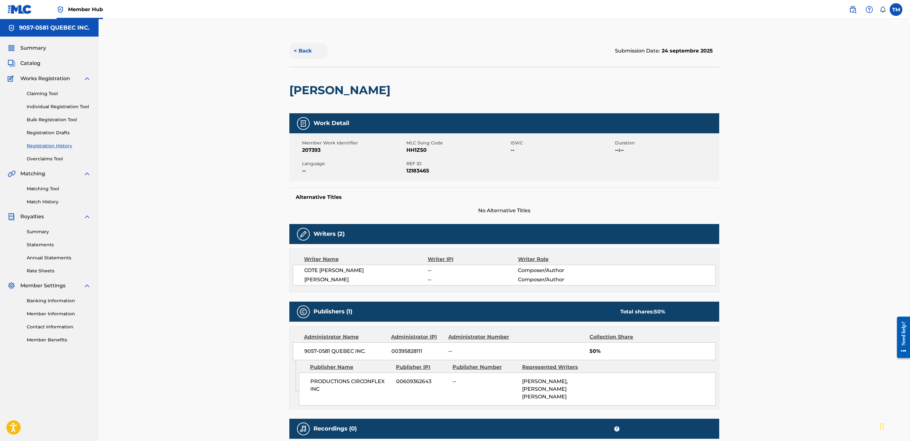
click at [301, 50] on button "< Back" at bounding box center [308, 51] width 38 height 16
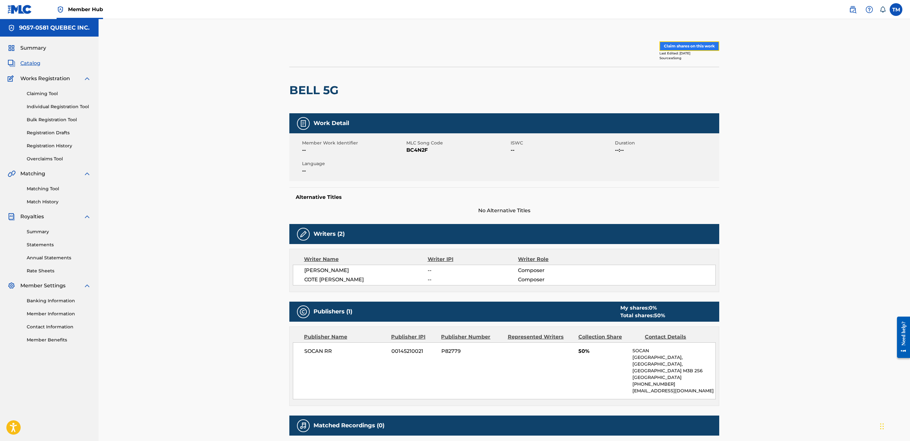
click at [690, 45] on button "Claim shares on this work" at bounding box center [690, 46] width 60 height 10
click at [689, 43] on button "Claim shares on this work" at bounding box center [690, 46] width 60 height 10
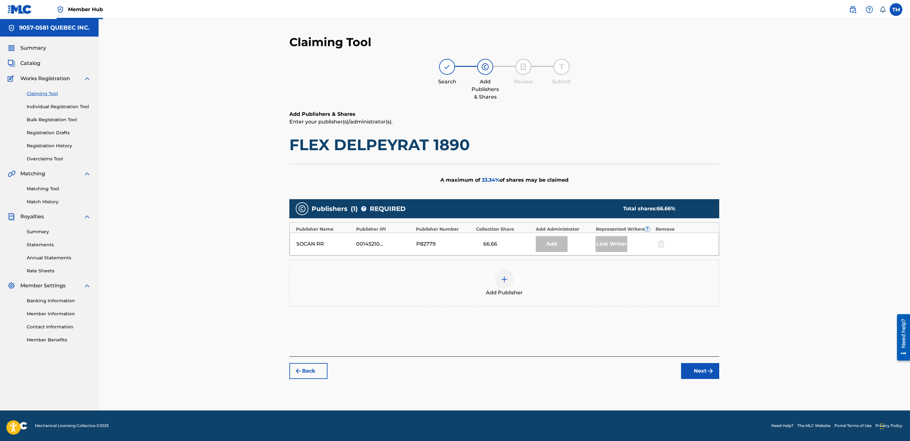
click at [501, 280] on img at bounding box center [505, 279] width 8 height 8
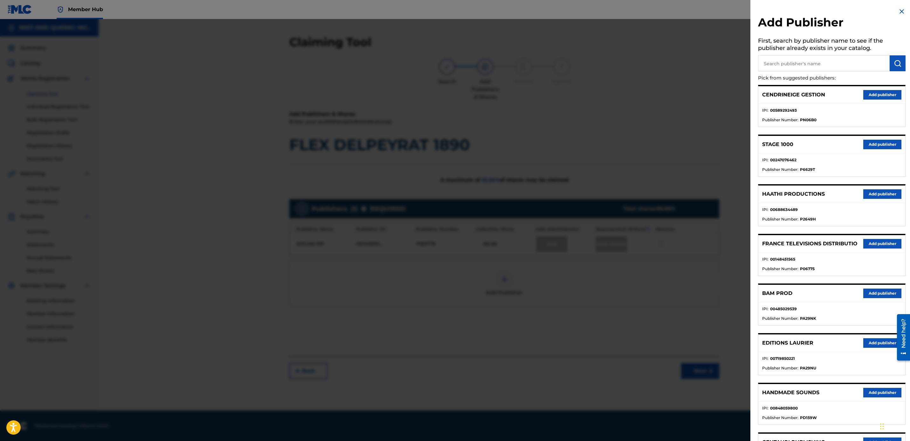
click at [784, 64] on input "text" at bounding box center [824, 63] width 132 height 16
type input "circonflex"
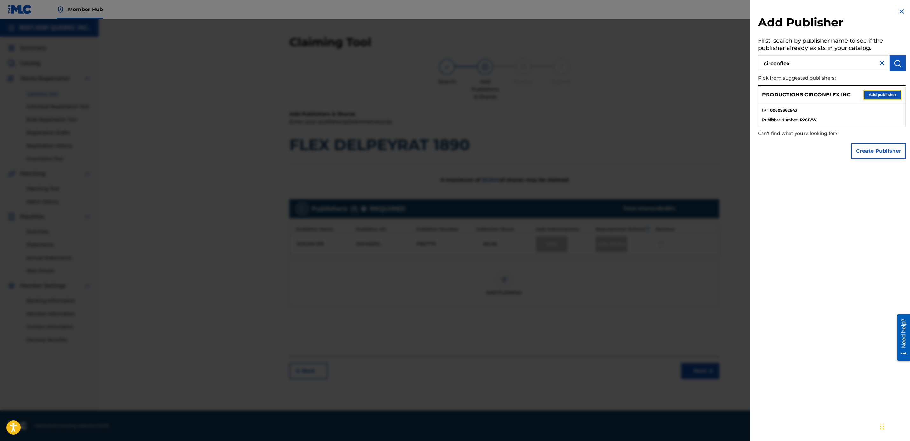
click at [889, 95] on button "Add publisher" at bounding box center [882, 95] width 38 height 10
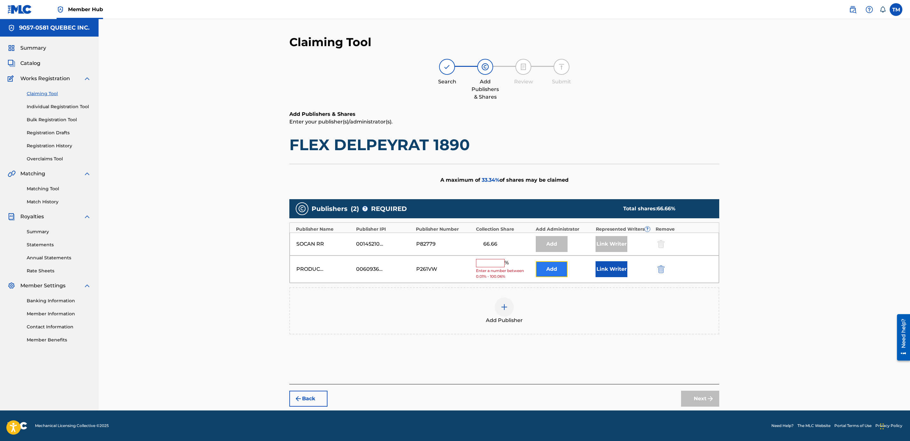
click at [564, 269] on button "Add" at bounding box center [552, 269] width 32 height 16
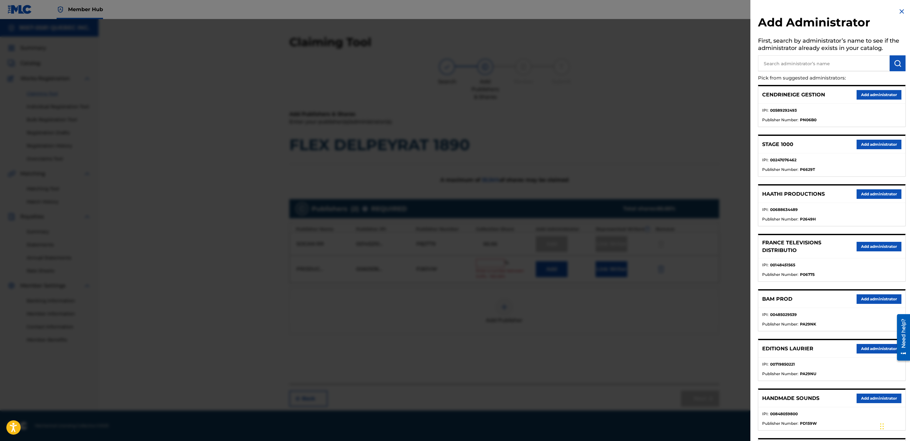
click at [801, 57] on input "text" at bounding box center [824, 63] width 132 height 16
type input "9057"
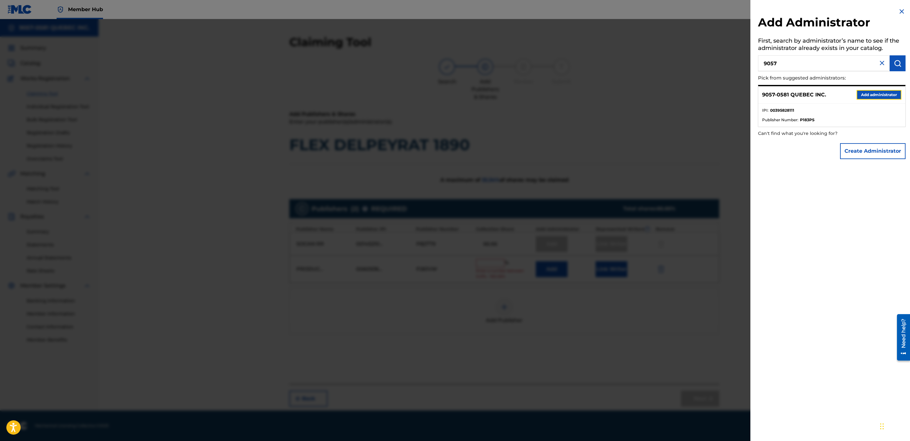
click at [886, 94] on button "Add administrator" at bounding box center [879, 95] width 45 height 10
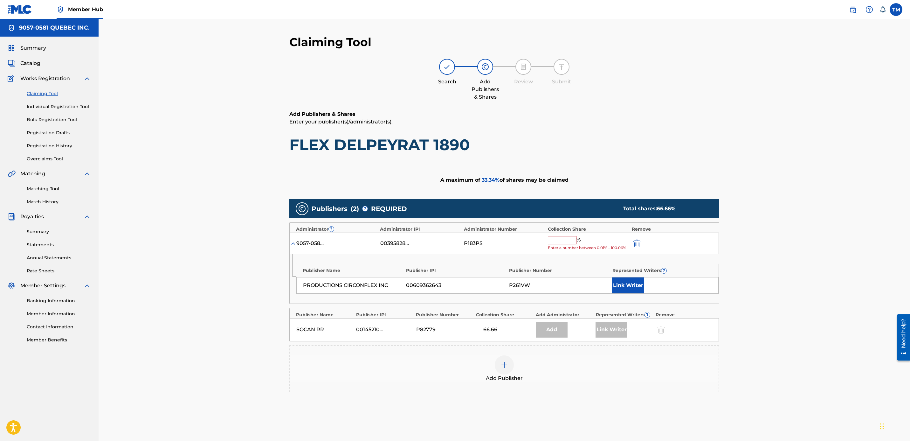
click at [557, 242] on input "text" at bounding box center [562, 240] width 29 height 8
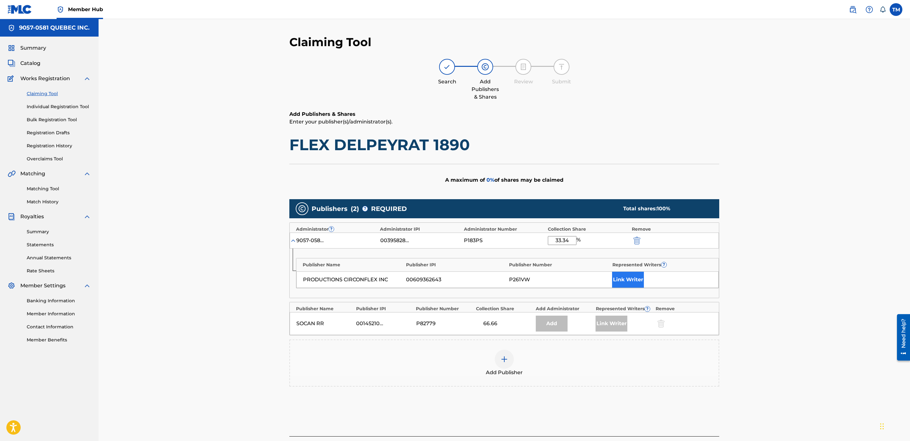
type input "33.34"
click at [622, 280] on button "Link Writer" at bounding box center [628, 280] width 32 height 16
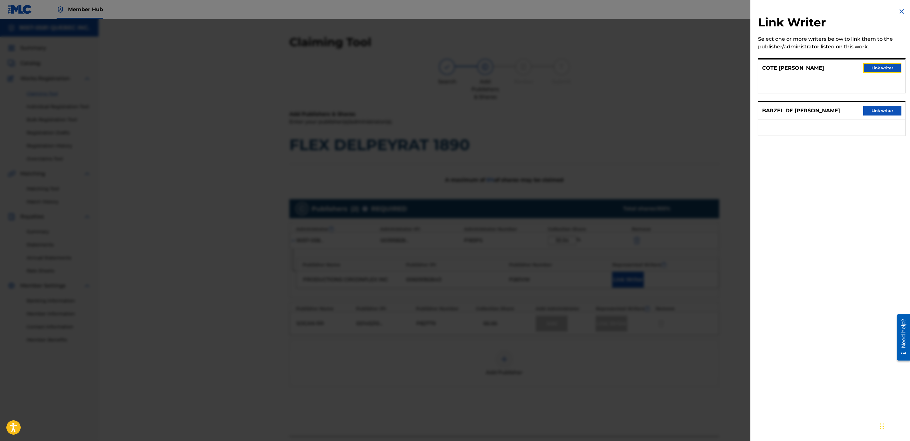
click at [887, 66] on button "Link writer" at bounding box center [882, 68] width 38 height 10
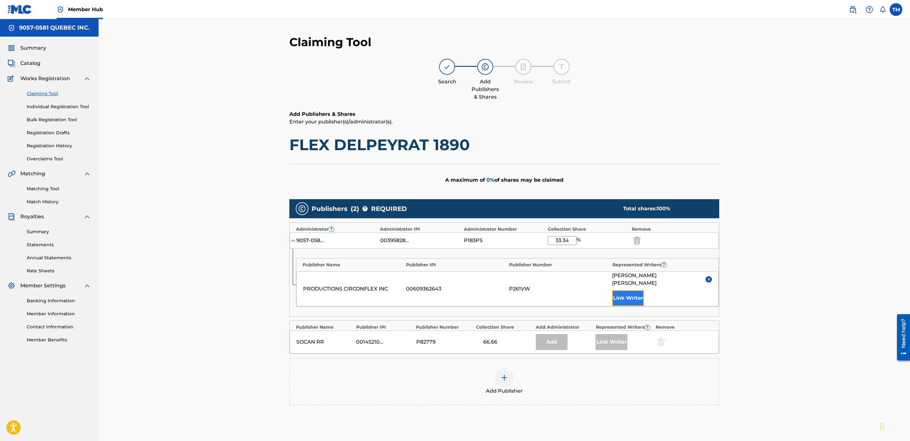
click at [629, 290] on button "Link Writer" at bounding box center [628, 298] width 32 height 16
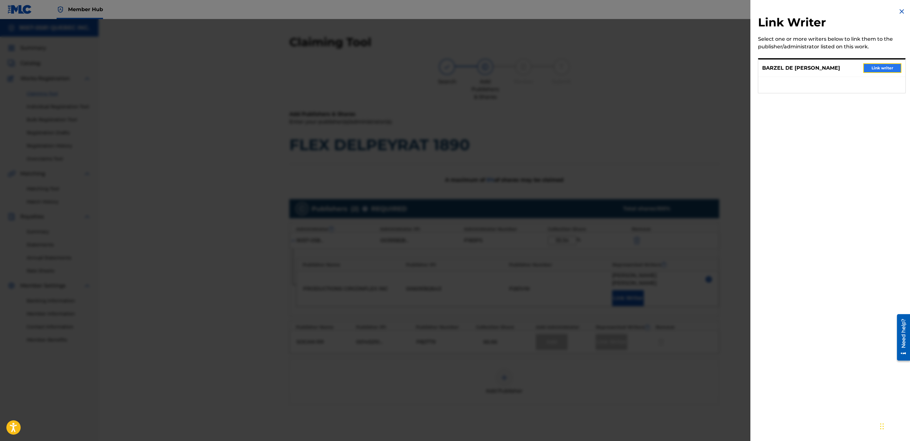
click at [876, 70] on button "Link writer" at bounding box center [882, 68] width 38 height 10
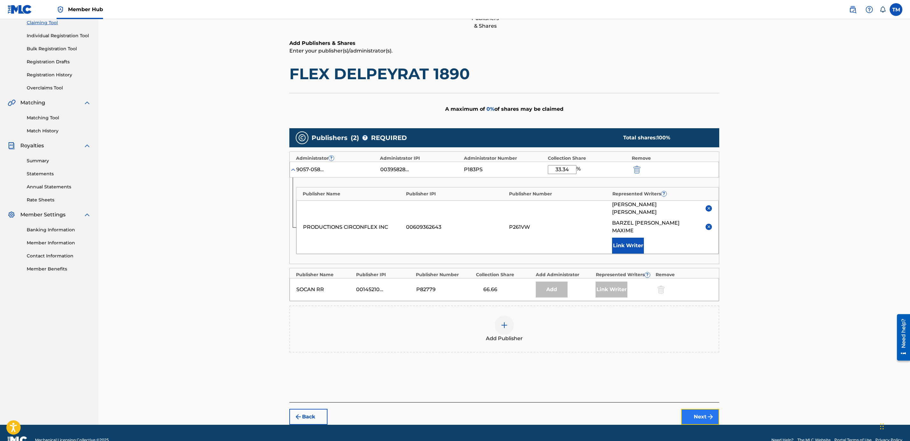
click at [709, 413] on img "submit" at bounding box center [711, 417] width 8 height 8
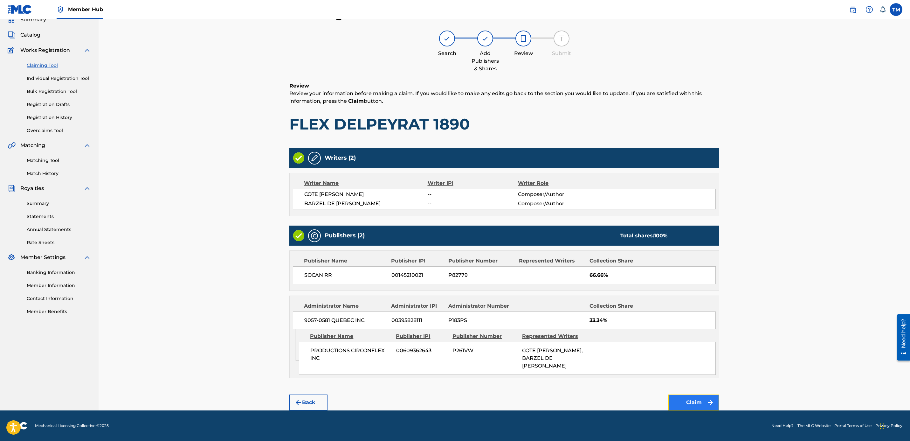
click at [702, 406] on button "Claim" at bounding box center [694, 402] width 51 height 16
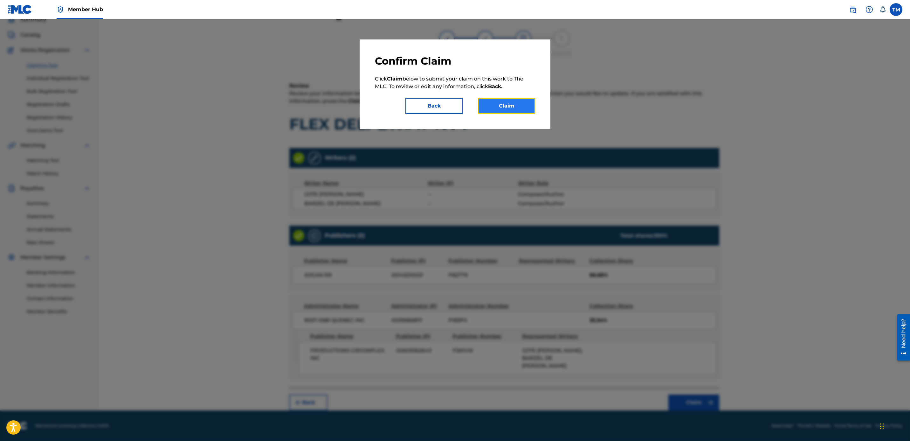
click at [496, 102] on button "Claim" at bounding box center [506, 106] width 57 height 16
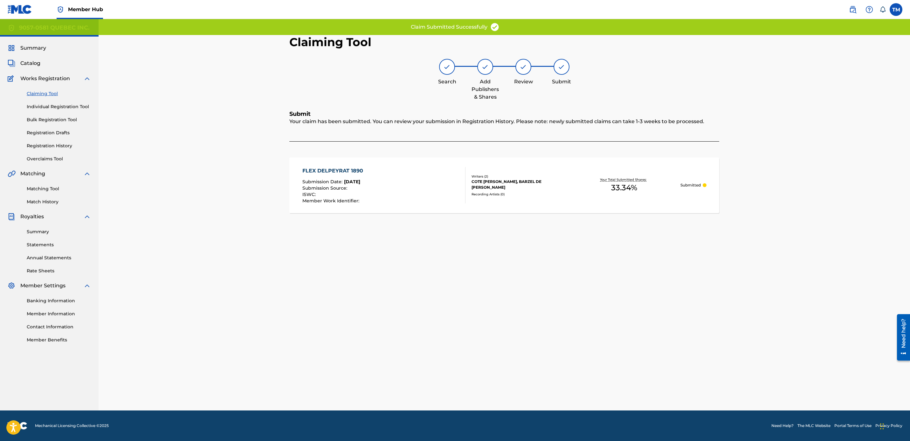
scroll to position [0, 0]
click at [335, 177] on div "FLEX DELPEYRAT 1890 Submission Date : [DATE] Submission Source : ISWC : Member …" at bounding box center [334, 185] width 64 height 36
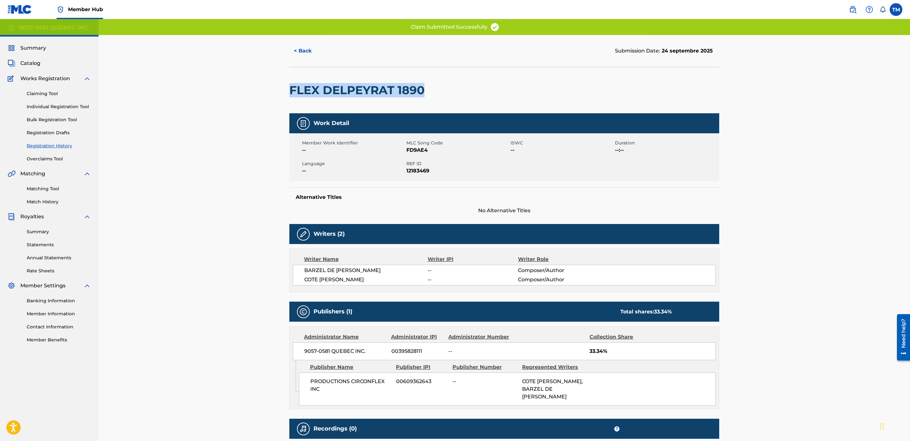
drag, startPoint x: 427, startPoint y: 87, endPoint x: 291, endPoint y: 95, distance: 136.1
click at [291, 95] on h2 "FLEX DELPEYRAT 1890" at bounding box center [358, 90] width 138 height 14
copy h2 "FLEX DELPEYRAT 1890"
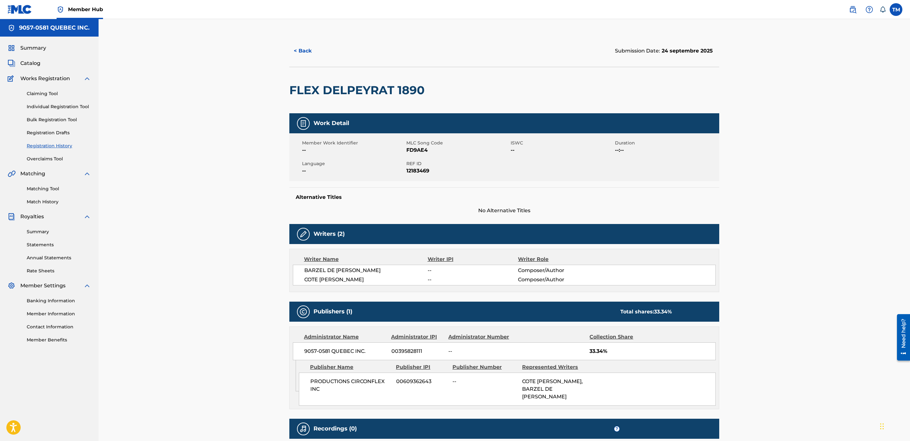
click at [416, 150] on span "FD9AE4" at bounding box center [457, 150] width 103 height 8
copy span "FD9AE4"
